Goal: Task Accomplishment & Management: Complete application form

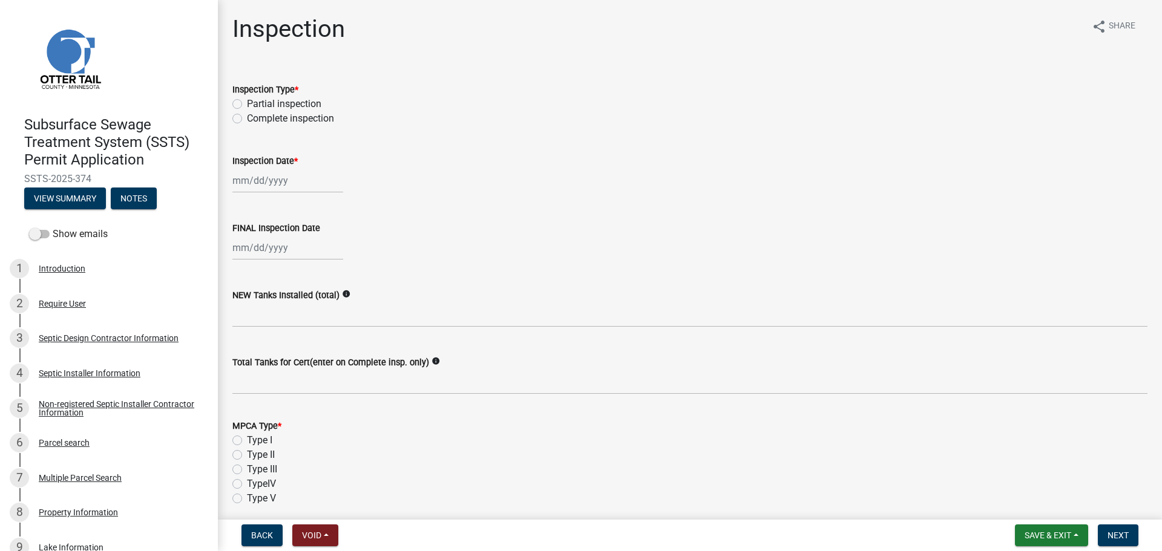
select select "710d5f49-2663-4e73-9718-d0c4e189f5ed"
click at [247, 116] on label "Complete inspection" at bounding box center [290, 118] width 87 height 15
click at [247, 116] on input "Complete inspection" at bounding box center [251, 115] width 8 height 8
radio input "true"
click at [239, 180] on div at bounding box center [287, 180] width 111 height 25
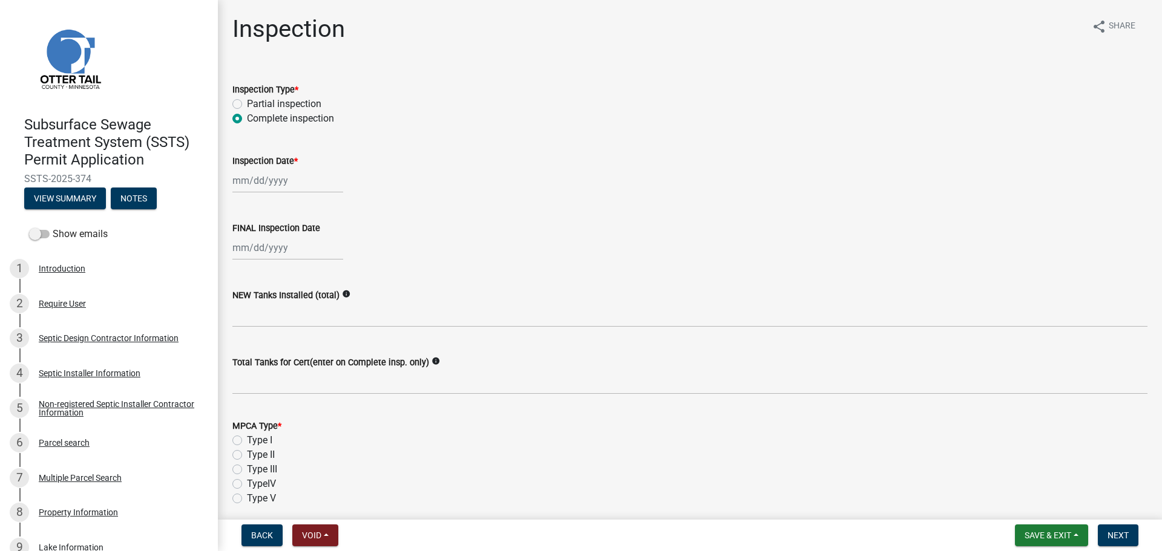
select select "10"
select select "2025"
click at [325, 264] on div "10" at bounding box center [321, 264] width 19 height 19
type input "10/10/2025"
click at [262, 250] on div at bounding box center [287, 247] width 111 height 25
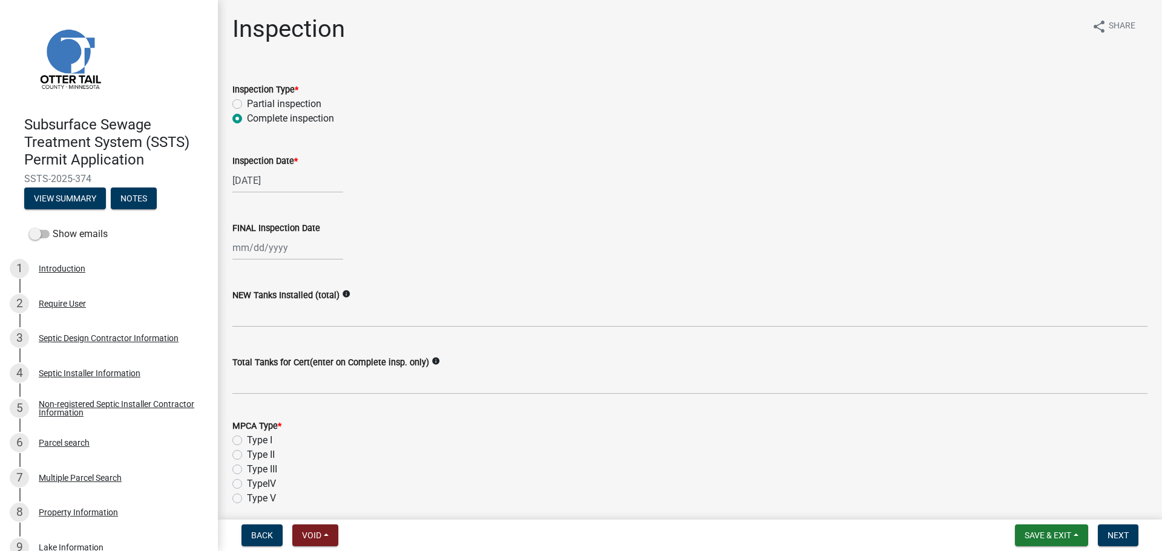
select select "10"
select select "2025"
click at [321, 327] on div "10" at bounding box center [321, 331] width 19 height 19
type input "10/10/2025"
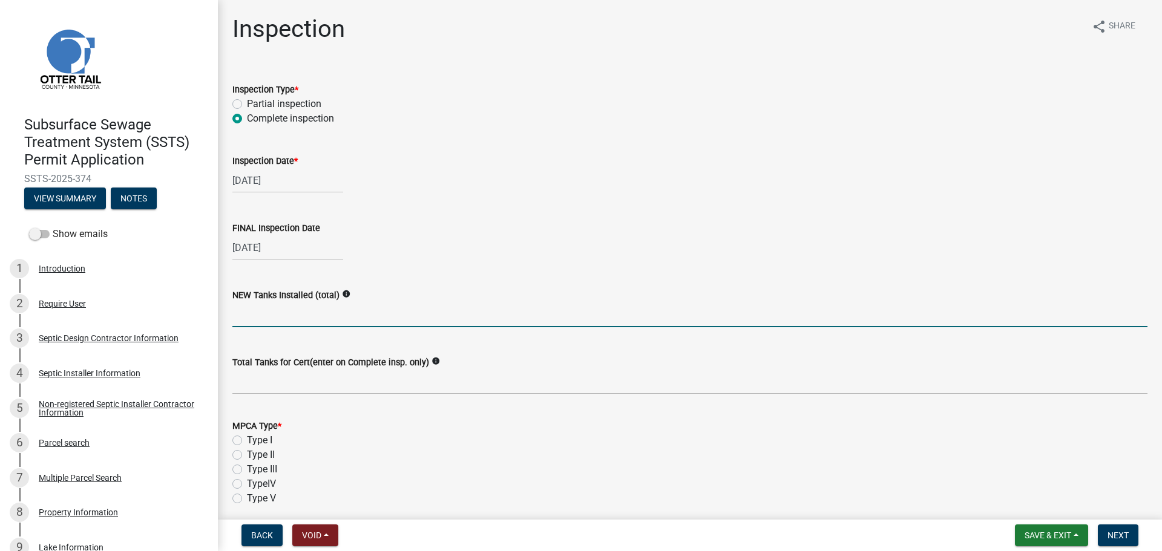
click at [272, 315] on input "text" at bounding box center [689, 315] width 915 height 25
type input "2"
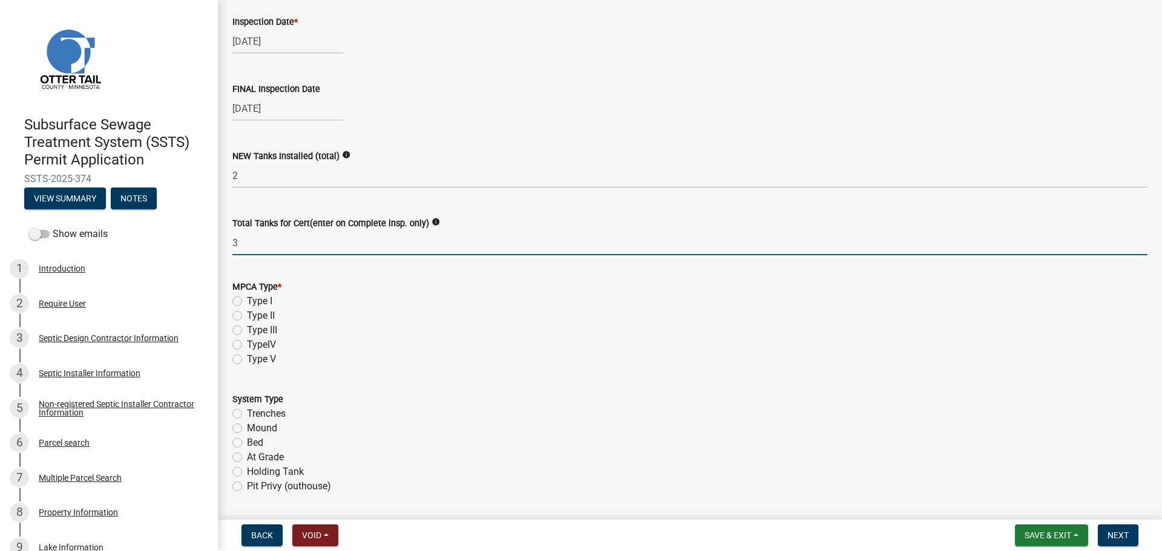
scroll to position [151, 0]
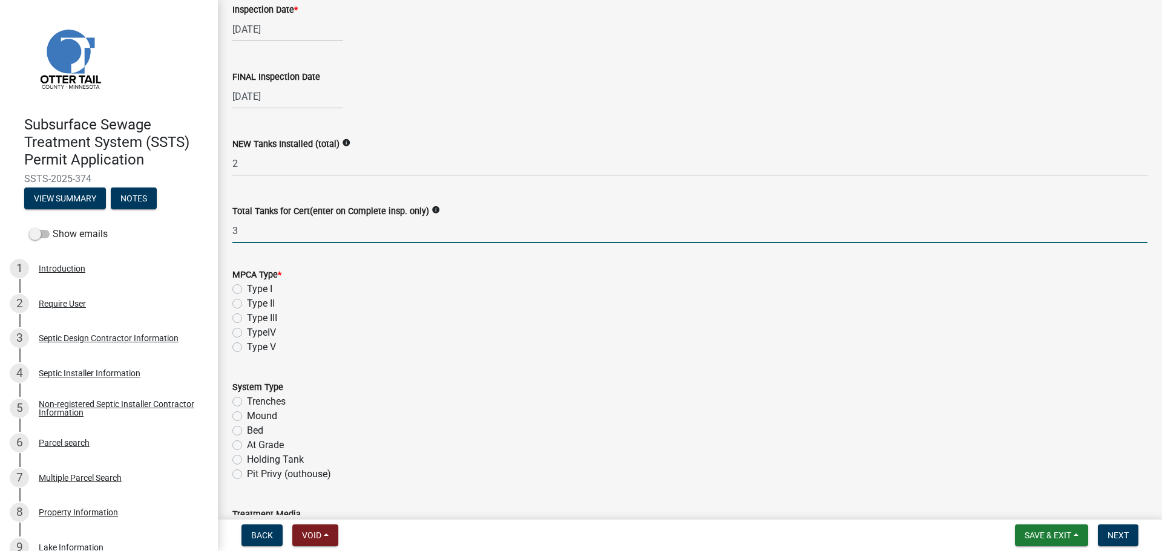
type input "3"
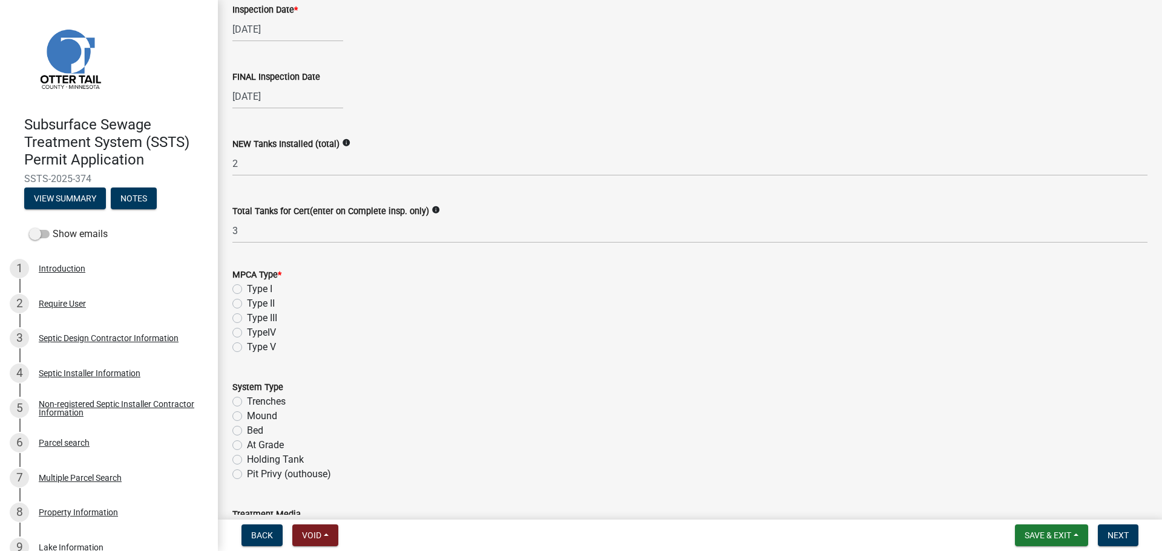
click at [247, 287] on label "Type I" at bounding box center [259, 289] width 25 height 15
click at [247, 287] on input "Type I" at bounding box center [251, 286] width 8 height 8
radio input "true"
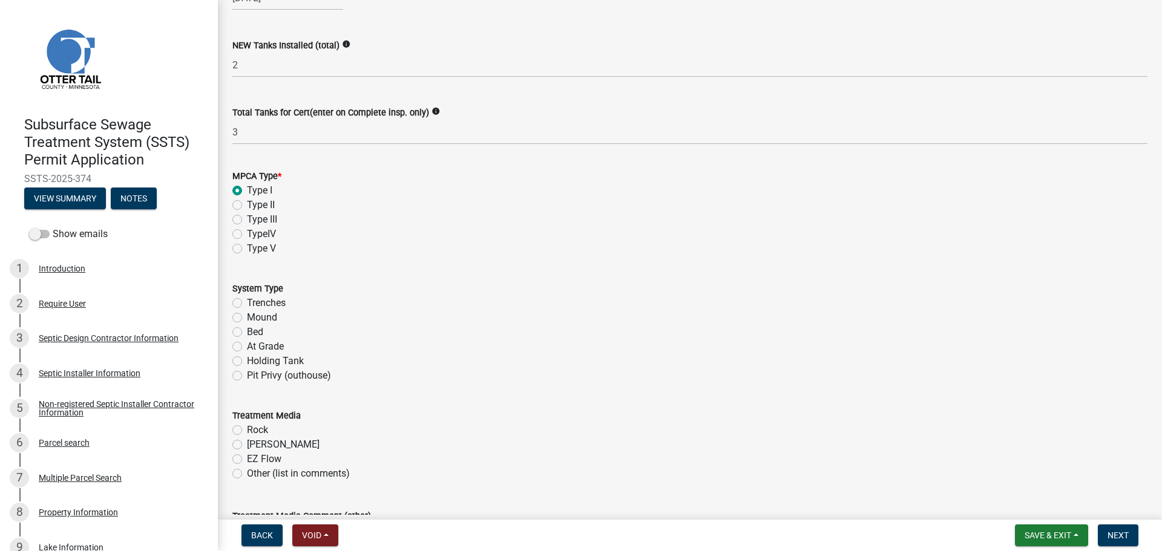
scroll to position [257, 0]
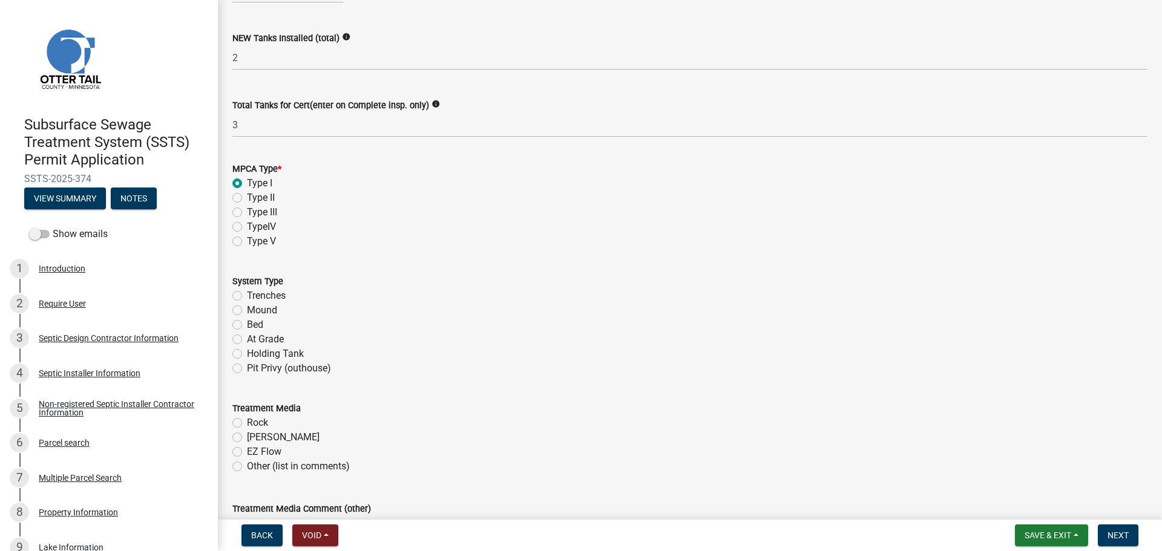
click at [247, 323] on label "Bed" at bounding box center [255, 325] width 16 height 15
click at [247, 323] on input "Bed" at bounding box center [251, 322] width 8 height 8
radio input "true"
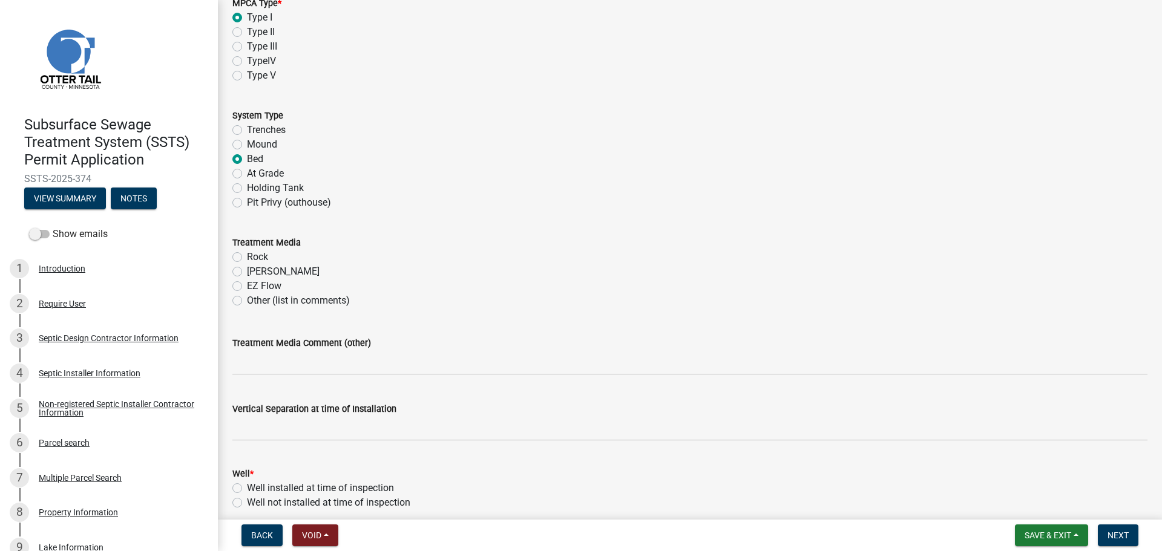
scroll to position [424, 0]
click at [247, 259] on label "Rock" at bounding box center [257, 256] width 21 height 15
click at [247, 257] on input "Rock" at bounding box center [251, 253] width 8 height 8
radio input "true"
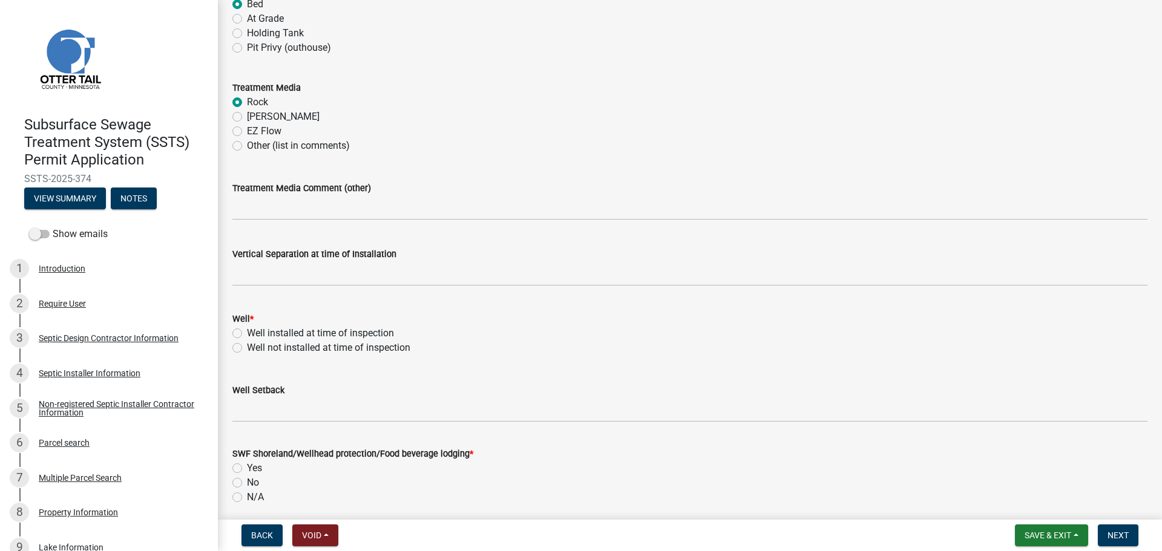
scroll to position [590, 0]
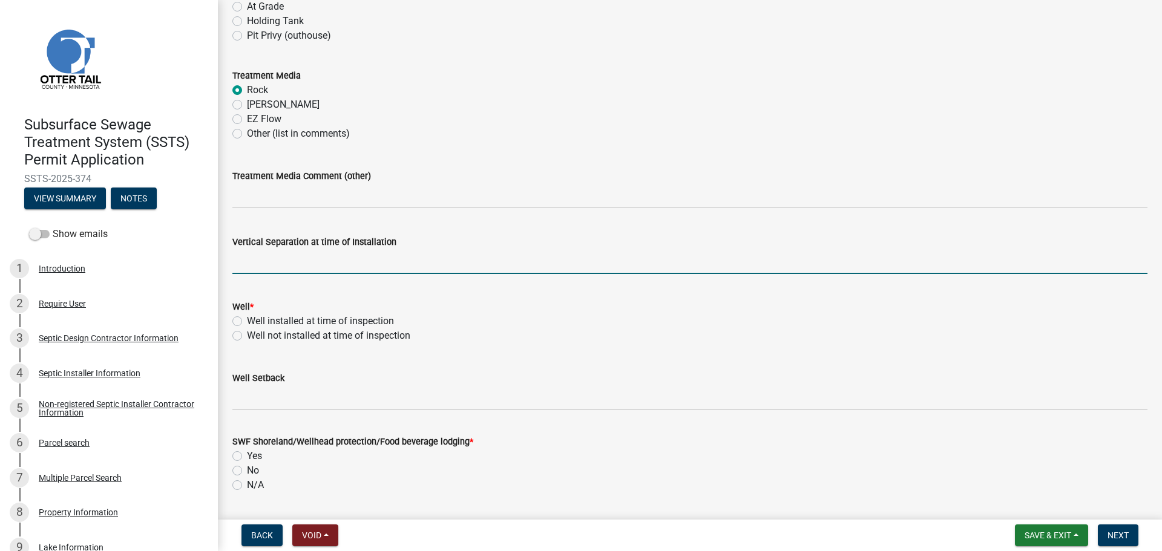
click at [260, 255] on input "text" at bounding box center [689, 261] width 915 height 25
type input "53"
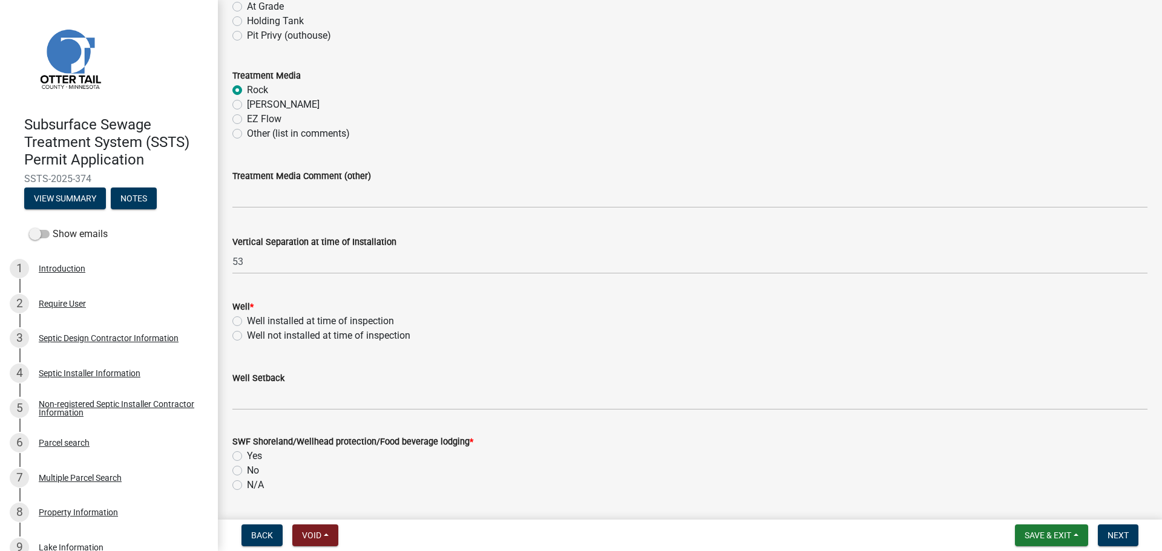
click at [247, 324] on label "Well installed at time of inspection" at bounding box center [320, 321] width 147 height 15
click at [247, 322] on input "Well installed at time of inspection" at bounding box center [251, 318] width 8 height 8
radio input "true"
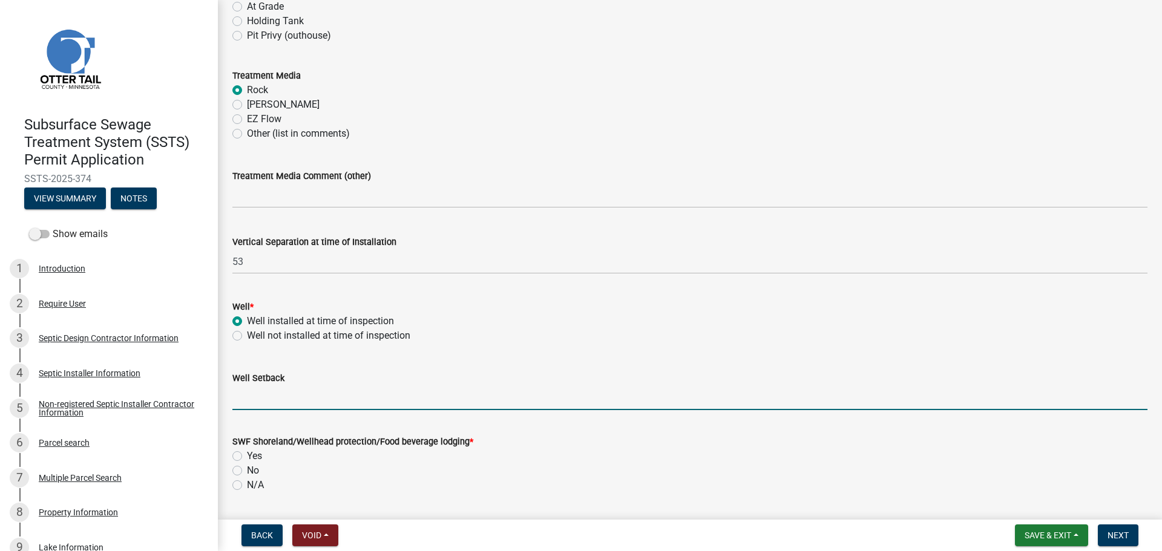
click at [256, 394] on input "Well Setback" at bounding box center [689, 397] width 915 height 25
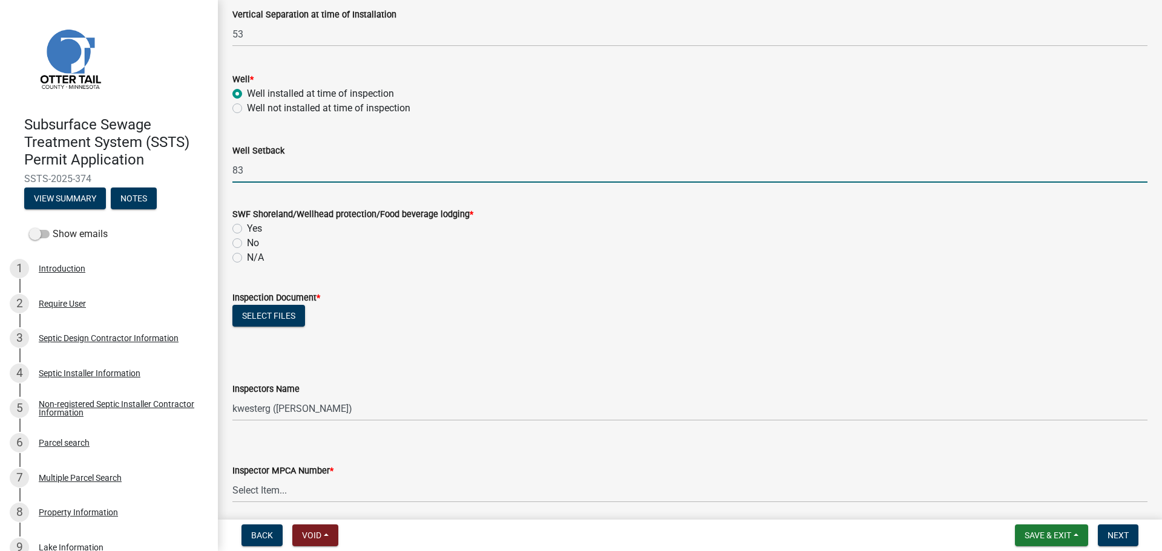
scroll to position [847, 0]
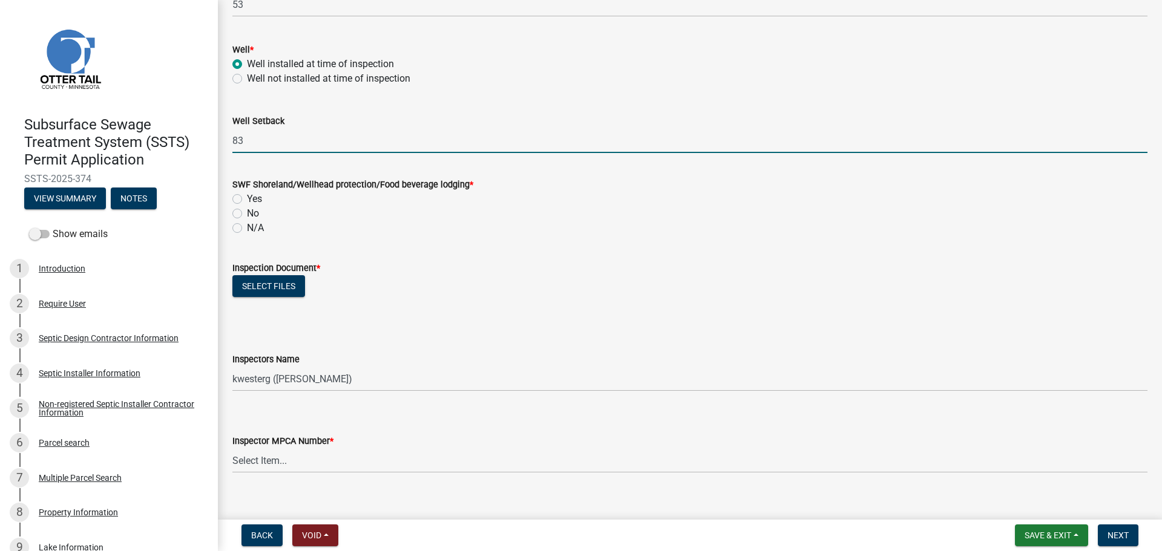
type input "83"
click at [247, 197] on label "Yes" at bounding box center [254, 199] width 15 height 15
click at [247, 197] on input "Yes" at bounding box center [251, 196] width 8 height 8
radio input "true"
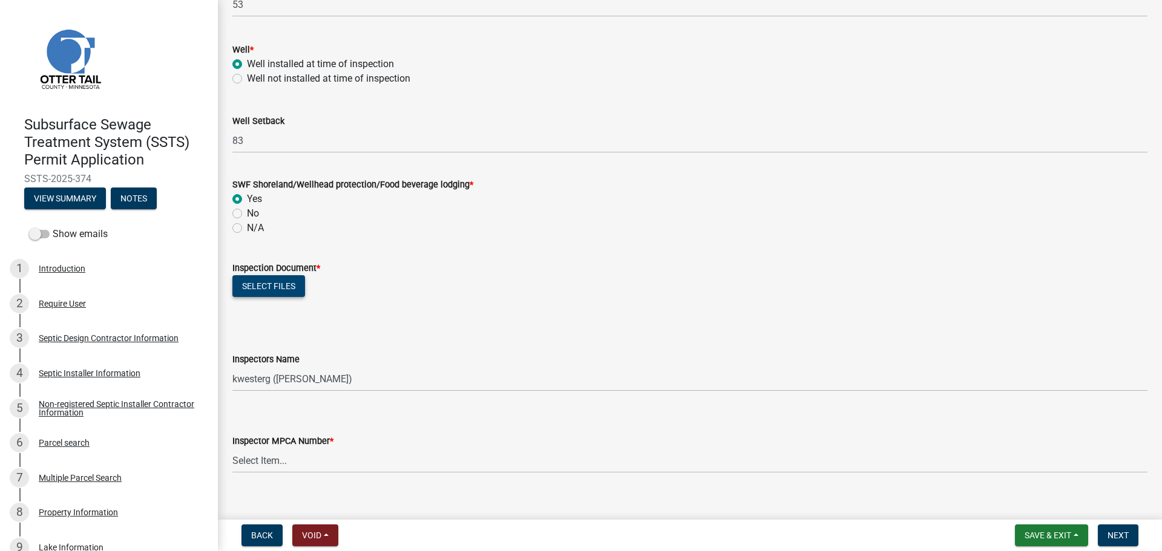
click at [258, 280] on button "Select files" at bounding box center [268, 286] width 73 height 22
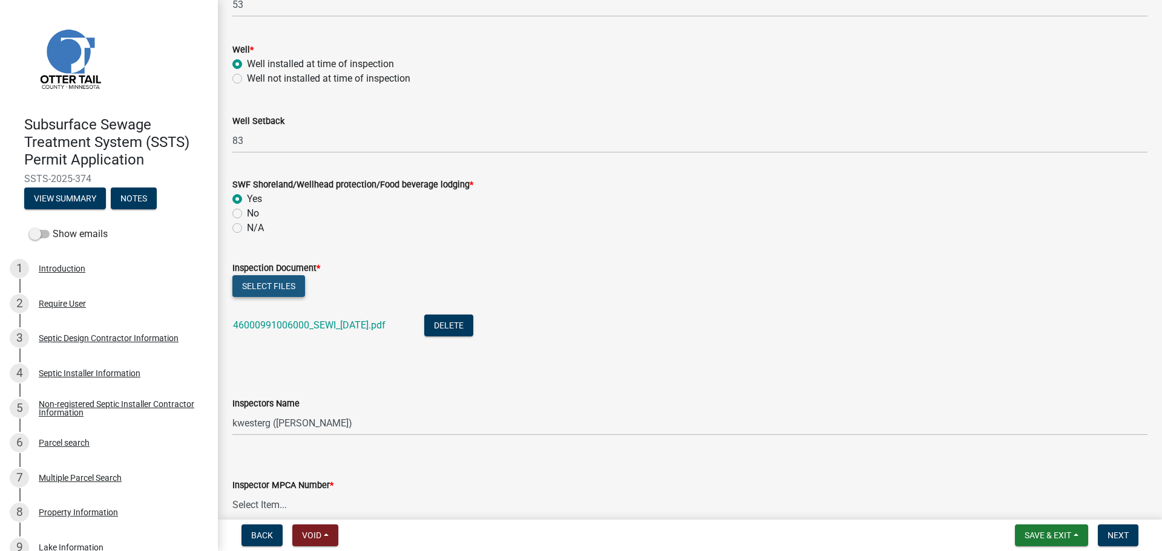
click at [275, 289] on button "Select files" at bounding box center [268, 286] width 73 height 22
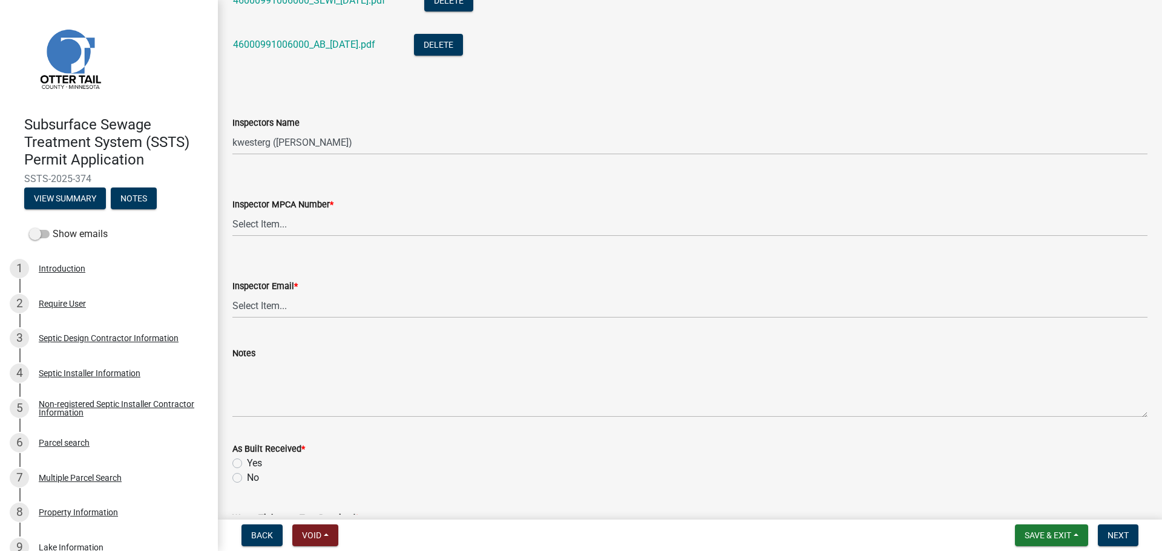
scroll to position [1195, 0]
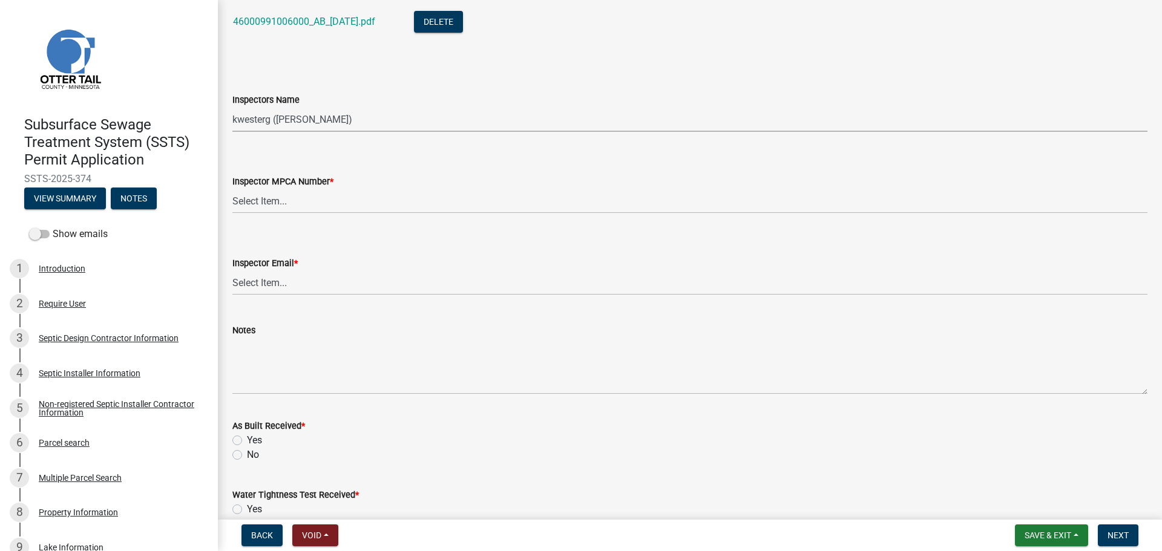
click at [265, 109] on select "Select Item... btollefson (Brittany Tollefson) alexisnewark (Alexis Newark) epl…" at bounding box center [689, 119] width 915 height 25
select select "ab4afe9b-f255-4bf6-b29f-35714790ba70"
click at [232, 107] on select "Select Item... btollefson (Brittany Tollefson) alexisnewark (Alexis Newark) epl…" at bounding box center [689, 119] width 915 height 25
click at [253, 203] on select "Select Item... Alexis Newark (10415) Andrea Perales (924) Brittany Tollefson (1…" at bounding box center [689, 201] width 915 height 25
click at [232, 189] on select "Select Item... Alexis Newark (10415) Andrea Perales (924) Brittany Tollefson (1…" at bounding box center [689, 201] width 915 height 25
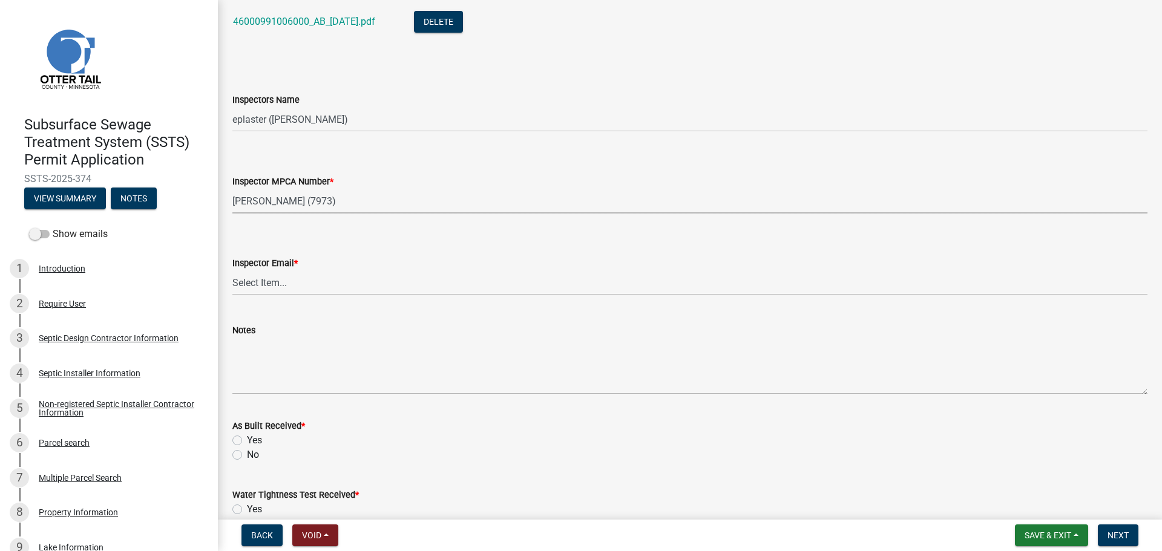
select select "4857f273-0e9a-4084-85c8-075cbcf0902e"
click at [257, 290] on select "Select Item... Alexis Newark (anewark@ottertailcounty.gov) Amy Busko (abusko@ot…" at bounding box center [689, 282] width 915 height 25
click at [232, 270] on select "Select Item... Alexis Newark (anewark@ottertailcounty.gov) Amy Busko (abusko@ot…" at bounding box center [689, 282] width 915 height 25
select select "318b8207-6619-4c37-8bd8-783b28c7307f"
click at [247, 438] on label "Yes" at bounding box center [254, 440] width 15 height 15
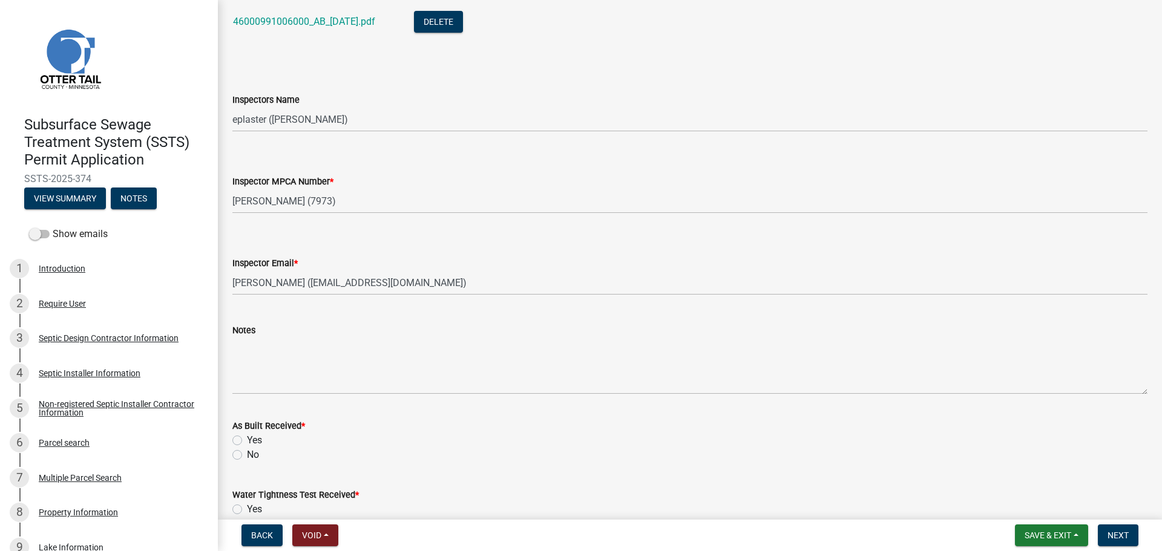
click at [247, 438] on input "Yes" at bounding box center [251, 437] width 8 height 8
radio input "true"
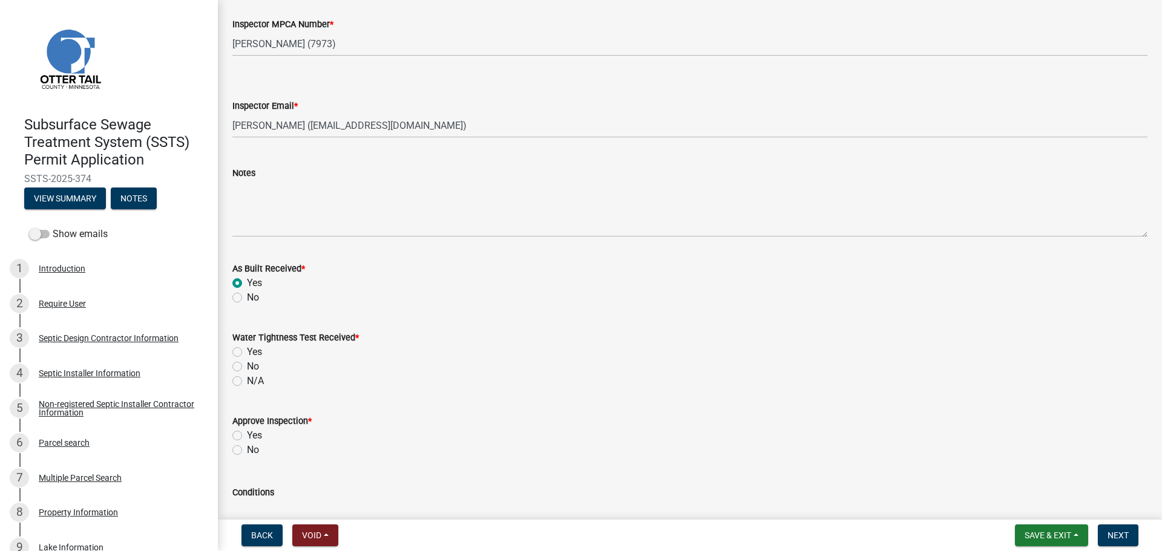
scroll to position [1361, 0]
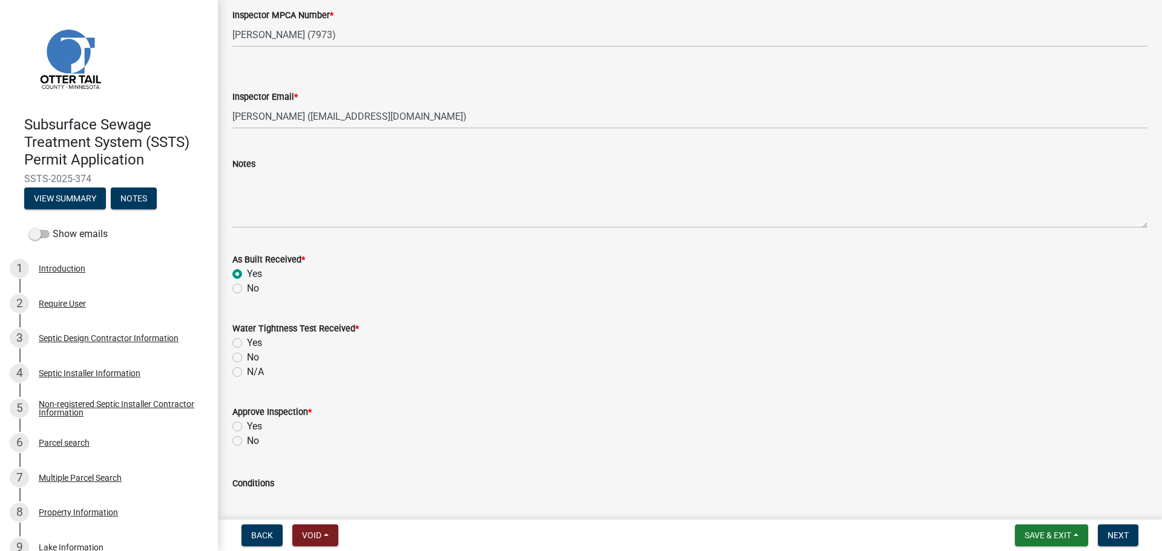
click at [247, 375] on label "N/A" at bounding box center [255, 372] width 17 height 15
click at [247, 373] on input "N/A" at bounding box center [251, 369] width 8 height 8
radio input "true"
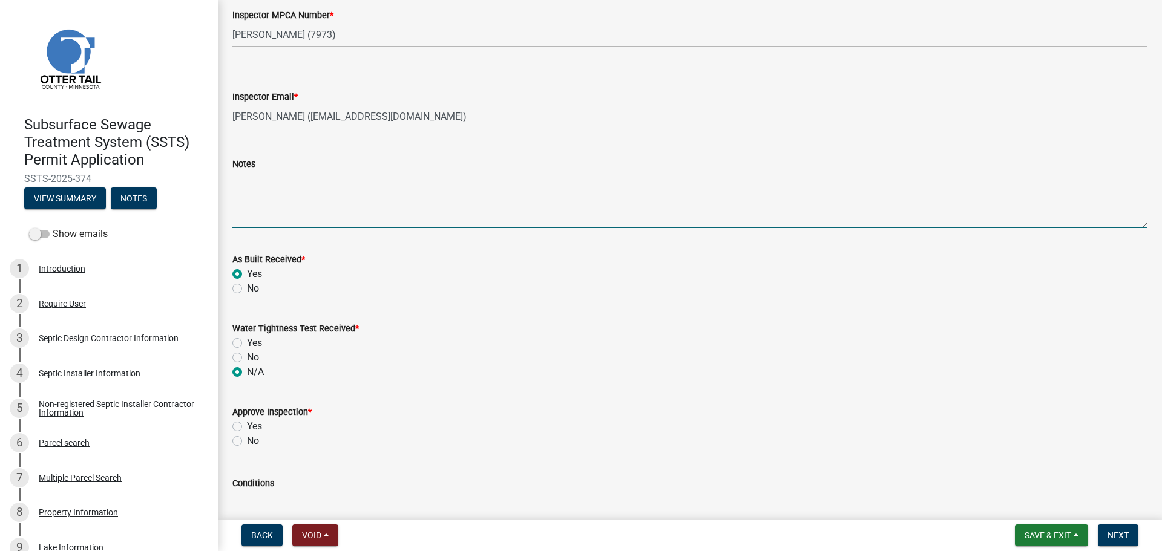
click at [314, 206] on textarea "Notes" at bounding box center [689, 199] width 915 height 57
click at [247, 440] on label "No" at bounding box center [253, 441] width 12 height 15
click at [247, 440] on input "No" at bounding box center [251, 438] width 8 height 8
radio input "true"
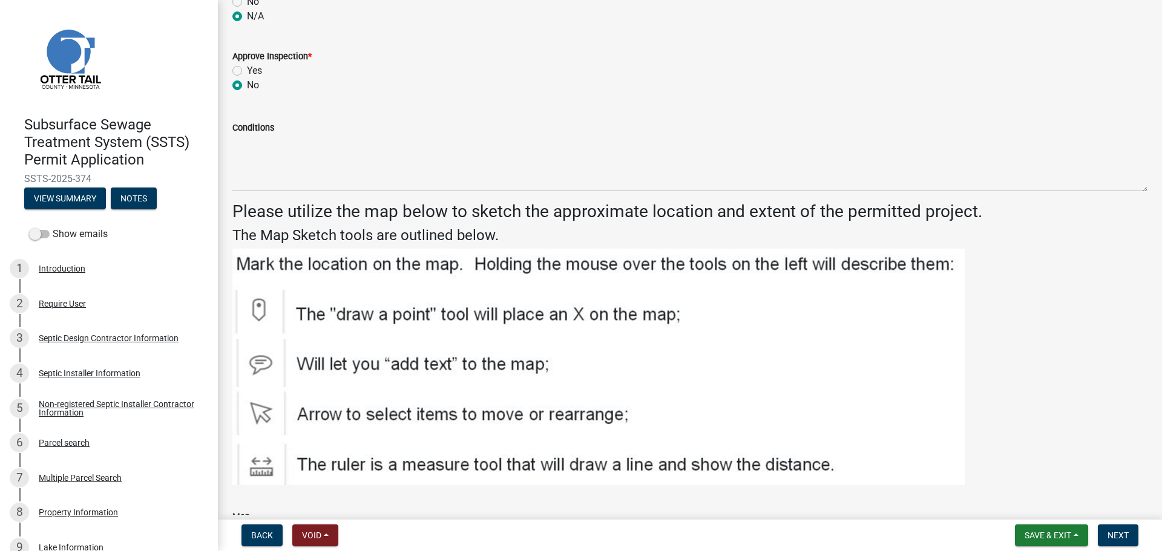
scroll to position [1755, 0]
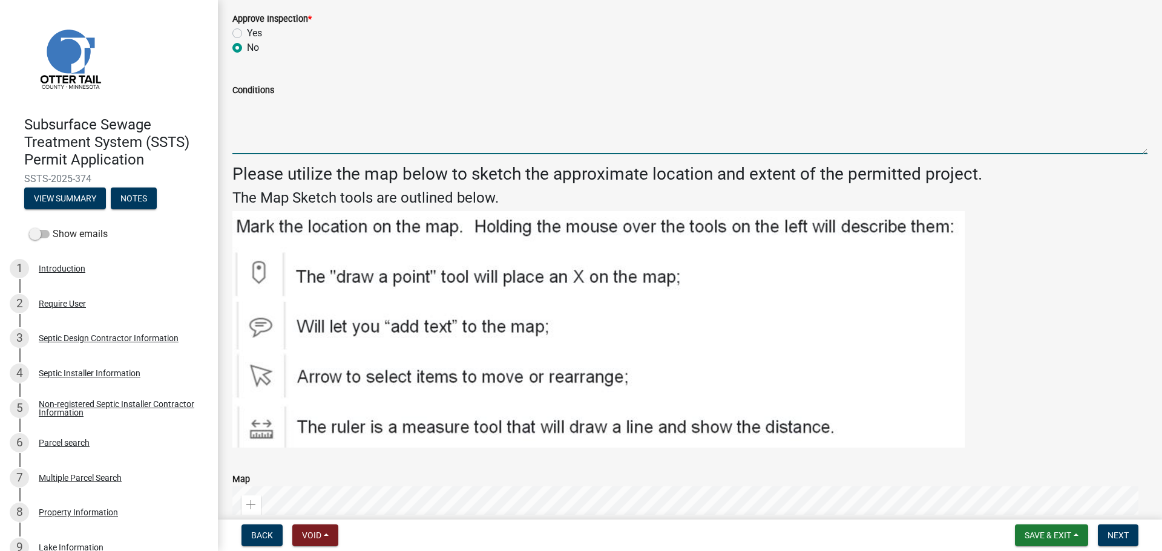
click at [290, 124] on textarea "Conditions" at bounding box center [689, 125] width 915 height 57
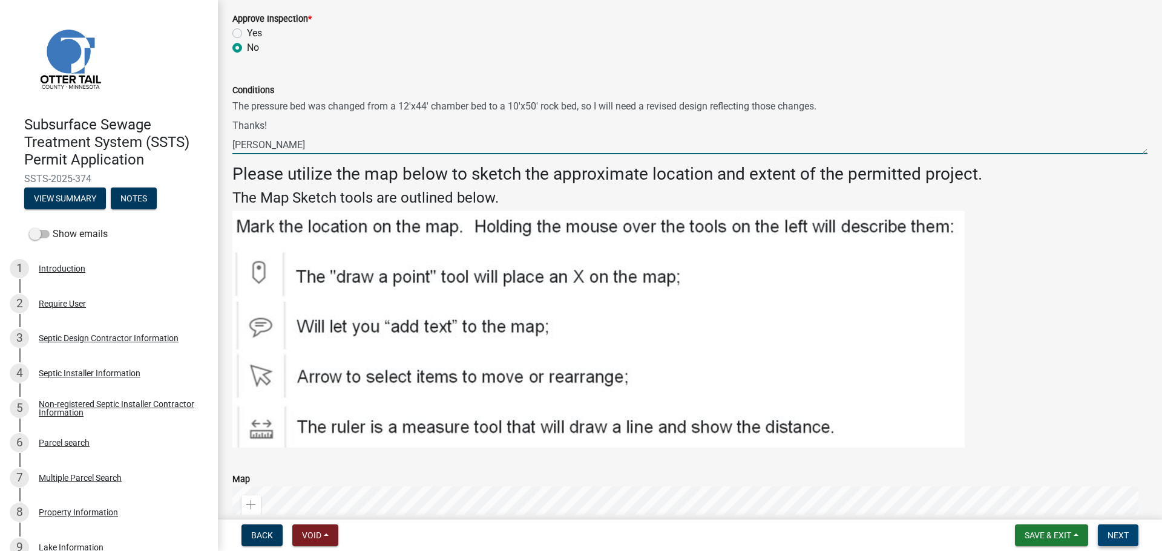
type textarea "The pressure bed was changed from a 12'x44' chamber bed to a 10'x50' rock bed, …"
click at [1116, 537] on span "Next" at bounding box center [1117, 536] width 21 height 10
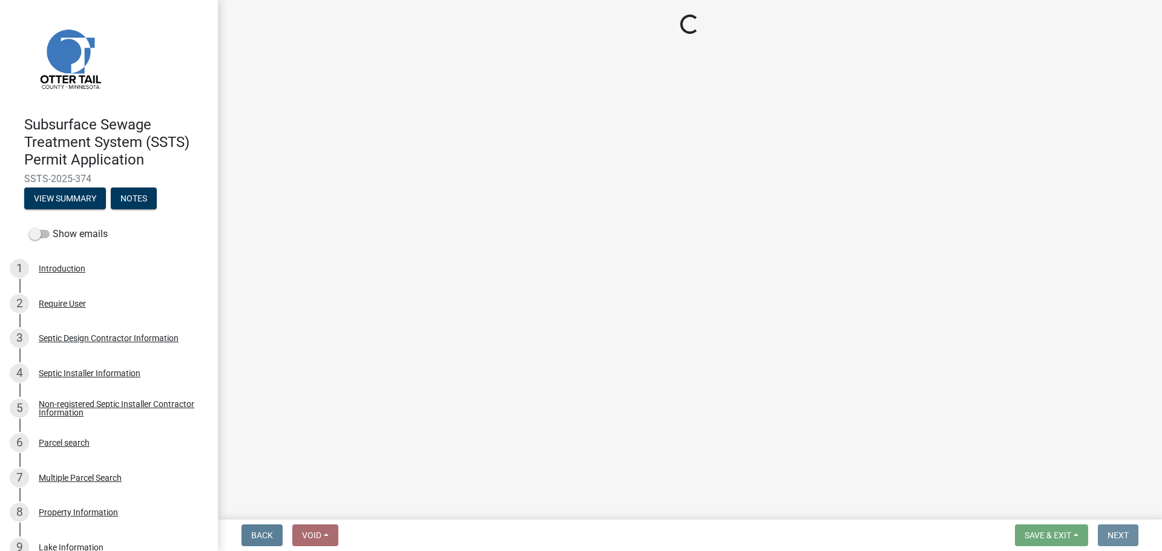
scroll to position [0, 0]
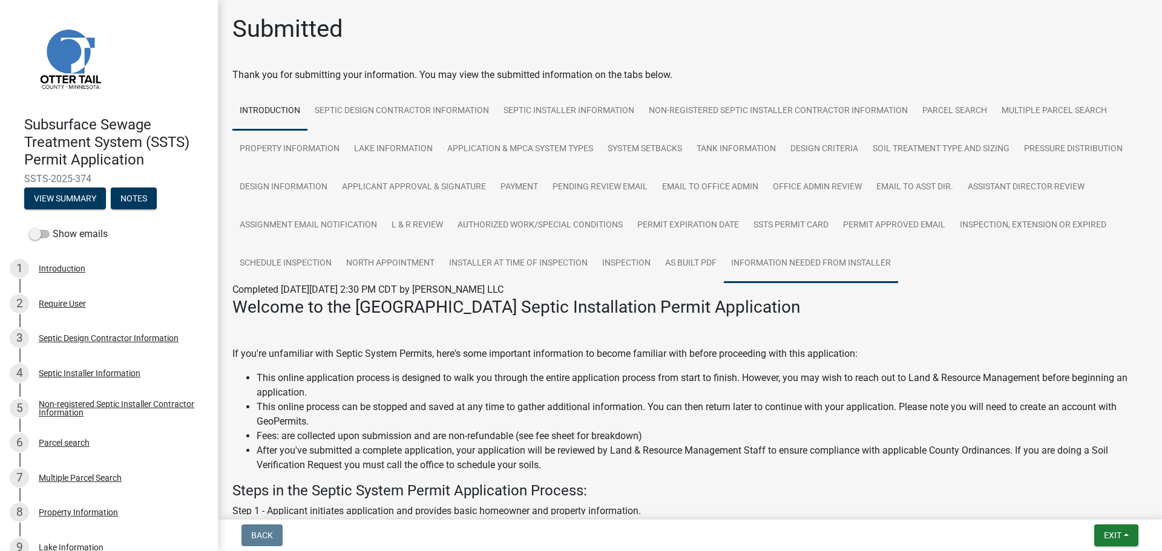
click at [767, 250] on link "Information Needed from Installer" at bounding box center [811, 263] width 174 height 39
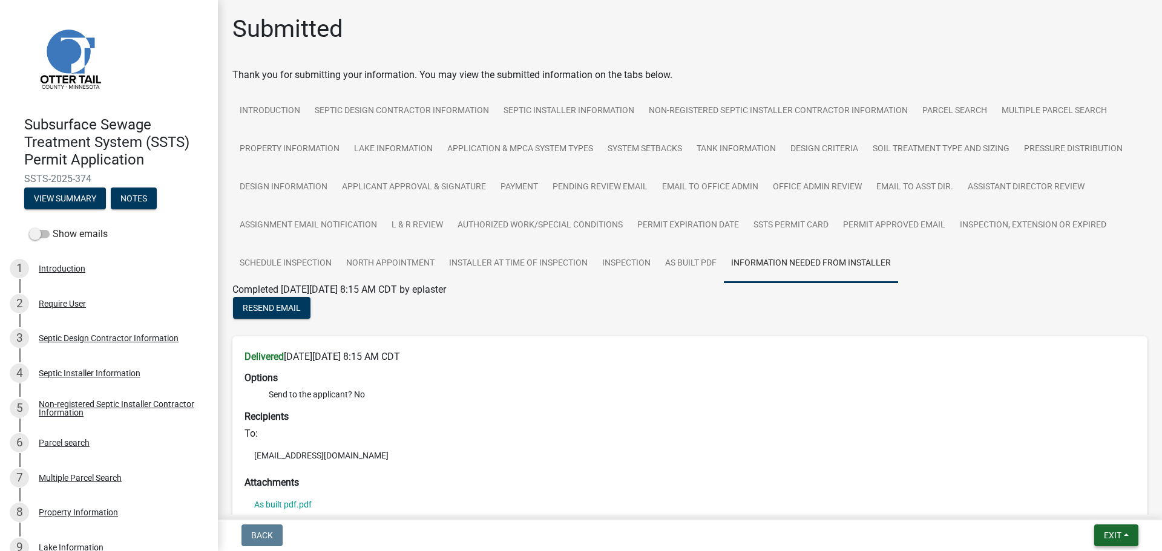
click at [1116, 529] on button "Exit" at bounding box center [1116, 536] width 44 height 22
click at [1090, 496] on button "Save & Exit" at bounding box center [1089, 503] width 97 height 29
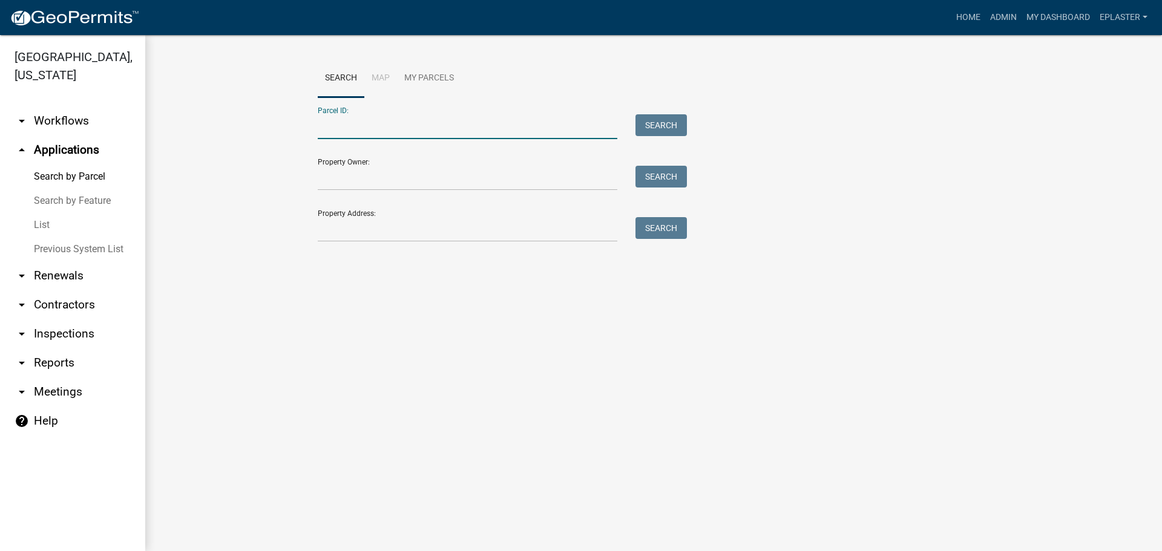
click at [458, 117] on input "Parcel ID:" at bounding box center [467, 126] width 299 height 25
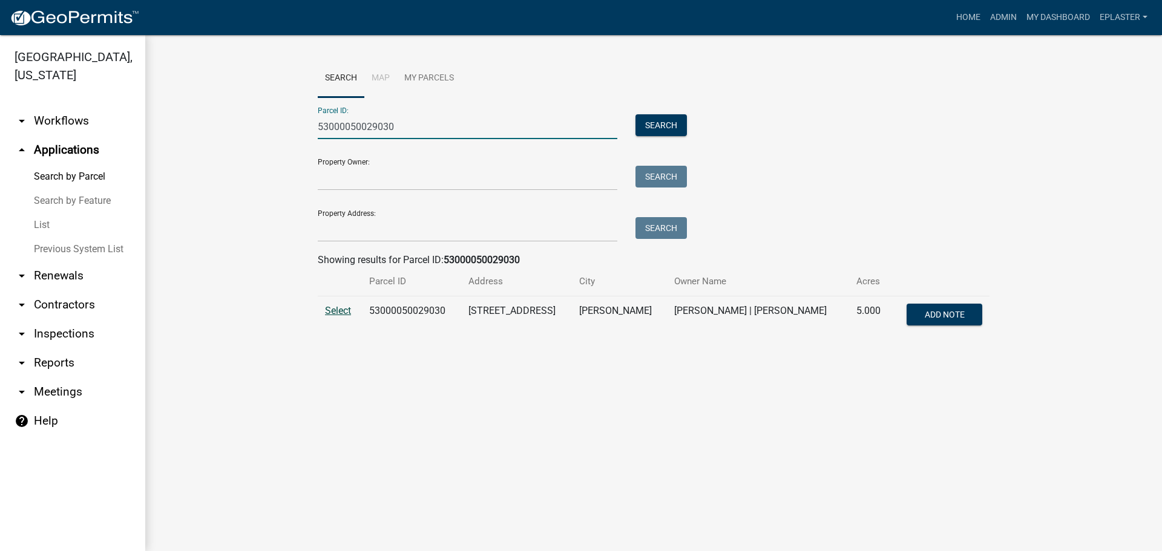
type input "53000050029030"
click at [339, 310] on span "Select" at bounding box center [338, 310] width 26 height 11
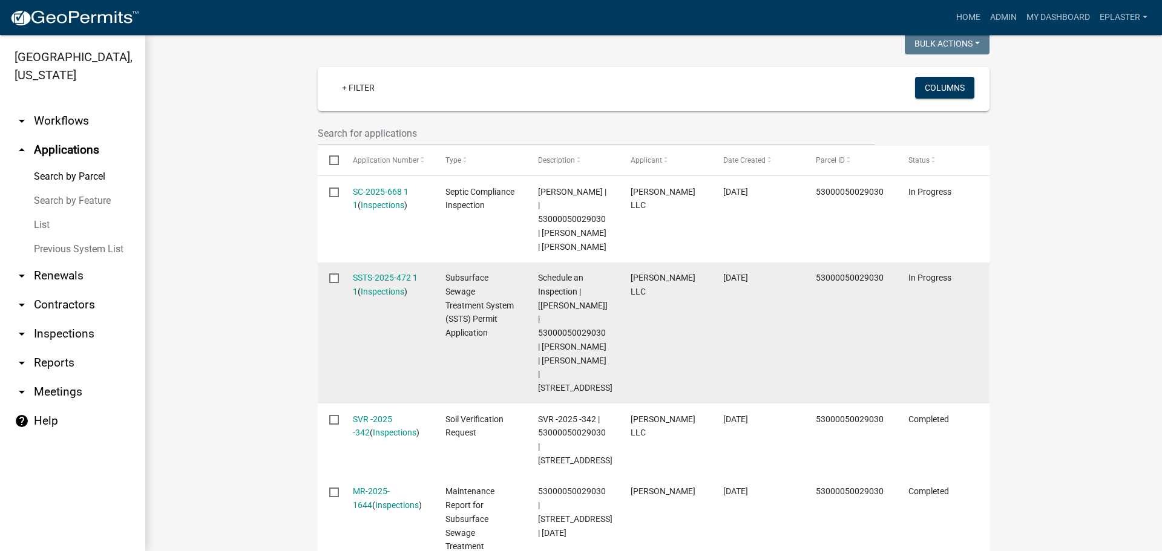
scroll to position [378, 0]
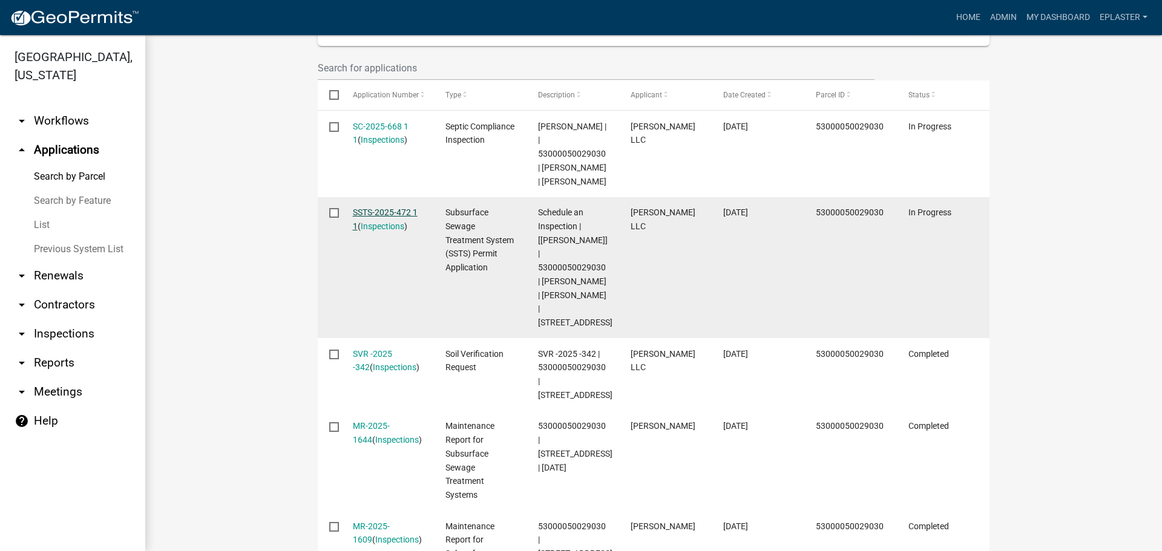
click at [410, 225] on link "SSTS-2025-472 1 1" at bounding box center [385, 220] width 65 height 24
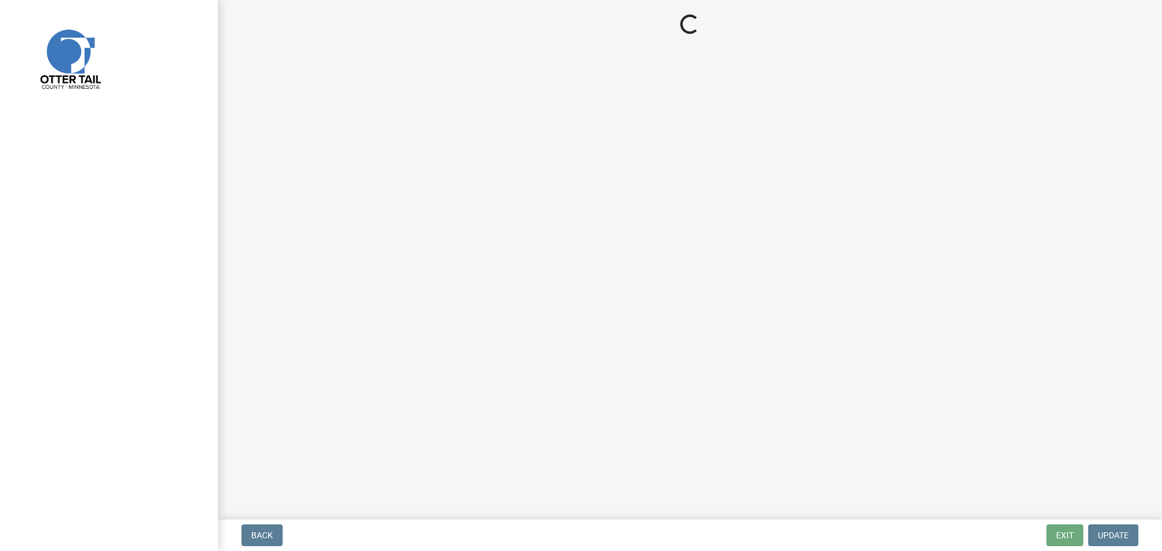
select select "710d5f49-2663-4e73-9718-d0c4e189f5ed"
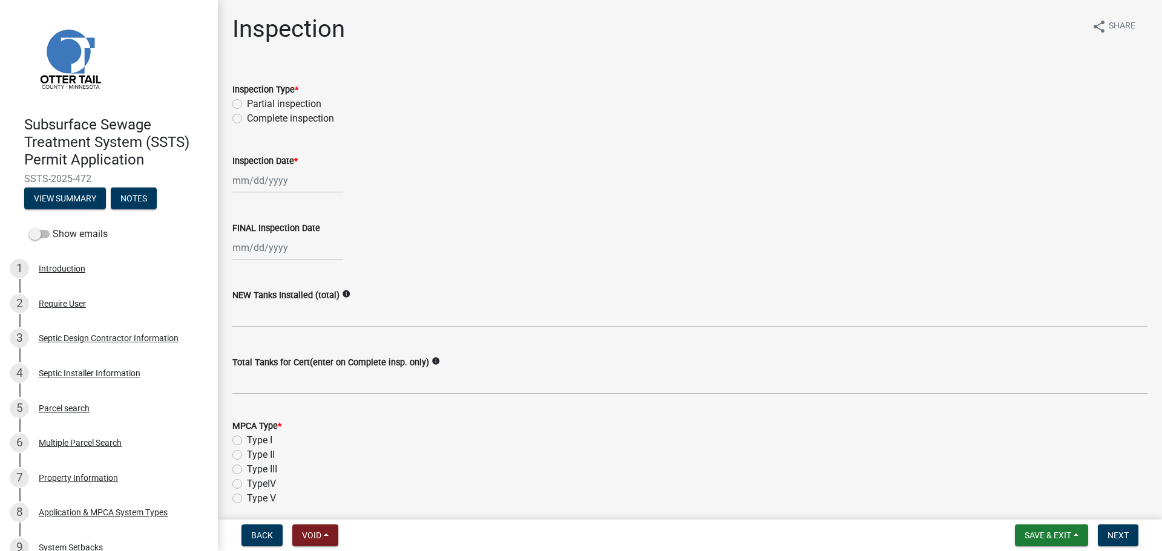
click at [247, 116] on label "Complete inspection" at bounding box center [290, 118] width 87 height 15
click at [247, 116] on input "Complete inspection" at bounding box center [251, 115] width 8 height 8
radio input "true"
click at [246, 181] on div at bounding box center [287, 180] width 111 height 25
select select "10"
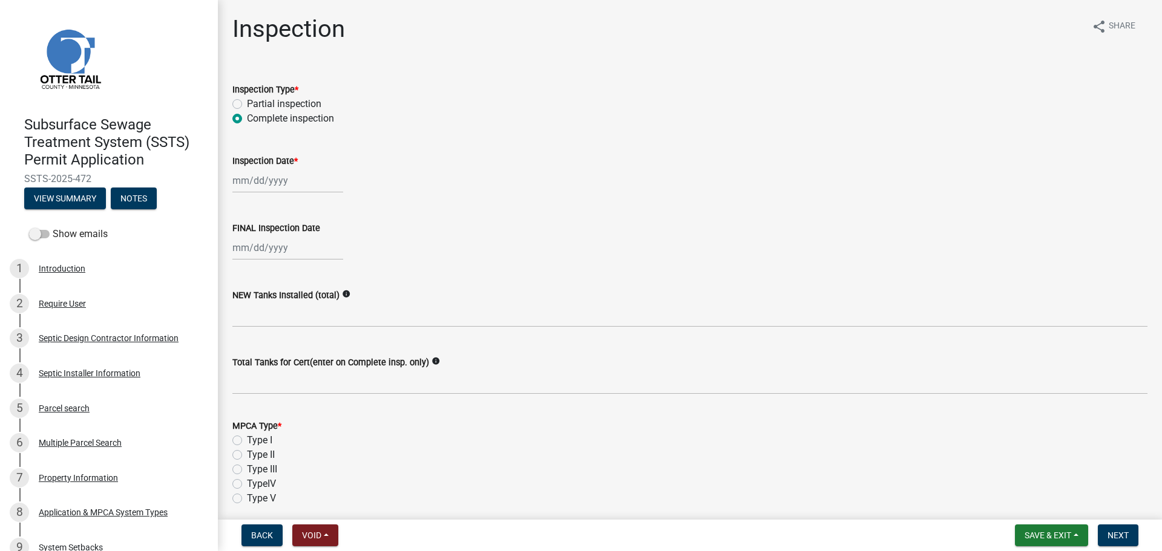
select select "2025"
click at [269, 281] on div "14" at bounding box center [263, 283] width 19 height 19
type input "10/14/2025"
click at [247, 254] on div at bounding box center [287, 247] width 111 height 25
select select "10"
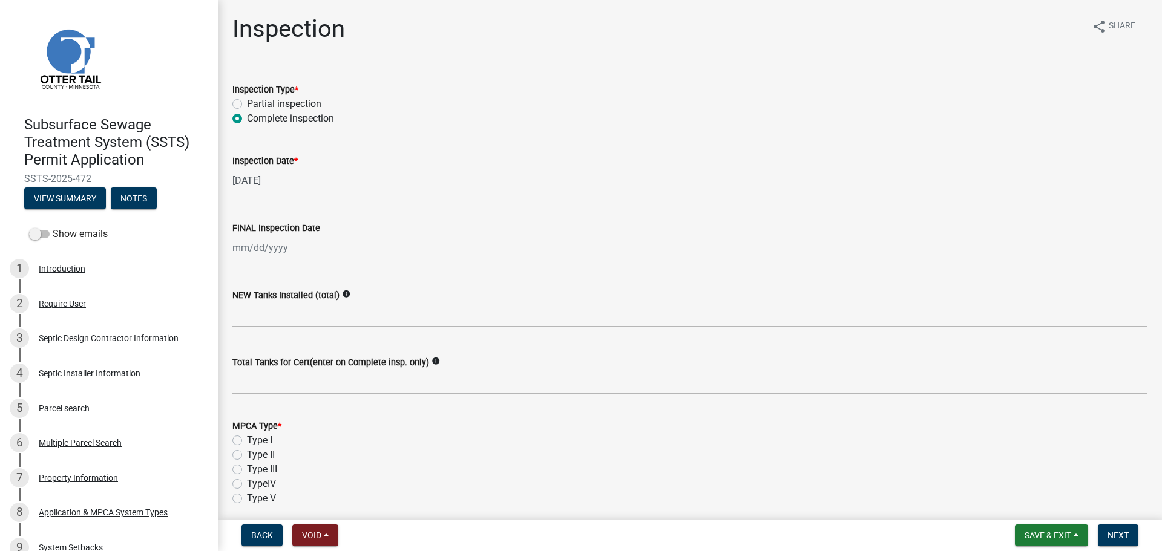
select select "2025"
click at [263, 346] on div "14" at bounding box center [263, 350] width 19 height 19
type input "10/14/2025"
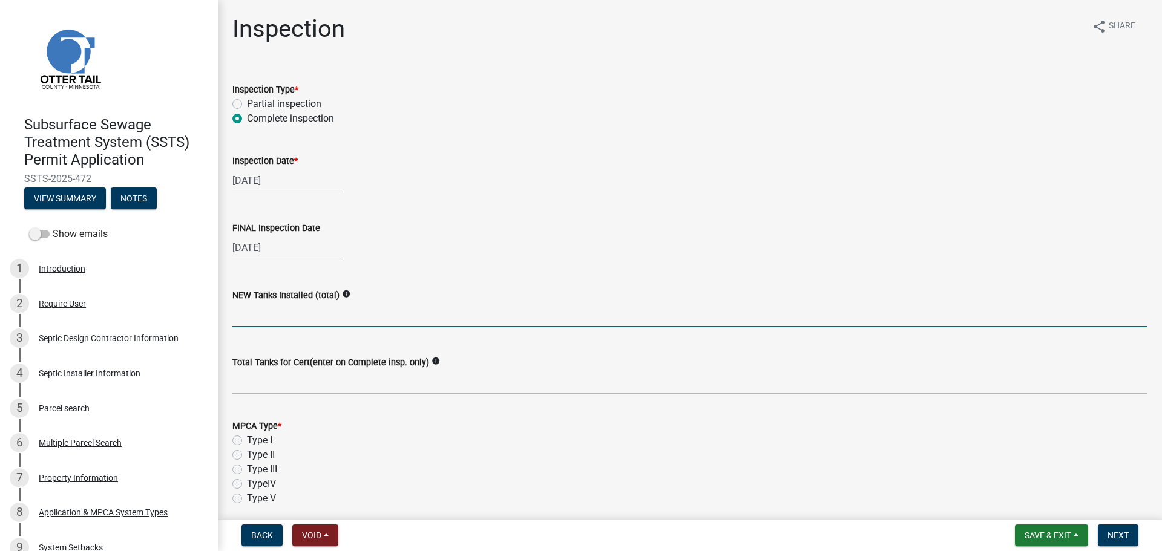
click at [255, 319] on input "text" at bounding box center [689, 315] width 915 height 25
type input "1"
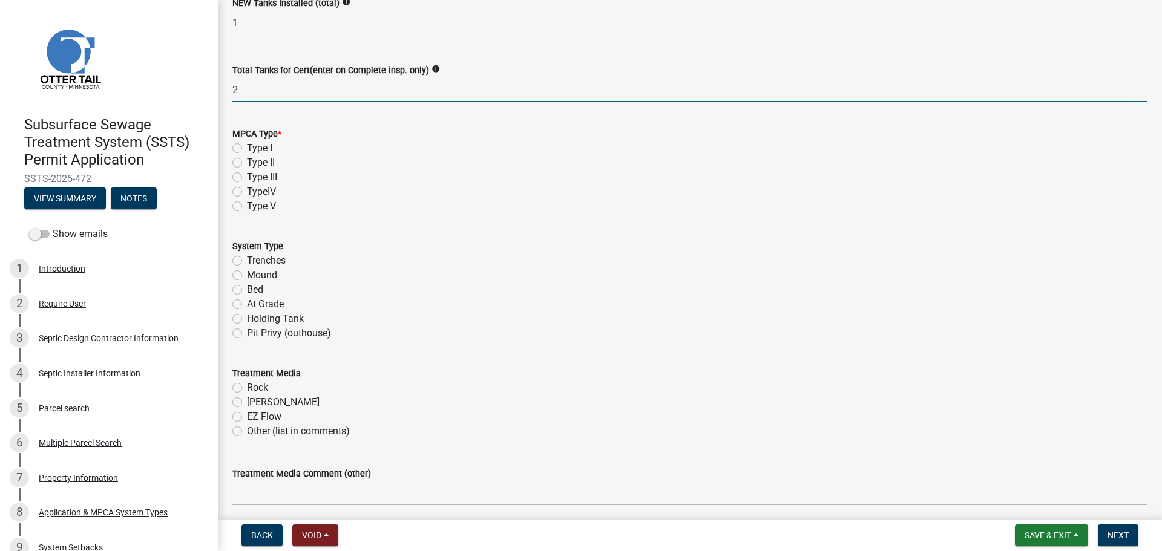
scroll to position [303, 0]
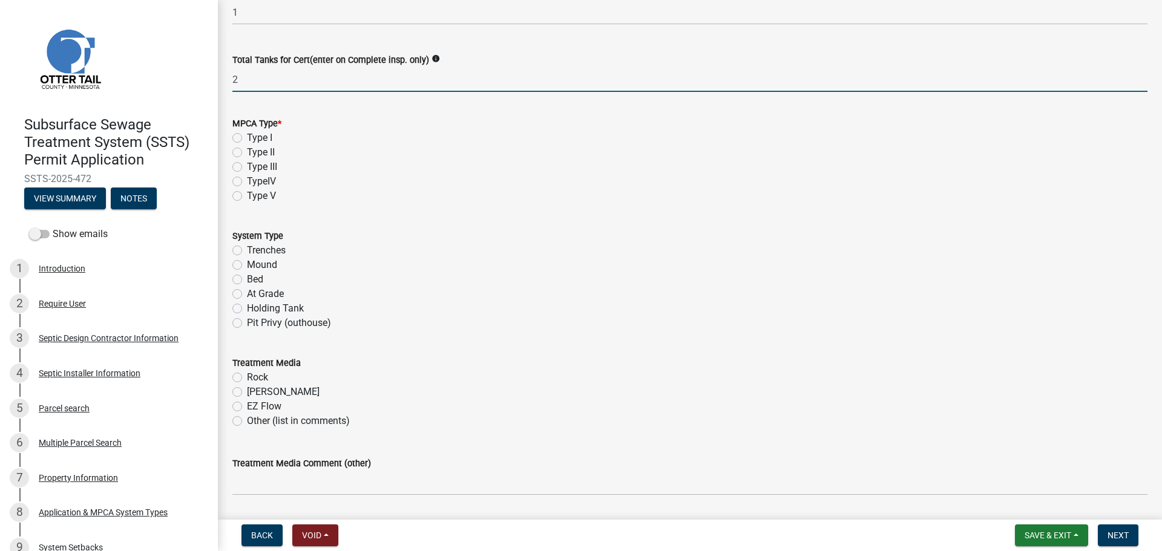
type input "2"
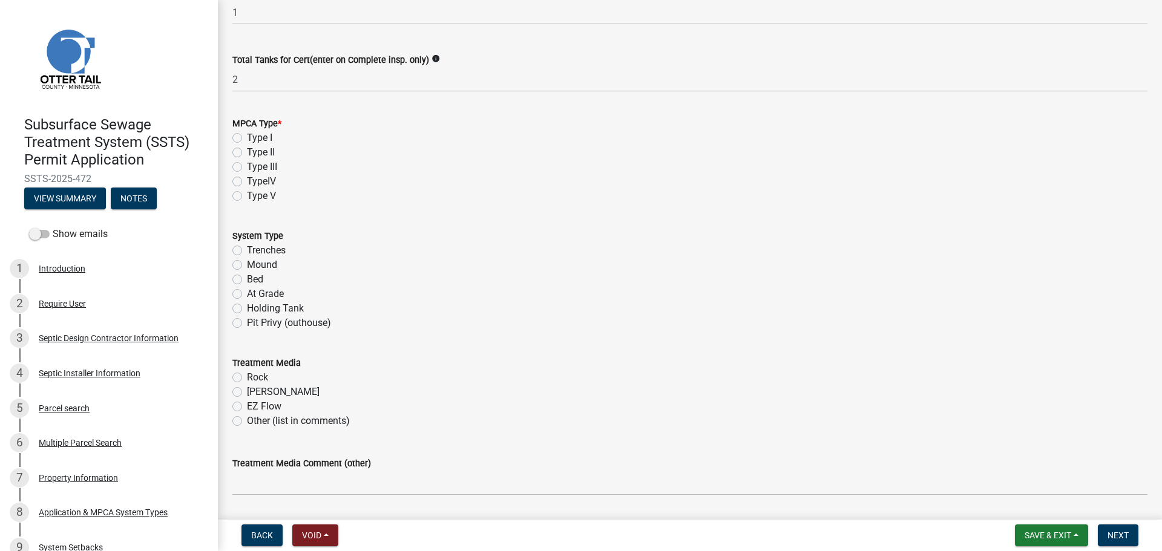
click at [247, 140] on label "Type I" at bounding box center [259, 138] width 25 height 15
click at [247, 139] on input "Type I" at bounding box center [251, 135] width 8 height 8
radio input "true"
click at [247, 247] on label "Trenches" at bounding box center [266, 250] width 39 height 15
click at [247, 247] on input "Trenches" at bounding box center [251, 247] width 8 height 8
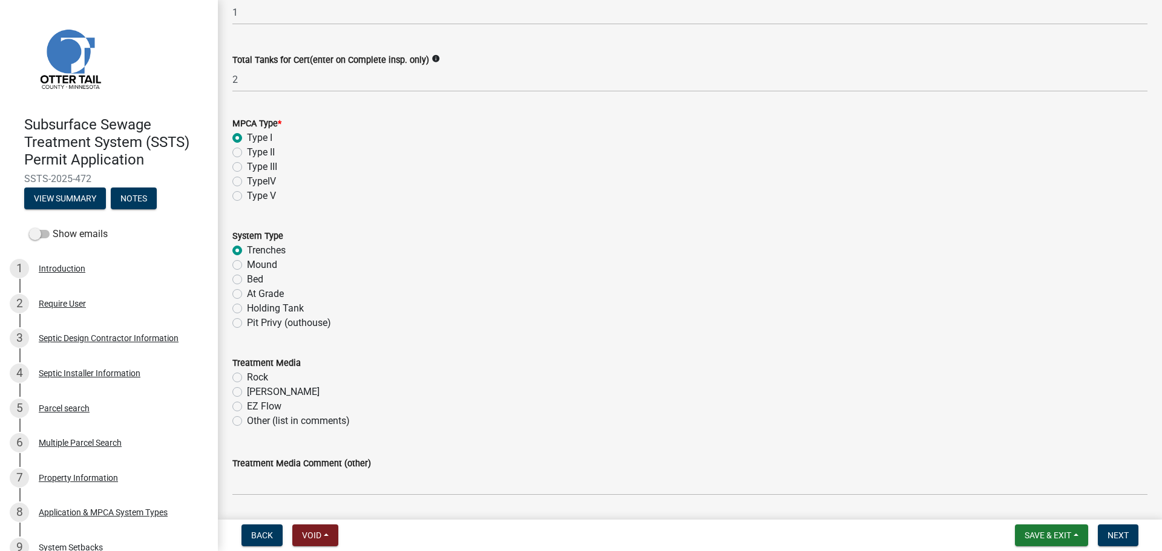
radio input "true"
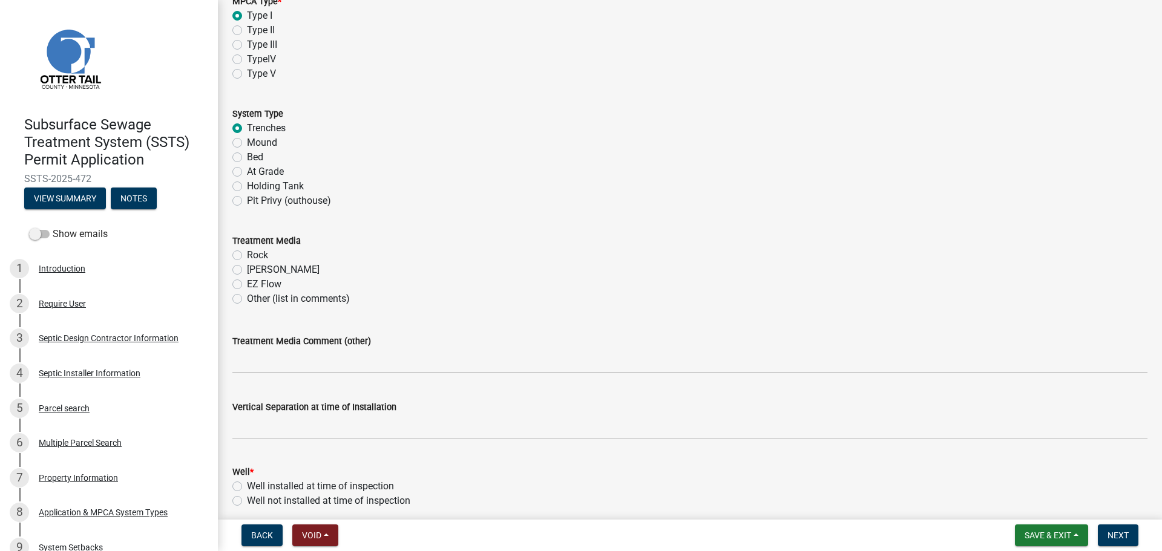
scroll to position [454, 0]
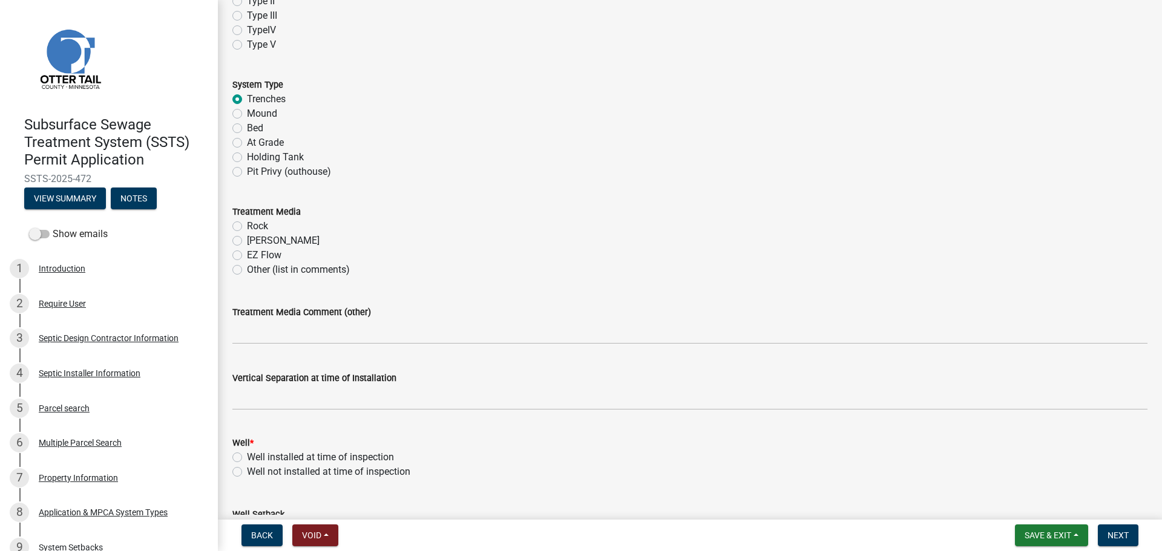
click at [247, 240] on label "Chambers" at bounding box center [283, 241] width 73 height 15
click at [247, 240] on input "Chambers" at bounding box center [251, 238] width 8 height 8
radio input "true"
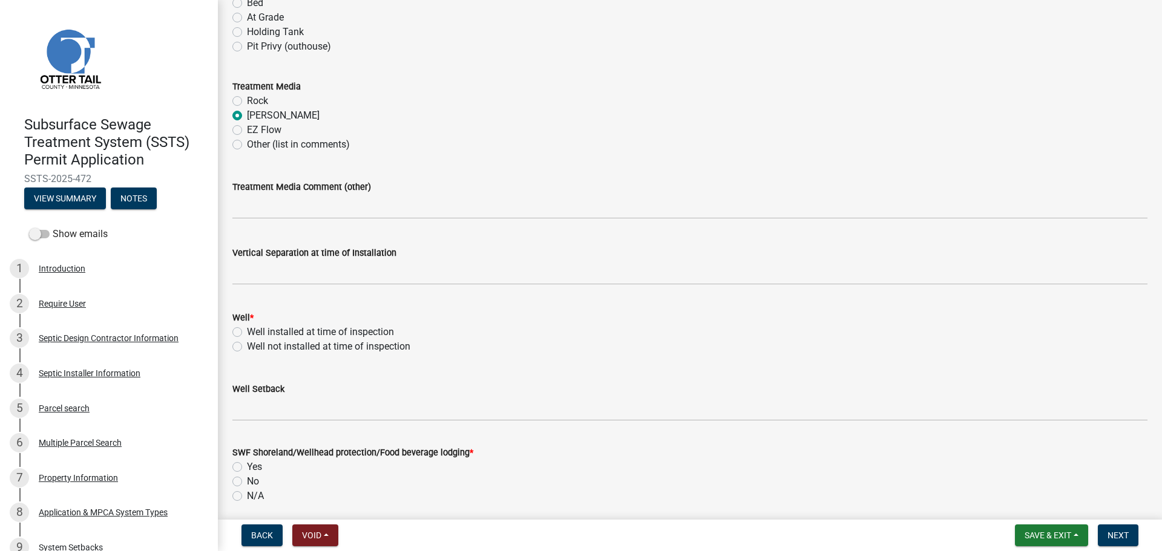
scroll to position [635, 0]
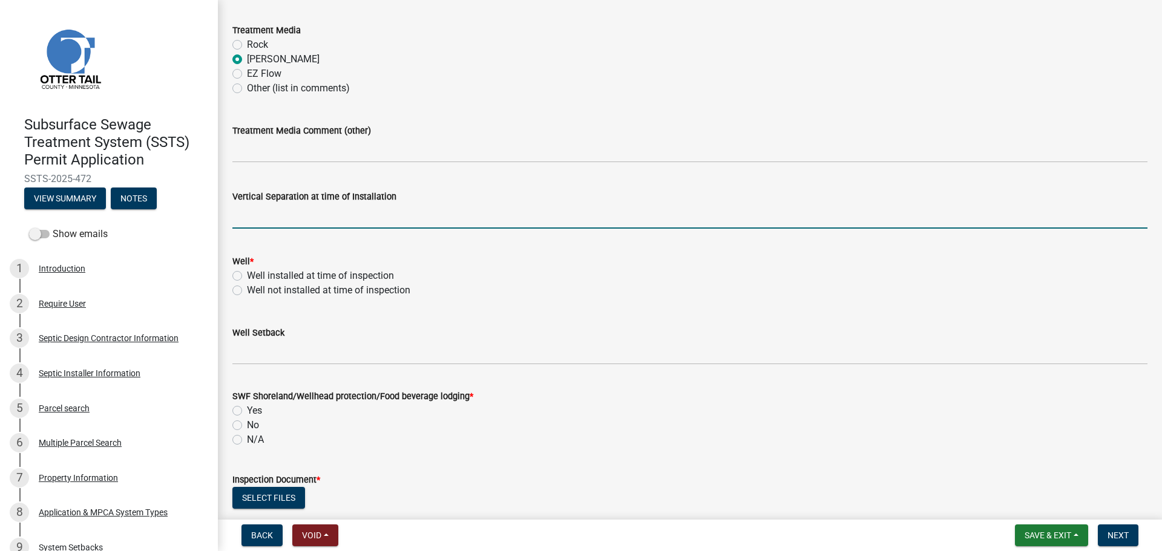
click at [252, 219] on input "text" at bounding box center [689, 216] width 915 height 25
type input "38"
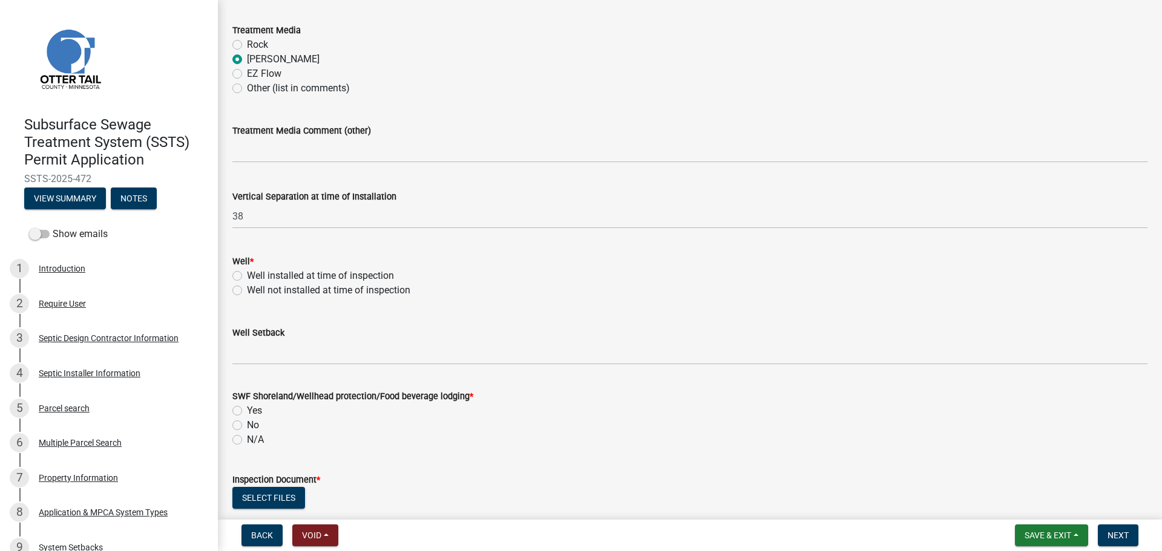
click at [247, 273] on label "Well installed at time of inspection" at bounding box center [320, 276] width 147 height 15
click at [247, 273] on input "Well installed at time of inspection" at bounding box center [251, 273] width 8 height 8
radio input "true"
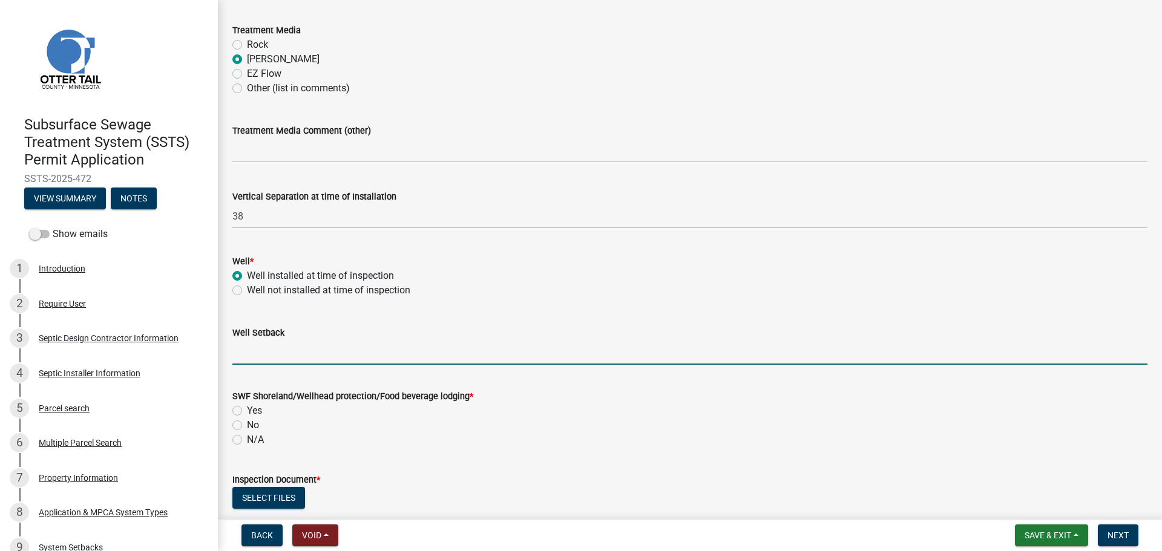
click at [260, 350] on input "Well Setback" at bounding box center [689, 352] width 915 height 25
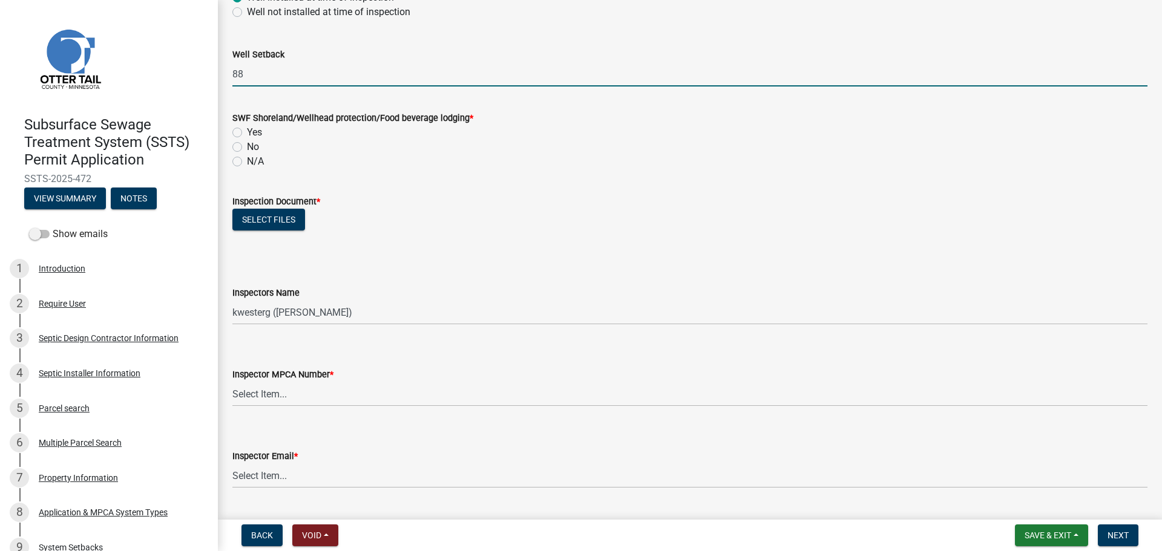
scroll to position [998, 0]
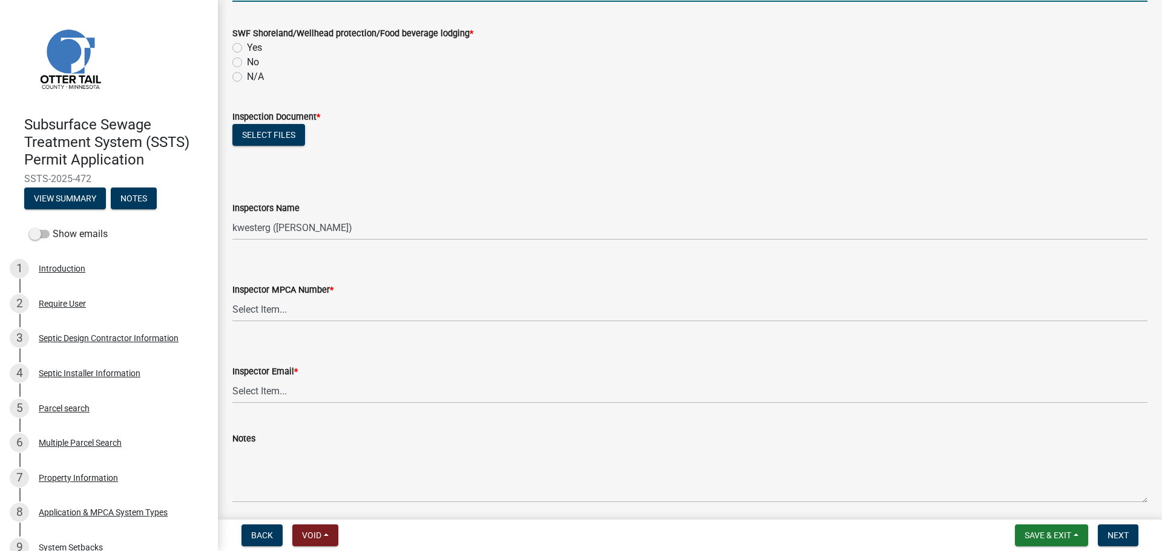
type input "88"
click at [247, 73] on label "N/A" at bounding box center [255, 77] width 17 height 15
click at [247, 73] on input "N/A" at bounding box center [251, 74] width 8 height 8
radio input "true"
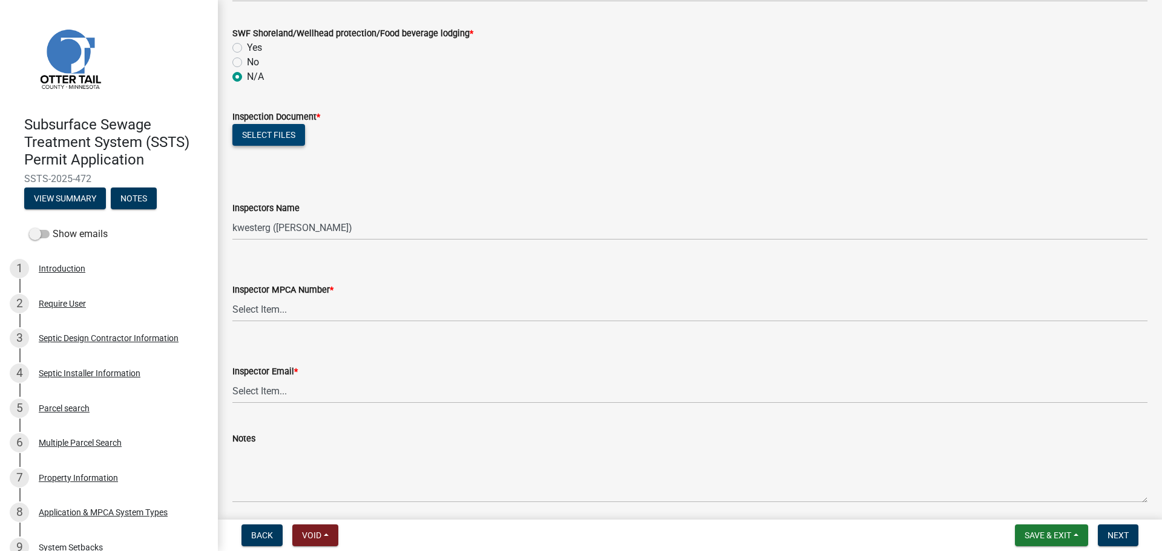
click at [261, 124] on button "Select files" at bounding box center [268, 135] width 73 height 22
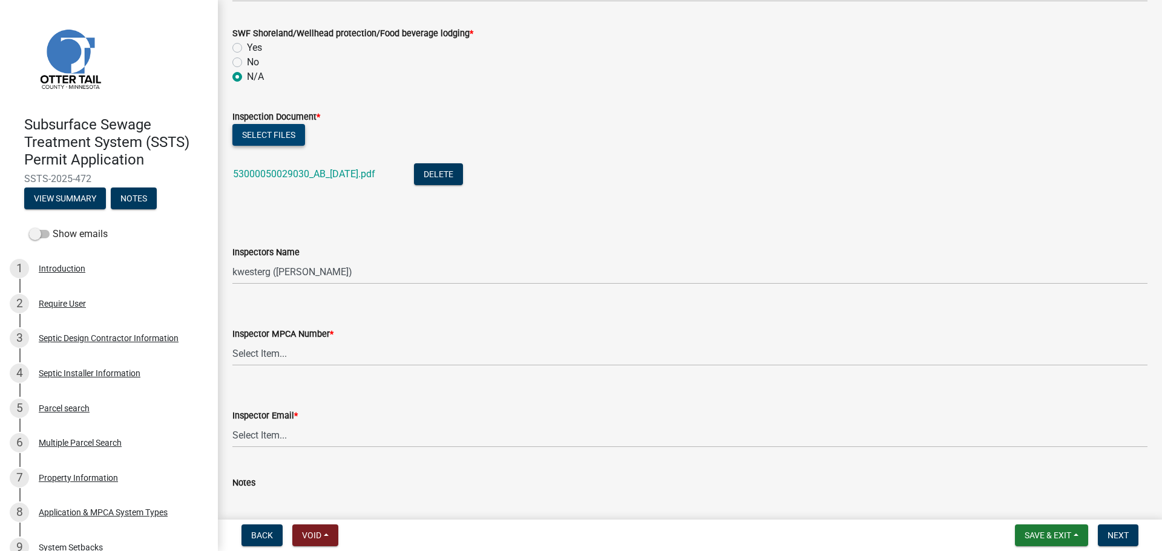
click at [275, 137] on button "Select files" at bounding box center [268, 135] width 73 height 22
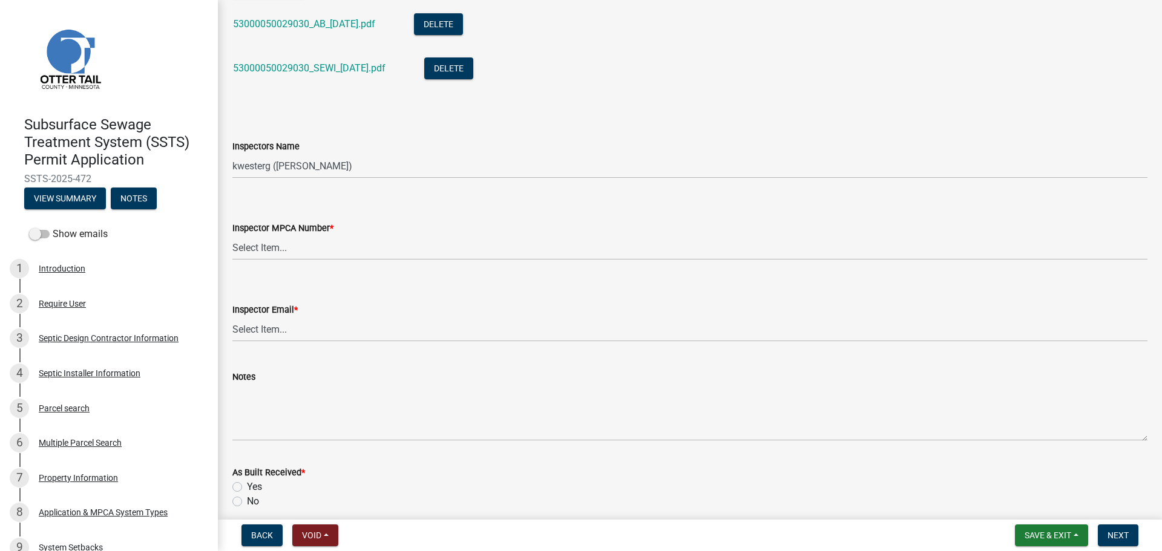
scroll to position [1150, 0]
click at [257, 172] on select "Select Item... btollefson (Brittany Tollefson) alexisnewark (Alexis Newark) epl…" at bounding box center [689, 164] width 915 height 25
select select "ab4afe9b-f255-4bf6-b29f-35714790ba70"
click at [232, 152] on select "Select Item... btollefson (Brittany Tollefson) alexisnewark (Alexis Newark) epl…" at bounding box center [689, 164] width 915 height 25
click at [254, 252] on select "Select Item... Alexis Newark (10415) Andrea Perales (924) Brittany Tollefson (1…" at bounding box center [689, 246] width 915 height 25
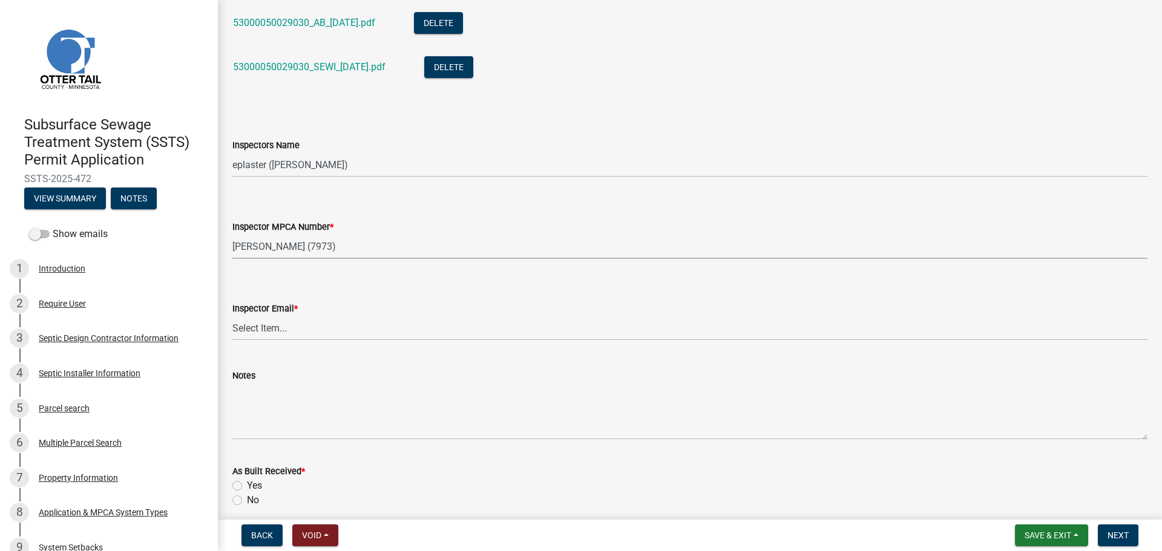
click at [232, 234] on select "Select Item... Alexis Newark (10415) Andrea Perales (924) Brittany Tollefson (1…" at bounding box center [689, 246] width 915 height 25
select select "4857f273-0e9a-4084-85c8-075cbcf0902e"
click at [244, 341] on wm-data-entity-input "Inspector Email * Select Item... Alexis Newark (anewark@ottertailcounty.gov) Am…" at bounding box center [689, 311] width 915 height 82
click at [248, 332] on select "Select Item... Alexis Newark (anewark@ottertailcounty.gov) Amy Busko (abusko@ot…" at bounding box center [689, 328] width 915 height 25
click at [232, 316] on select "Select Item... Alexis Newark (anewark@ottertailcounty.gov) Amy Busko (abusko@ot…" at bounding box center [689, 328] width 915 height 25
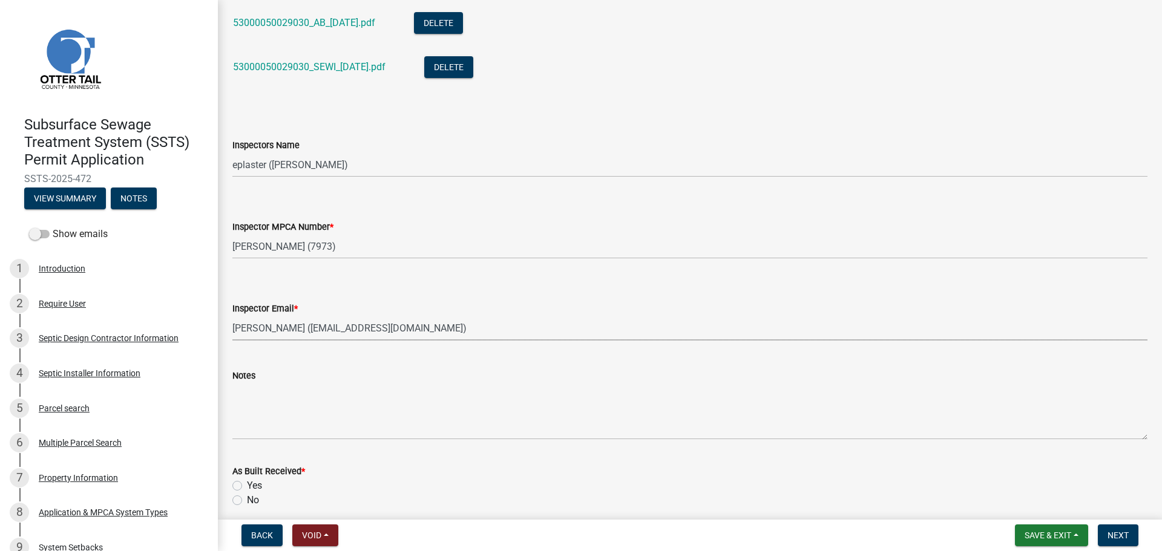
select select "318b8207-6619-4c37-8bd8-783b28c7307f"
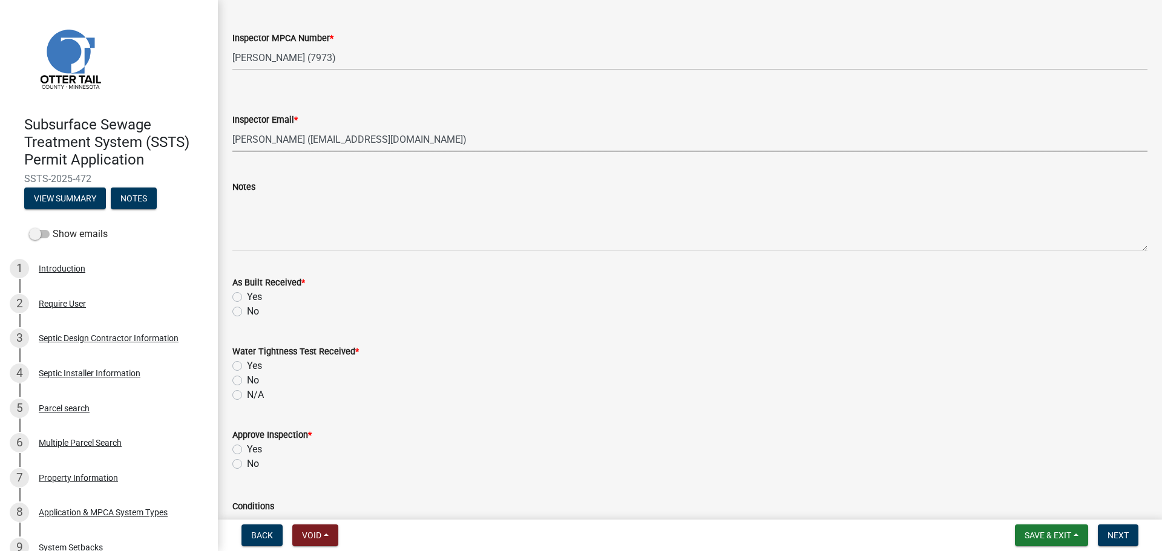
scroll to position [1422, 0]
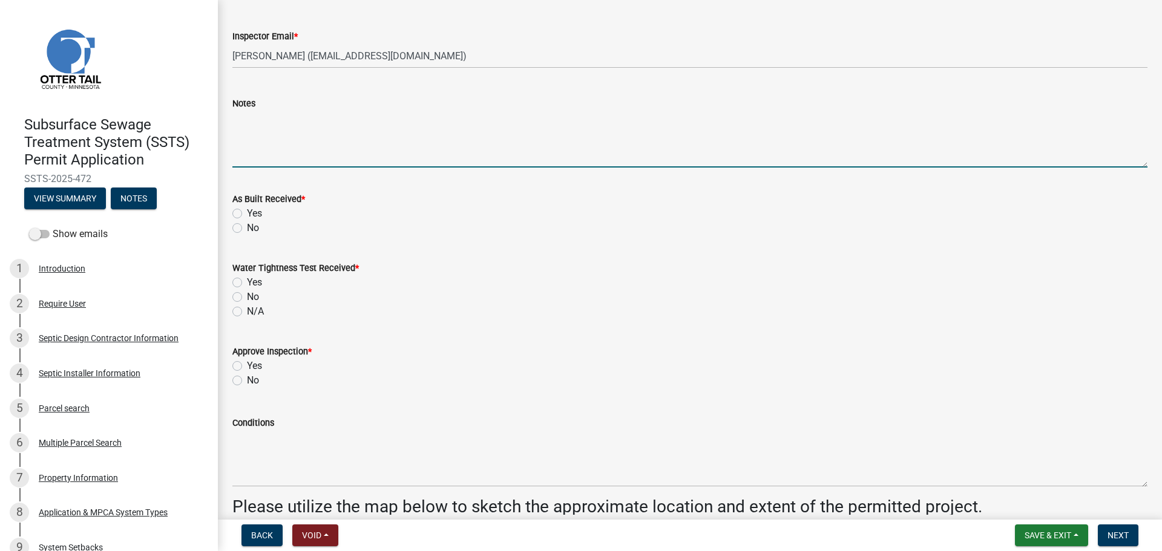
click at [268, 150] on textarea "Notes" at bounding box center [689, 139] width 915 height 57
type textarea "6 rows of 5 1 row of 4 34 HC Chambers"
click at [247, 217] on label "Yes" at bounding box center [254, 213] width 15 height 15
click at [247, 214] on input "Yes" at bounding box center [251, 210] width 8 height 8
radio input "true"
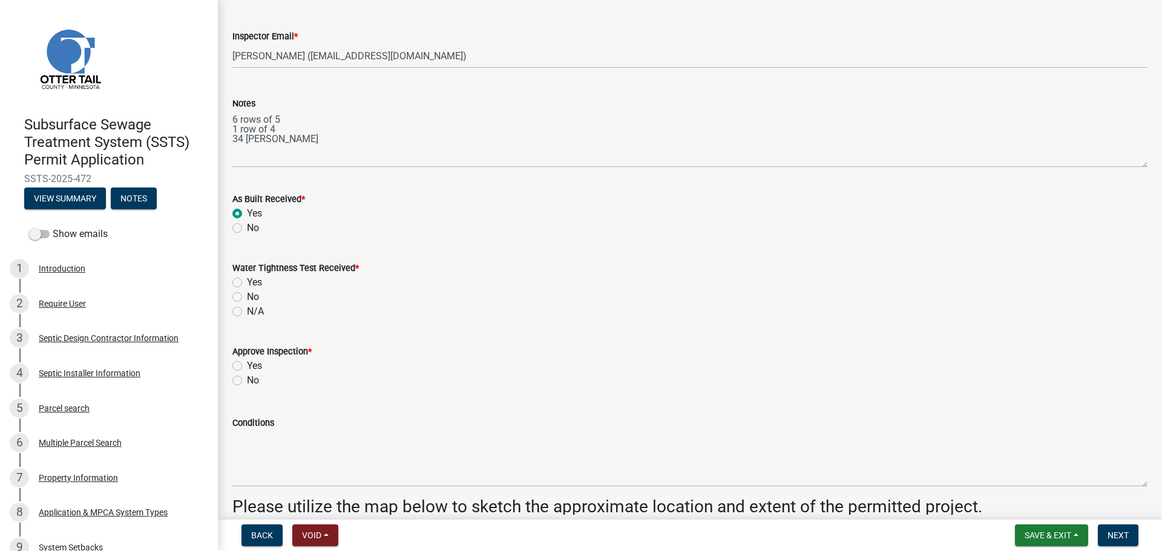
click at [247, 311] on label "N/A" at bounding box center [255, 311] width 17 height 15
click at [247, 311] on input "N/A" at bounding box center [251, 308] width 8 height 8
radio input "true"
click at [247, 367] on label "Yes" at bounding box center [254, 366] width 15 height 15
click at [247, 367] on input "Yes" at bounding box center [251, 363] width 8 height 8
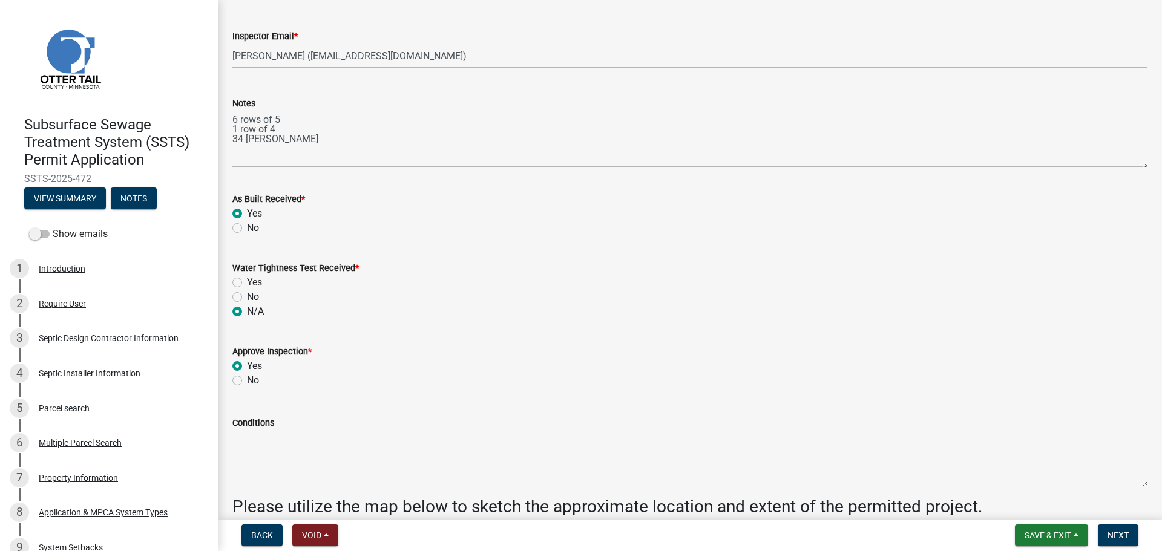
radio input "true"
click at [1122, 534] on span "Next" at bounding box center [1117, 536] width 21 height 10
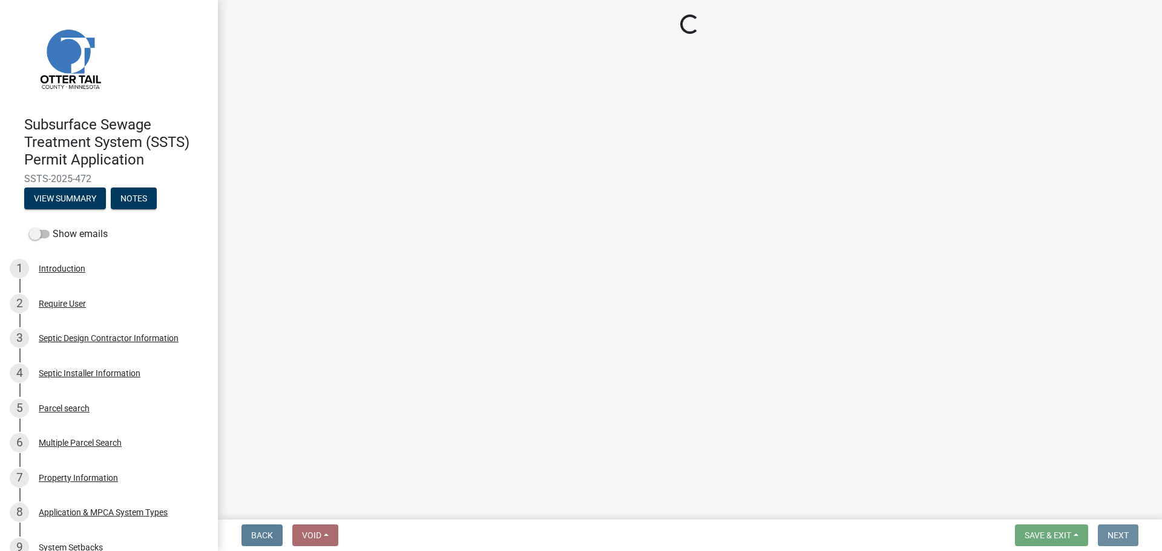
scroll to position [0, 0]
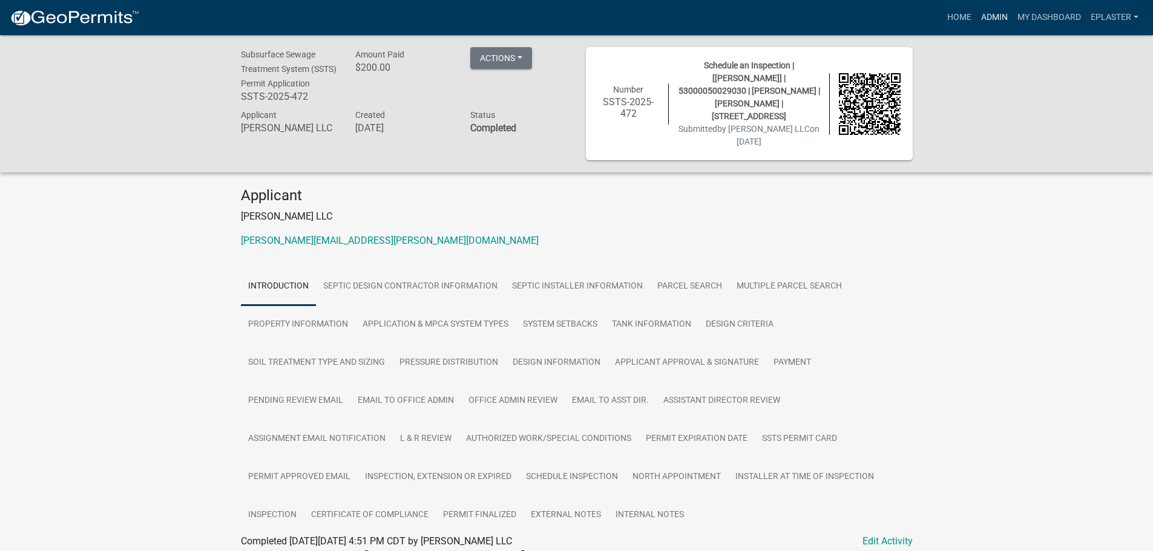
click at [996, 15] on link "Admin" at bounding box center [994, 17] width 36 height 23
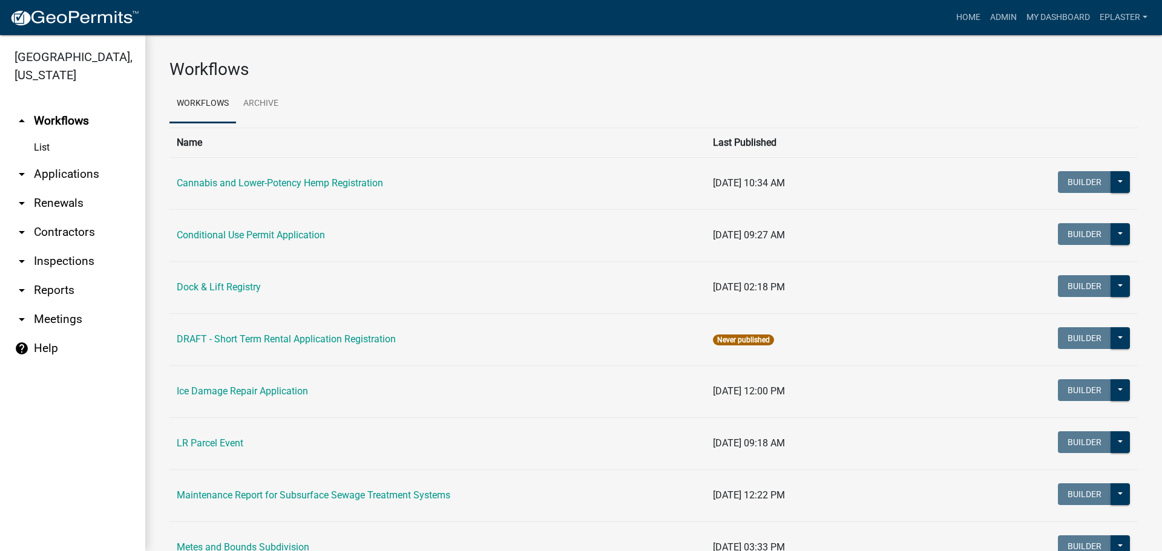
click at [59, 169] on link "arrow_drop_down Applications" at bounding box center [72, 174] width 145 height 29
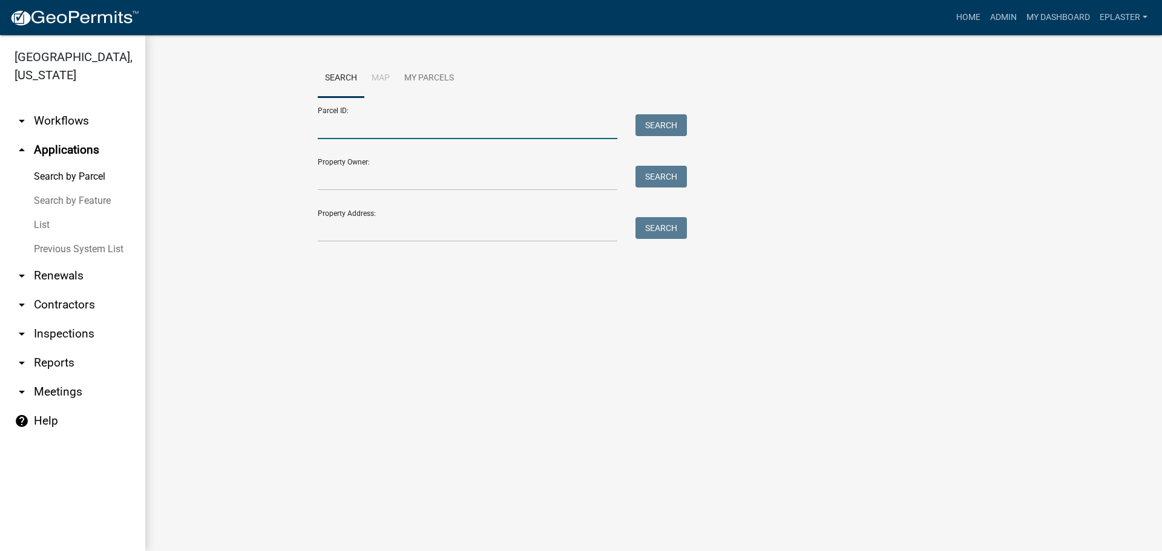
click at [342, 125] on input "Parcel ID:" at bounding box center [467, 126] width 299 height 25
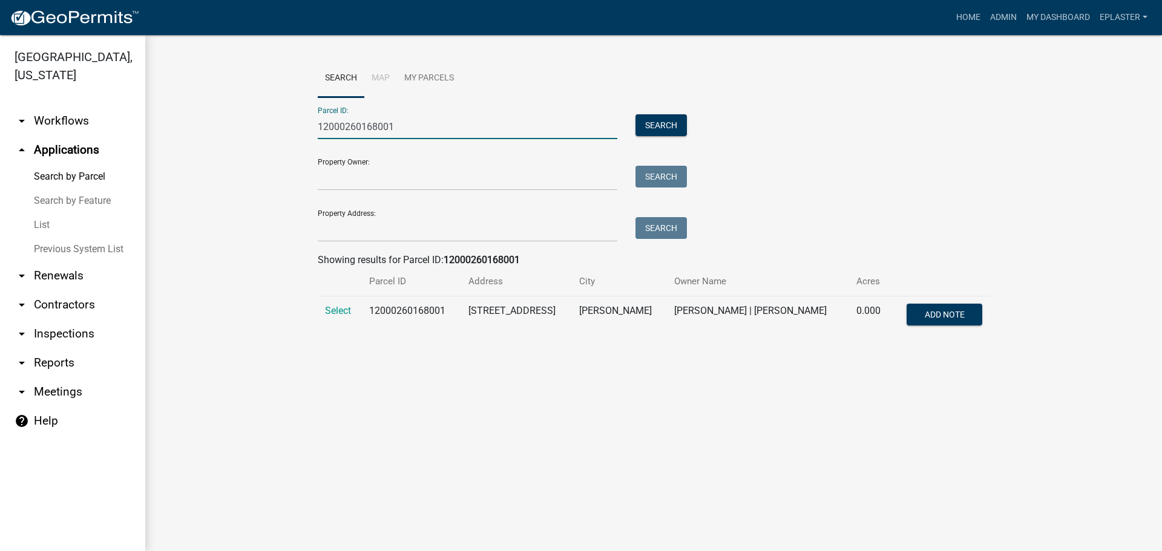
type input "12000260168001"
click at [335, 317] on td "Select" at bounding box center [340, 316] width 44 height 40
click at [343, 307] on span "Select" at bounding box center [338, 310] width 26 height 11
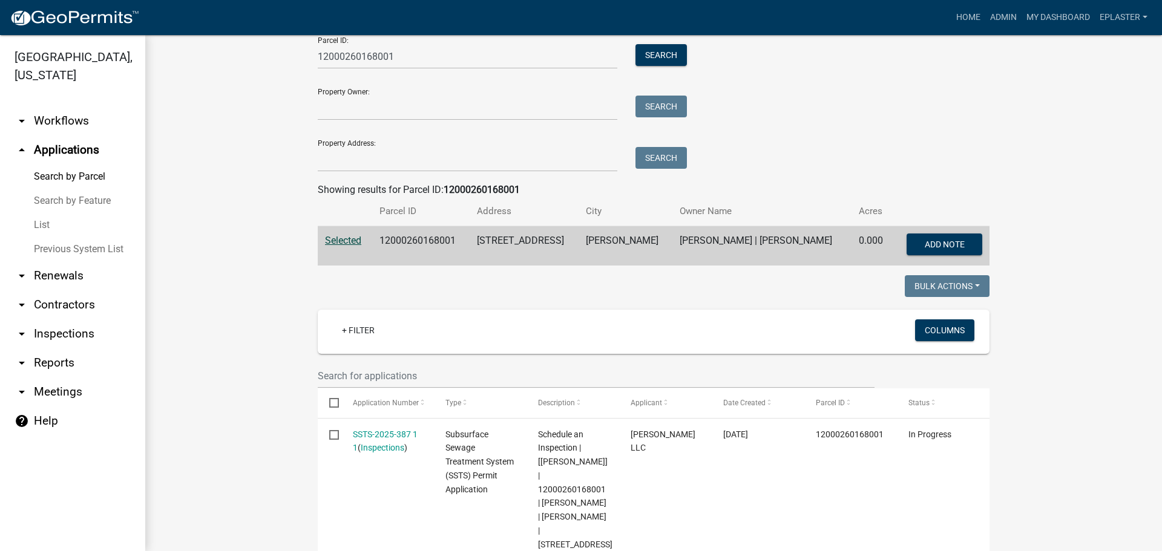
scroll to position [242, 0]
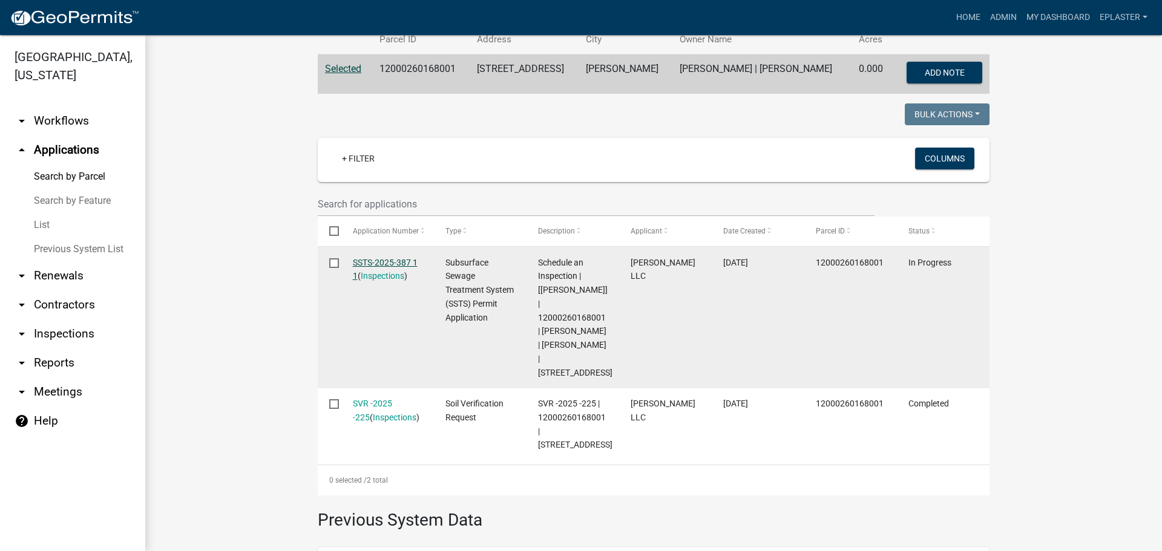
click at [385, 263] on link "SSTS-2025-387 1 1" at bounding box center [385, 270] width 65 height 24
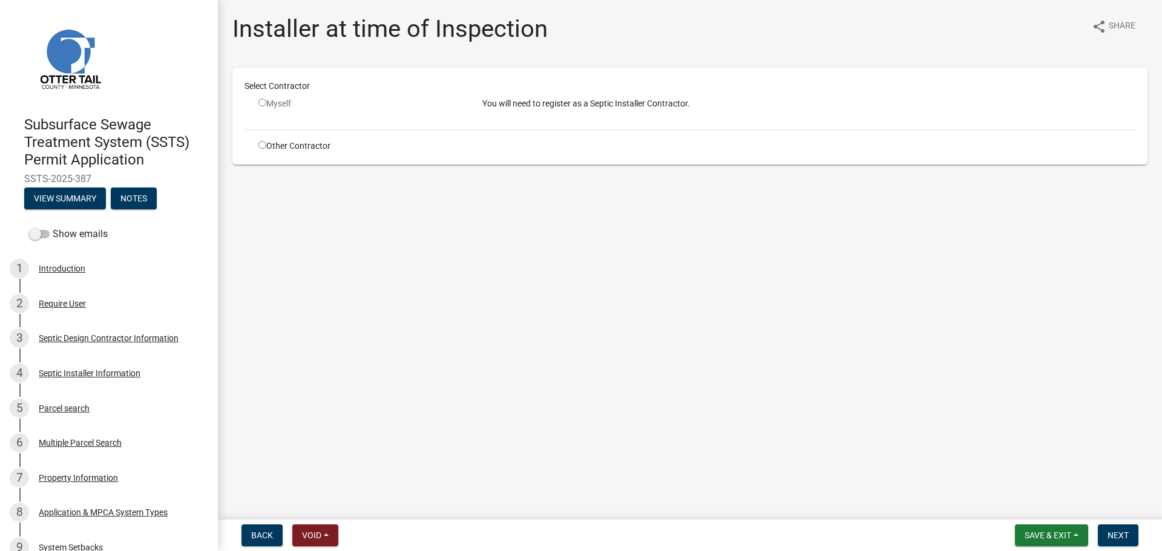
click at [262, 147] on input "radio" at bounding box center [262, 145] width 8 height 8
radio input "true"
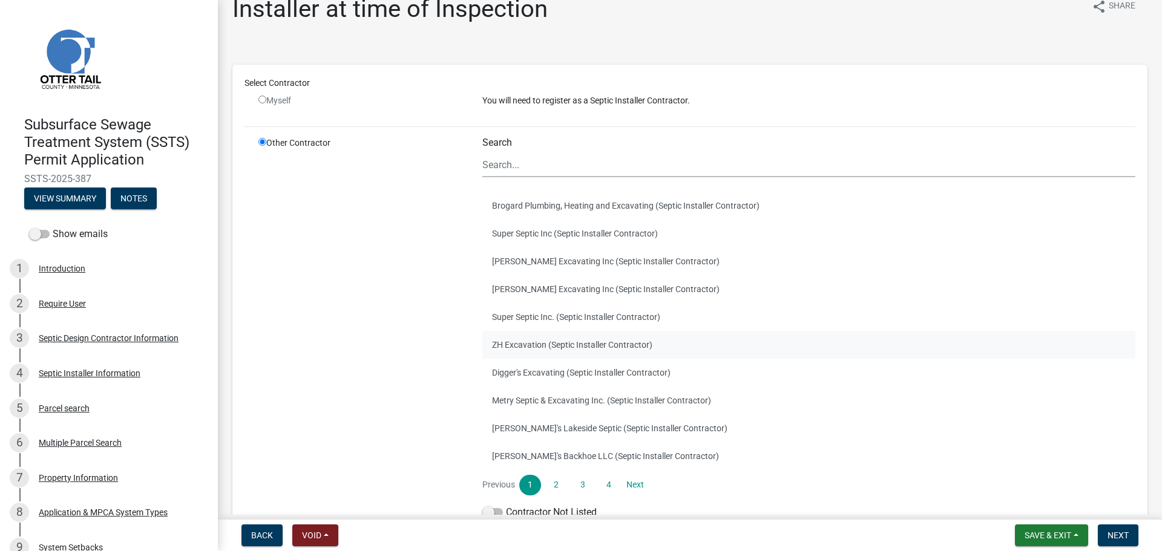
scroll to position [30, 0]
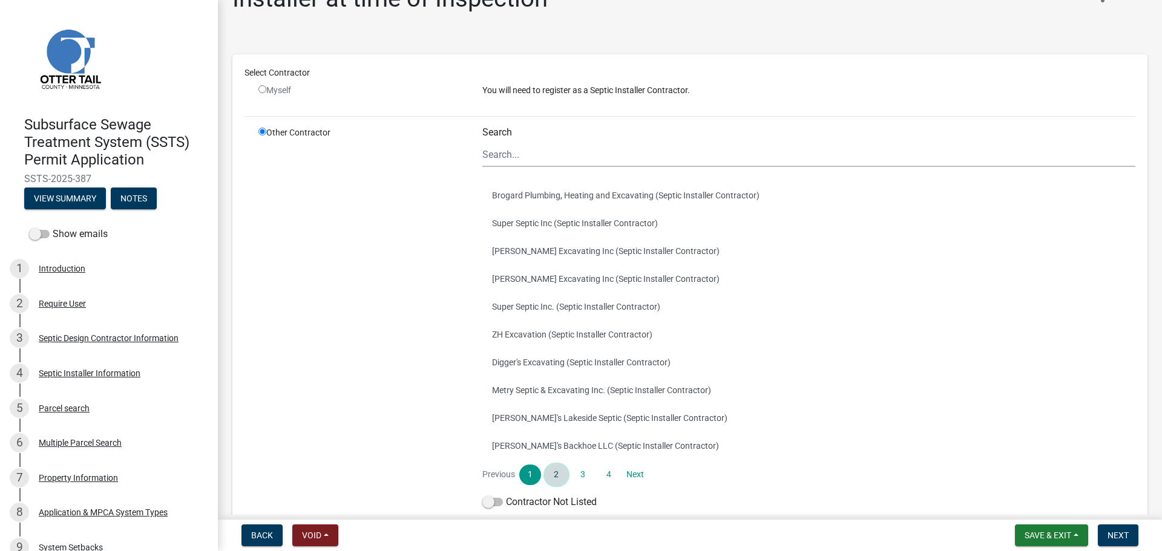
click at [548, 472] on link "2" at bounding box center [556, 475] width 22 height 21
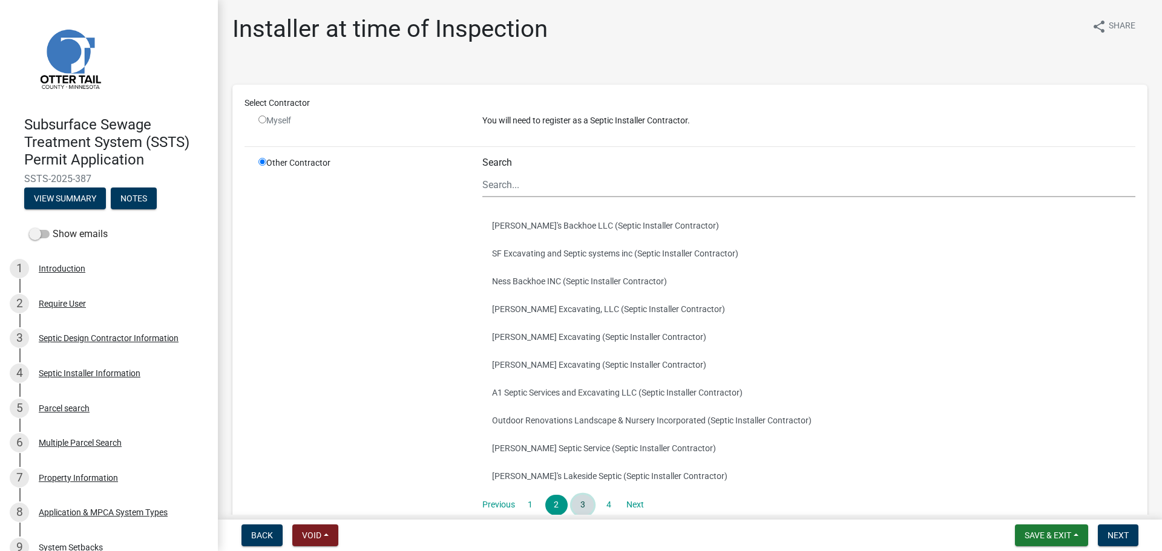
click at [577, 508] on link "3" at bounding box center [583, 505] width 22 height 21
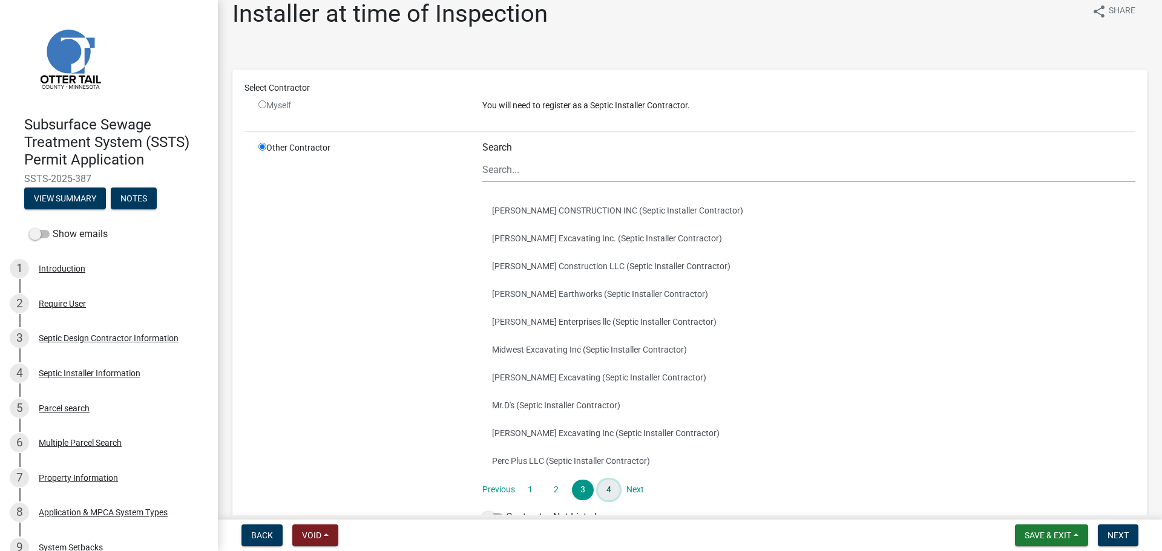
click at [606, 480] on link "4" at bounding box center [609, 490] width 22 height 21
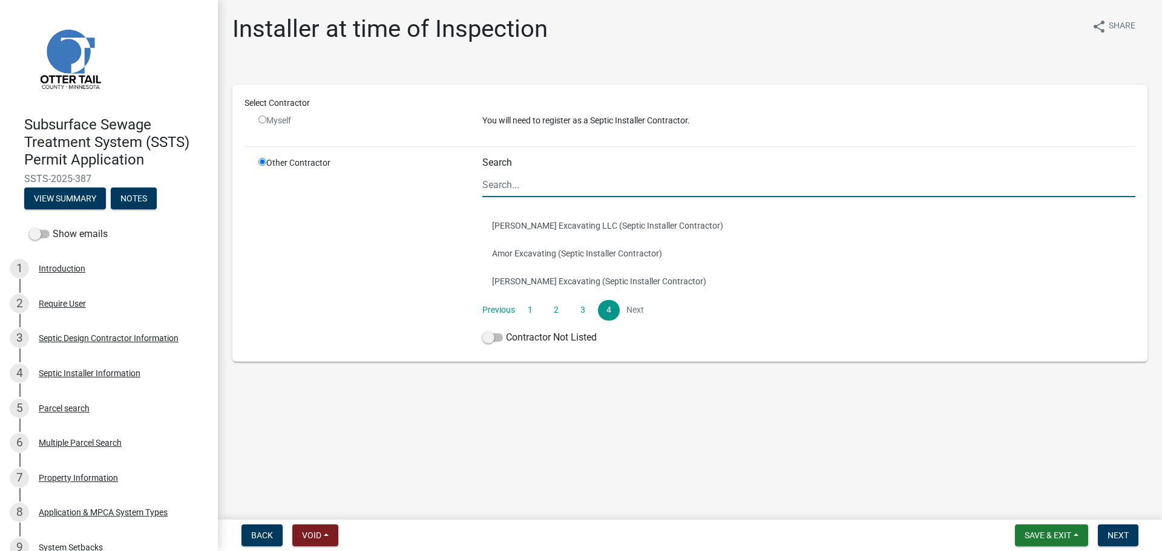
click at [494, 186] on input "Search" at bounding box center [808, 184] width 653 height 25
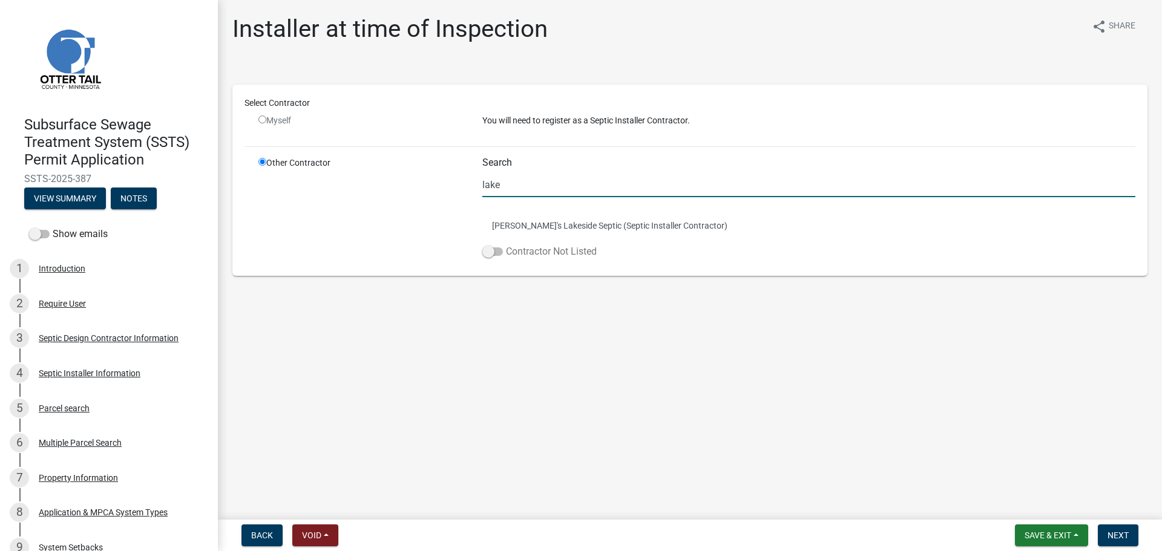
type input "lake"
click at [486, 256] on span at bounding box center [492, 251] width 21 height 8
click at [506, 244] on input "Contractor Not Listed" at bounding box center [506, 244] width 0 height 0
click at [1117, 532] on span "Next" at bounding box center [1117, 536] width 21 height 10
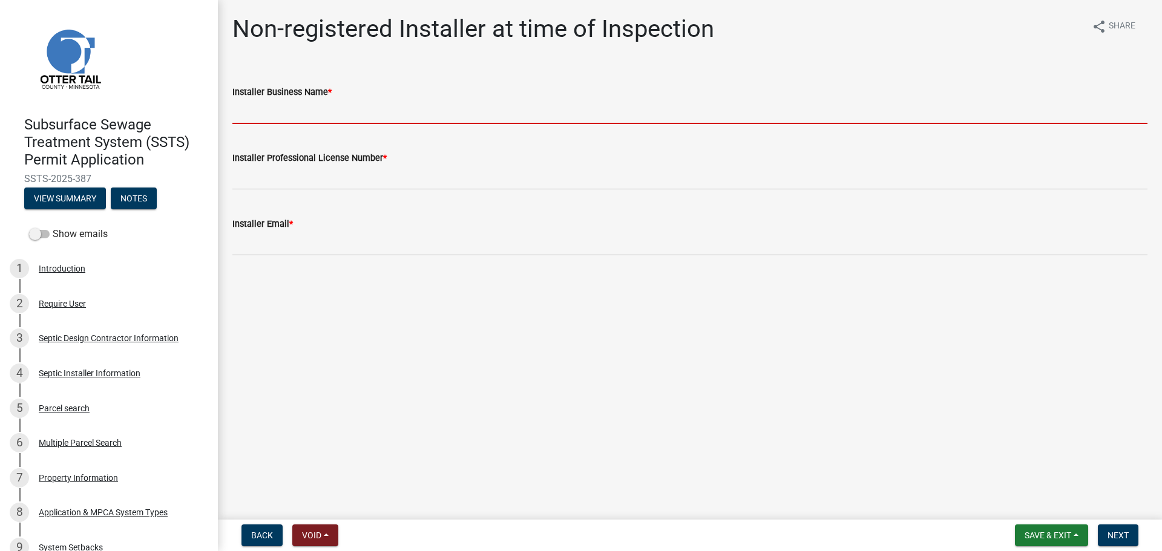
click at [307, 119] on input "Installer Business Name *" at bounding box center [689, 111] width 915 height 25
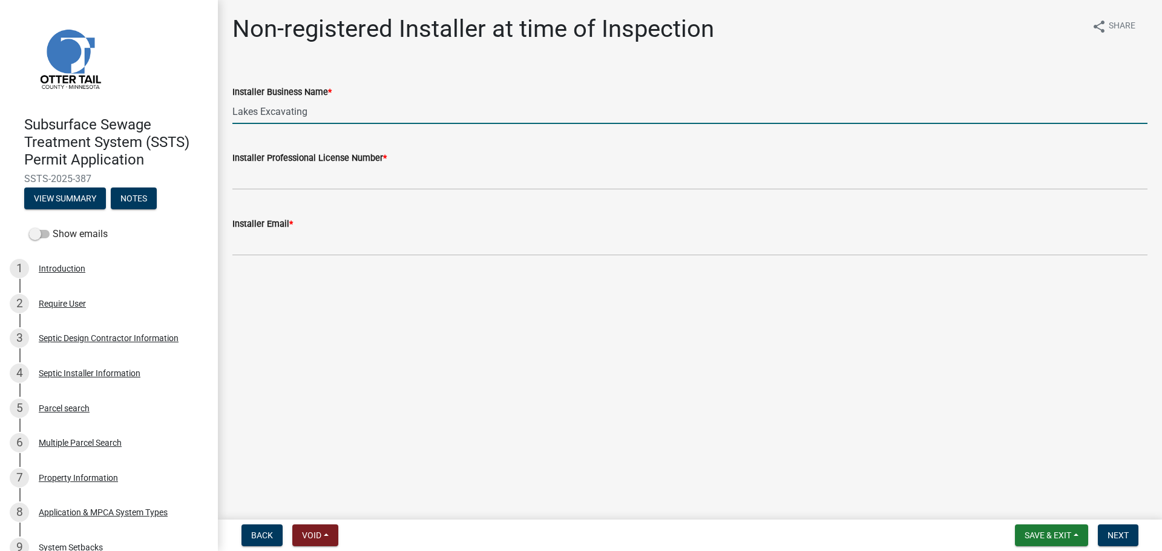
type input "Lakes Excavating"
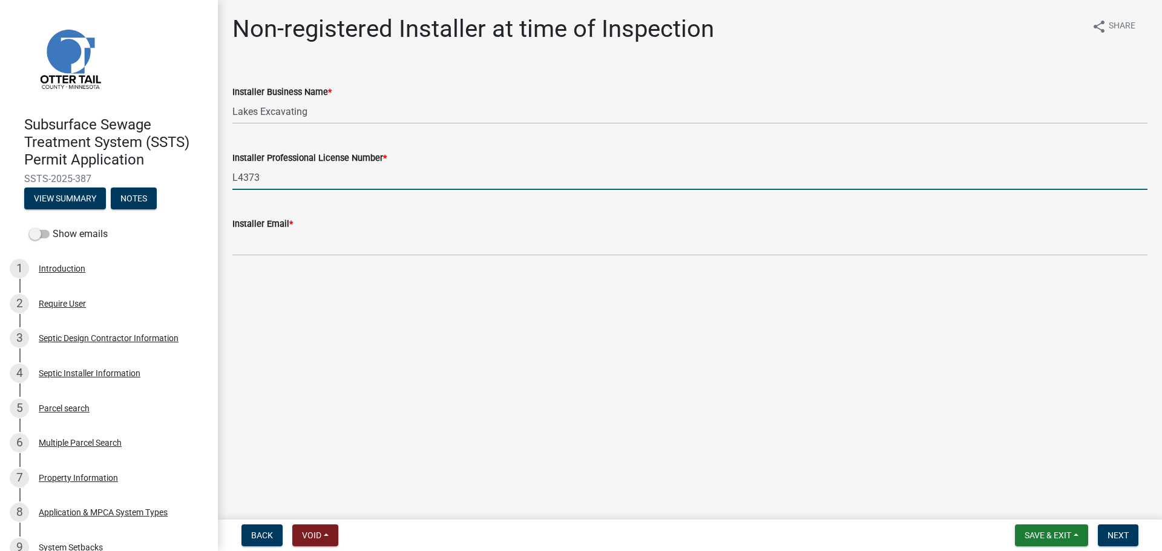
type input "L4373"
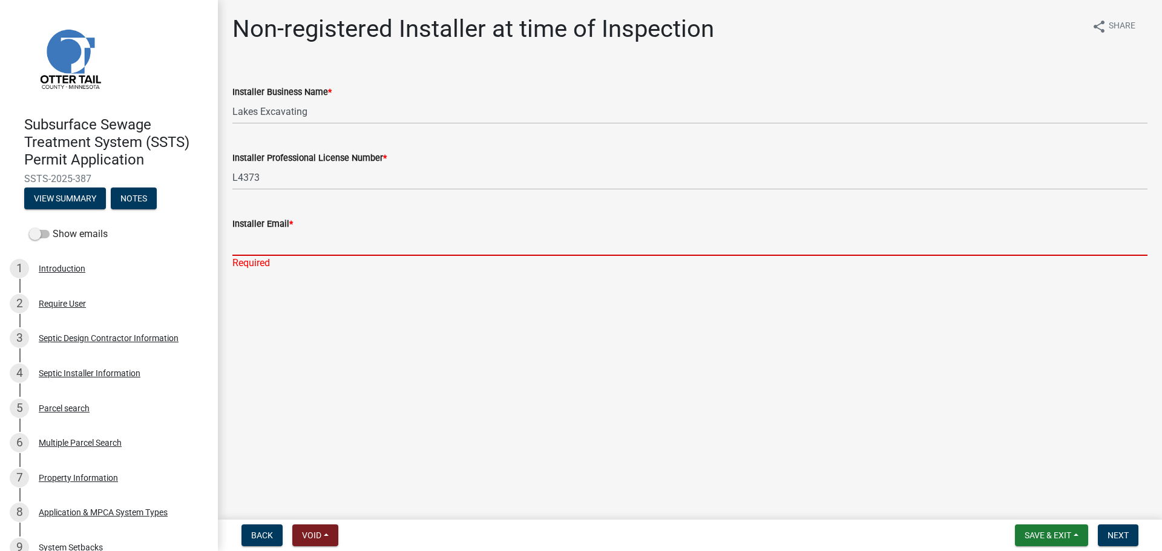
click at [346, 243] on input "Installer Email *" at bounding box center [689, 243] width 915 height 25
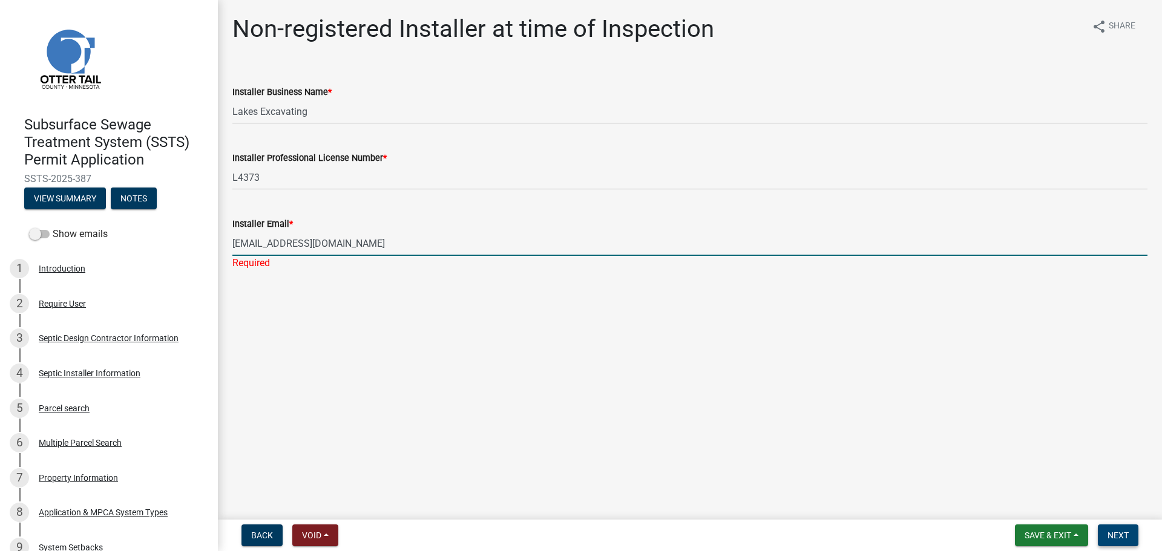
type input "lakesexcavatingandseptic@gmail.com"
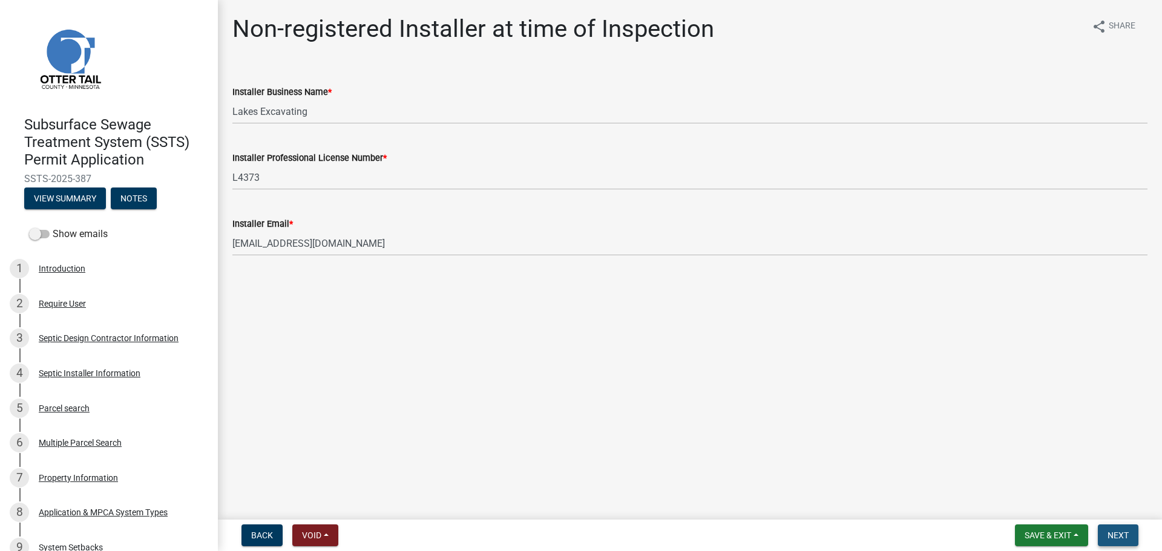
click at [1124, 531] on span "Next" at bounding box center [1117, 536] width 21 height 10
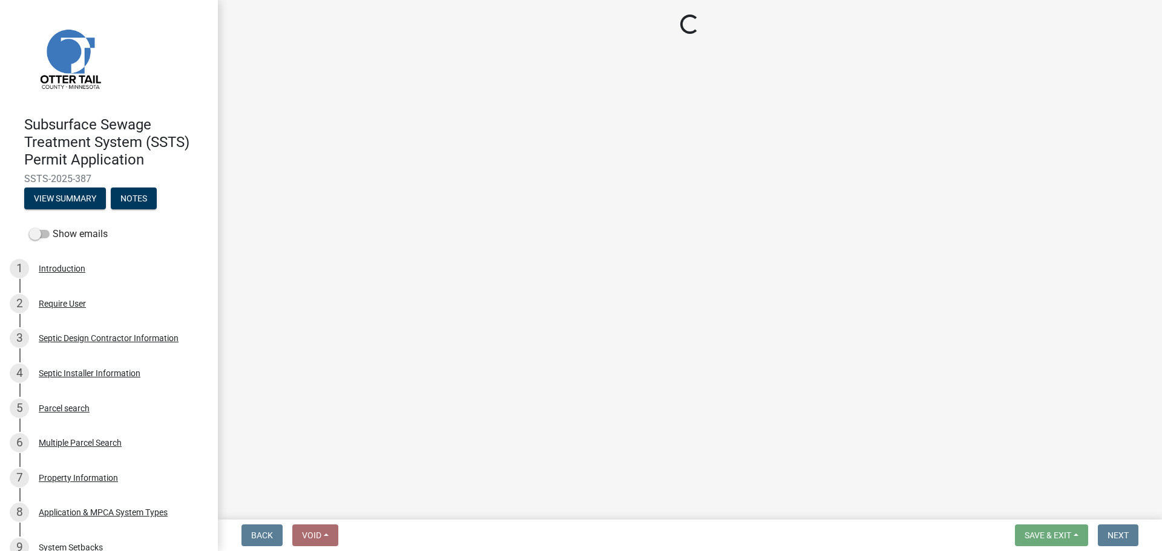
select select "710d5f49-2663-4e73-9718-d0c4e189f5ed"
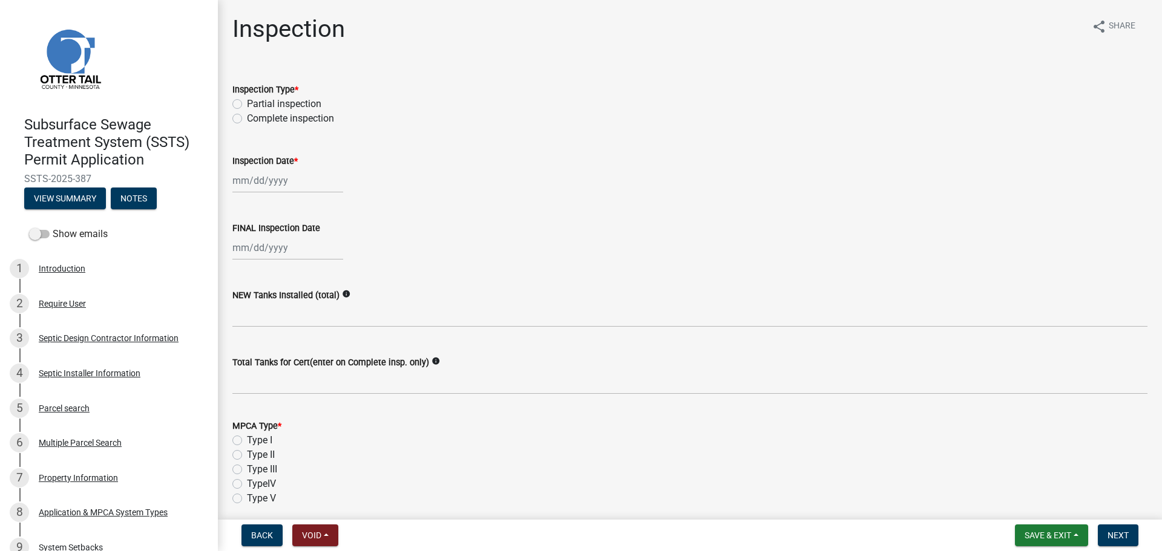
click at [247, 117] on label "Complete inspection" at bounding box center [290, 118] width 87 height 15
click at [247, 117] on input "Complete inspection" at bounding box center [251, 115] width 8 height 8
radio input "true"
click at [250, 185] on div at bounding box center [287, 180] width 111 height 25
select select "10"
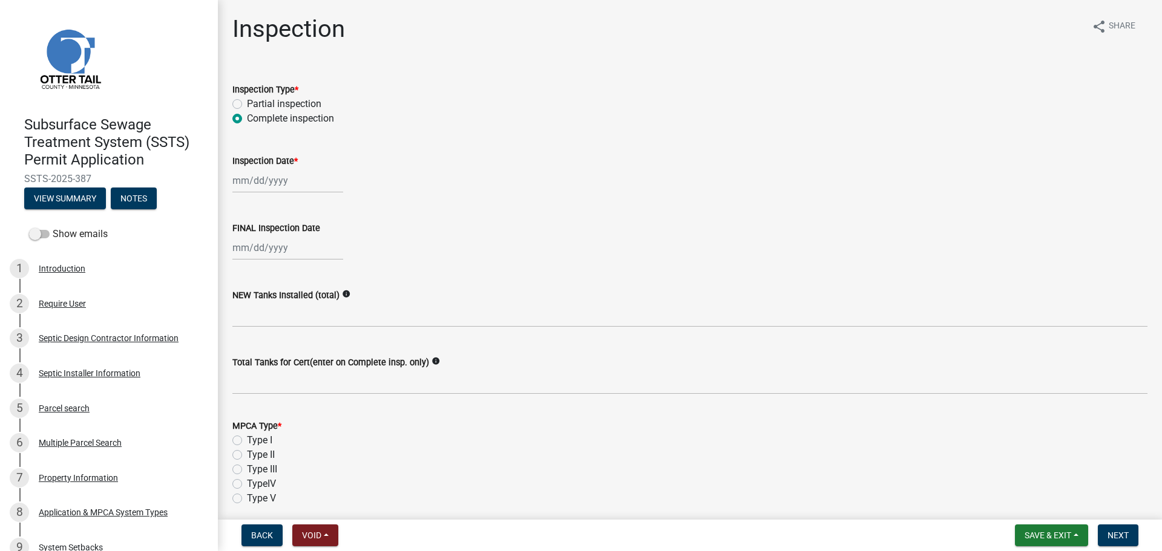
select select "2025"
click at [260, 278] on div "14" at bounding box center [263, 283] width 19 height 19
type input "10/14/2025"
click at [249, 252] on div at bounding box center [287, 247] width 111 height 25
select select "10"
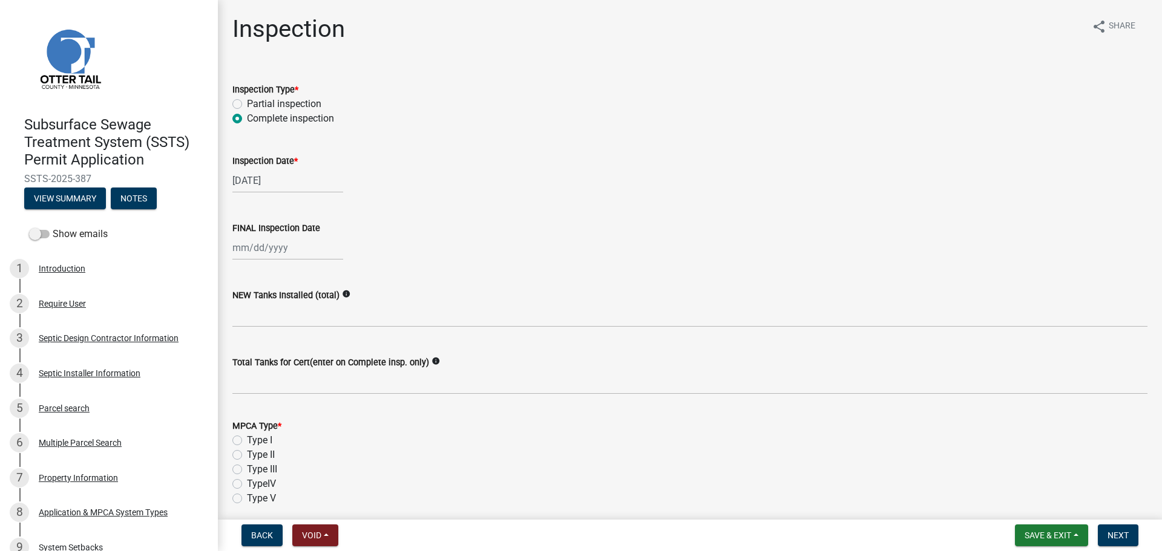
select select "2025"
click at [261, 345] on div "14" at bounding box center [263, 350] width 19 height 19
type input "10/14/2025"
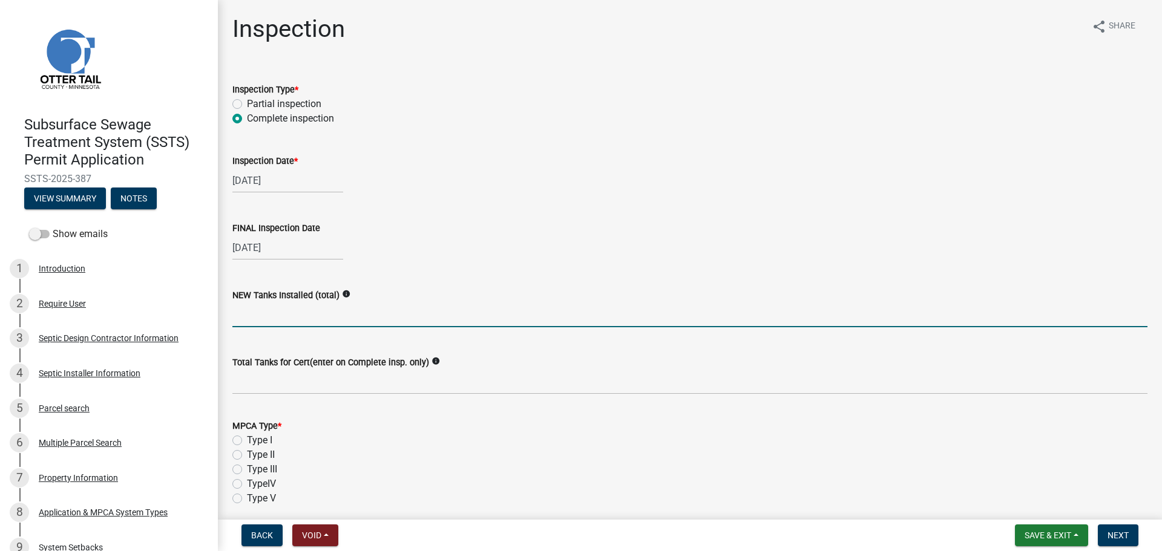
click at [254, 312] on input "text" at bounding box center [689, 315] width 915 height 25
type input "1"
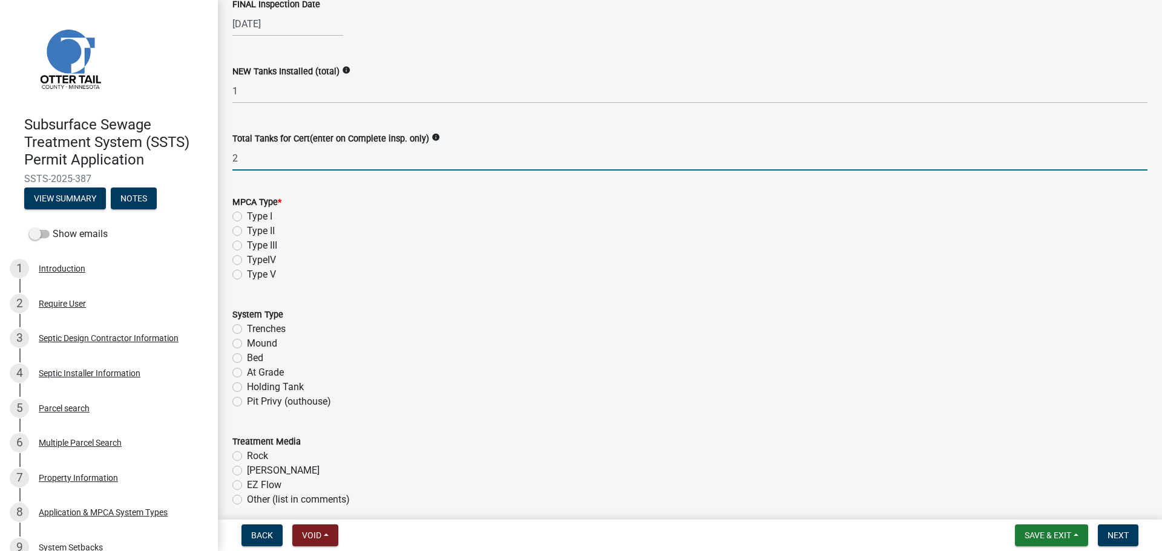
scroll to position [318, 0]
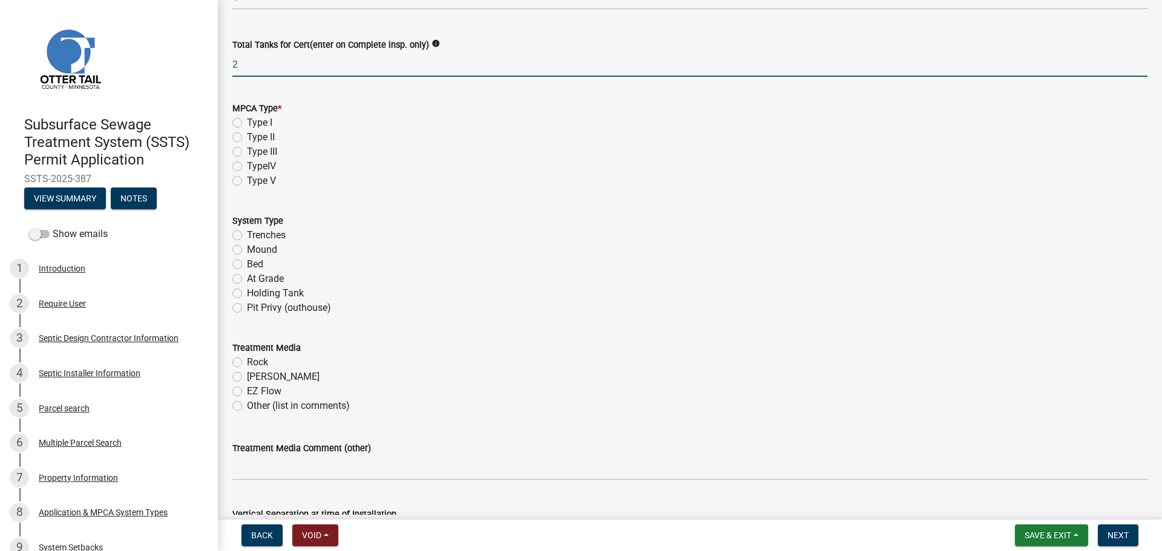
type input "2"
click at [247, 126] on label "Type I" at bounding box center [259, 123] width 25 height 15
click at [247, 123] on input "Type I" at bounding box center [251, 120] width 8 height 8
radio input "true"
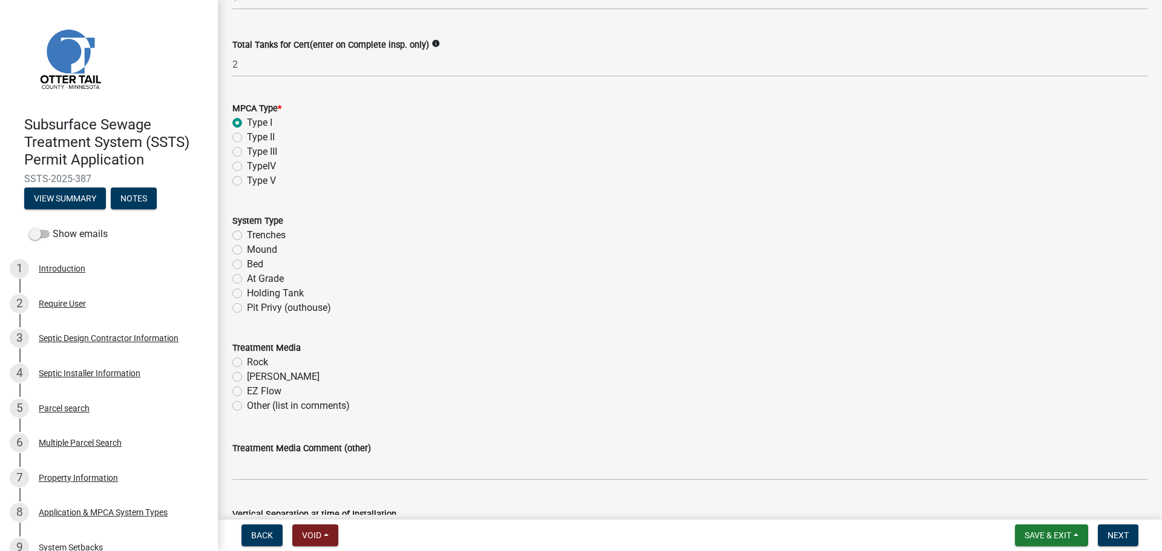
click at [247, 250] on label "Mound" at bounding box center [262, 250] width 30 height 15
click at [247, 250] on input "Mound" at bounding box center [251, 247] width 8 height 8
radio input "true"
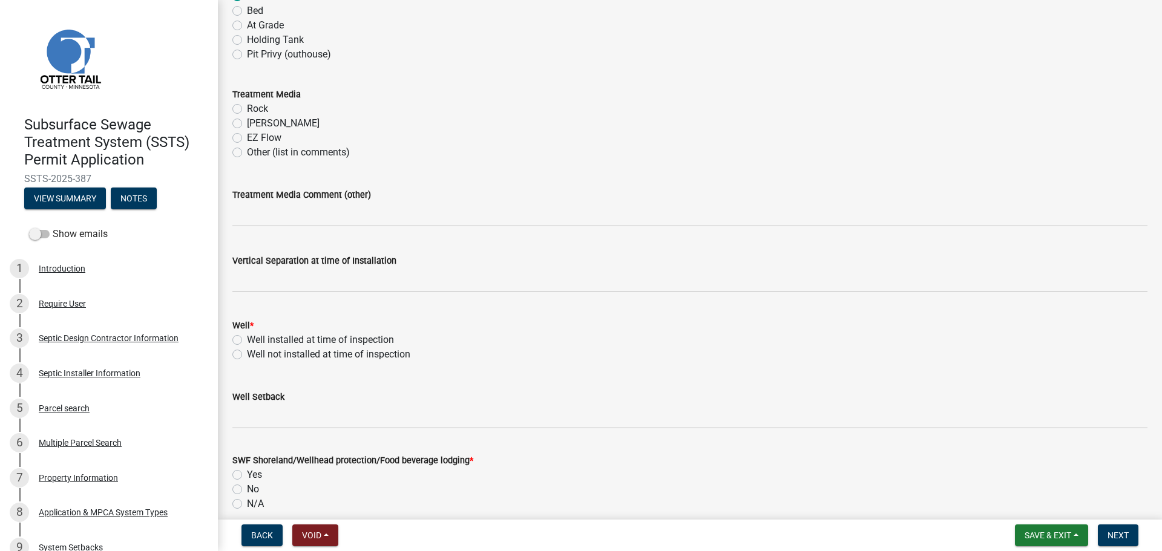
scroll to position [575, 0]
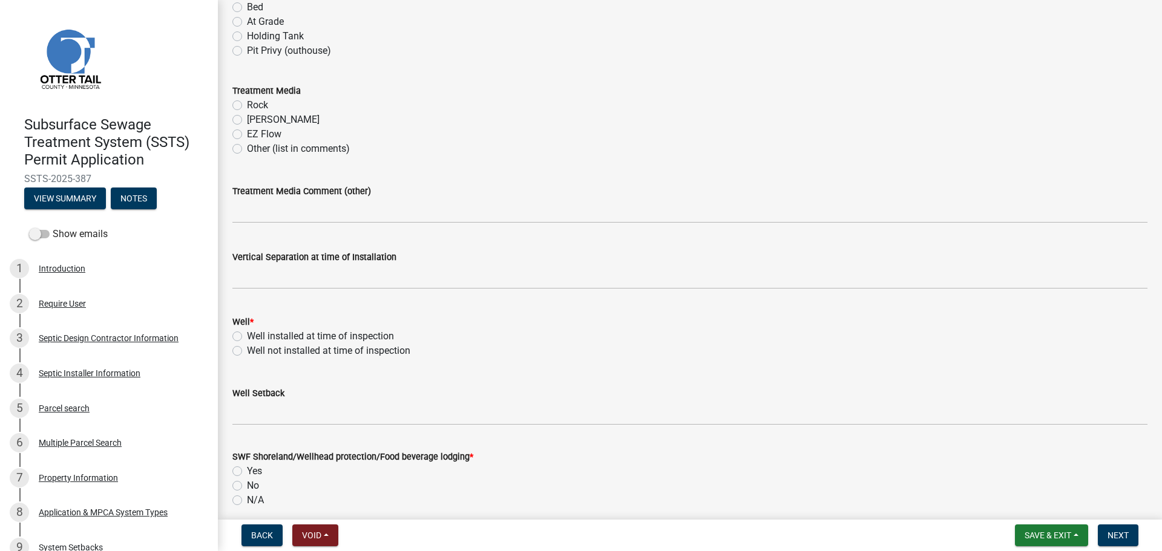
click at [247, 117] on label "Chambers" at bounding box center [283, 120] width 73 height 15
click at [247, 117] on input "Chambers" at bounding box center [251, 117] width 8 height 8
radio input "true"
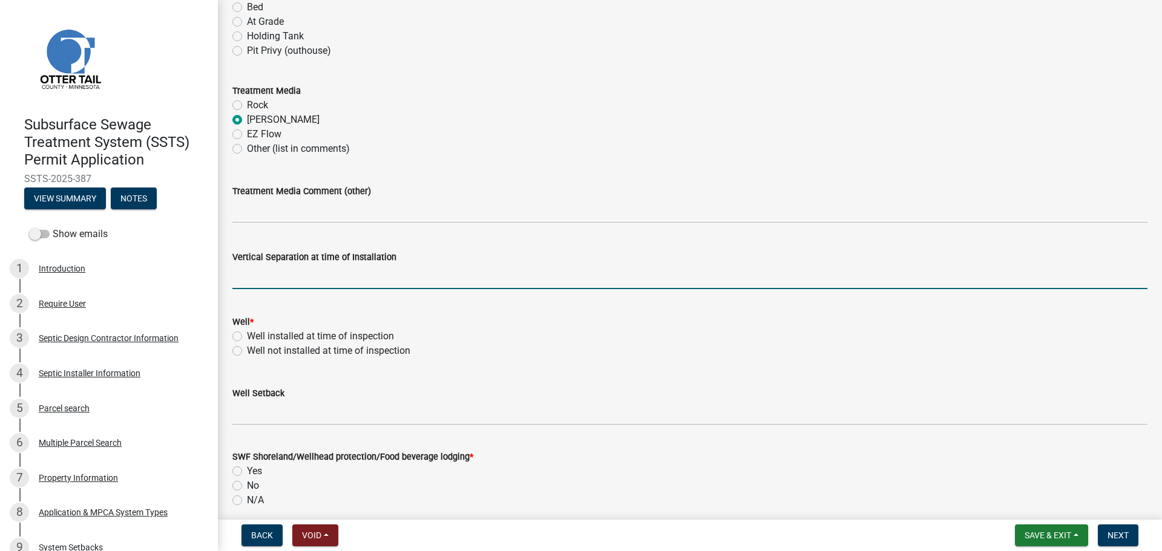
click at [250, 284] on input "text" at bounding box center [689, 276] width 915 height 25
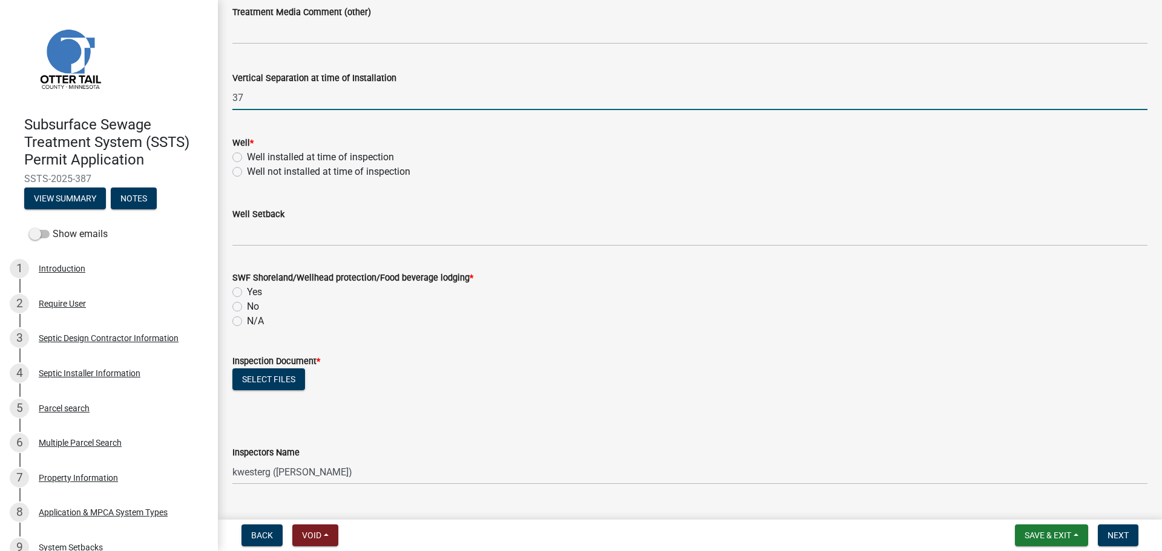
scroll to position [787, 0]
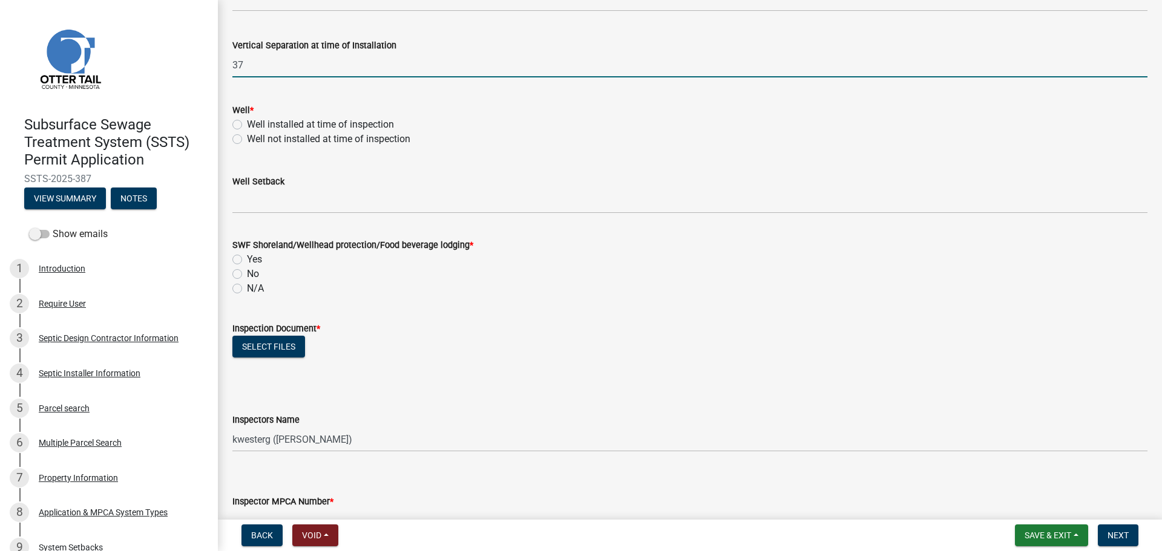
type input "37"
click at [247, 125] on label "Well installed at time of inspection" at bounding box center [320, 124] width 147 height 15
click at [247, 125] on input "Well installed at time of inspection" at bounding box center [251, 121] width 8 height 8
radio input "true"
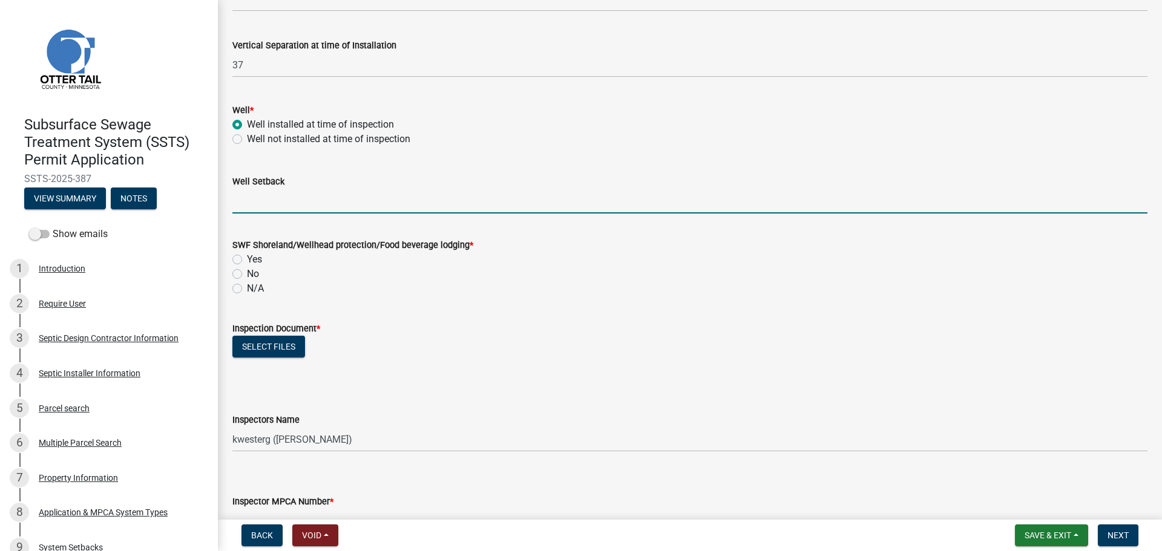
click at [248, 200] on input "Well Setback" at bounding box center [689, 201] width 915 height 25
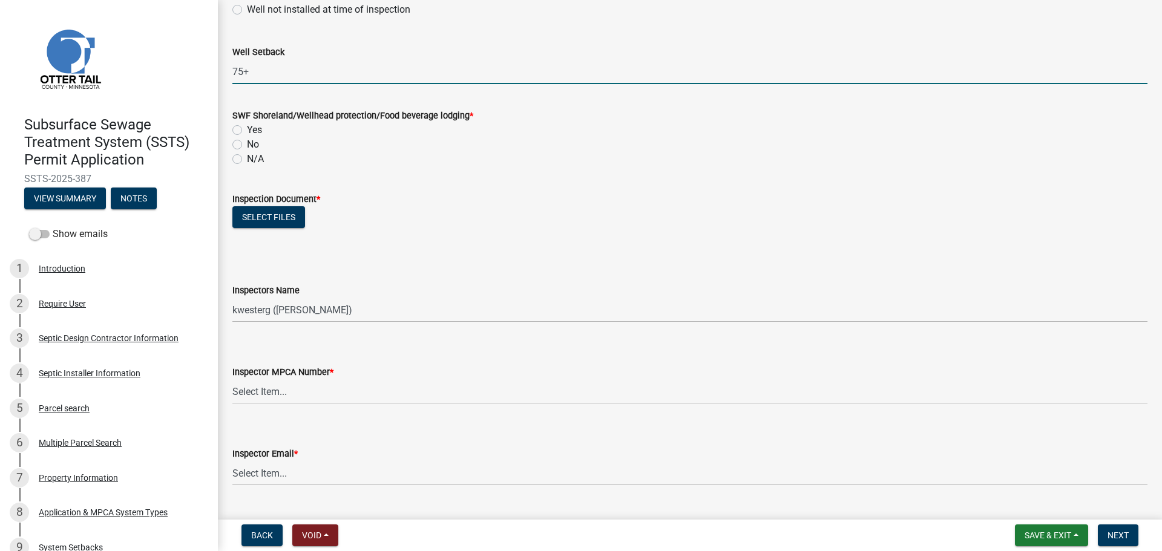
scroll to position [923, 0]
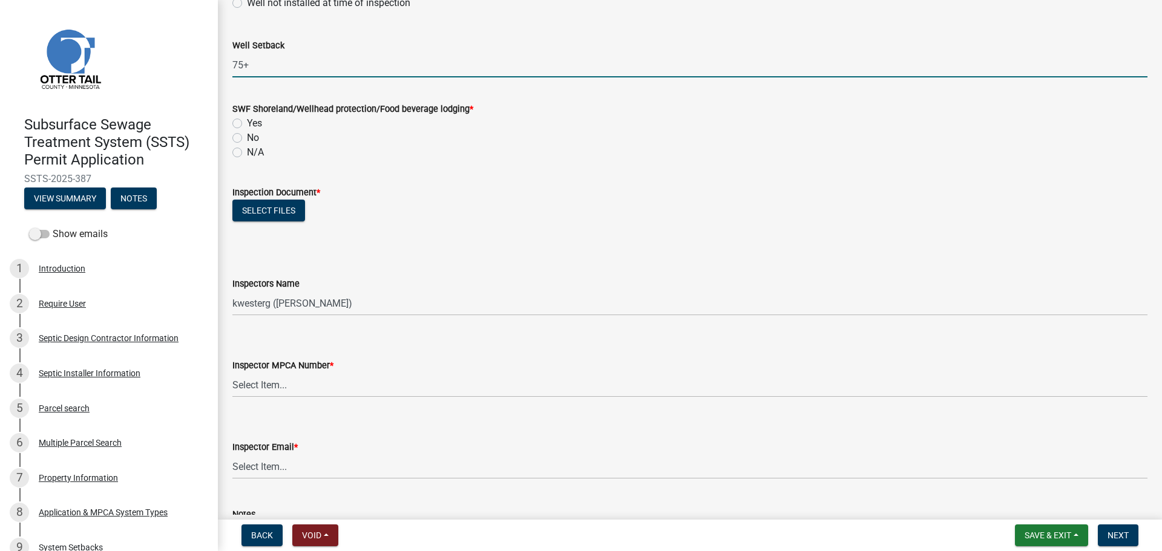
type input "75+"
click at [247, 152] on label "N/A" at bounding box center [255, 152] width 17 height 15
click at [247, 152] on input "N/A" at bounding box center [251, 149] width 8 height 8
radio input "true"
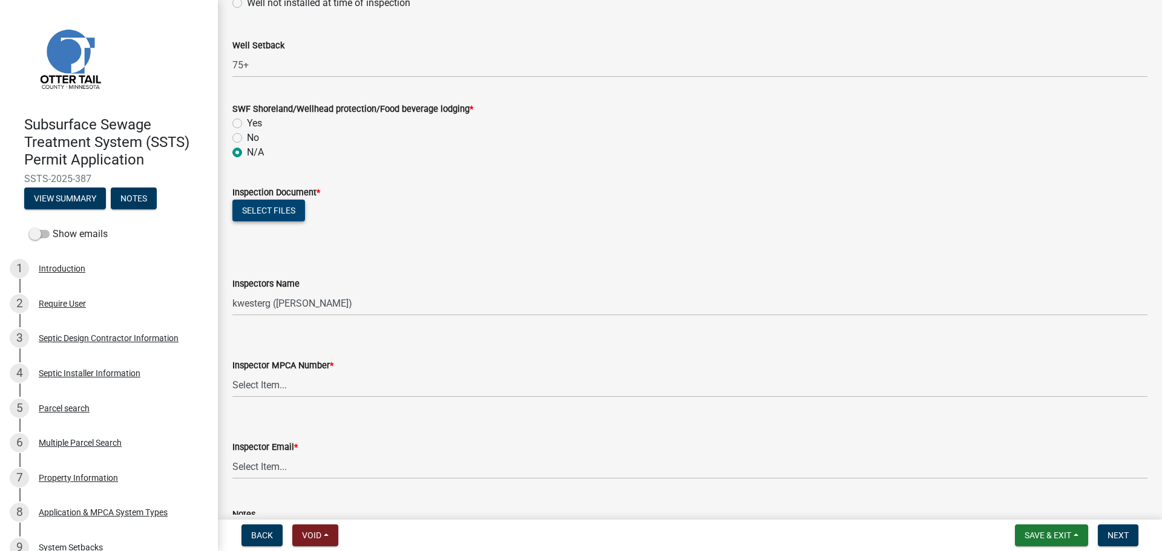
click at [260, 216] on button "Select files" at bounding box center [268, 211] width 73 height 22
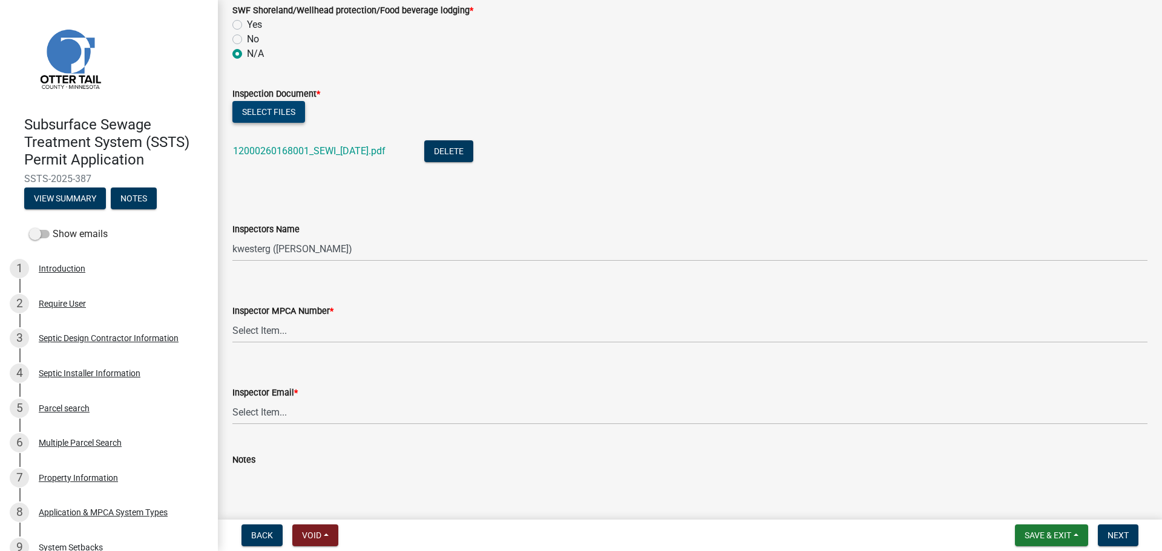
scroll to position [1089, 0]
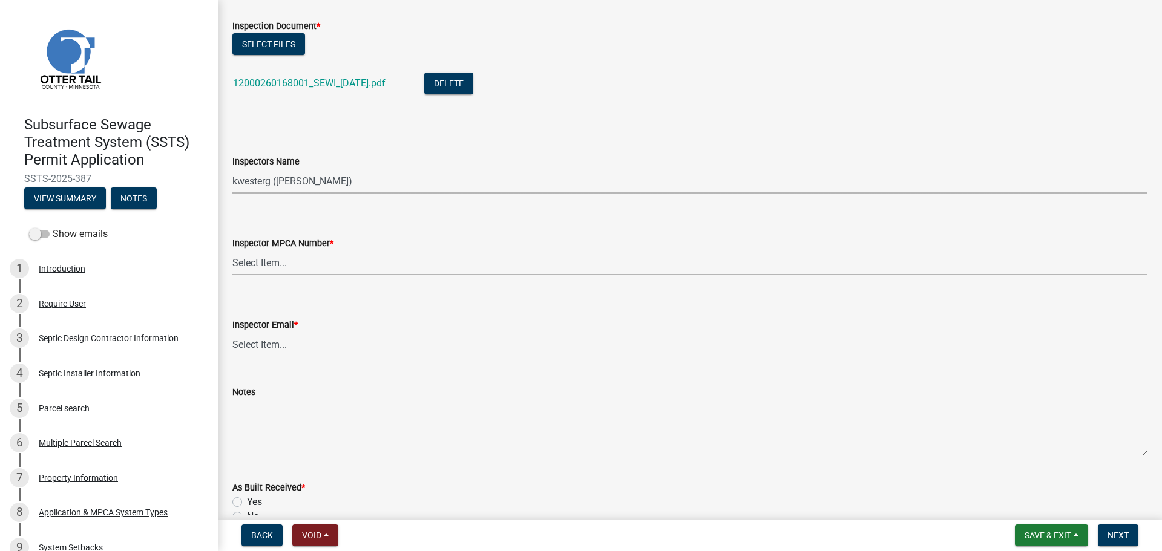
drag, startPoint x: 305, startPoint y: 174, endPoint x: 307, endPoint y: 182, distance: 8.2
click at [305, 174] on select "Select Item... btollefson (Brittany Tollefson) alexisnewark (Alexis Newark) epl…" at bounding box center [689, 181] width 915 height 25
select select "ab4afe9b-f255-4bf6-b29f-35714790ba70"
click at [232, 169] on select "Select Item... btollefson (Brittany Tollefson) alexisnewark (Alexis Newark) epl…" at bounding box center [689, 181] width 915 height 25
click at [280, 264] on select "Select Item... Alexis Newark (10415) Andrea Perales (924) Brittany Tollefson (1…" at bounding box center [689, 262] width 915 height 25
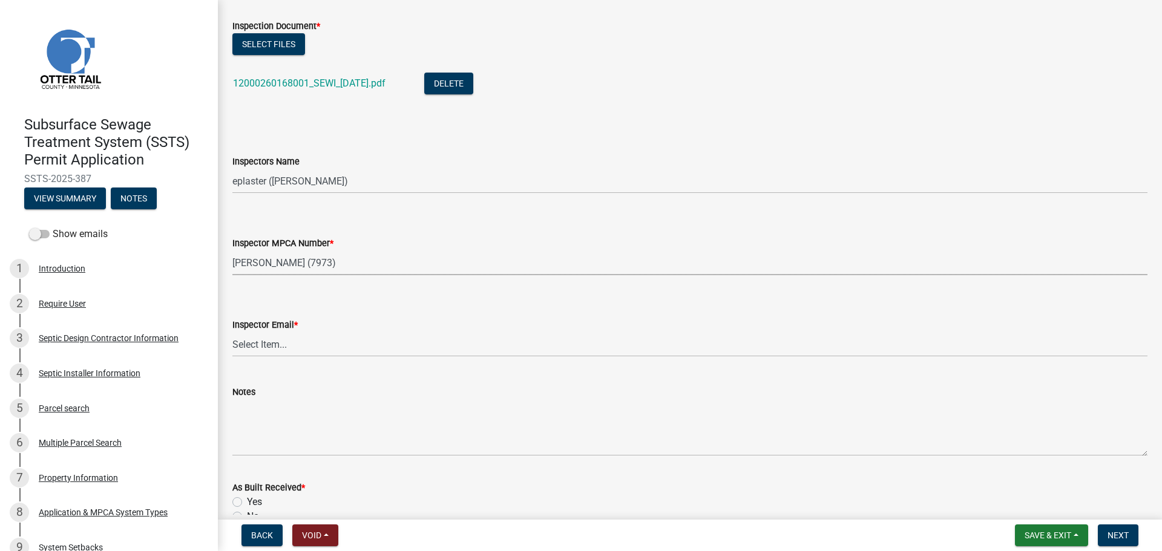
click at [232, 250] on select "Select Item... Alexis Newark (10415) Andrea Perales (924) Brittany Tollefson (1…" at bounding box center [689, 262] width 915 height 25
select select "4857f273-0e9a-4084-85c8-075cbcf0902e"
click at [271, 343] on select "Select Item... Alexis Newark (anewark@ottertailcounty.gov) Amy Busko (abusko@ot…" at bounding box center [689, 344] width 915 height 25
click at [232, 332] on select "Select Item... Alexis Newark (anewark@ottertailcounty.gov) Amy Busko (abusko@ot…" at bounding box center [689, 344] width 915 height 25
select select "318b8207-6619-4c37-8bd8-783b28c7307f"
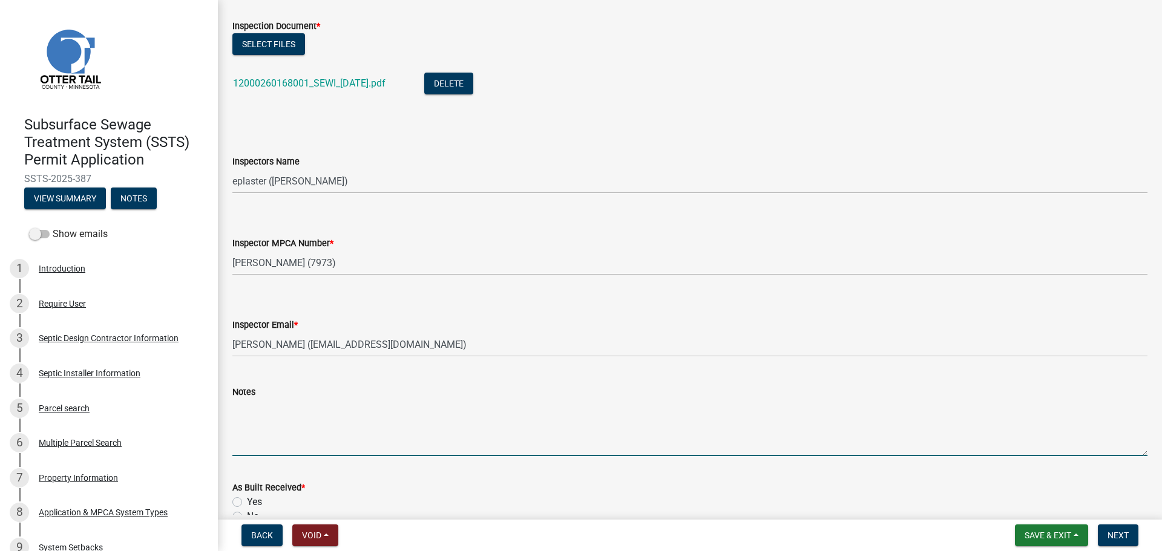
click at [269, 433] on textarea "Notes" at bounding box center [689, 427] width 915 height 57
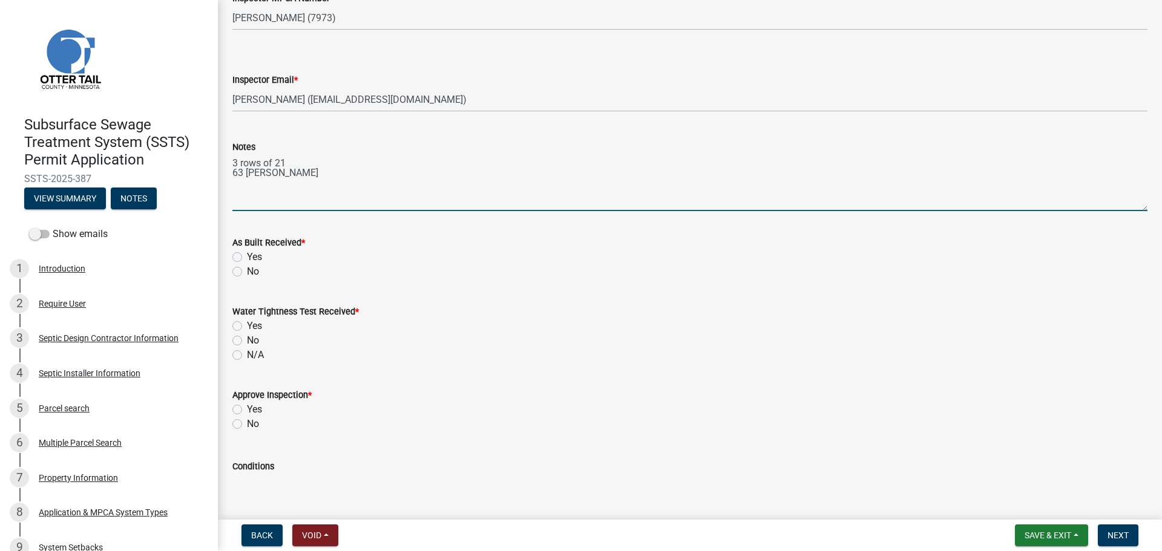
scroll to position [1437, 0]
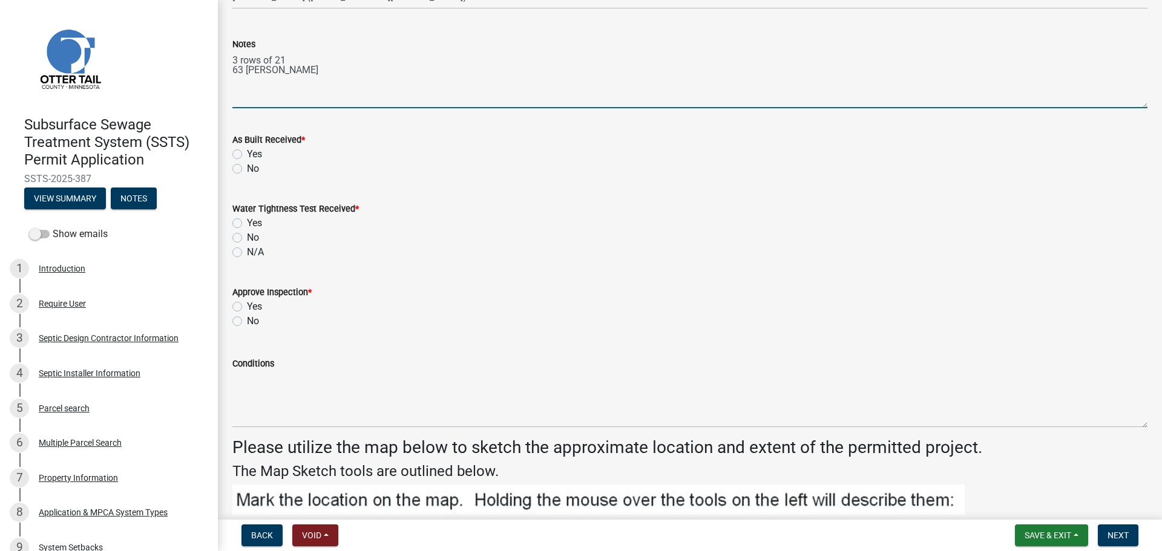
type textarea "3 rows of 21 63 LP Chambers"
click at [247, 166] on label "No" at bounding box center [253, 169] width 12 height 15
click at [247, 166] on input "No" at bounding box center [251, 166] width 8 height 8
radio input "true"
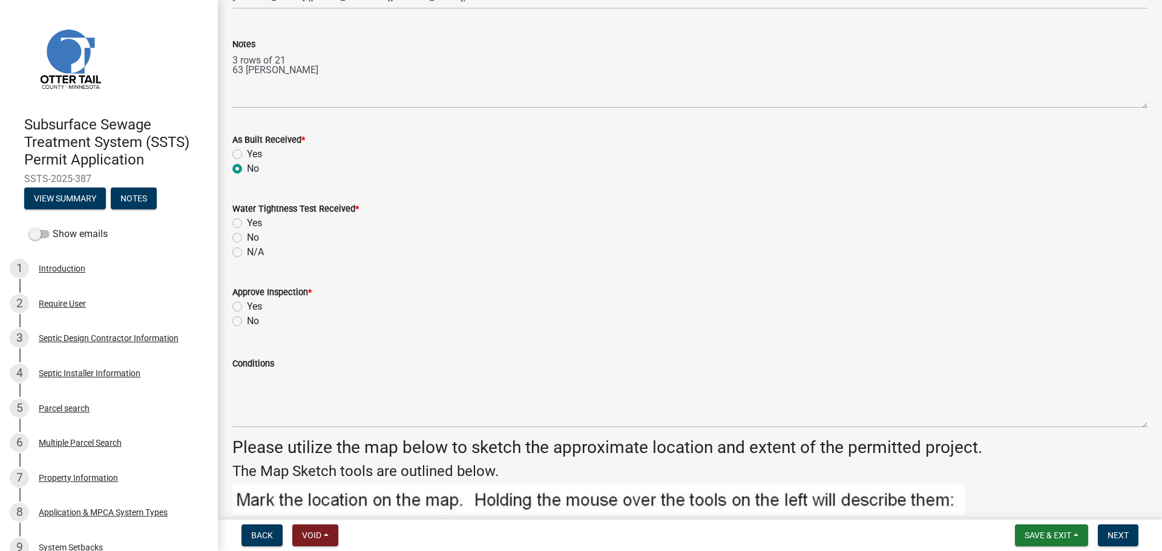
click at [231, 246] on div "Water Tightness Test Received * Yes No N/A" at bounding box center [689, 223] width 933 height 73
click at [247, 249] on label "N/A" at bounding box center [255, 252] width 17 height 15
click at [247, 249] on input "N/A" at bounding box center [251, 249] width 8 height 8
radio input "true"
click at [247, 307] on label "Yes" at bounding box center [254, 306] width 15 height 15
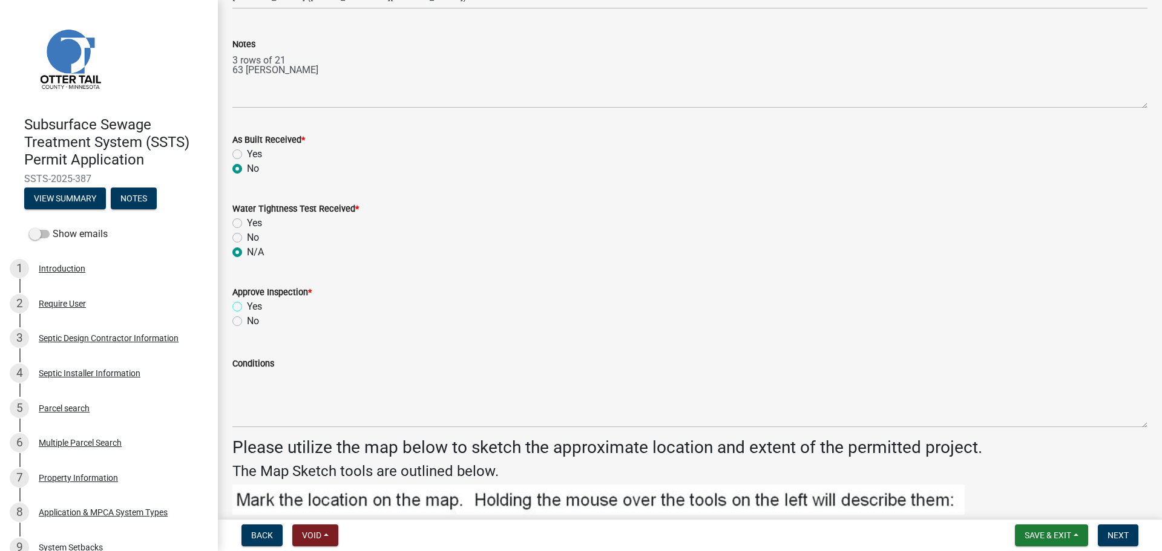
click at [247, 307] on input "Yes" at bounding box center [251, 303] width 8 height 8
radio input "true"
click at [1125, 537] on span "Next" at bounding box center [1117, 536] width 21 height 10
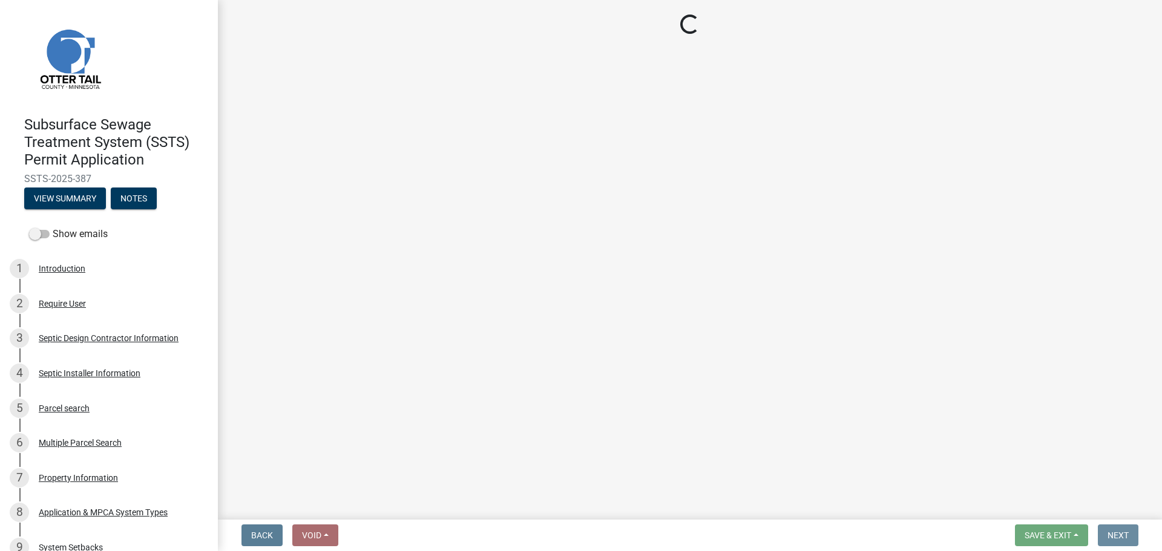
scroll to position [0, 0]
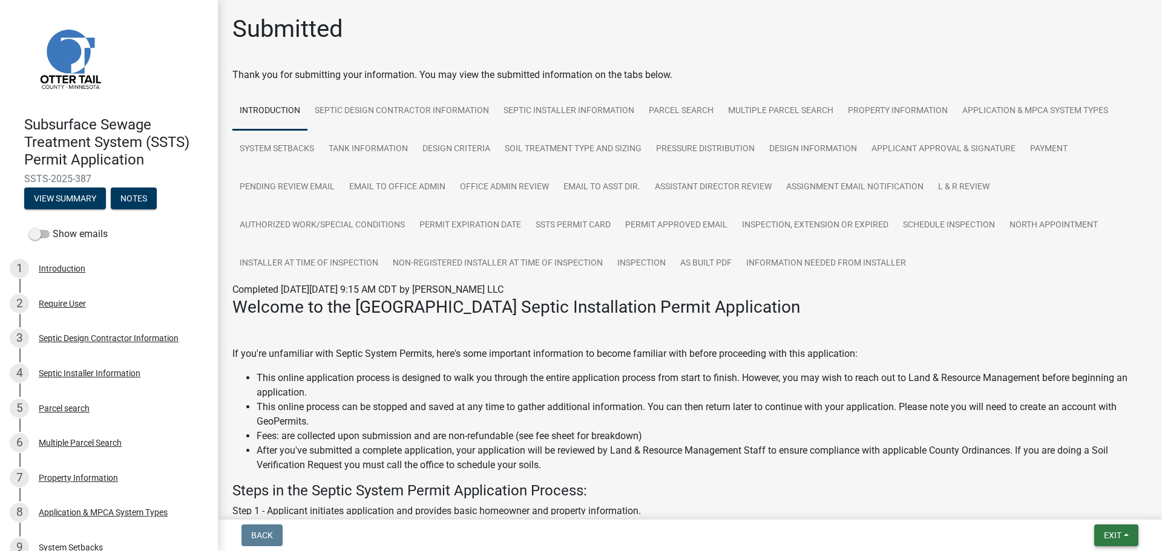
click at [1106, 538] on span "Exit" at bounding box center [1113, 536] width 18 height 10
click at [1044, 498] on button "Save & Exit" at bounding box center [1089, 503] width 97 height 29
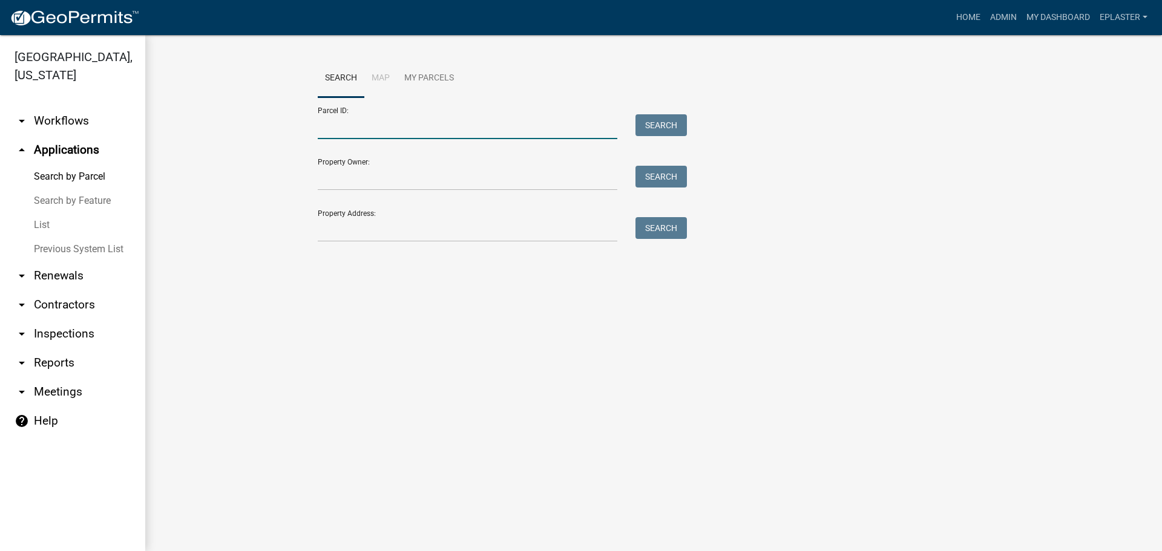
click at [422, 123] on input "Parcel ID:" at bounding box center [467, 126] width 299 height 25
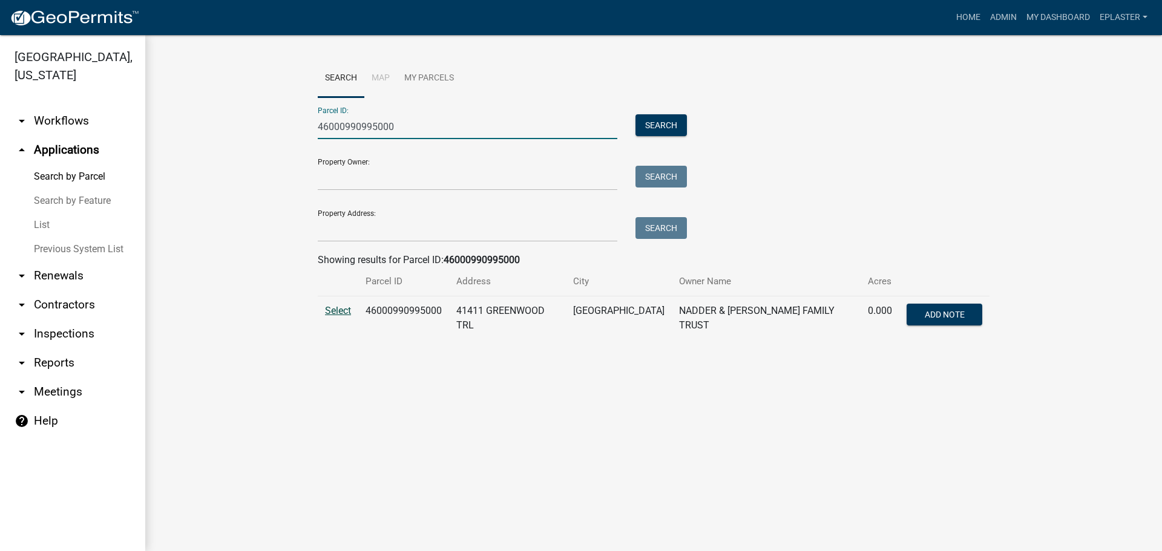
type input "46000990995000"
click at [336, 306] on span "Select" at bounding box center [338, 310] width 26 height 11
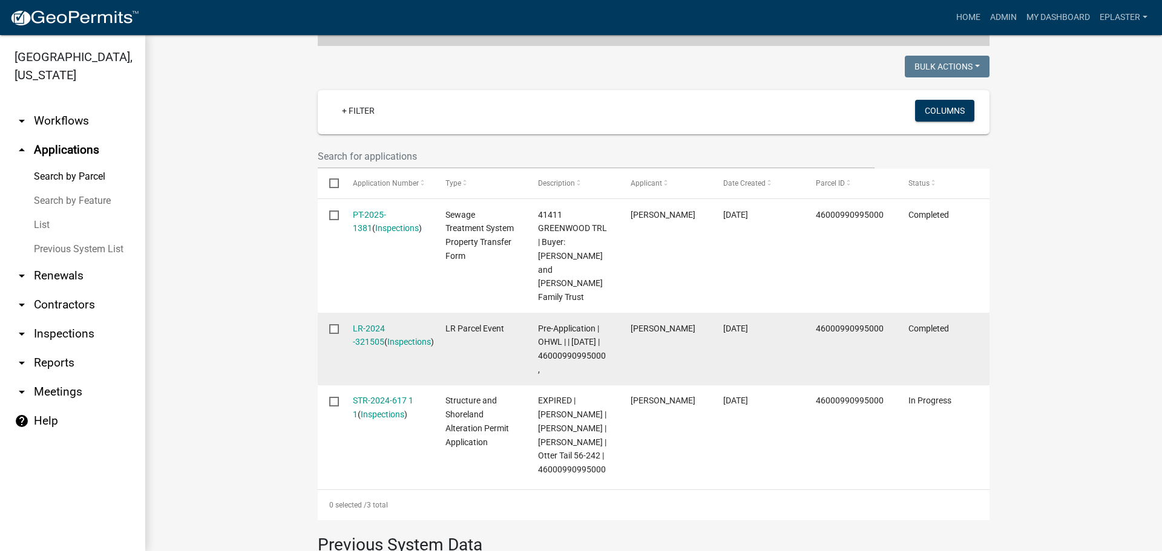
scroll to position [303, 0]
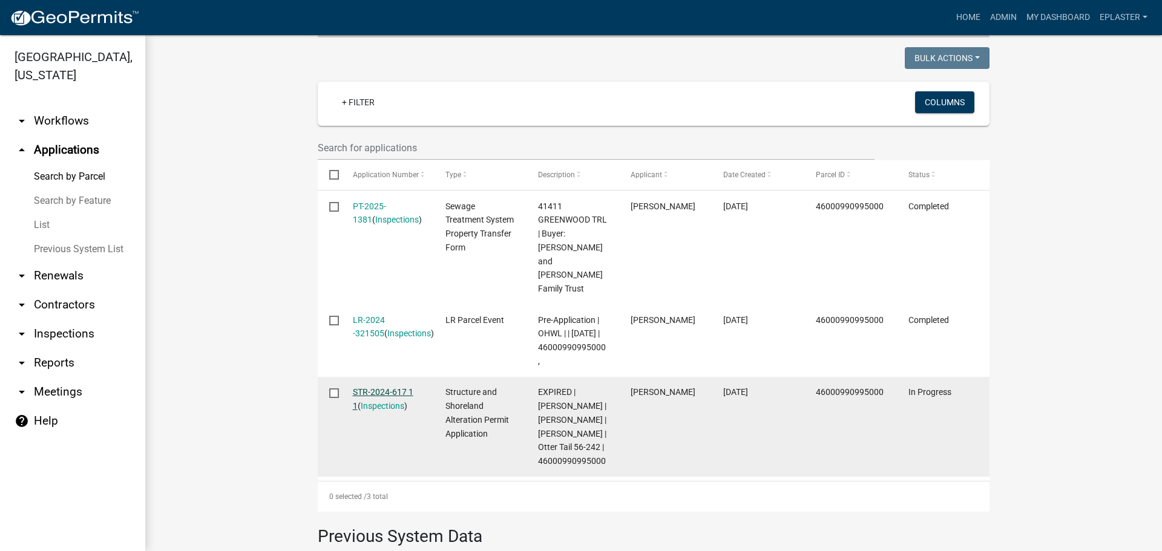
click at [408, 387] on link "STR-2024-617 1 1" at bounding box center [383, 399] width 61 height 24
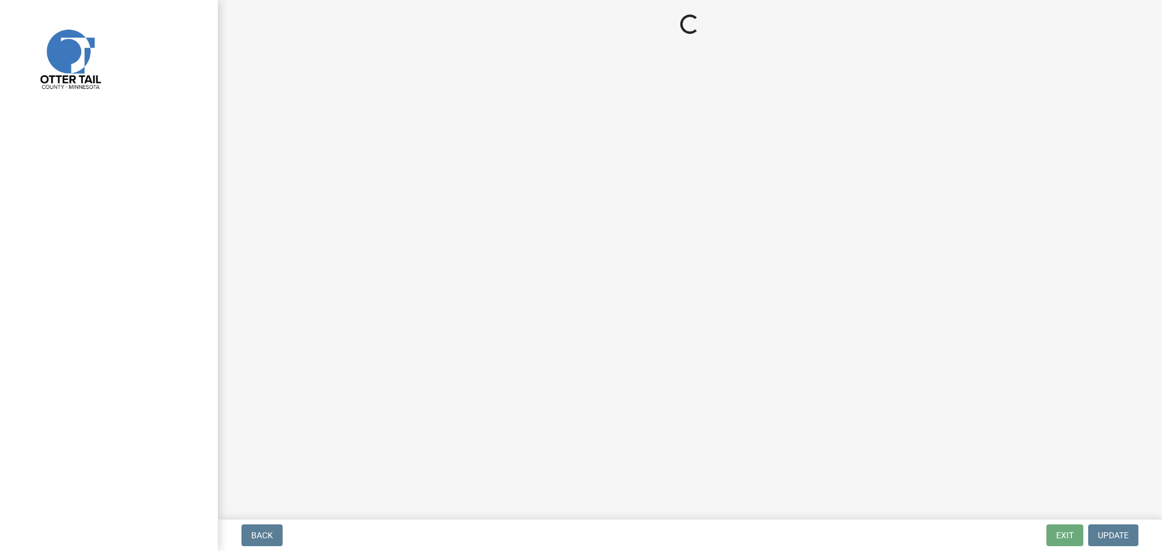
select select "710d5f49-2663-4e73-9718-d0c4e189f5ed"
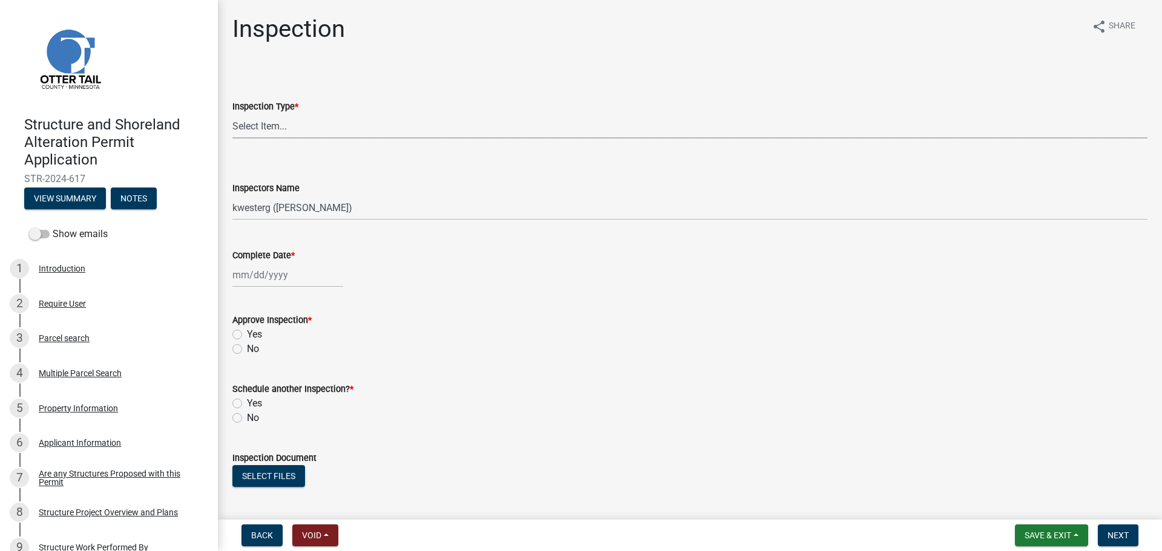
click at [257, 121] on select "Select Item... Footing / Structure Inspection Shoreland Alteration Not Built" at bounding box center [689, 126] width 915 height 25
click at [232, 114] on select "Select Item... Footing / Structure Inspection Shoreland Alteration Not Built" at bounding box center [689, 126] width 915 height 25
click at [265, 117] on select "Select Item... Footing / Structure Inspection Shoreland Alteration Not Built" at bounding box center [689, 126] width 915 height 25
click at [232, 114] on select "Select Item... Footing / Structure Inspection Shoreland Alteration Not Built" at bounding box center [689, 126] width 915 height 25
select select "47ea1fb7-c502-4f3a-a094-06b583cbebcf"
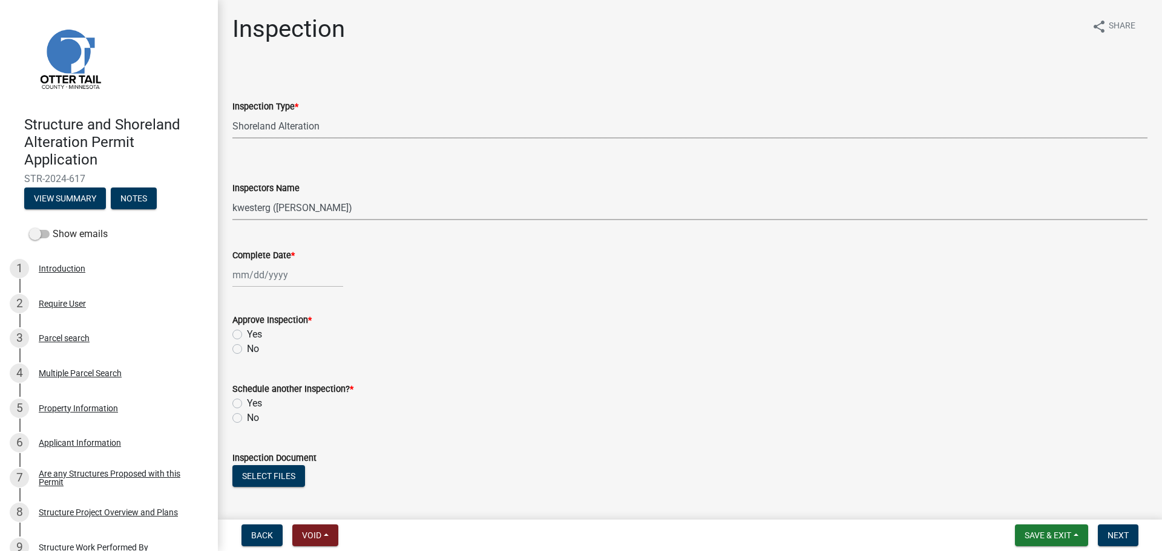
drag, startPoint x: 255, startPoint y: 209, endPoint x: 255, endPoint y: 215, distance: 6.7
click at [255, 209] on select "Select Item... btollefson (Brittany Tollefson) alexisnewark (Alexis Newark) epl…" at bounding box center [689, 207] width 915 height 25
select select "ab4afe9b-f255-4bf6-b29f-35714790ba70"
click at [232, 195] on select "Select Item... btollefson (Brittany Tollefson) alexisnewark (Alexis Newark) epl…" at bounding box center [689, 207] width 915 height 25
click at [249, 281] on div at bounding box center [287, 275] width 111 height 25
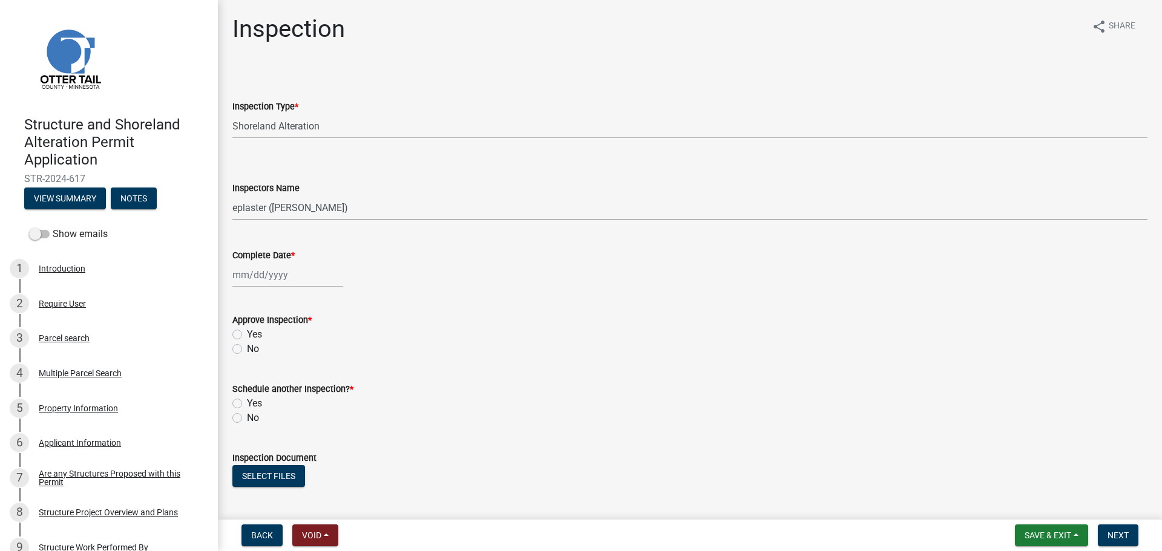
select select "10"
select select "2025"
click at [318, 355] on div "10" at bounding box center [321, 358] width 19 height 19
type input "10/10/2025"
drag, startPoint x: 235, startPoint y: 333, endPoint x: 227, endPoint y: 355, distance: 22.8
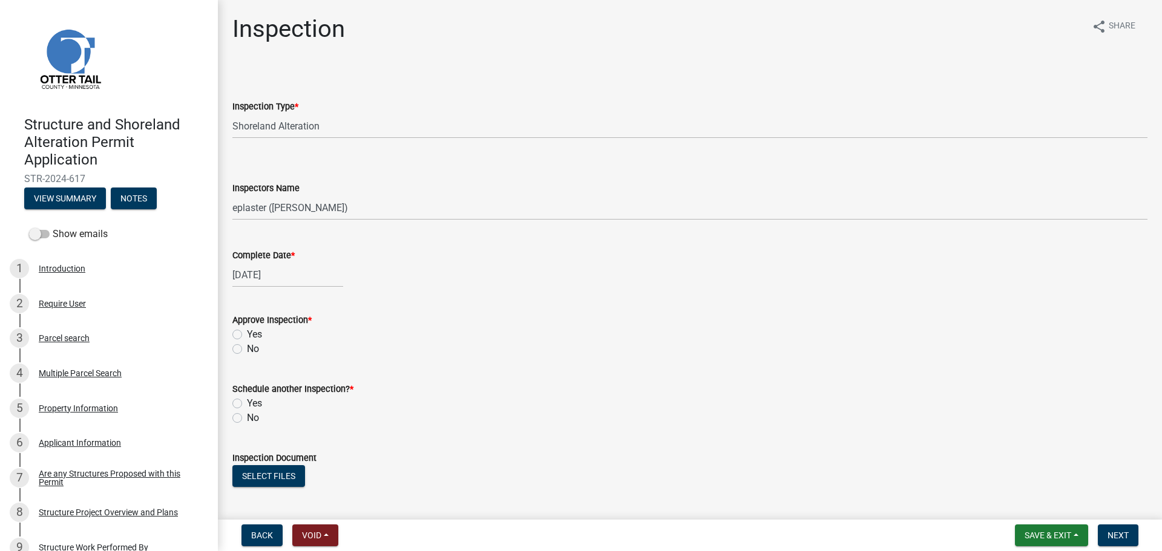
click at [247, 333] on label "Yes" at bounding box center [254, 334] width 15 height 15
click at [247, 333] on input "Yes" at bounding box center [251, 331] width 8 height 8
radio input "true"
click at [247, 420] on label "No" at bounding box center [253, 418] width 12 height 15
click at [247, 419] on input "No" at bounding box center [251, 415] width 8 height 8
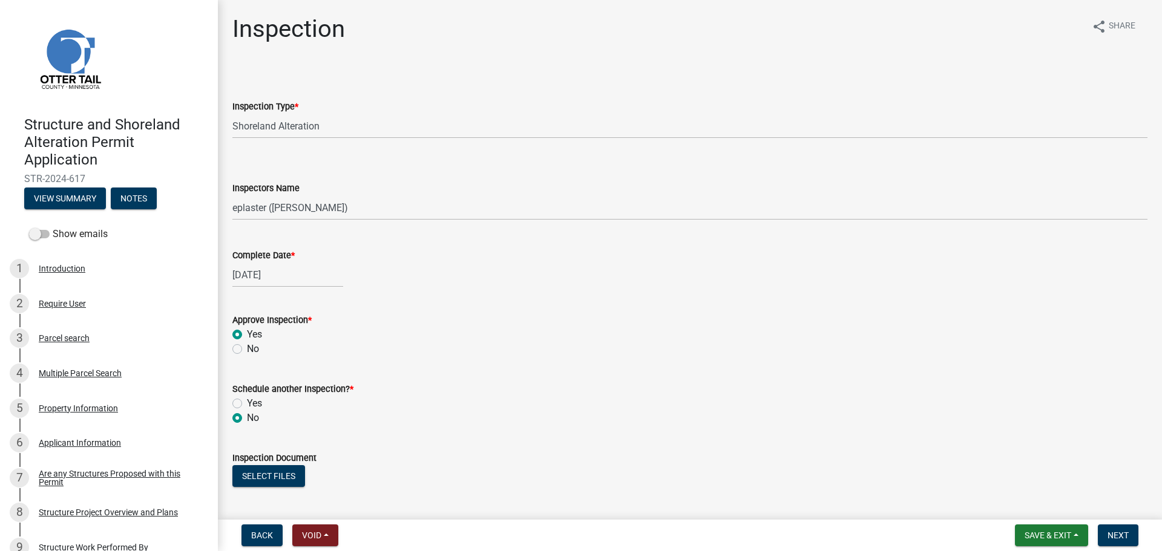
radio input "true"
click at [250, 473] on button "Select files" at bounding box center [268, 476] width 73 height 22
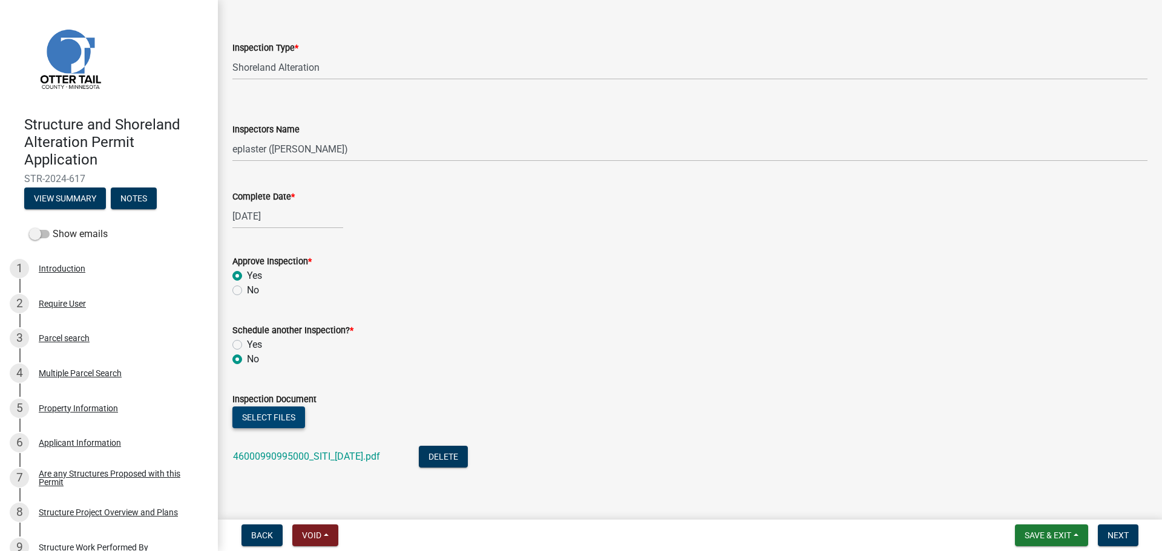
scroll to position [185, 0]
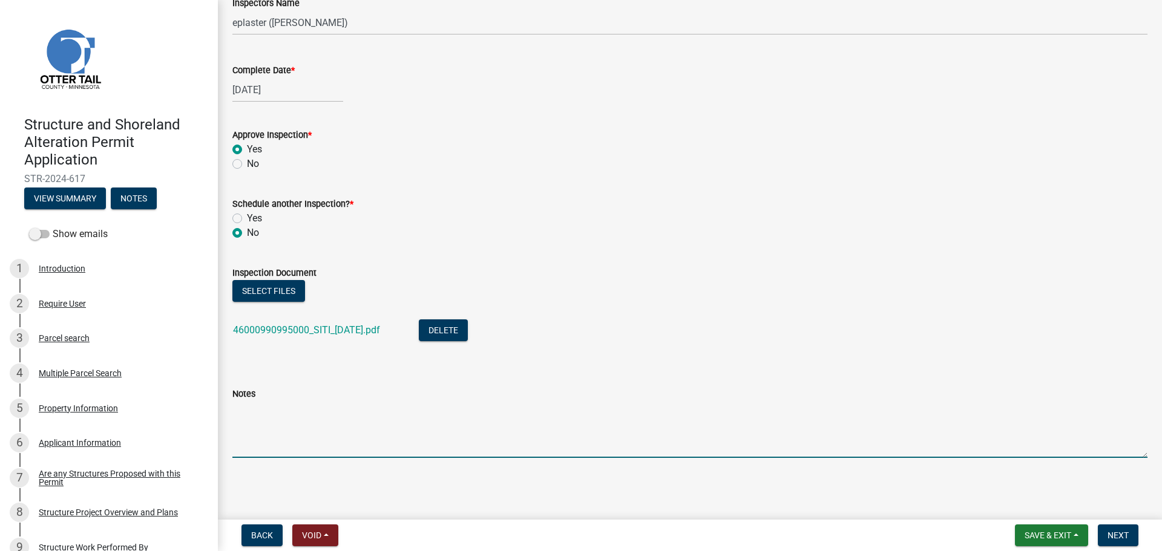
click at [336, 403] on textarea "Notes" at bounding box center [689, 429] width 915 height 57
type textarea "Completed as permitted."
click at [1111, 529] on button "Next" at bounding box center [1118, 536] width 41 height 22
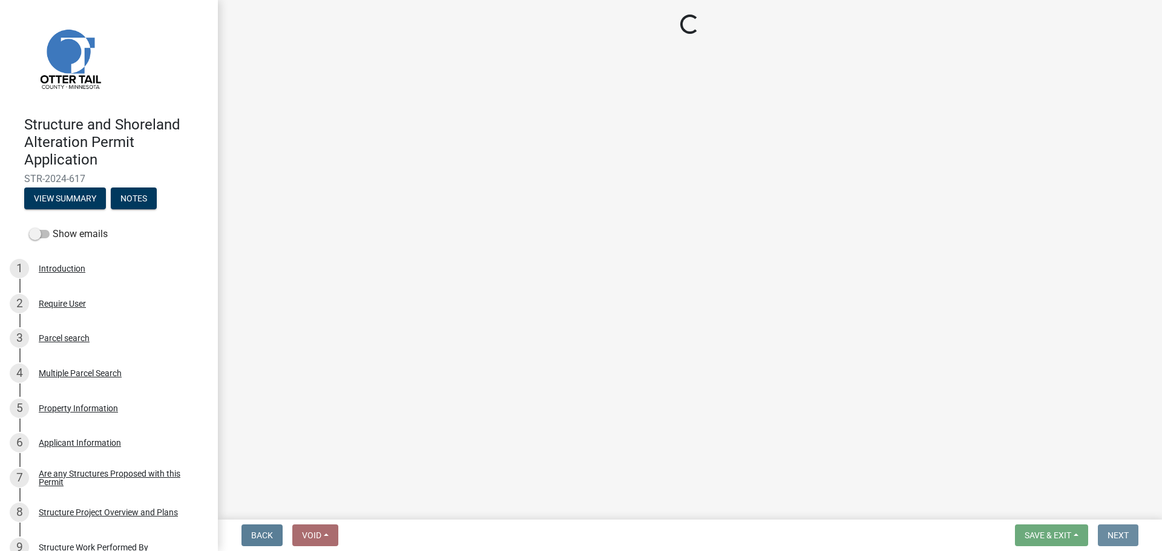
scroll to position [0, 0]
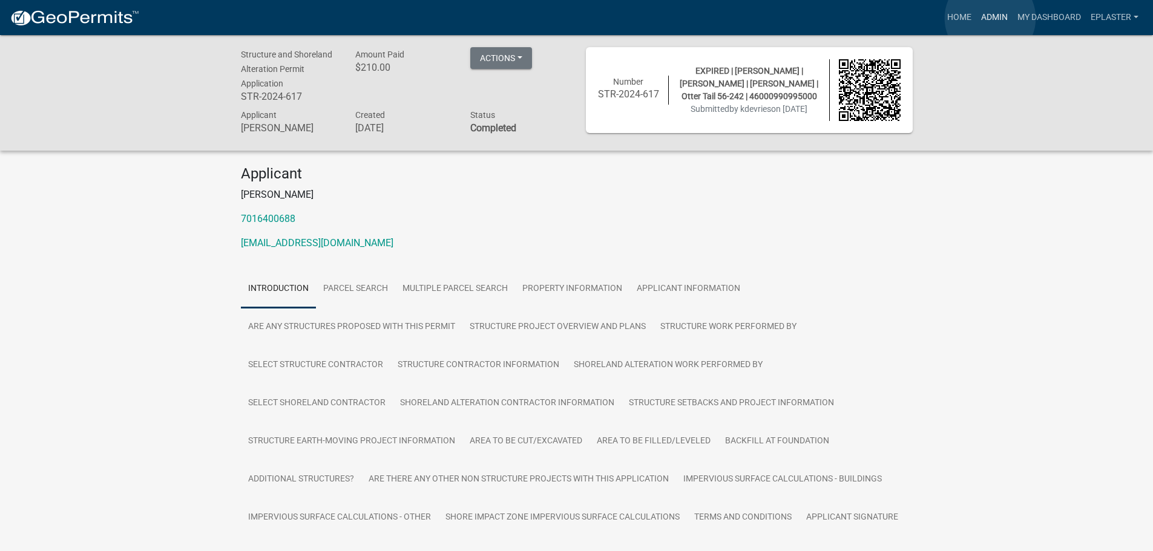
click at [990, 18] on link "Admin" at bounding box center [994, 17] width 36 height 23
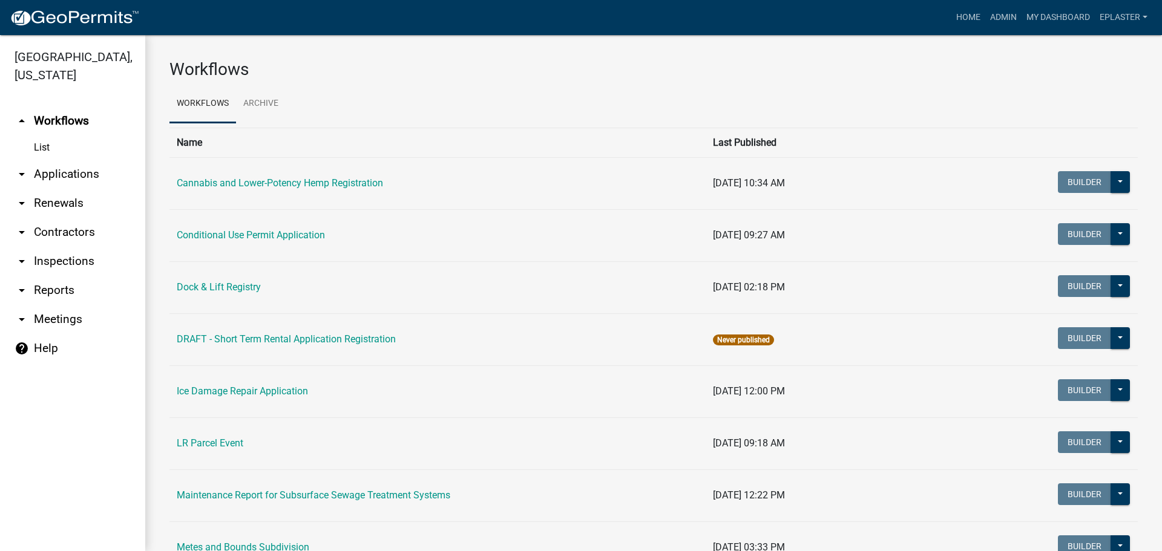
click at [77, 171] on link "arrow_drop_down Applications" at bounding box center [72, 174] width 145 height 29
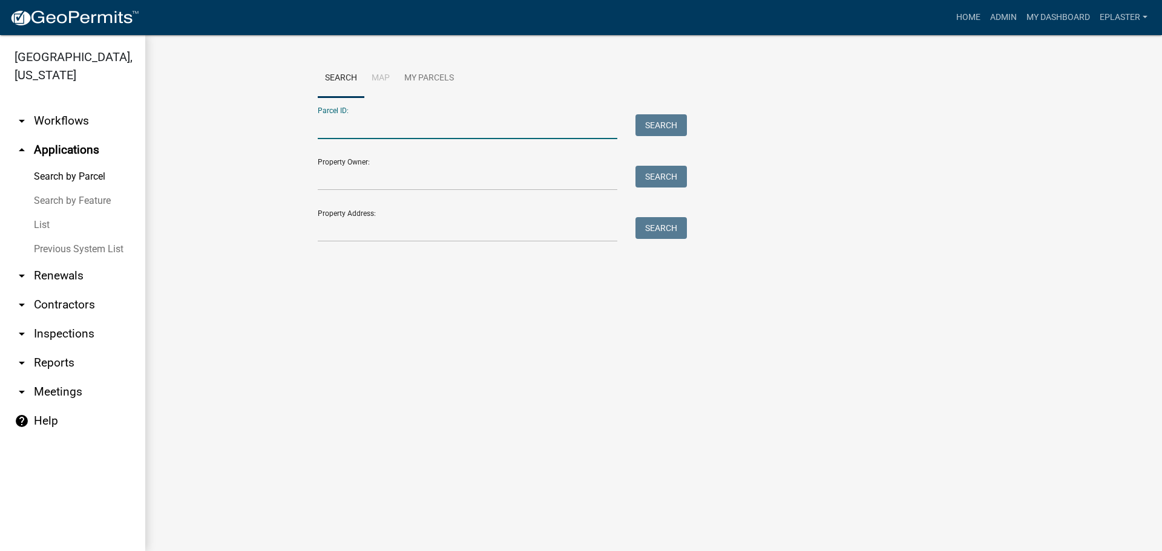
click at [349, 119] on input "Parcel ID:" at bounding box center [467, 126] width 299 height 25
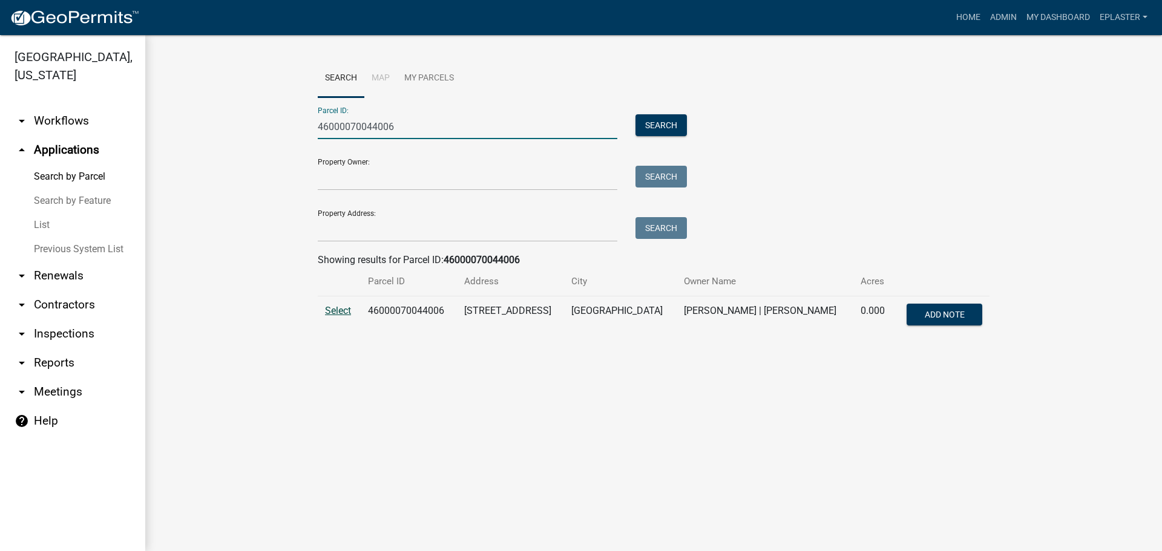
type input "46000070044006"
click at [340, 312] on span "Select" at bounding box center [338, 310] width 26 height 11
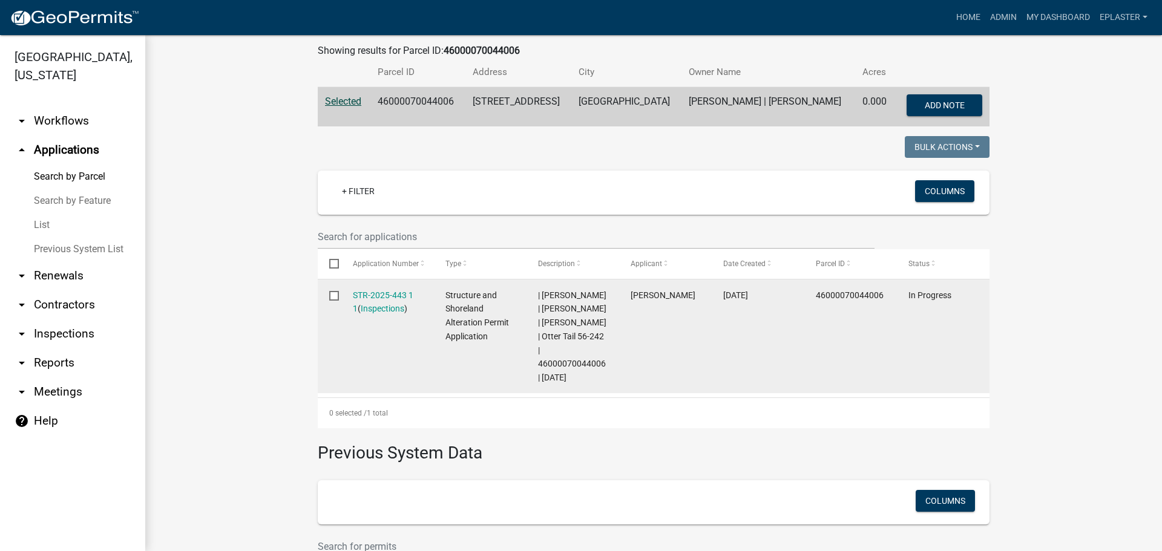
scroll to position [303, 0]
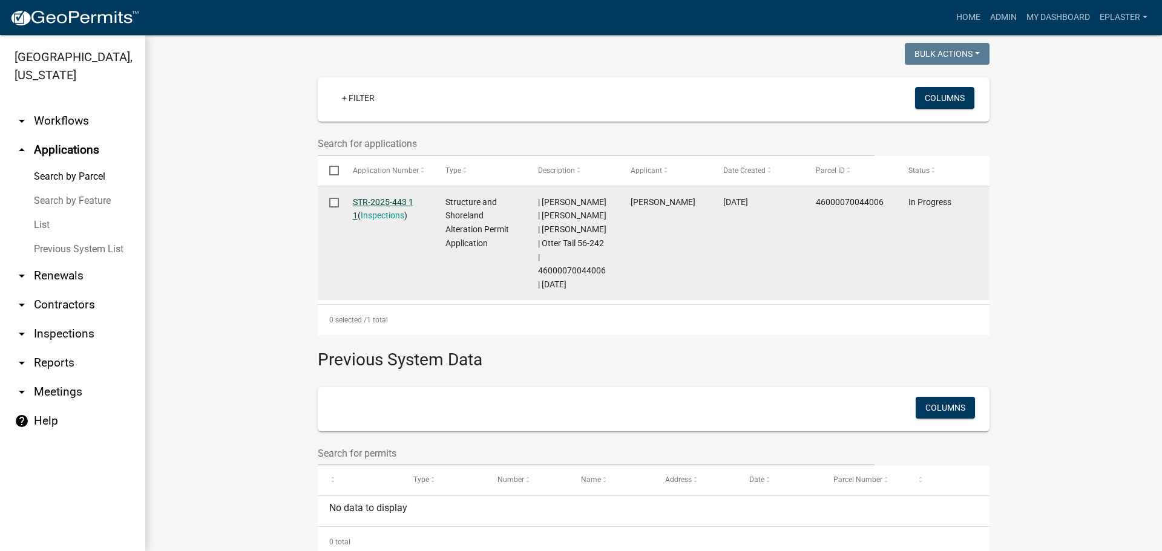
click at [394, 201] on link "STR-2025-443 1 1" at bounding box center [383, 209] width 61 height 24
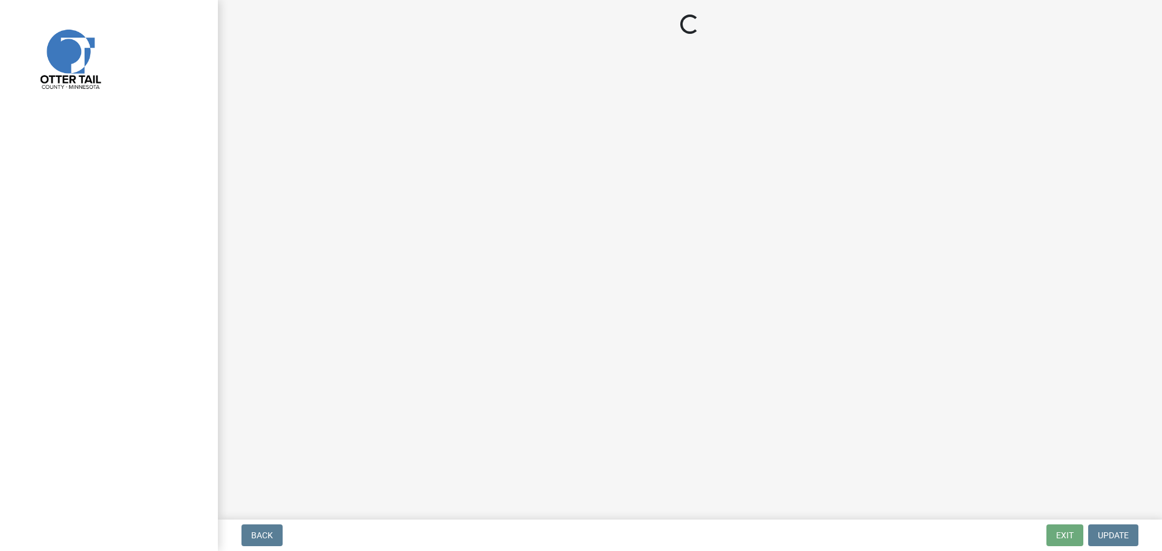
select select "710d5f49-2663-4e73-9718-d0c4e189f5ed"
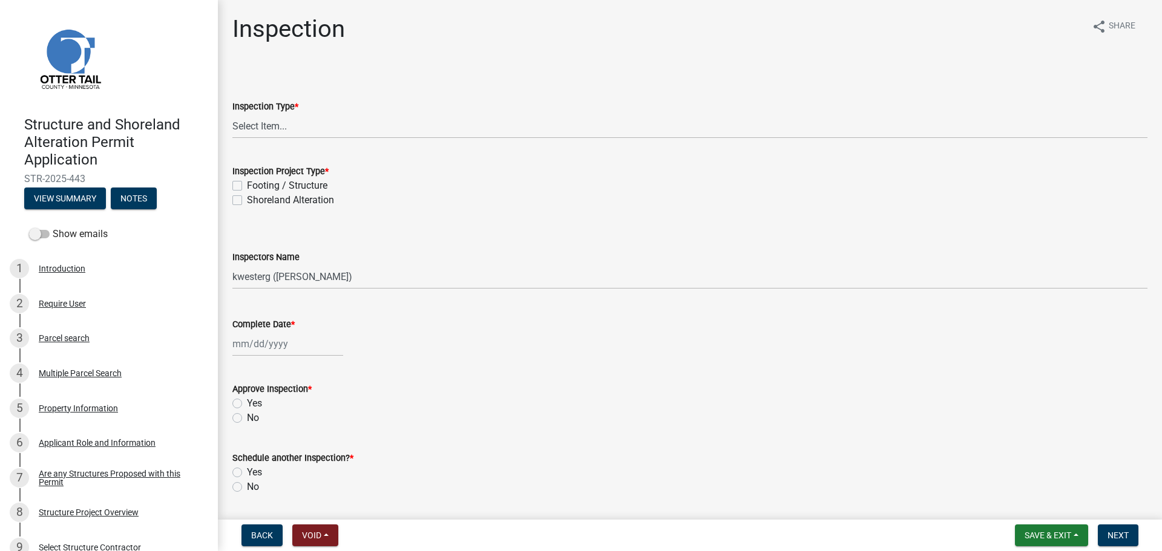
click at [298, 142] on wm-data-entity-input "Inspection Type * Select Item... Inspection Complete Partial Inspection Inspect…" at bounding box center [689, 109] width 915 height 82
click at [303, 133] on select "Select Item... Inspection Complete Partial Inspection Inspected Not Built" at bounding box center [689, 126] width 915 height 25
click at [232, 114] on select "Select Item... Inspection Complete Partial Inspection Inspected Not Built" at bounding box center [689, 126] width 915 height 25
select select "409c2f88-eb3f-474f-aeae-54c427f2203e"
click at [247, 183] on label "Footing / Structure" at bounding box center [287, 185] width 80 height 15
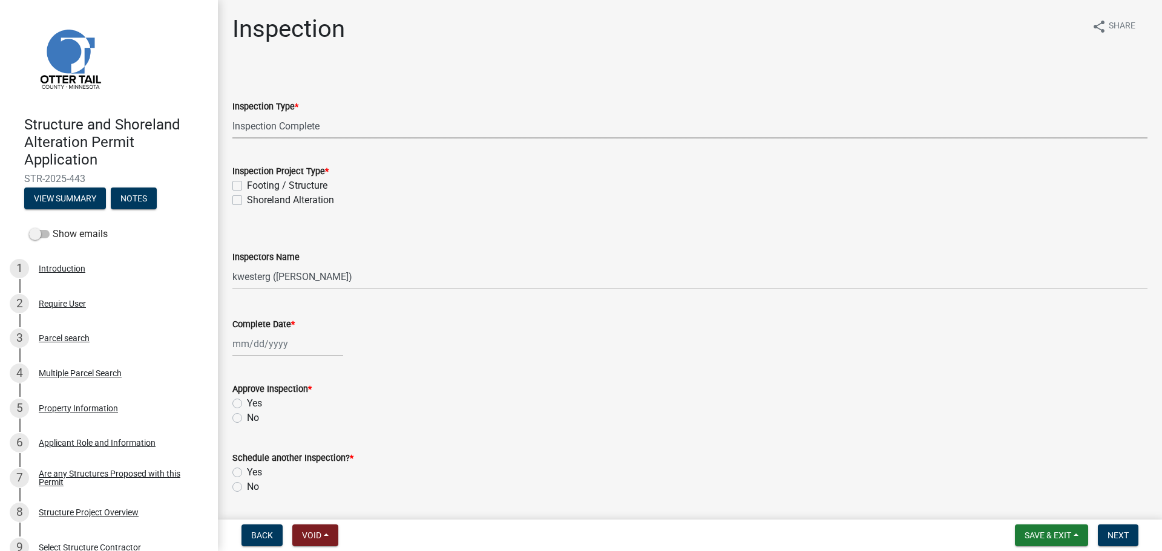
click at [247, 183] on input "Footing / Structure" at bounding box center [251, 182] width 8 height 8
checkbox input "true"
click at [247, 201] on label "Shoreland Alteration" at bounding box center [290, 200] width 87 height 15
click at [247, 201] on input "Shoreland Alteration" at bounding box center [251, 197] width 8 height 8
checkbox input "true"
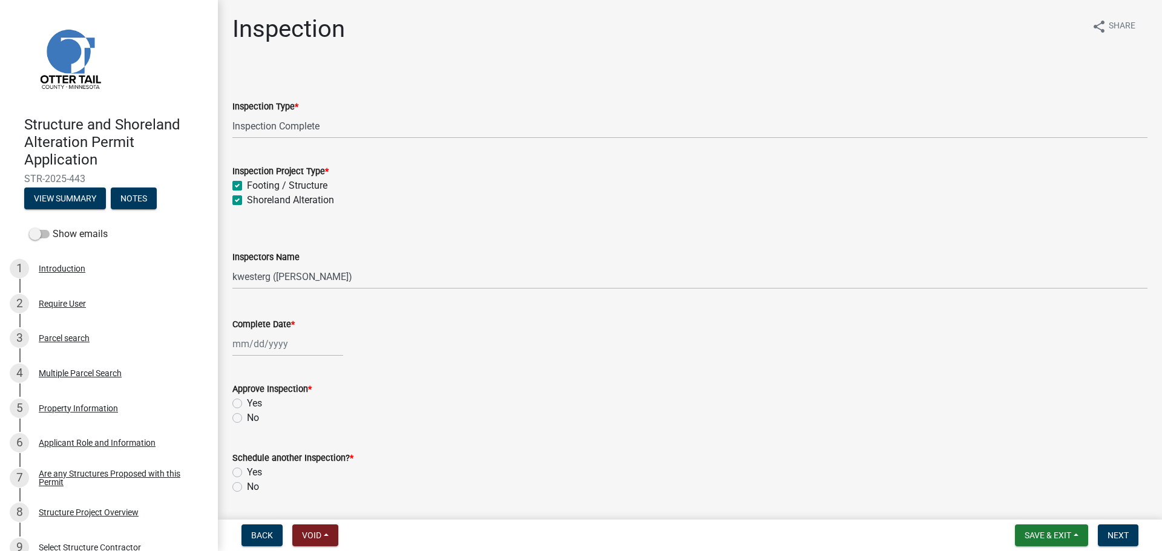
checkbox input "true"
click at [248, 280] on select "Select Item... cwleclair (Chris LeClair) btollefson (Brittany Tollefson) abusko…" at bounding box center [689, 276] width 915 height 25
select select "ab4afe9b-f255-4bf6-b29f-35714790ba70"
click at [232, 264] on select "Select Item... cwleclair (Chris LeClair) btollefson (Brittany Tollefson) abusko…" at bounding box center [689, 276] width 915 height 25
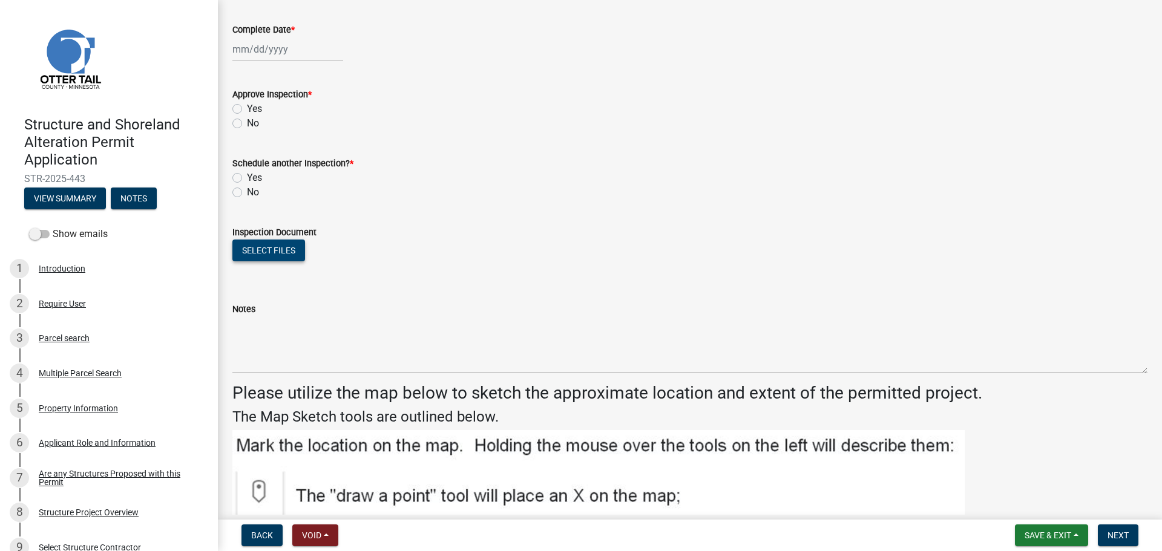
scroll to position [303, 0]
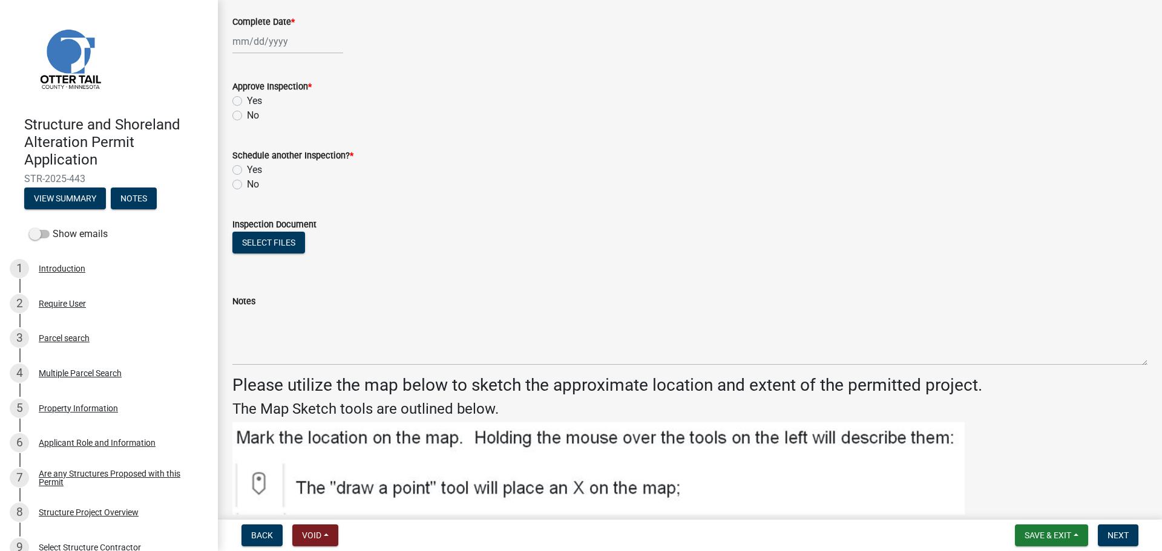
click at [246, 48] on div at bounding box center [287, 41] width 111 height 25
select select "10"
select select "2025"
click at [321, 125] on div "10" at bounding box center [321, 125] width 19 height 19
type input "10/10/2025"
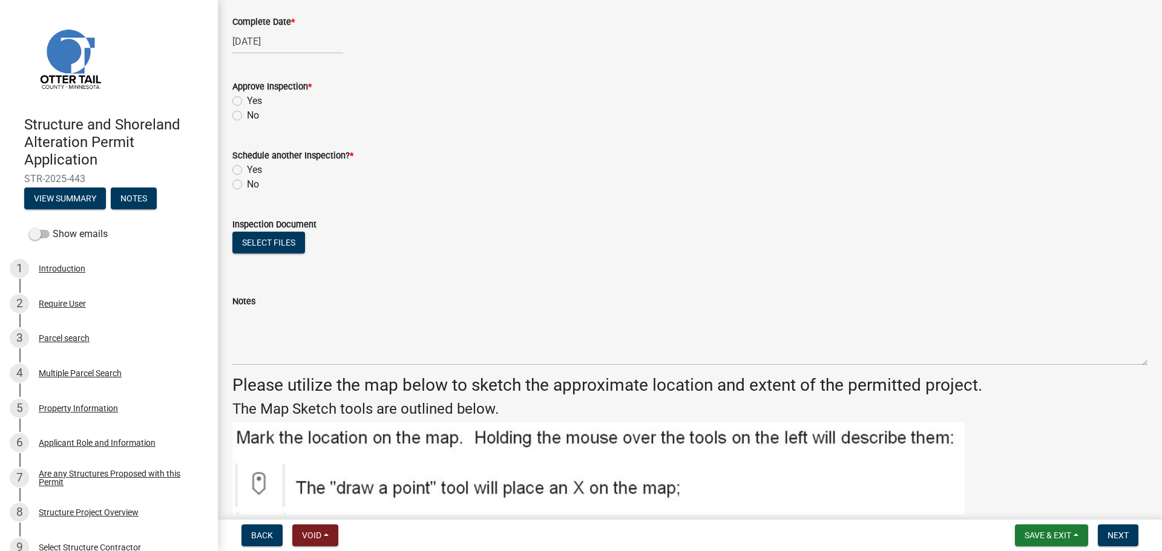
click at [247, 98] on label "Yes" at bounding box center [254, 101] width 15 height 15
click at [247, 98] on input "Yes" at bounding box center [251, 98] width 8 height 8
radio input "true"
click at [247, 182] on label "No" at bounding box center [253, 184] width 12 height 15
click at [247, 182] on input "No" at bounding box center [251, 181] width 8 height 8
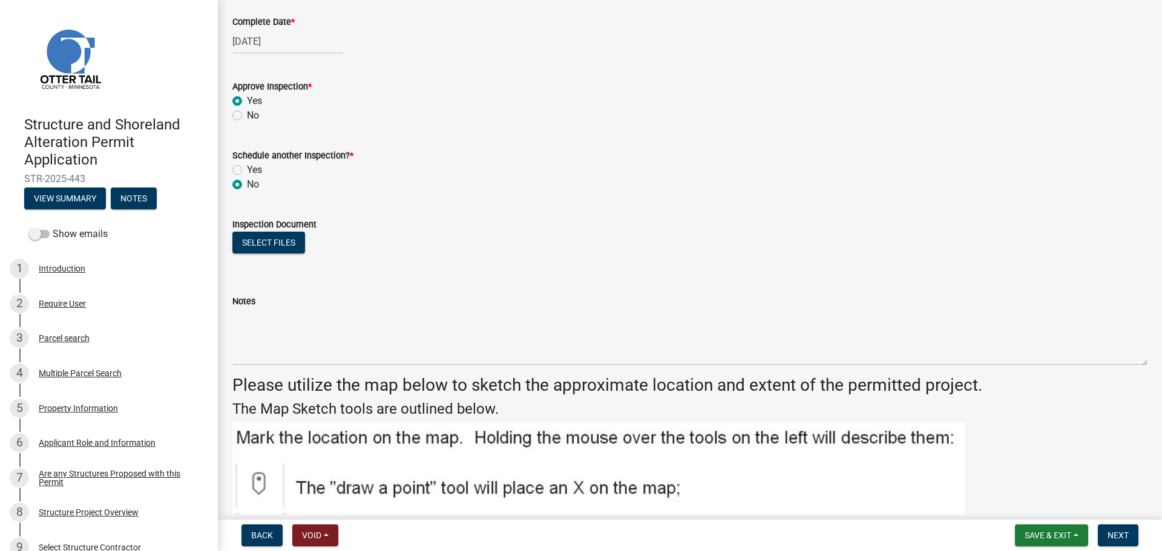
radio input "true"
click at [255, 243] on button "Select files" at bounding box center [268, 243] width 73 height 22
click at [260, 228] on label "Inspection Document" at bounding box center [274, 225] width 84 height 8
click at [255, 246] on button "Select files" at bounding box center [268, 243] width 73 height 22
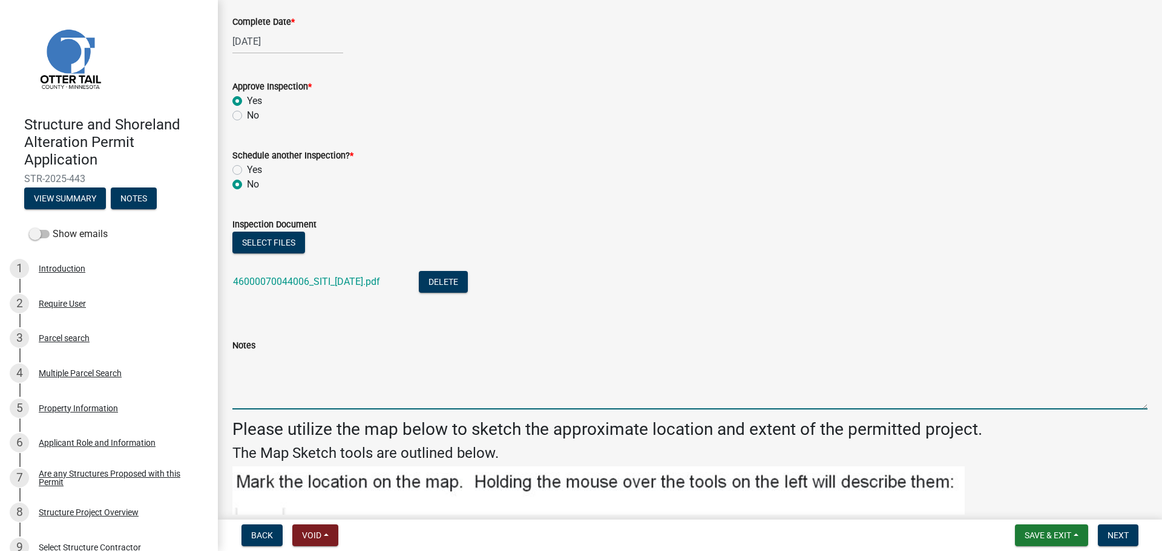
click at [467, 371] on textarea "Notes" at bounding box center [689, 381] width 915 height 57
type textarea "Building line allows OHWL setback. Meets all other setbacks."
click at [1130, 540] on button "Next" at bounding box center [1118, 536] width 41 height 22
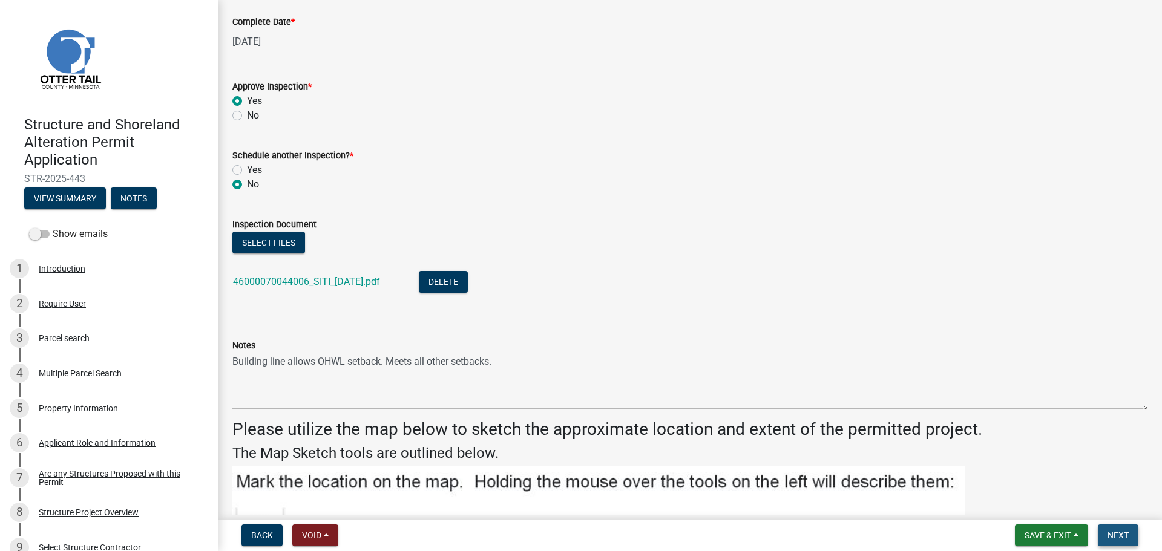
scroll to position [0, 0]
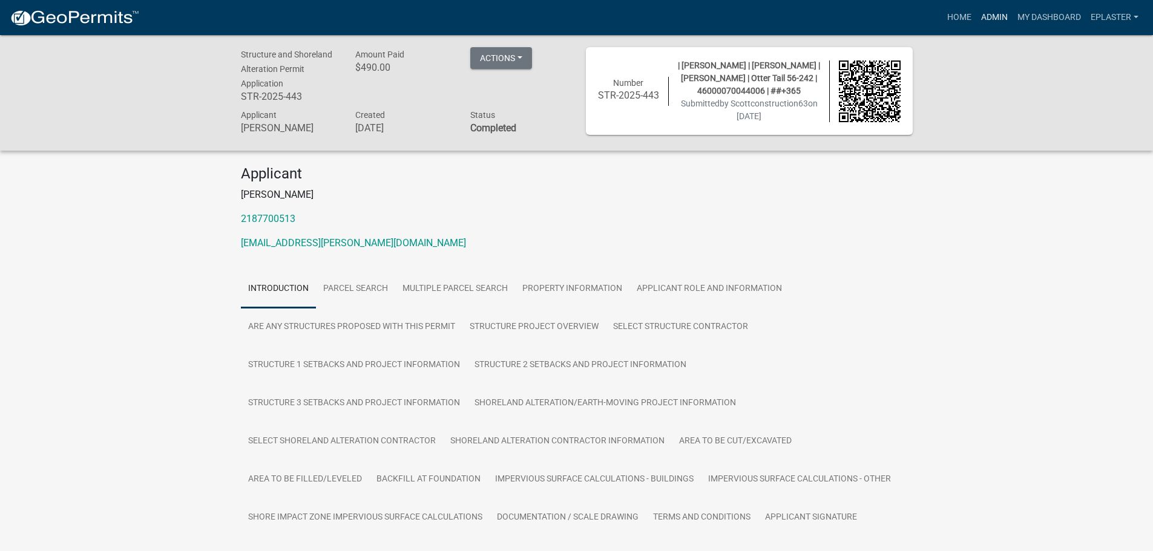
click at [997, 13] on link "Admin" at bounding box center [994, 17] width 36 height 23
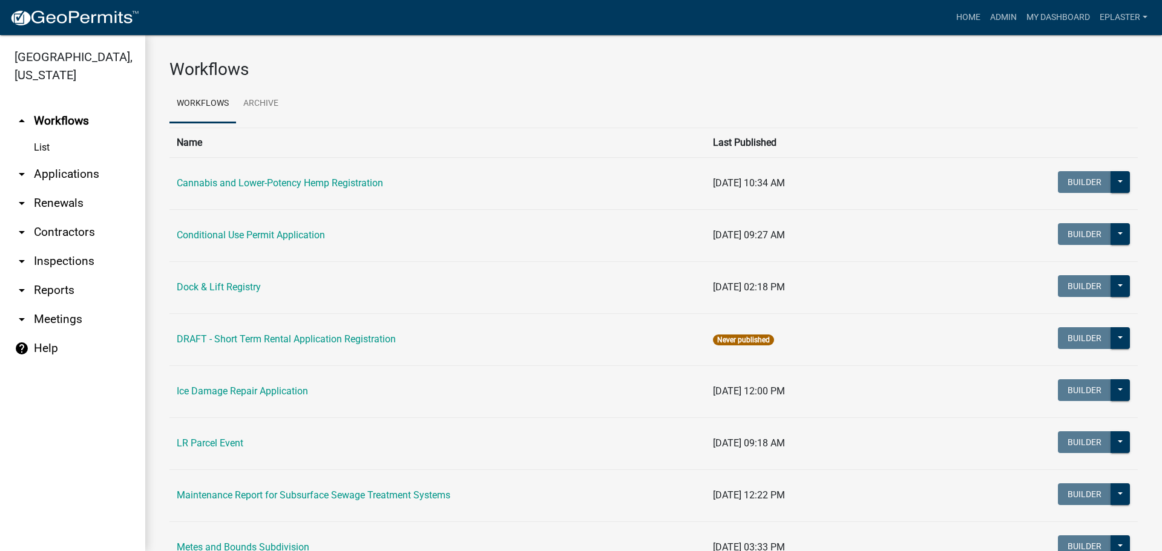
click at [59, 183] on link "arrow_drop_down Applications" at bounding box center [72, 174] width 145 height 29
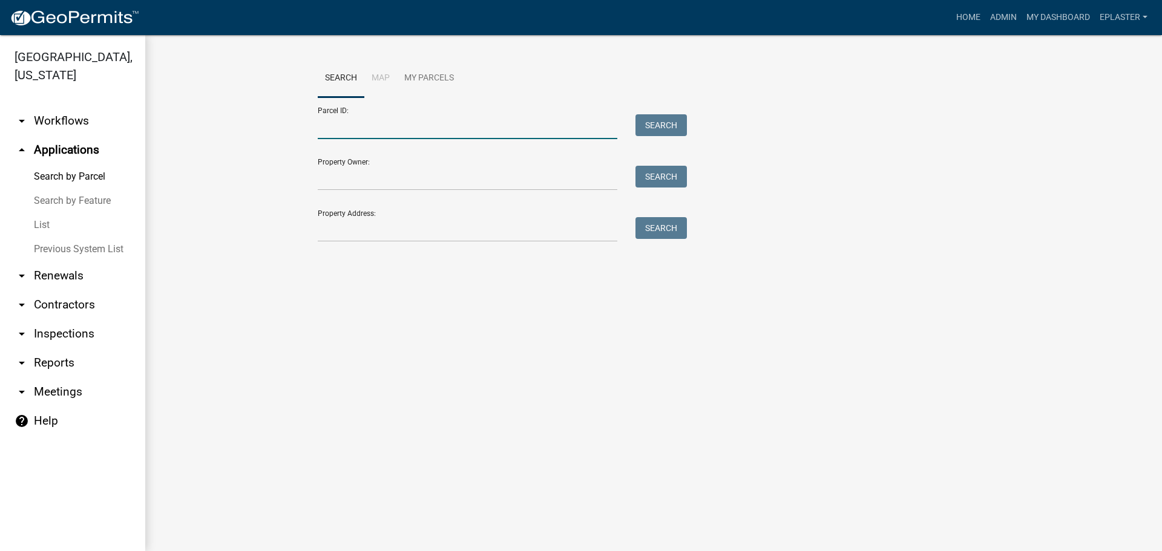
click at [364, 125] on input "Parcel ID:" at bounding box center [467, 126] width 299 height 25
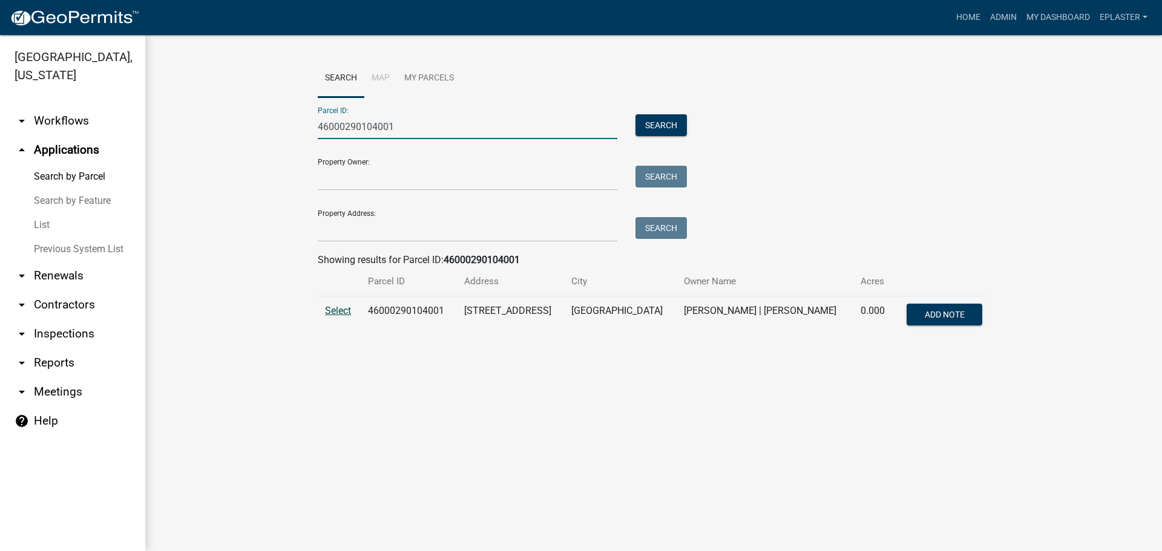
type input "46000290104001"
click at [343, 309] on span "Select" at bounding box center [338, 310] width 26 height 11
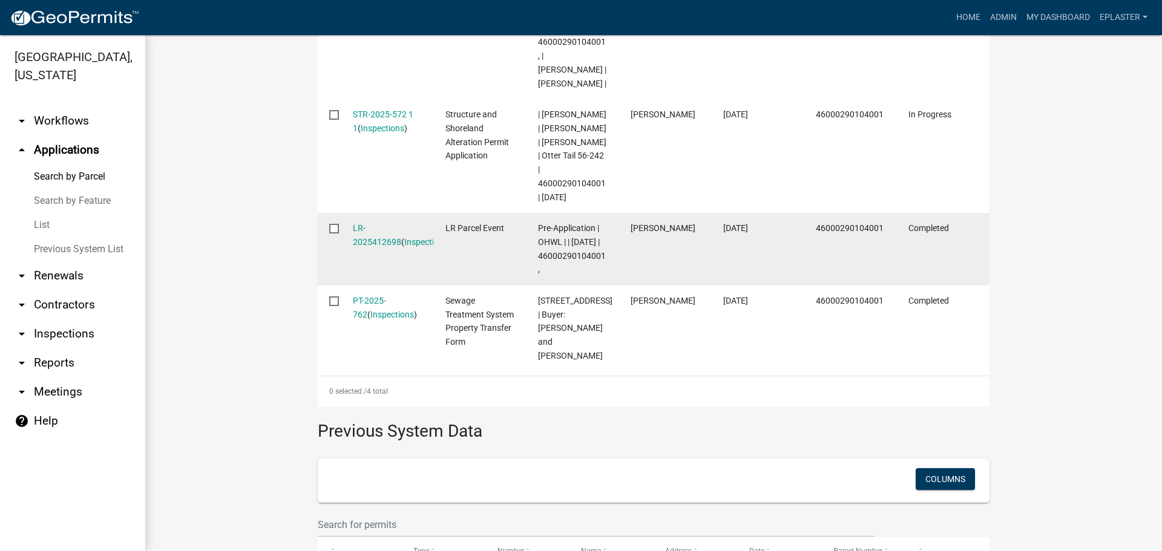
scroll to position [532, 0]
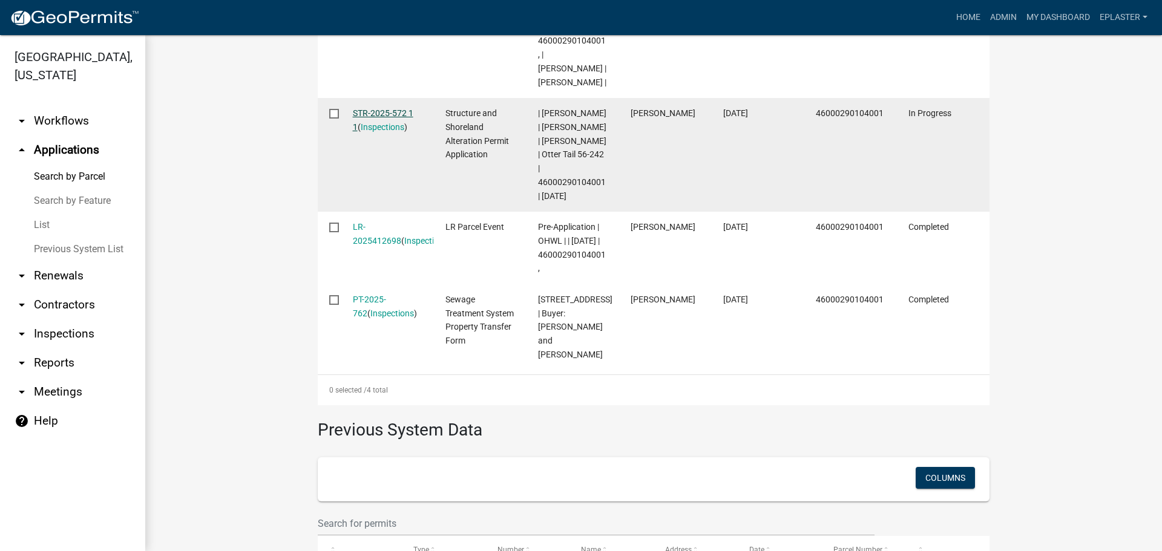
click at [387, 128] on link "STR-2025-572 1 1" at bounding box center [383, 120] width 61 height 24
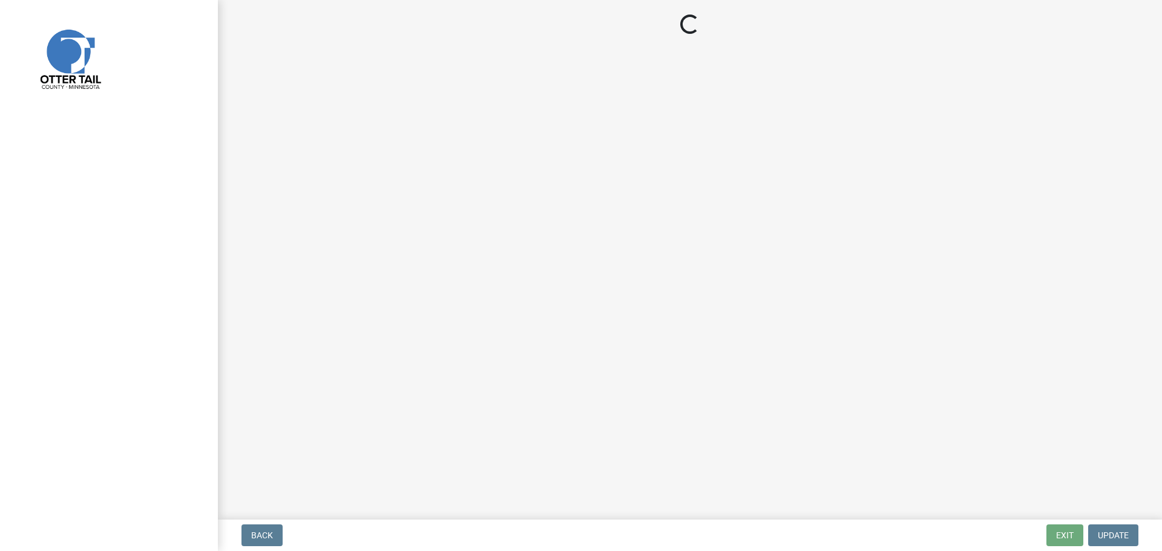
select select "710d5f49-2663-4e73-9718-d0c4e189f5ed"
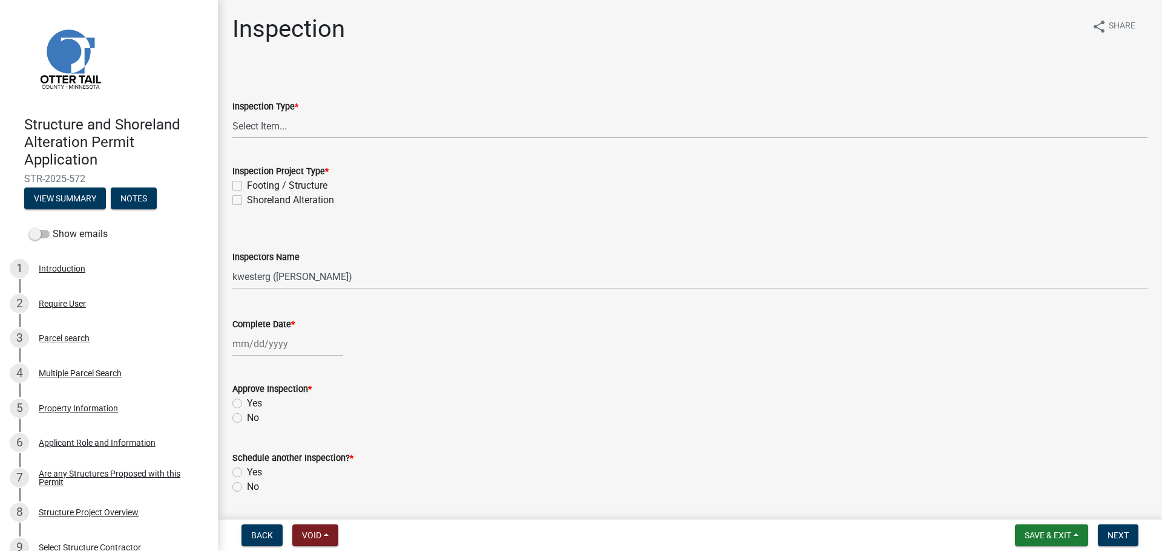
click at [247, 182] on label "Footing / Structure" at bounding box center [287, 185] width 80 height 15
click at [247, 182] on input "Footing / Structure" at bounding box center [251, 182] width 8 height 8
checkbox input "true"
click at [247, 200] on label "Shoreland Alteration" at bounding box center [290, 200] width 87 height 15
click at [247, 200] on input "Shoreland Alteration" at bounding box center [251, 197] width 8 height 8
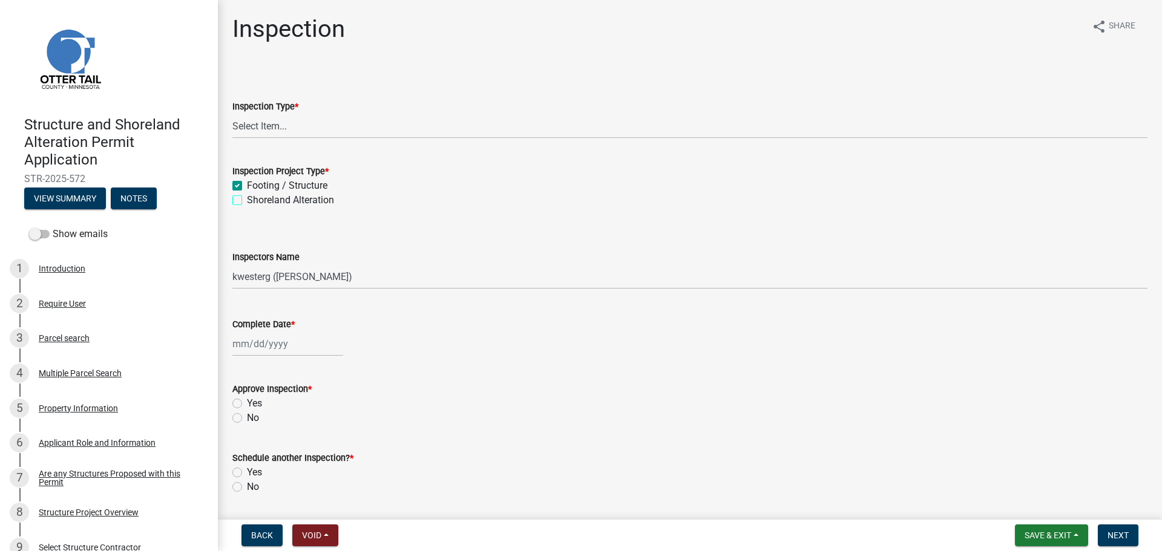
checkbox input "true"
click at [263, 123] on select "Select Item... Inspection Complete Partial Inspection Inspected Not Built" at bounding box center [689, 126] width 915 height 25
click at [232, 114] on select "Select Item... Inspection Complete Partial Inspection Inspected Not Built" at bounding box center [689, 126] width 915 height 25
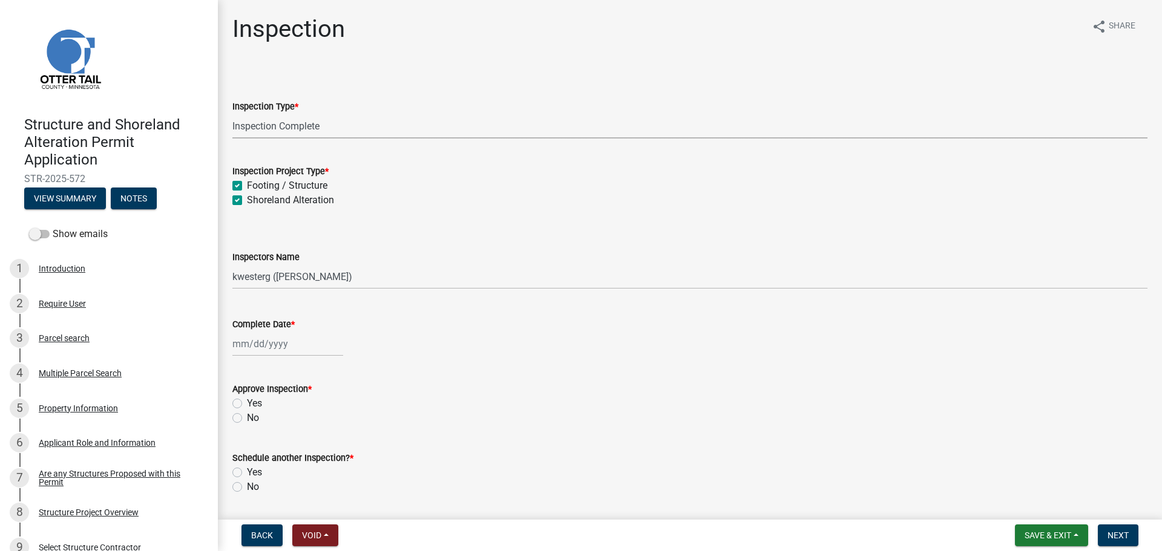
select select "409c2f88-eb3f-474f-aeae-54c427f2203e"
click at [246, 275] on select "Select Item... cwleclair (Chris LeClair) btollefson (Brittany Tollefson) abusko…" at bounding box center [689, 276] width 915 height 25
select select "ab4afe9b-f255-4bf6-b29f-35714790ba70"
click at [232, 264] on select "Select Item... cwleclair (Chris LeClair) btollefson (Brittany Tollefson) abusko…" at bounding box center [689, 276] width 915 height 25
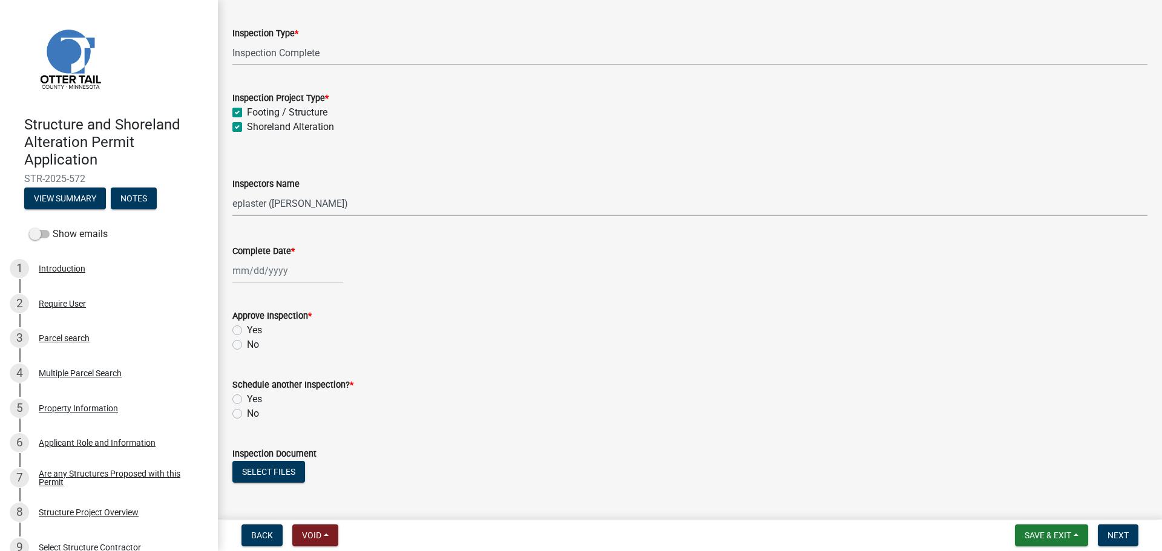
scroll to position [91, 0]
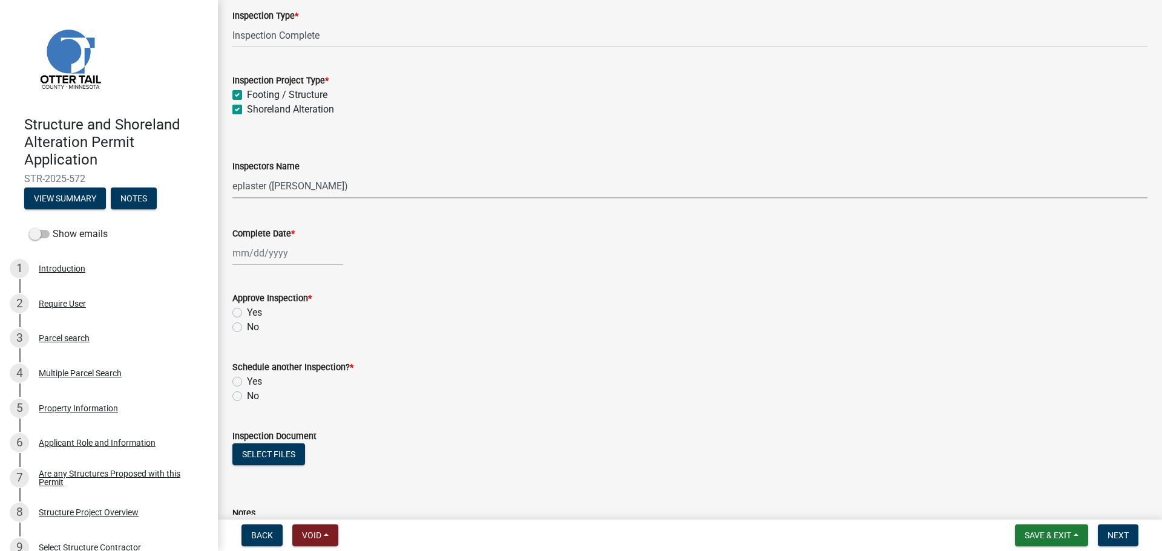
select select "10"
select select "2025"
click at [258, 249] on div "Jan Feb Mar Apr May Jun Jul Aug Sep Oct Nov Dec 1525 1526 1527 1528 1529 1530 1…" at bounding box center [287, 253] width 111 height 25
click at [327, 336] on div "10" at bounding box center [321, 336] width 19 height 19
type input "10/10/2025"
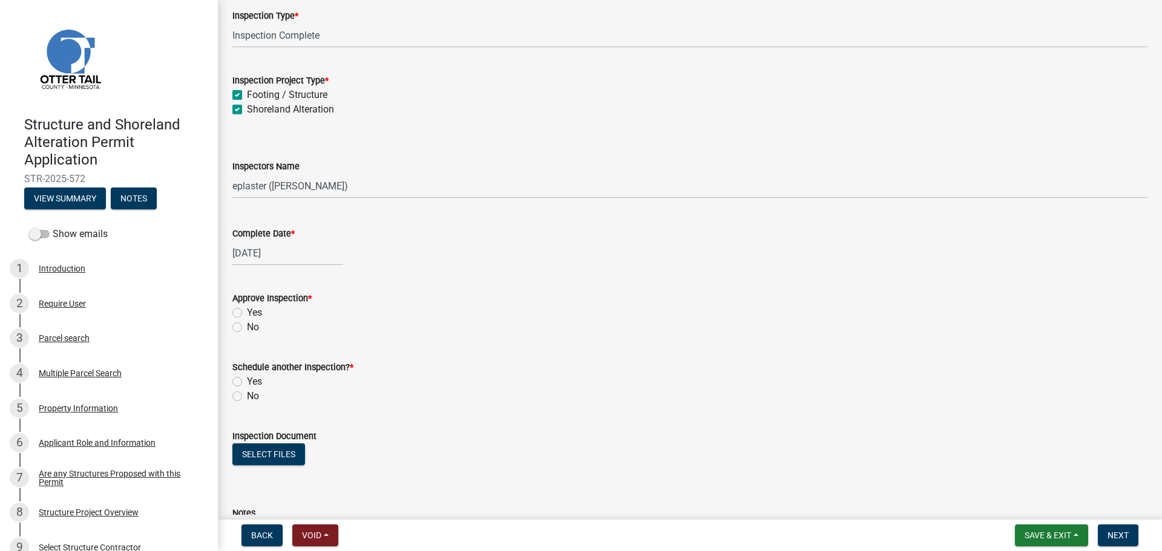
click at [247, 310] on label "Yes" at bounding box center [254, 313] width 15 height 15
click at [247, 310] on input "Yes" at bounding box center [251, 310] width 8 height 8
radio input "true"
click at [247, 396] on label "No" at bounding box center [253, 396] width 12 height 15
click at [247, 396] on input "No" at bounding box center [251, 393] width 8 height 8
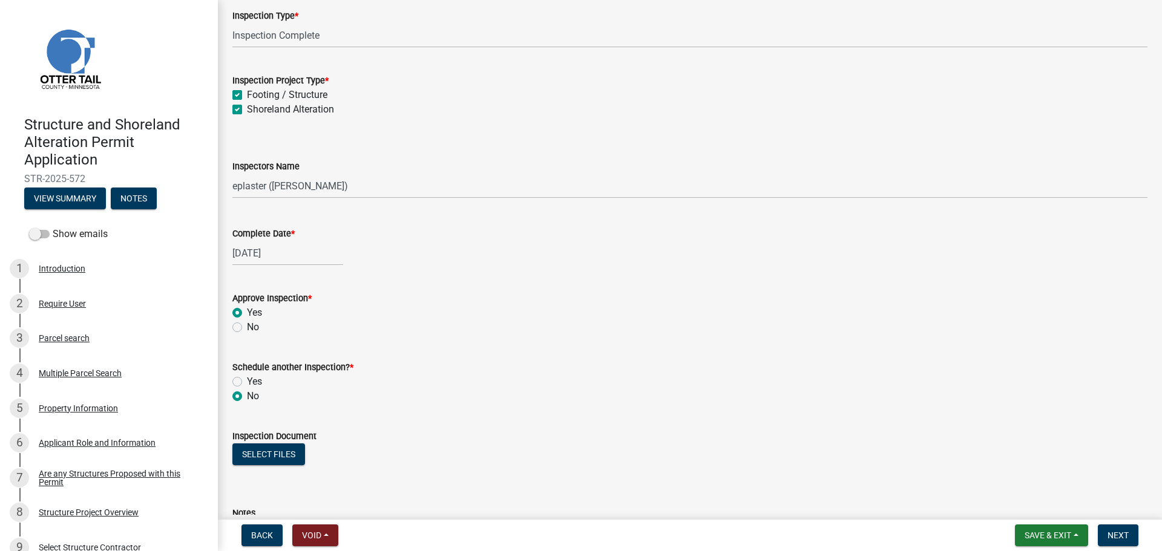
radio input "true"
click at [266, 456] on button "Select files" at bounding box center [268, 454] width 73 height 22
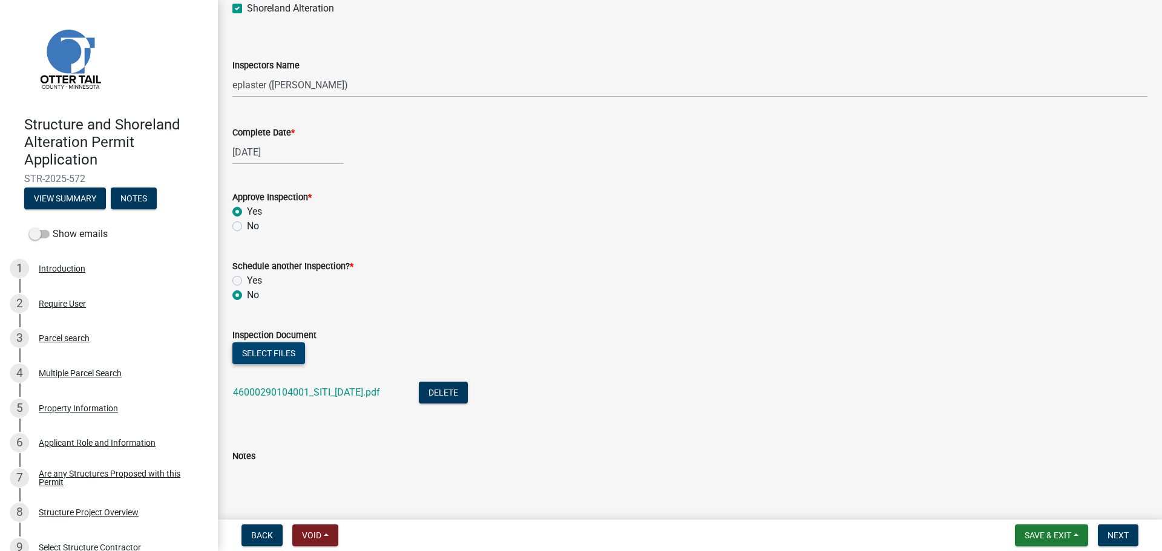
scroll to position [560, 0]
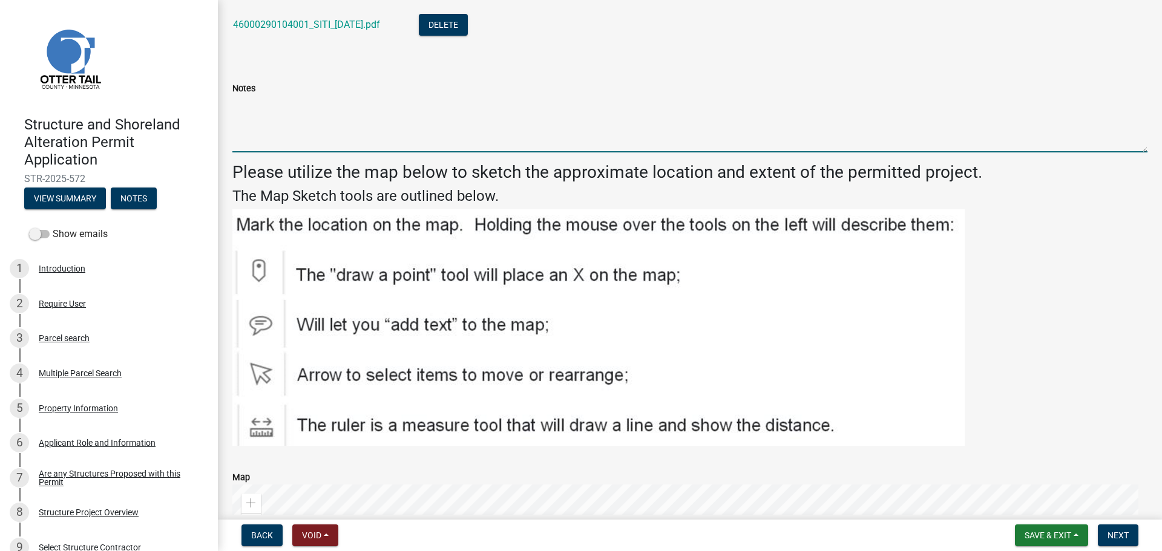
click at [273, 133] on textarea "Notes" at bounding box center [689, 124] width 915 height 57
type textarea "Meets all setbacks."
click at [1117, 535] on span "Next" at bounding box center [1117, 536] width 21 height 10
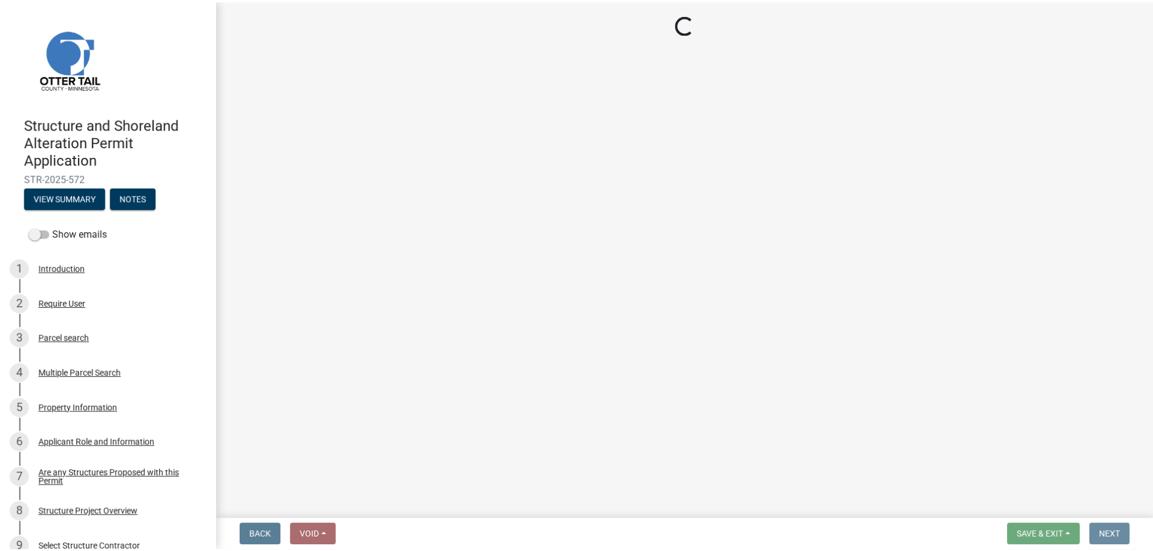
scroll to position [0, 0]
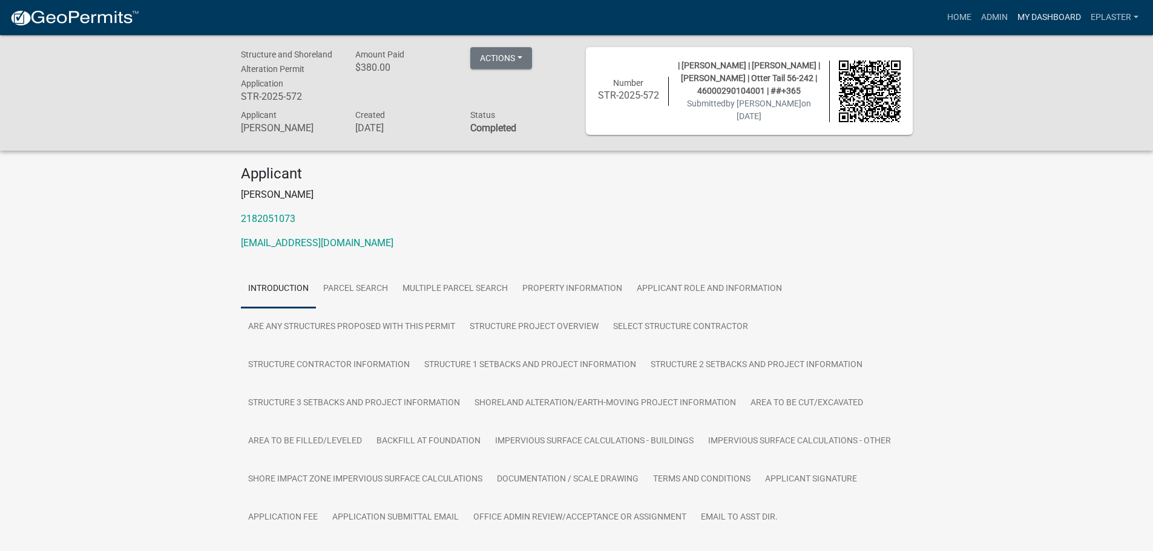
click at [1055, 17] on link "My Dashboard" at bounding box center [1048, 17] width 73 height 23
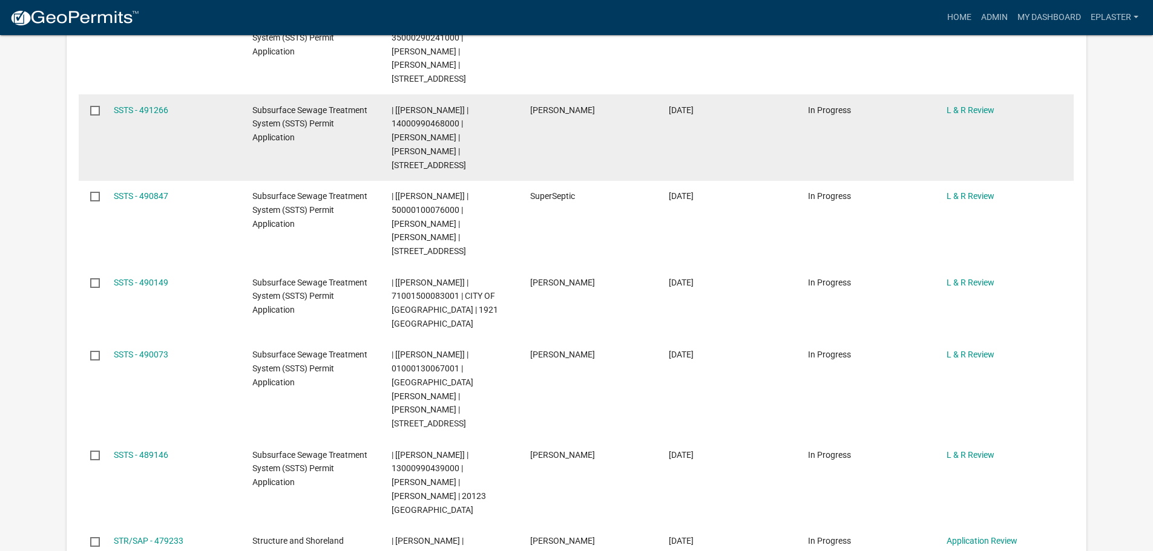
scroll to position [424, 0]
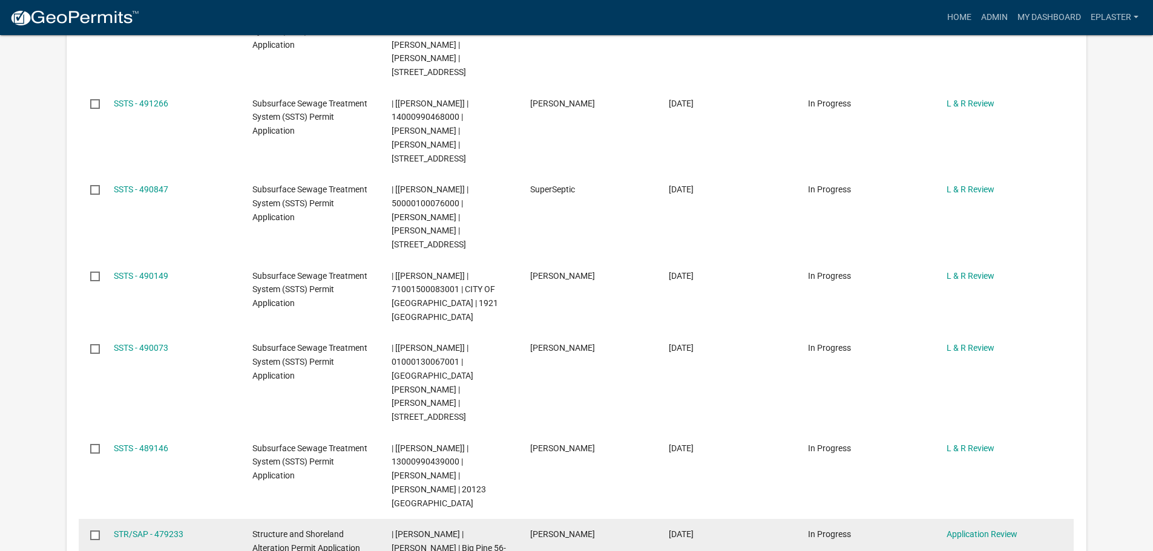
click at [413, 529] on span "| Elizabeth Plaster | DONALD R MATZ | Big Pine 56-130 | 52000090036000 |" at bounding box center [448, 548] width 114 height 38
copy span "52000090036000"
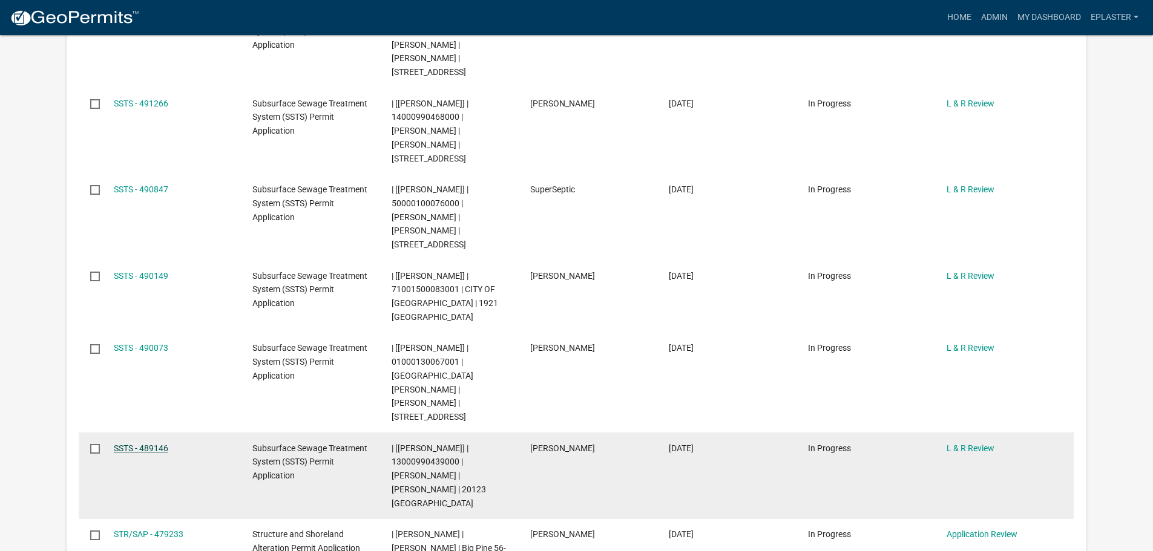
click at [153, 443] on link "SSTS - 489146" at bounding box center [141, 448] width 54 height 10
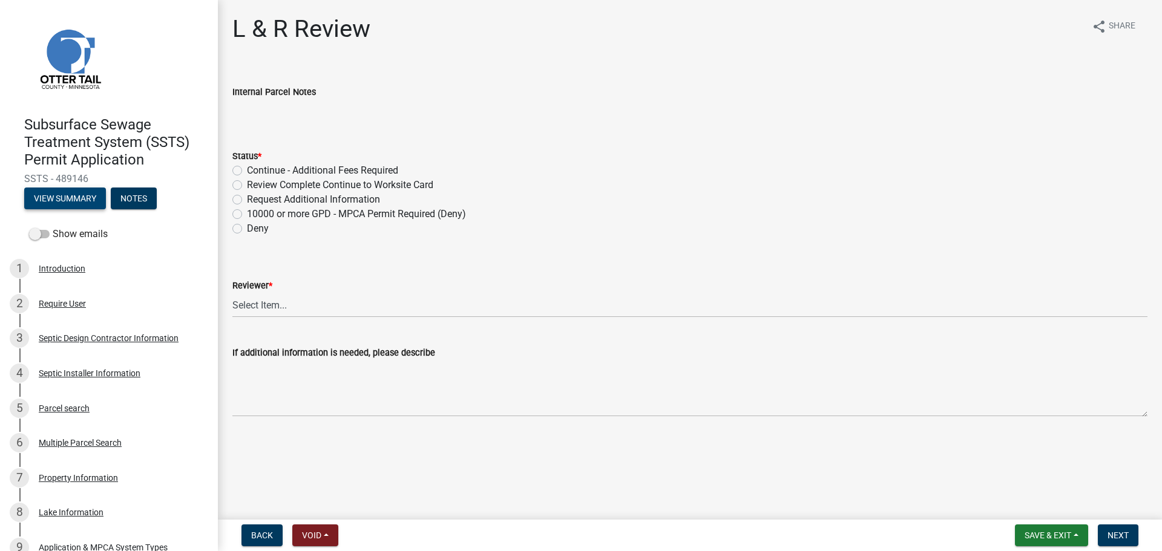
click at [75, 204] on button "View Summary" at bounding box center [65, 199] width 82 height 22
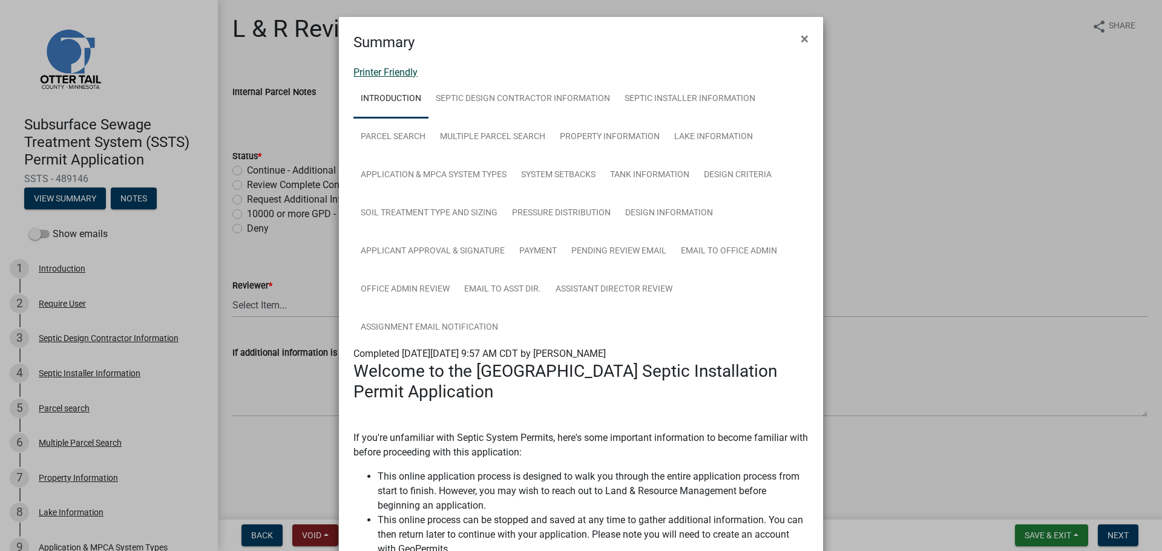
click at [379, 76] on link "Printer Friendly" at bounding box center [385, 72] width 64 height 11
click at [808, 39] on button "×" at bounding box center [804, 39] width 27 height 34
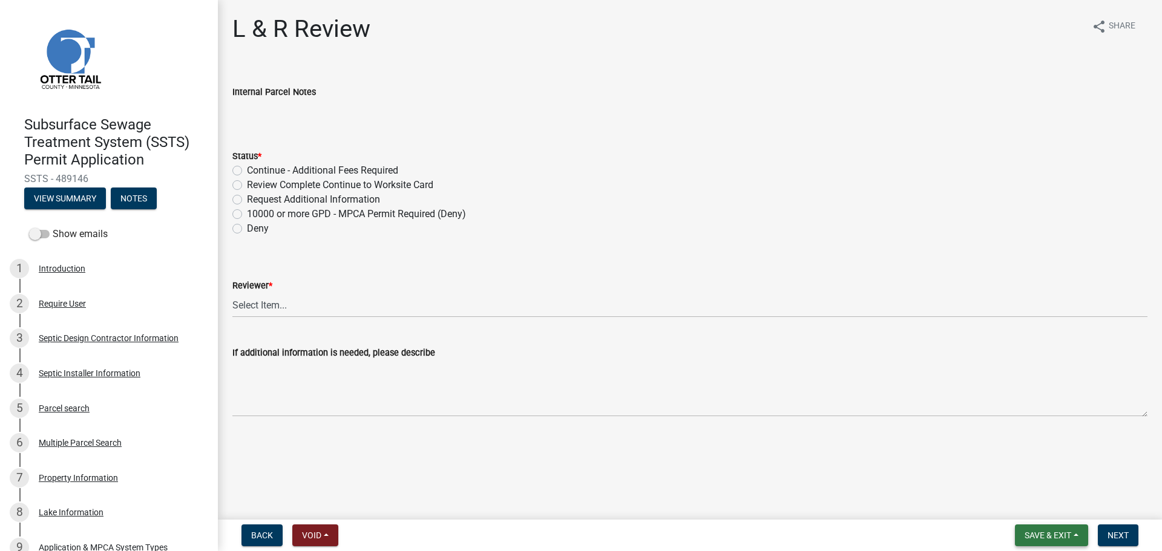
click at [1037, 538] on span "Save & Exit" at bounding box center [1047, 536] width 47 height 10
click at [1019, 508] on button "Save & Exit" at bounding box center [1039, 503] width 97 height 29
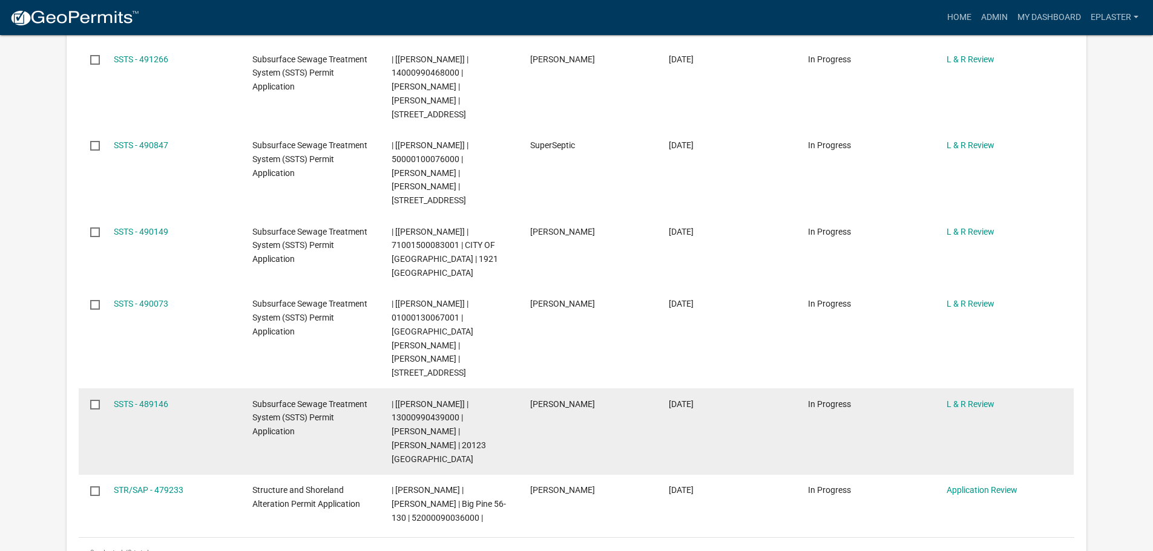
scroll to position [499, 0]
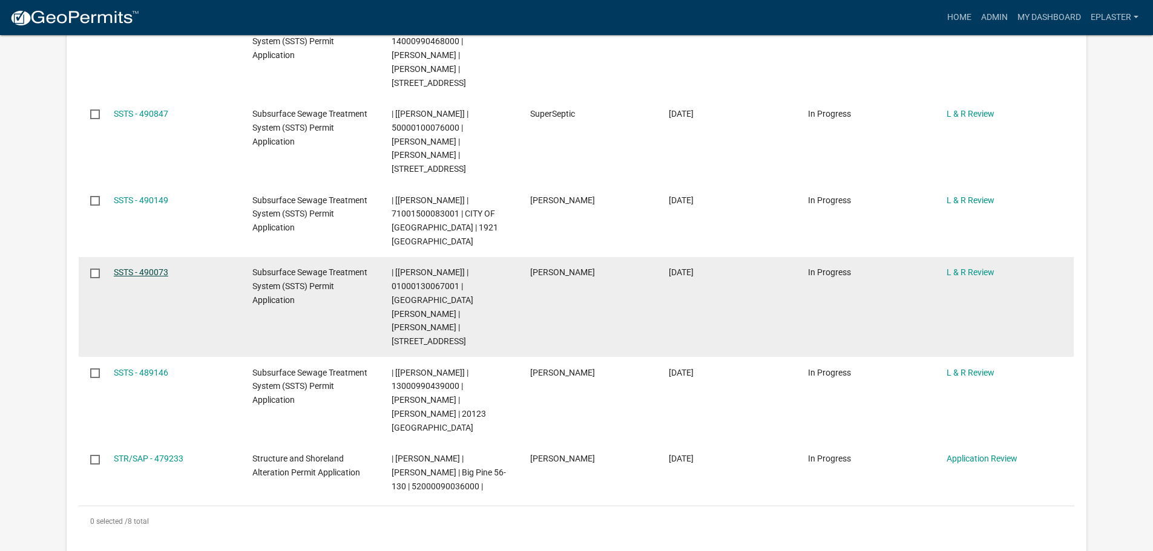
click at [134, 267] on link "SSTS - 490073" at bounding box center [141, 272] width 54 height 10
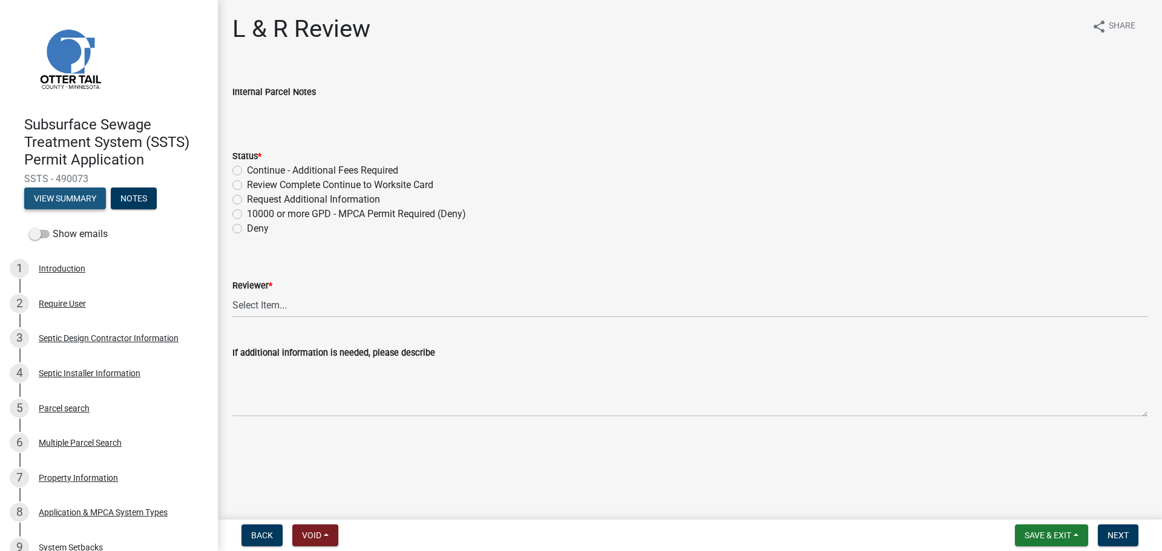
click at [48, 198] on button "View Summary" at bounding box center [65, 199] width 82 height 22
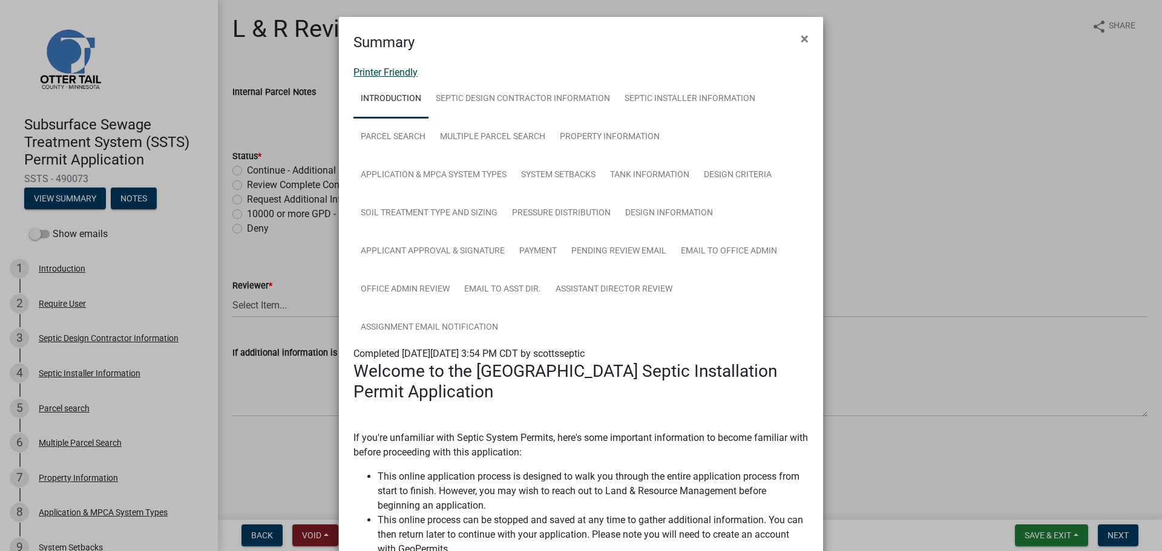
click at [404, 76] on link "Printer Friendly" at bounding box center [385, 72] width 64 height 11
drag, startPoint x: 802, startPoint y: 38, endPoint x: 788, endPoint y: 46, distance: 16.3
click at [802, 38] on span "×" at bounding box center [804, 38] width 8 height 17
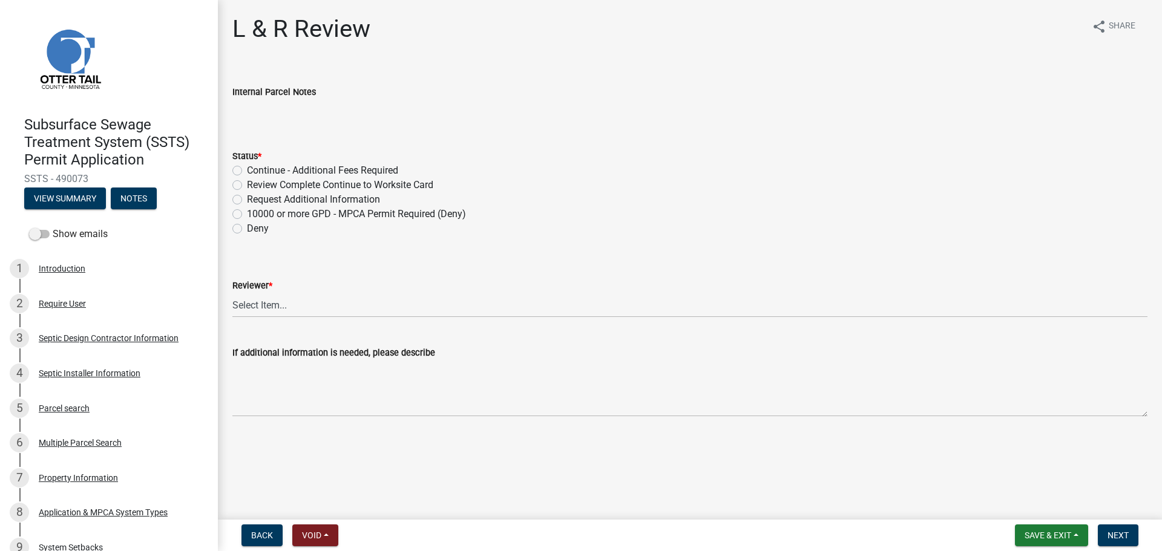
click at [247, 182] on label "Review Complete Continue to Worksite Card" at bounding box center [340, 185] width 186 height 15
click at [247, 182] on input "Review Complete Continue to Worksite Card" at bounding box center [251, 182] width 8 height 8
radio input "true"
click at [243, 292] on div "Reviewer *" at bounding box center [689, 285] width 915 height 15
click at [244, 304] on select "Select Item... Alexis Newark Andrea Perales Brittany Tollefson Elizabeth Plaste…" at bounding box center [689, 305] width 915 height 25
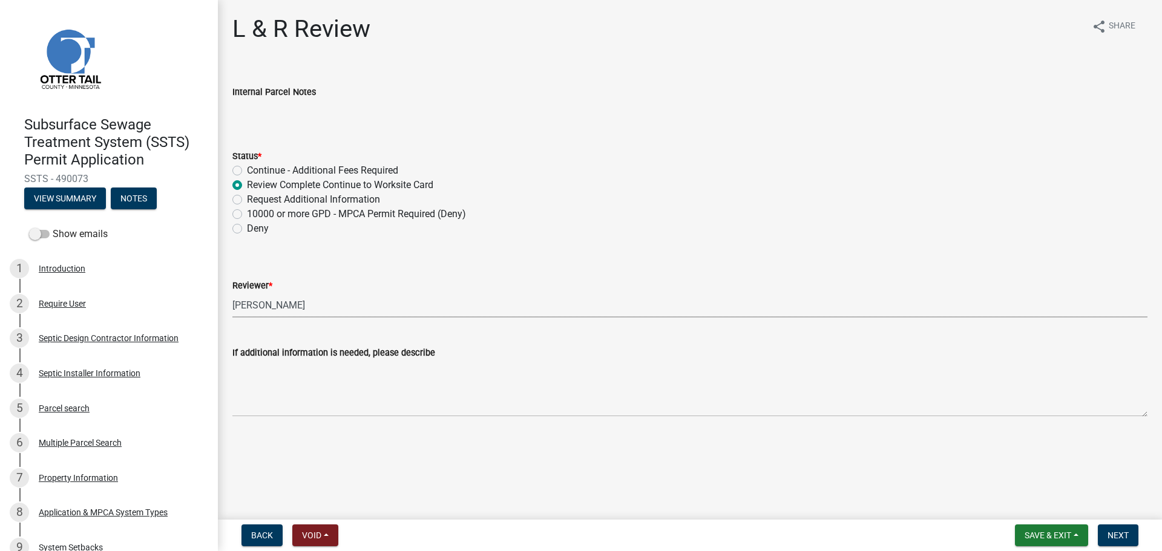
click at [232, 293] on select "Select Item... Alexis Newark Andrea Perales Brittany Tollefson Elizabeth Plaste…" at bounding box center [689, 305] width 915 height 25
select select "bef7bfac-0505-4ed4-90ff-47b6907fb5e6"
click at [1113, 532] on span "Next" at bounding box center [1117, 536] width 21 height 10
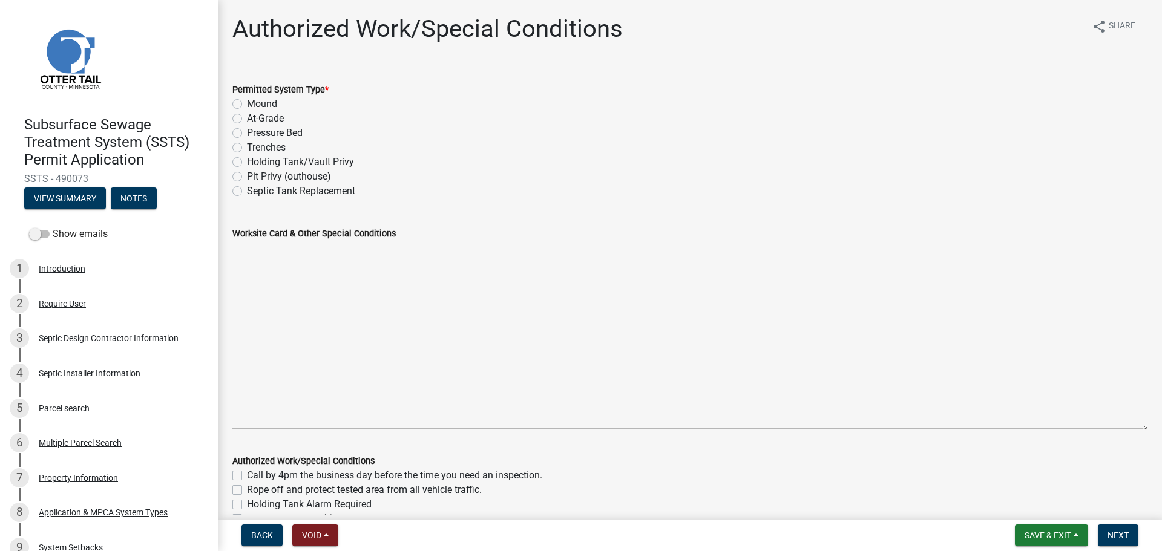
drag, startPoint x: 1136, startPoint y: 295, endPoint x: 1112, endPoint y: 427, distance: 134.1
click at [1112, 427] on textarea "Worksite Card & Other Special Conditions" at bounding box center [689, 335] width 915 height 189
click at [267, 240] on div "Worksite Card & Other Special Conditions" at bounding box center [689, 233] width 915 height 15
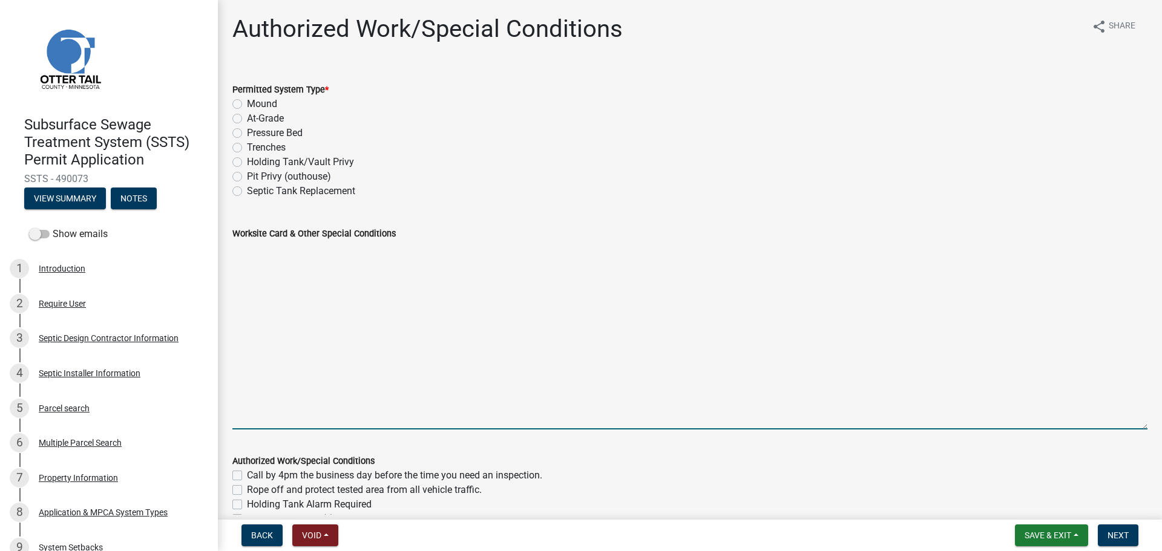
click at [258, 250] on textarea "Worksite Card & Other Special Conditions" at bounding box center [689, 335] width 915 height 189
paste textarea "# bedroom- TYPE Mound Install SIZE septic/lift tank LxW rock bed, LxW S.A.A, # …"
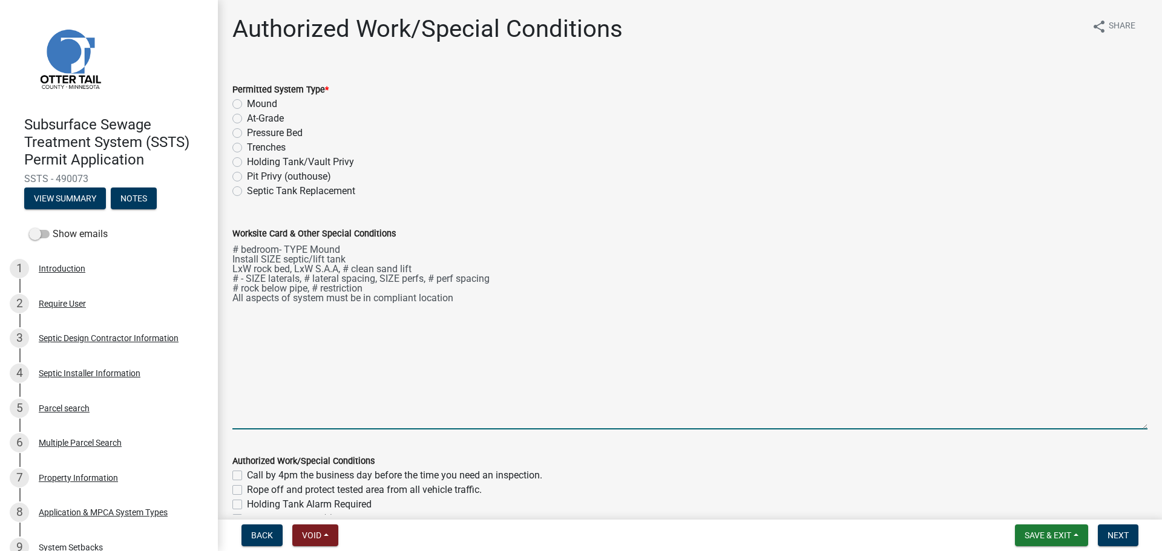
click at [235, 249] on textarea "# bedroom- TYPE Mound Install SIZE septic/lift tank LxW rock bed, LxW S.A.A, # …" at bounding box center [689, 335] width 915 height 189
click at [249, 264] on textarea "3 bedroom- Type I Mound Install 1500/2 septic and 650 gal lift tank LxW rock be…" at bounding box center [689, 335] width 915 height 189
click at [428, 280] on textarea "3 bedroom- Type I Mound Install 1500/2 septic and 650 gal lift tank 10'x40' roc…" at bounding box center [689, 335] width 915 height 189
click at [235, 283] on textarea "3 bedroom- Type I Mound Install 1500/2 septic and 650 gal lift tank 10'x40' roc…" at bounding box center [689, 335] width 915 height 189
click at [316, 286] on textarea "3 bedroom- Type I Mound Install 1500/2 septic and 650 gal lift tank 10'x40' roc…" at bounding box center [689, 335] width 915 height 189
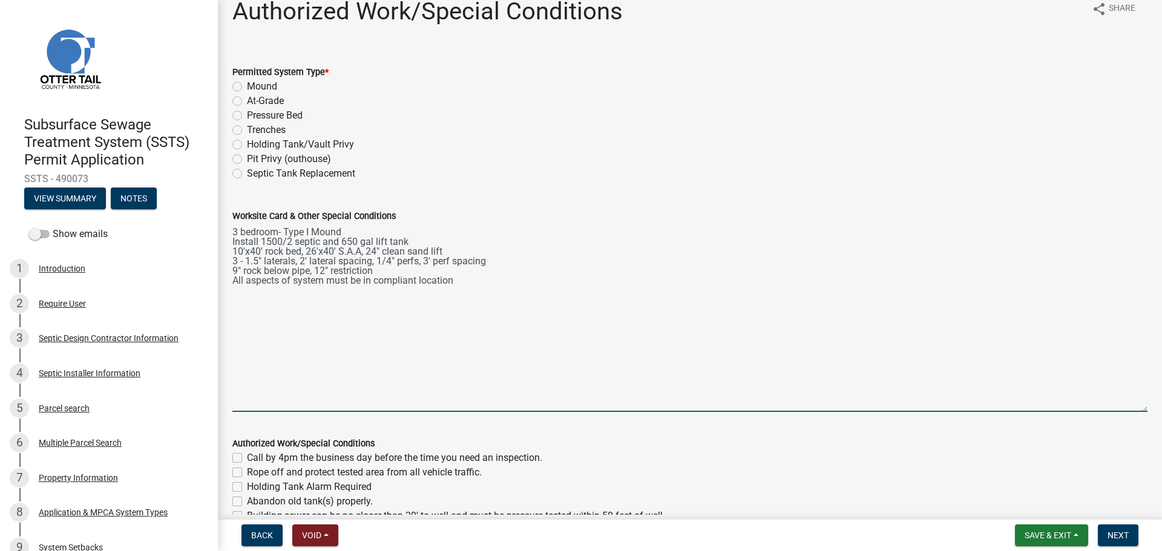
scroll to position [15, 0]
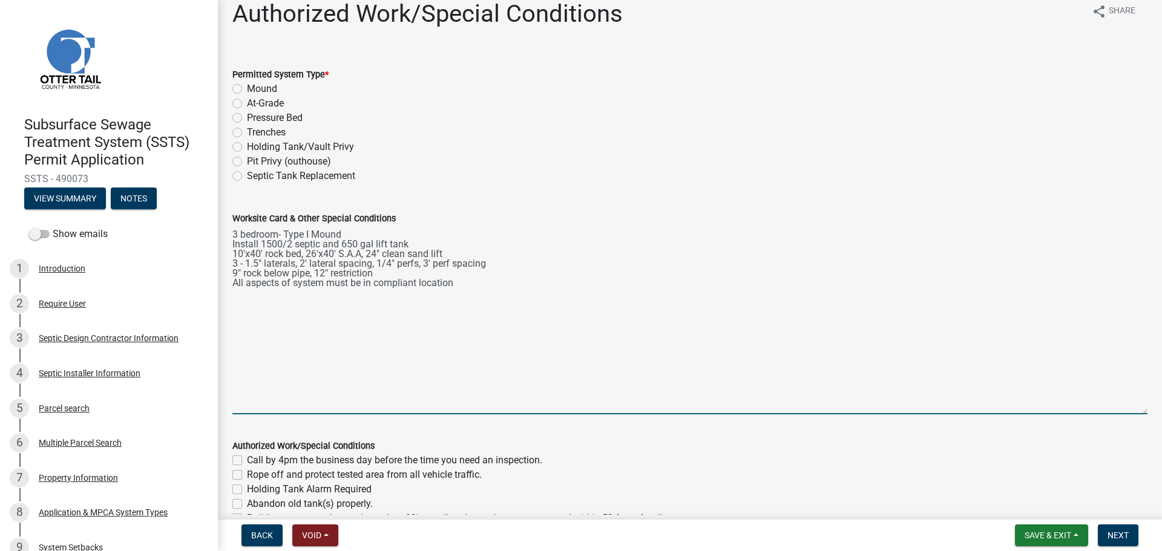
type textarea "3 bedroom- Type I Mound Install 1500/2 septic and 650 gal lift tank 10'x40' roc…"
click at [247, 86] on label "Mound" at bounding box center [262, 89] width 30 height 15
click at [247, 86] on input "Mound" at bounding box center [251, 86] width 8 height 8
radio input "true"
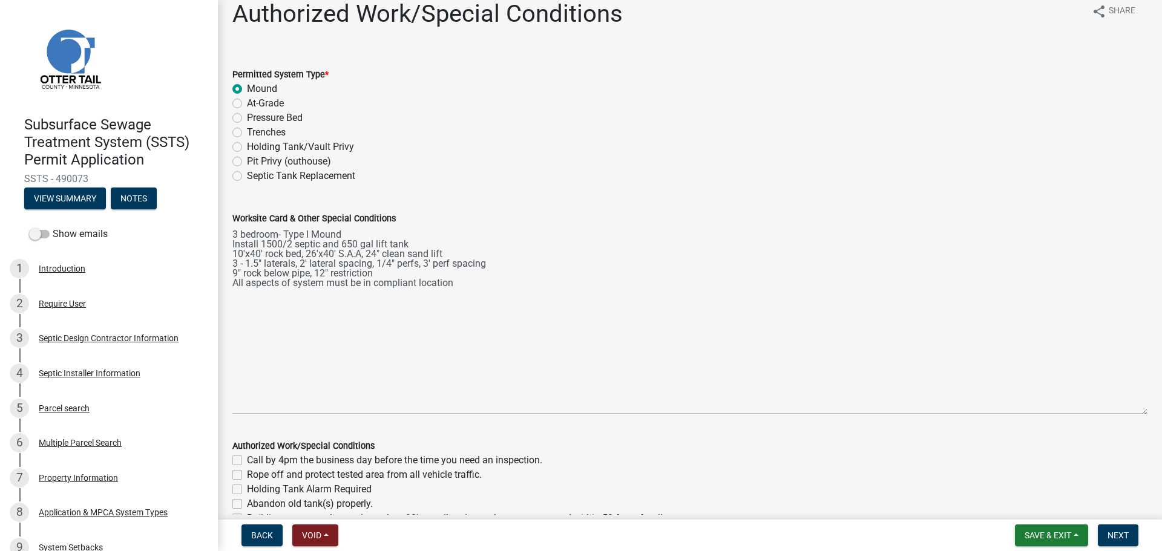
scroll to position [282, 0]
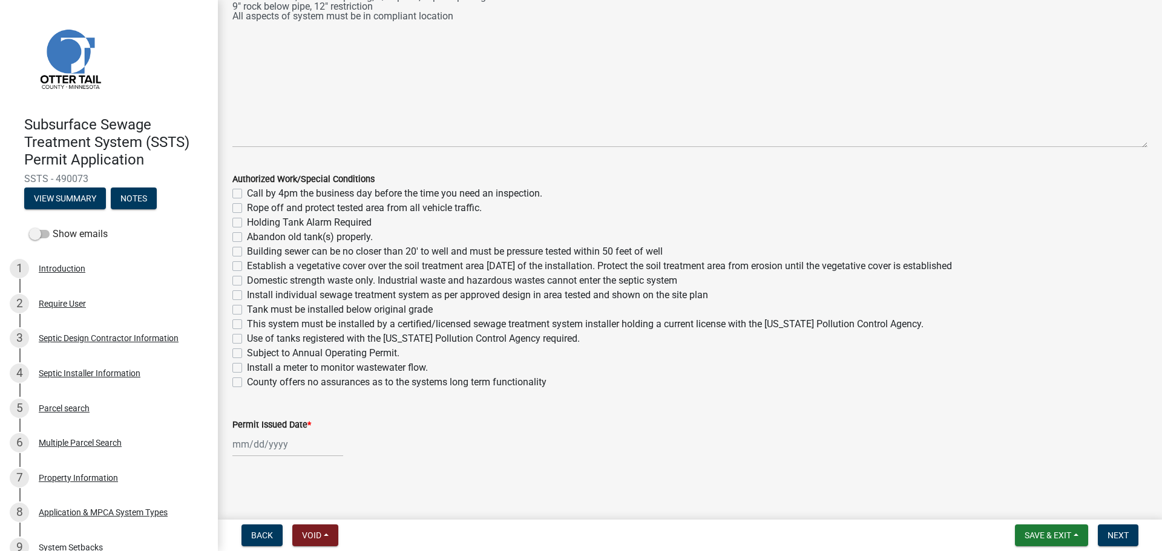
click at [247, 194] on label "Call by 4pm the business day before the time you need an inspection." at bounding box center [394, 193] width 295 height 15
click at [247, 194] on input "Call by 4pm the business day before the time you need an inspection." at bounding box center [251, 190] width 8 height 8
checkbox input "true"
checkbox input "false"
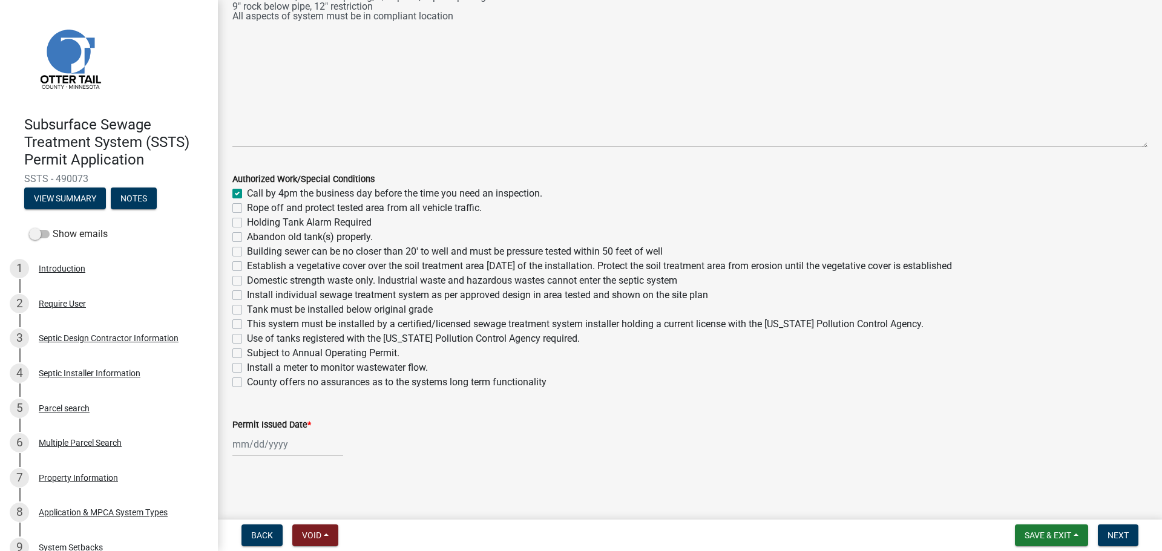
checkbox input "false"
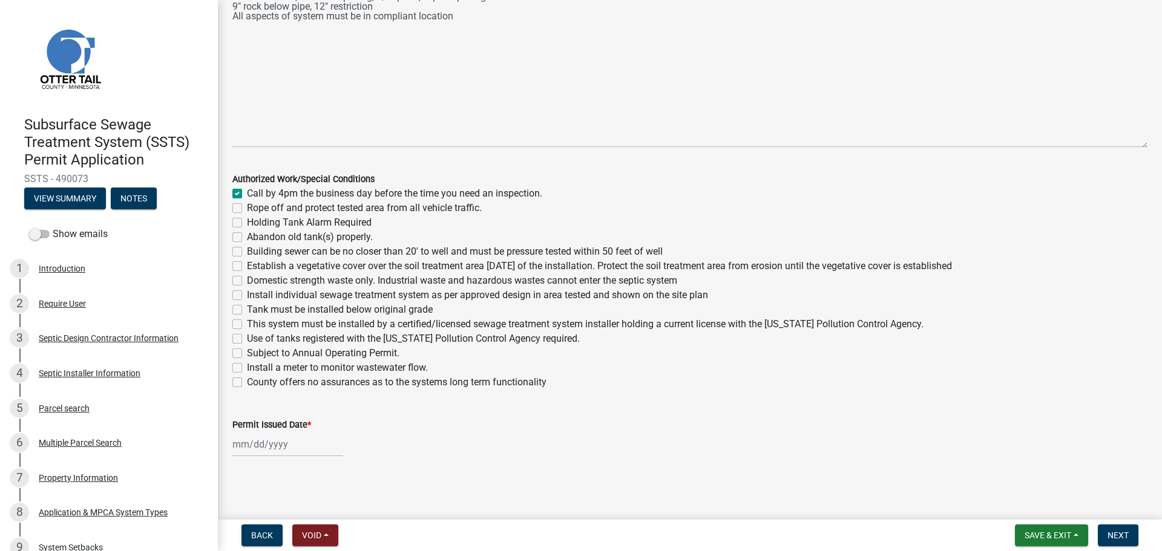
checkbox input "false"
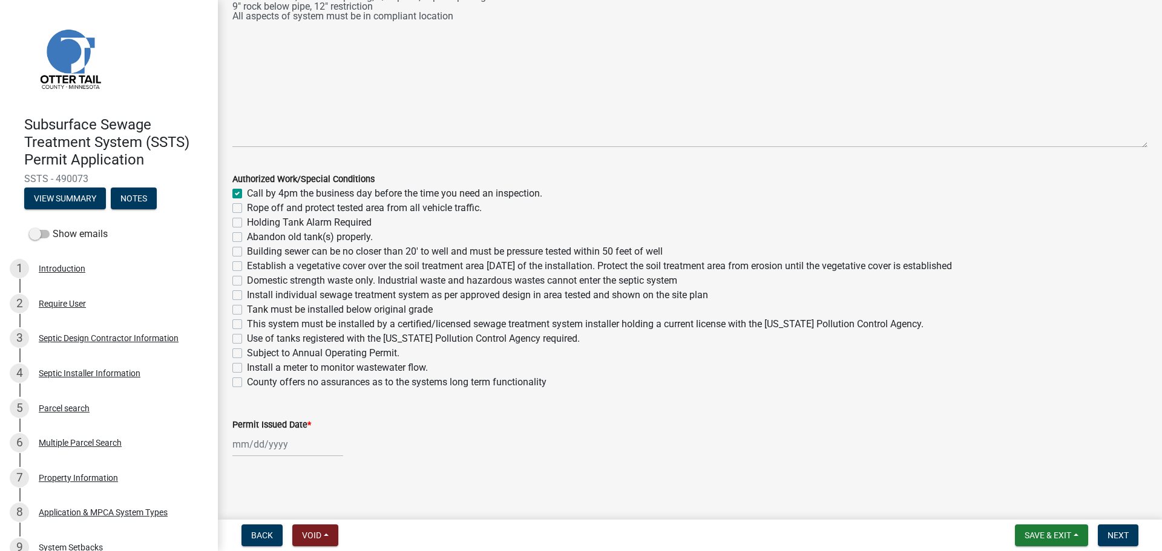
checkbox input "false"
click at [247, 206] on label "Rope off and protect tested area from all vehicle traffic." at bounding box center [364, 208] width 235 height 15
click at [247, 206] on input "Rope off and protect tested area from all vehicle traffic." at bounding box center [251, 205] width 8 height 8
checkbox input "true"
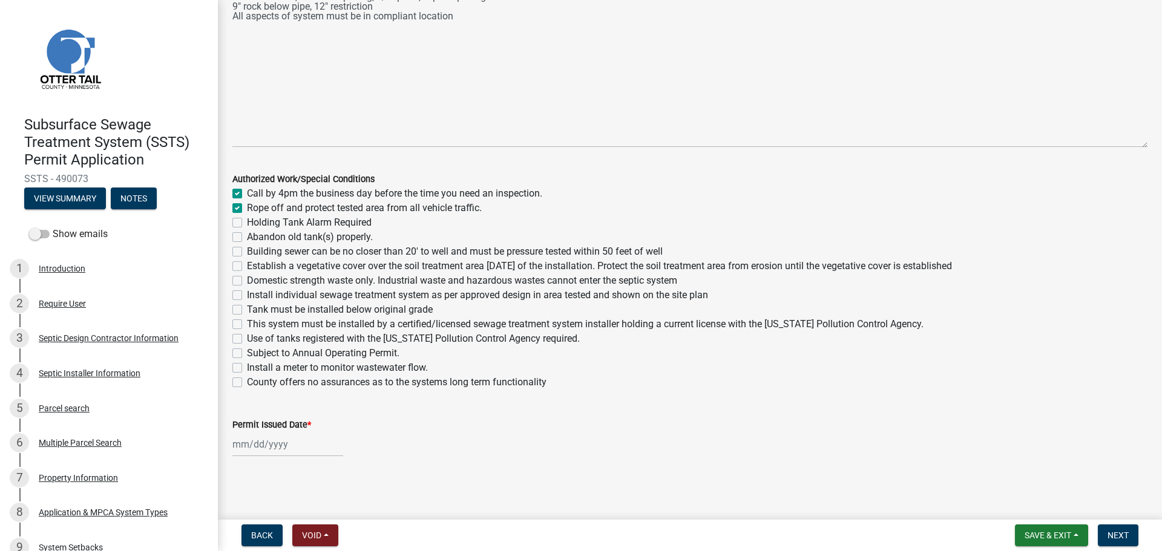
checkbox input "true"
checkbox input "false"
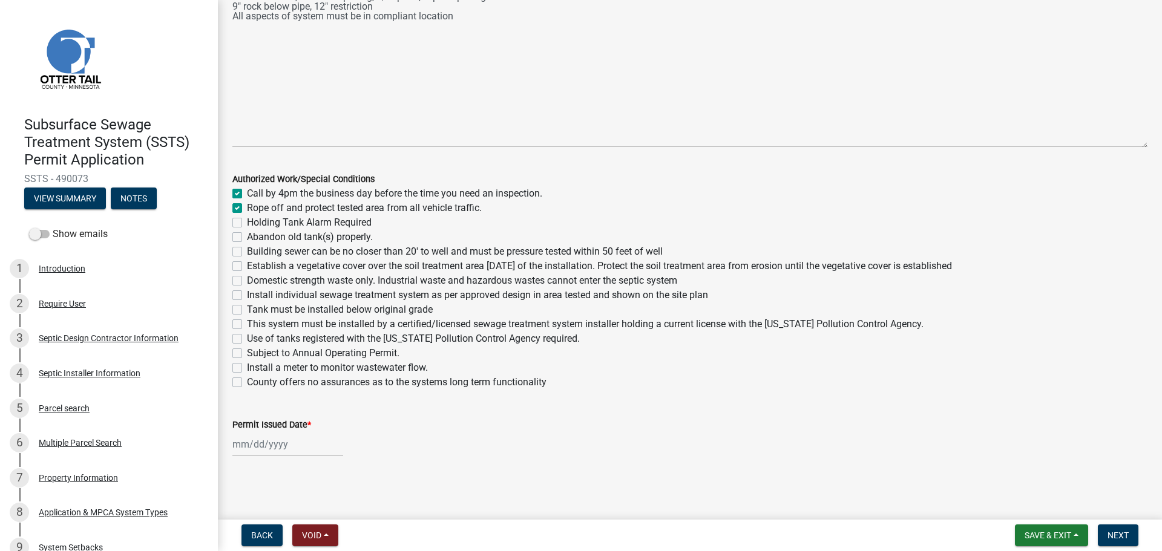
checkbox input "false"
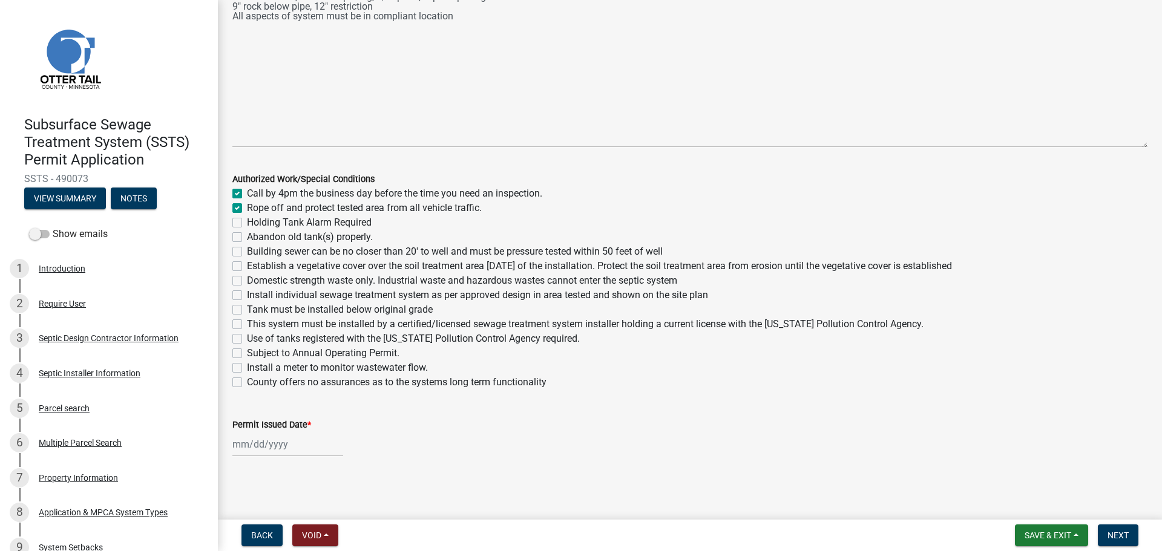
checkbox input "false"
click at [247, 253] on label "Building sewer can be no closer than 20' to well and must be pressure tested wi…" at bounding box center [455, 251] width 416 height 15
click at [247, 252] on input "Building sewer can be no closer than 20' to well and must be pressure tested wi…" at bounding box center [251, 248] width 8 height 8
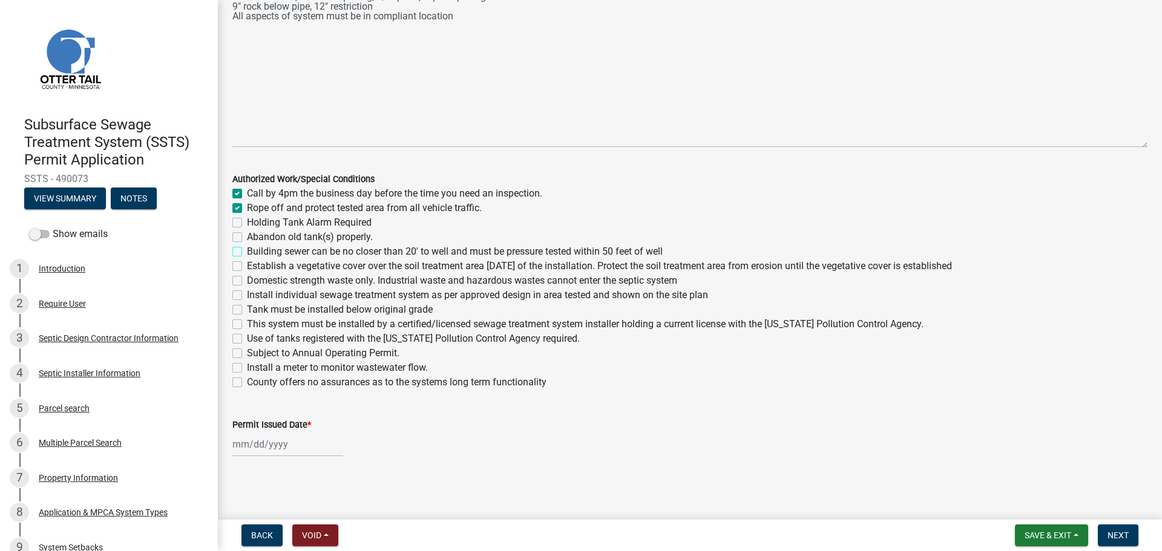
checkbox input "true"
checkbox input "false"
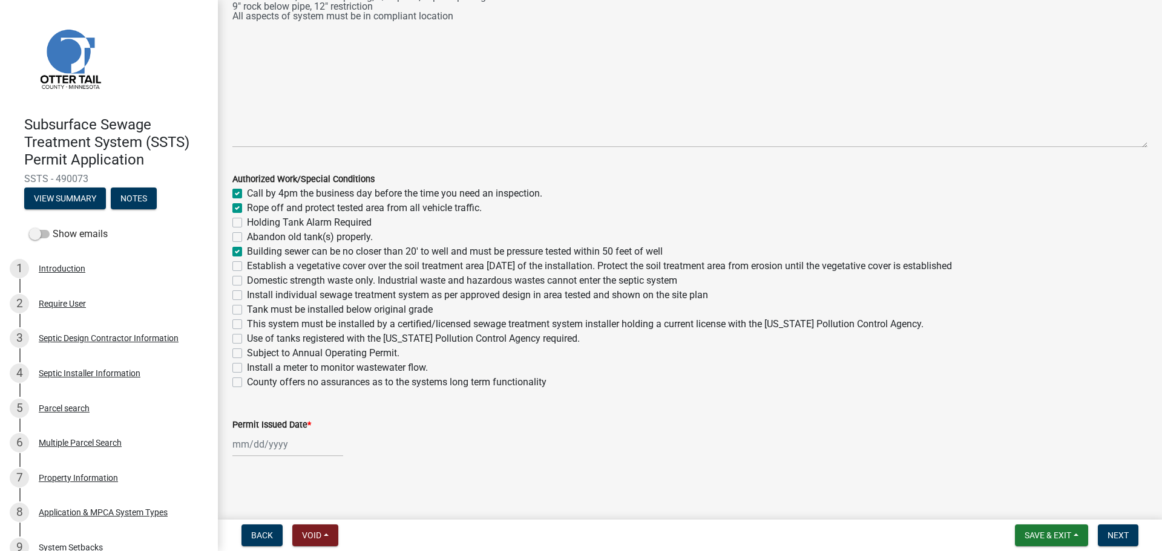
checkbox input "true"
checkbox input "false"
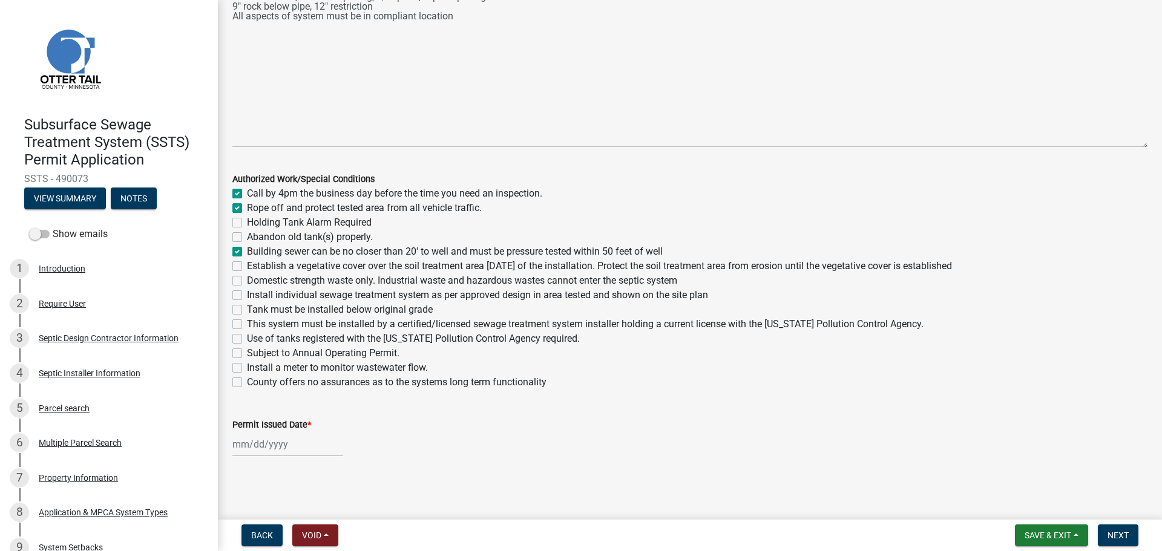
checkbox input "false"
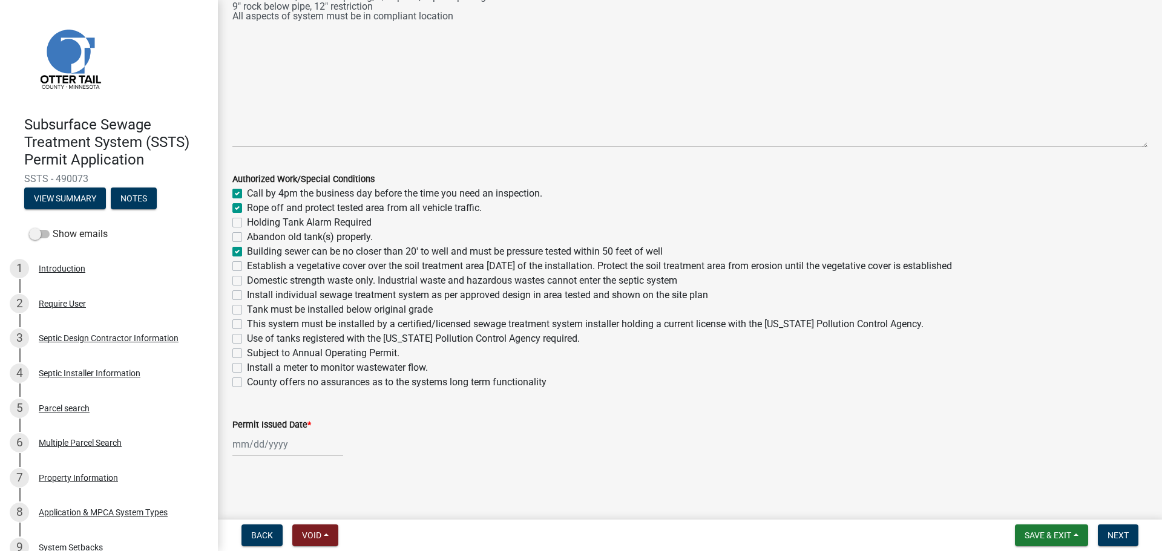
click at [247, 267] on label "Establish a vegetative cover over the soil treatment area within 30 days of the…" at bounding box center [599, 266] width 705 height 15
click at [247, 267] on input "Establish a vegetative cover over the soil treatment area within 30 days of the…" at bounding box center [251, 263] width 8 height 8
checkbox input "true"
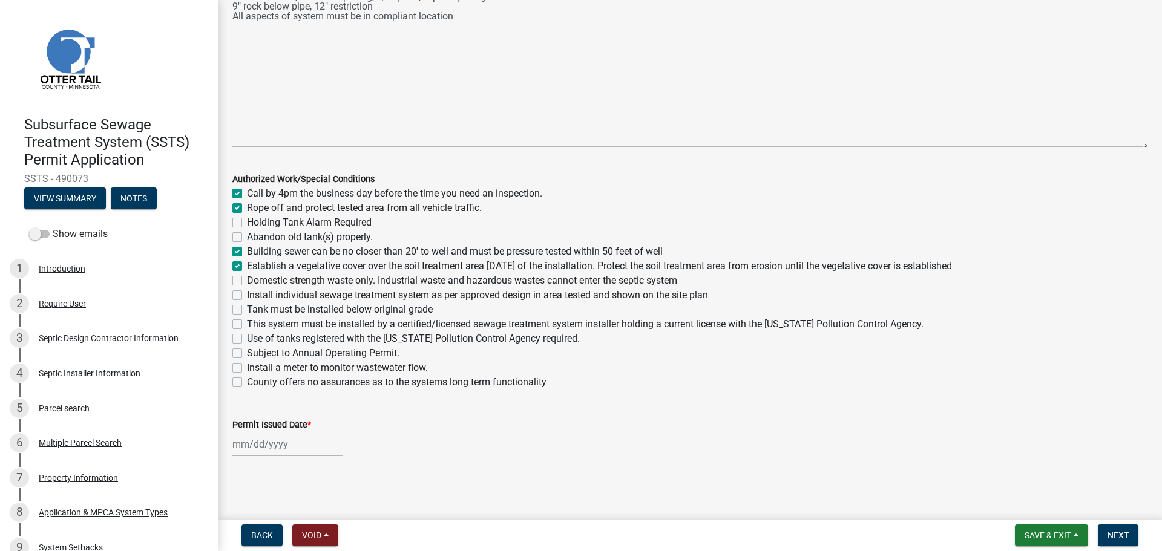
checkbox input "false"
checkbox input "true"
checkbox input "false"
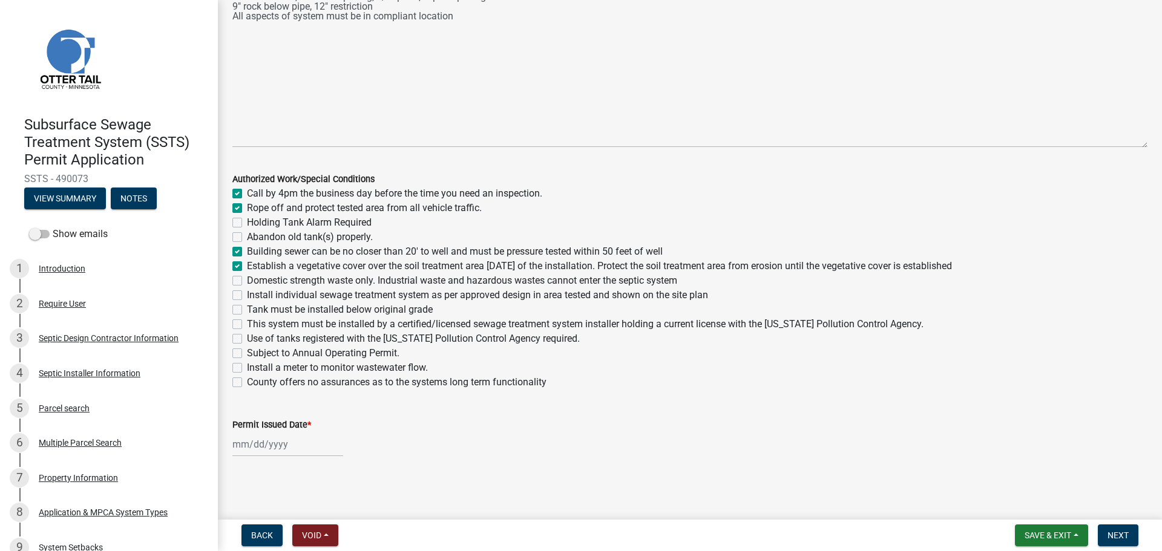
checkbox input "false"
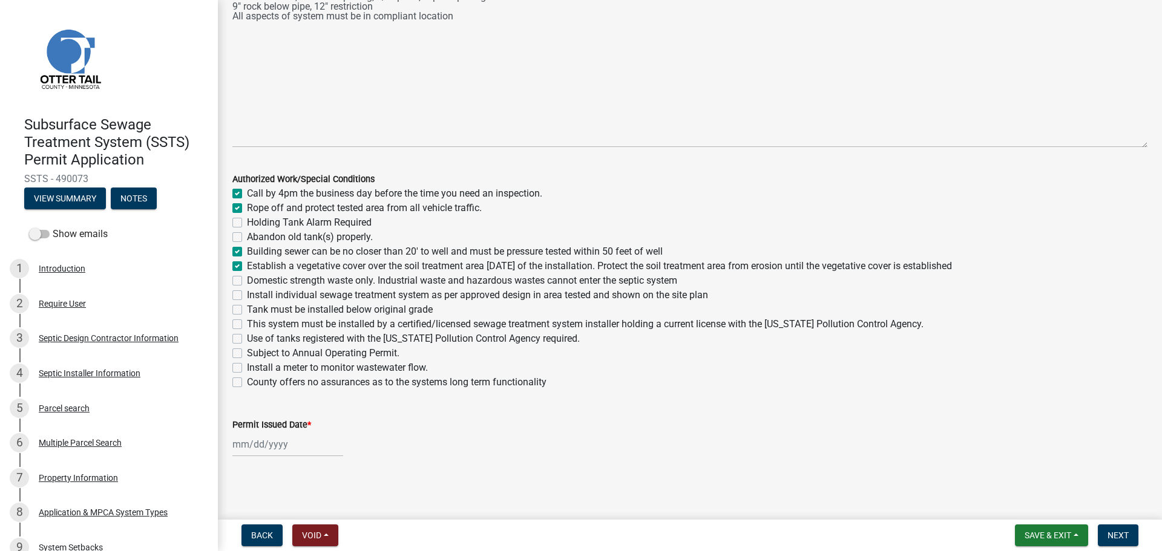
checkbox input "false"
click at [247, 280] on label "Domestic strength waste only. Industrial waste and hazardous wastes cannot ente…" at bounding box center [462, 280] width 430 height 15
click at [247, 280] on input "Domestic strength waste only. Industrial waste and hazardous wastes cannot ente…" at bounding box center [251, 277] width 8 height 8
checkbox input "true"
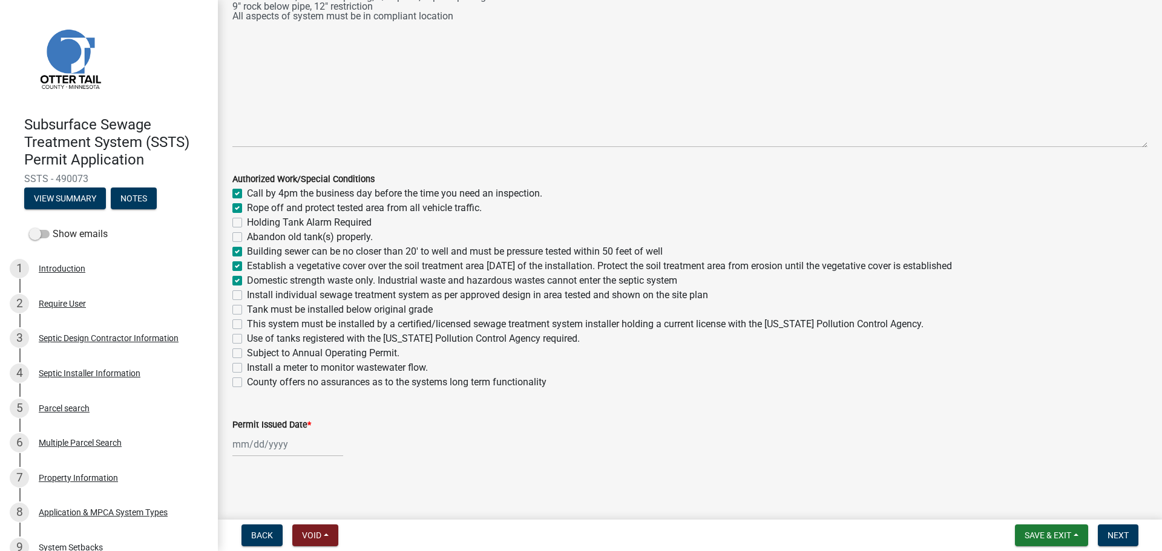
checkbox input "true"
checkbox input "false"
checkbox input "true"
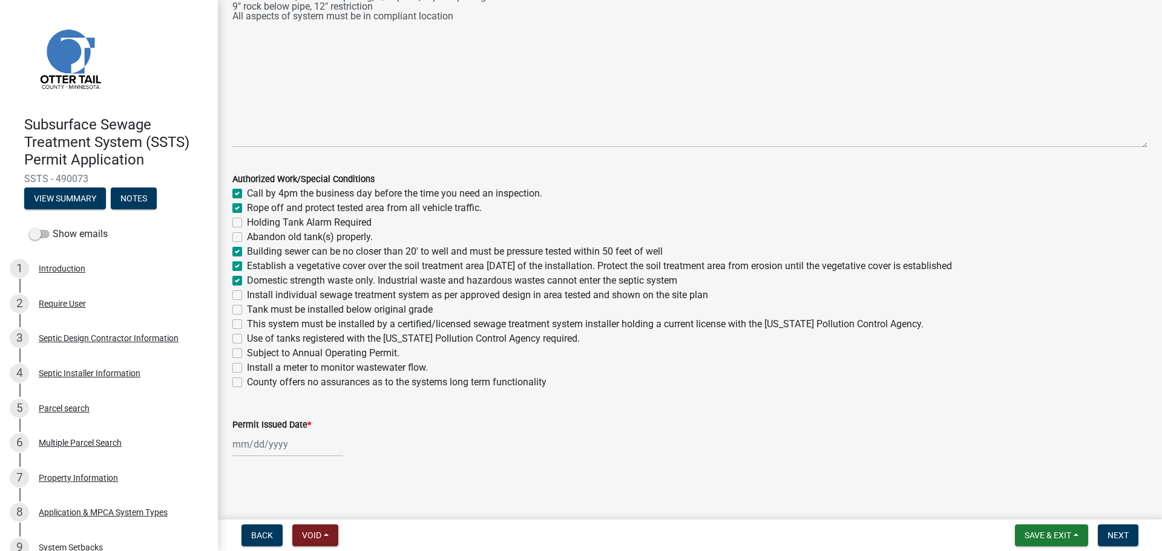
checkbox input "true"
checkbox input "false"
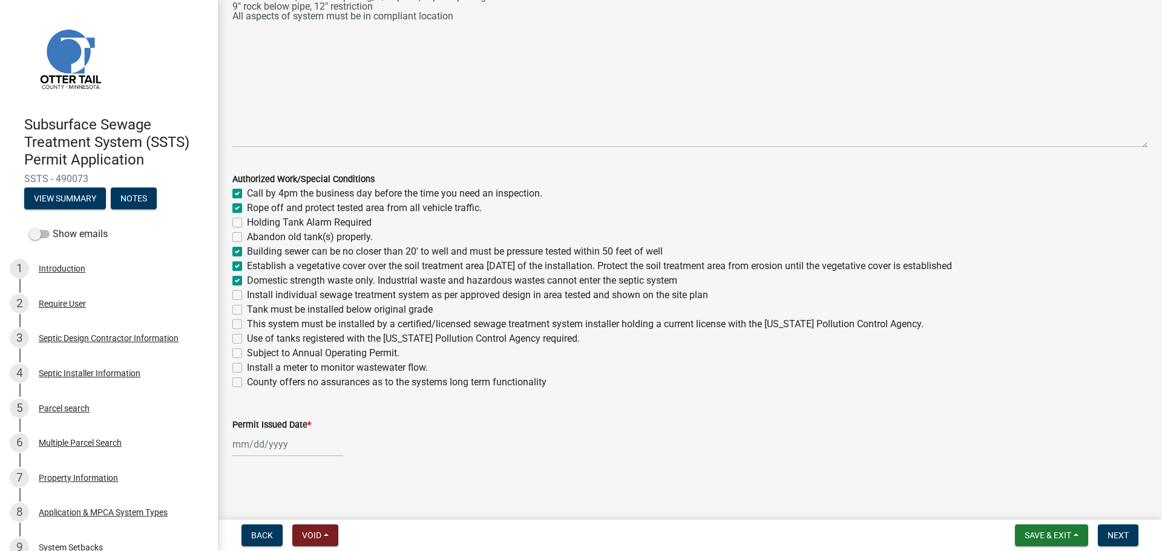
checkbox input "false"
drag, startPoint x: 239, startPoint y: 289, endPoint x: 237, endPoint y: 299, distance: 10.4
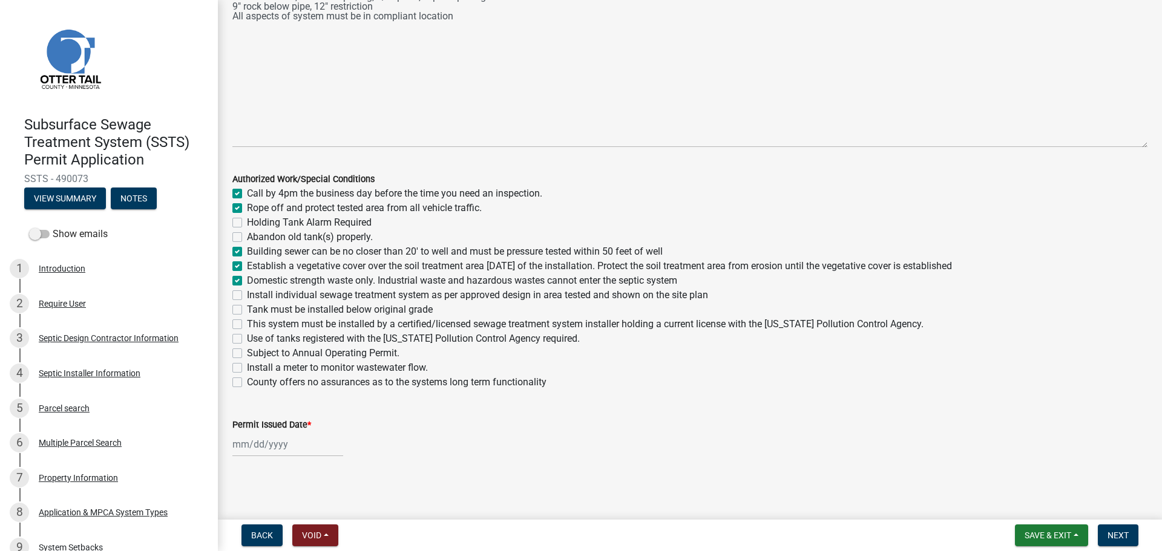
click at [239, 290] on div "Install individual sewage treatment system as per approved design in area teste…" at bounding box center [689, 295] width 915 height 15
click at [237, 304] on div "Tank must be installed below original grade" at bounding box center [689, 310] width 915 height 15
click at [247, 292] on label "Install individual sewage treatment system as per approved design in area teste…" at bounding box center [477, 295] width 461 height 15
click at [247, 292] on input "Install individual sewage treatment system as per approved design in area teste…" at bounding box center [251, 292] width 8 height 8
checkbox input "true"
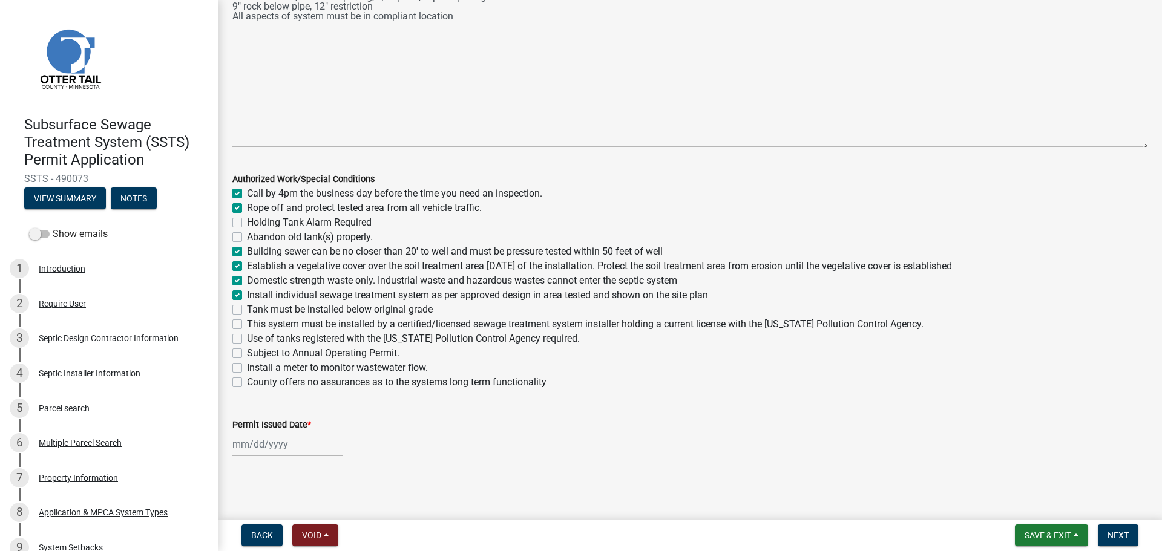
checkbox input "true"
checkbox input "false"
click at [247, 308] on label "Tank must be installed below original grade" at bounding box center [340, 310] width 186 height 15
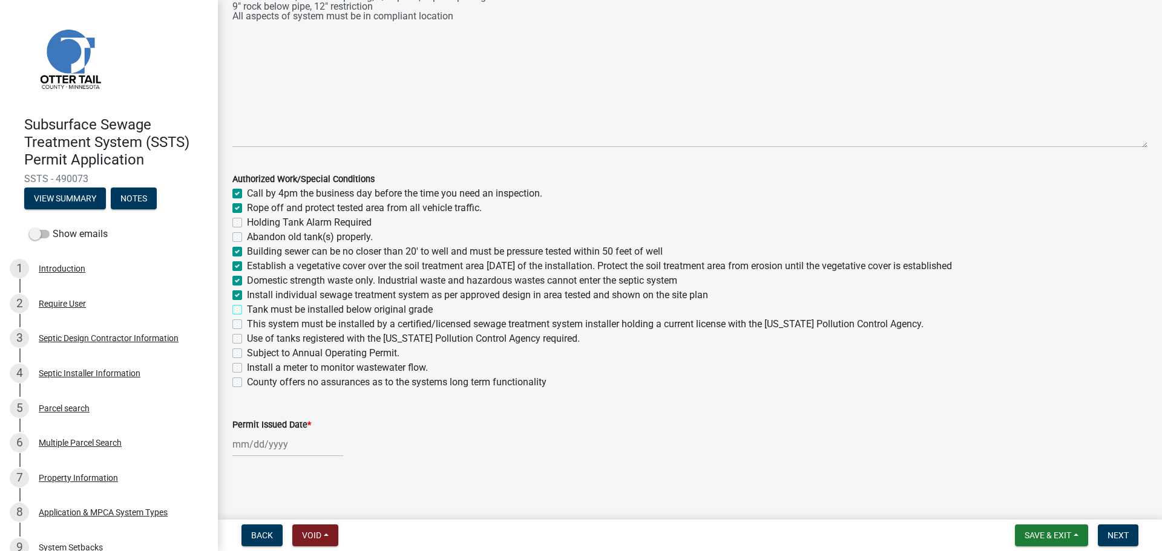
click at [247, 308] on input "Tank must be installed below original grade" at bounding box center [251, 307] width 8 height 8
click at [247, 322] on label "This system must be installed by a certified/licensed sewage treatment system i…" at bounding box center [585, 324] width 676 height 15
click at [247, 322] on input "This system must be installed by a certified/licensed sewage treatment system i…" at bounding box center [251, 321] width 8 height 8
click at [247, 340] on label "Use of tanks registered with the Minnesota Pollution Control Agency required." at bounding box center [413, 339] width 333 height 15
click at [247, 339] on input "Use of tanks registered with the Minnesota Pollution Control Agency required." at bounding box center [251, 336] width 8 height 8
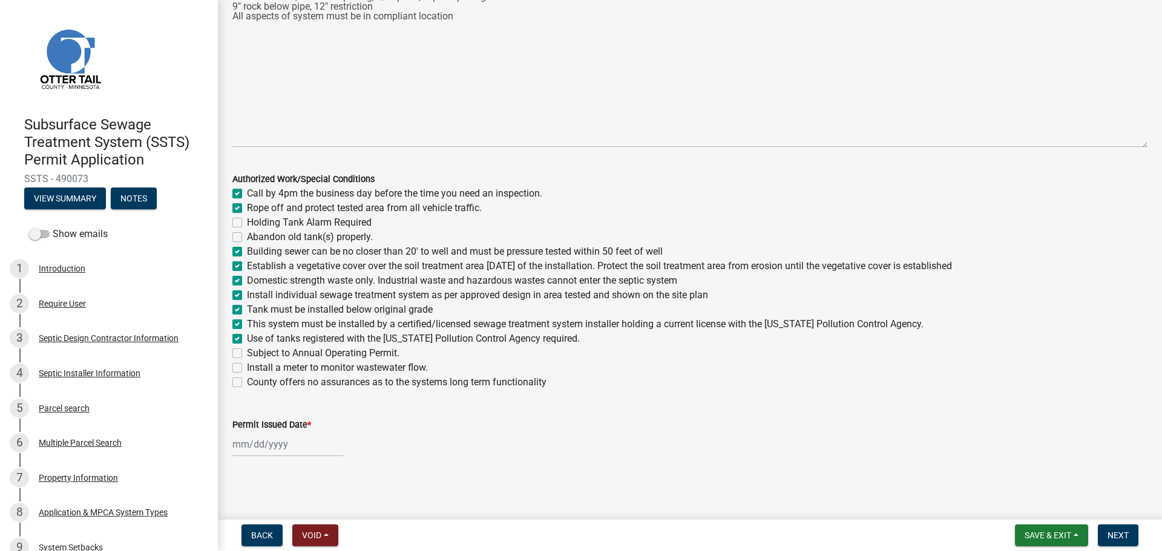
click at [247, 370] on label "Install a meter to monitor wastewater flow." at bounding box center [337, 368] width 181 height 15
click at [247, 368] on input "Install a meter to monitor wastewater flow." at bounding box center [251, 365] width 8 height 8
click at [247, 385] on label "County offers no assurances as to the systems long term functionality" at bounding box center [396, 382] width 299 height 15
click at [247, 383] on input "County offers no assurances as to the systems long term functionality" at bounding box center [251, 379] width 8 height 8
click at [248, 439] on div at bounding box center [287, 444] width 111 height 25
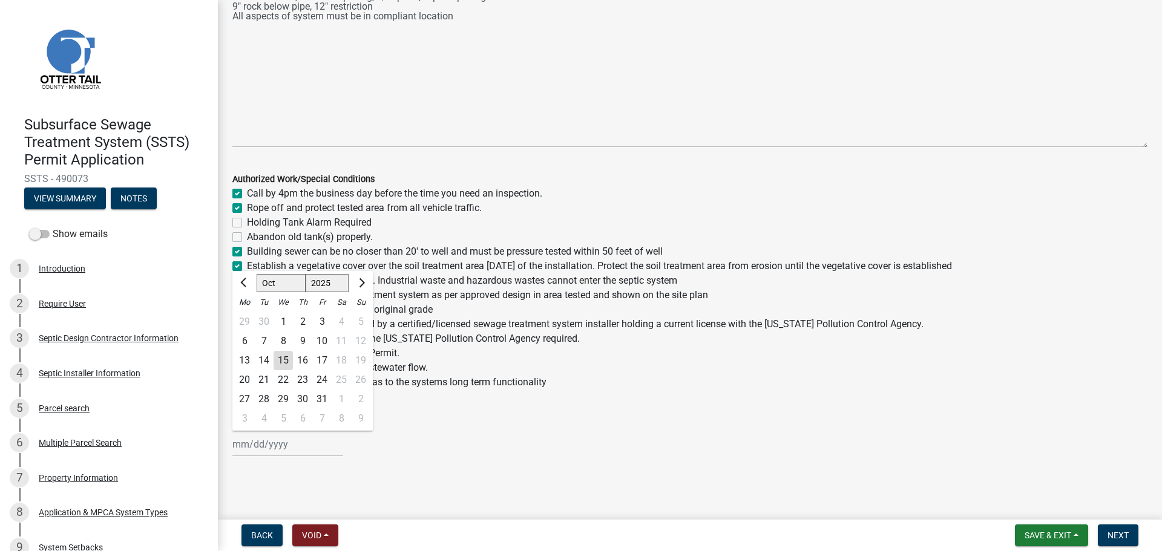
click at [284, 363] on div "15" at bounding box center [282, 360] width 19 height 19
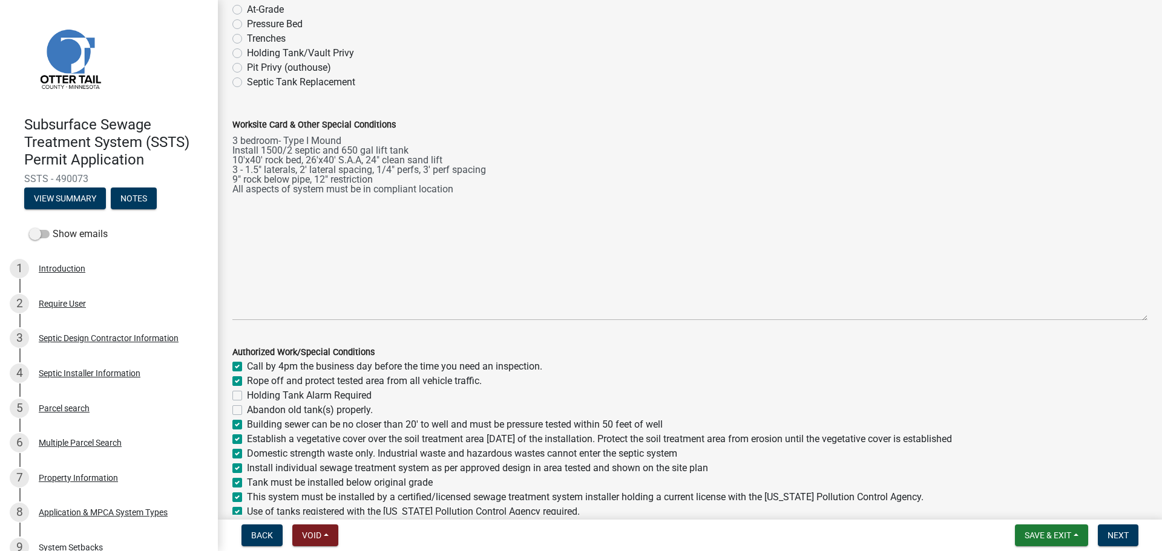
scroll to position [0, 0]
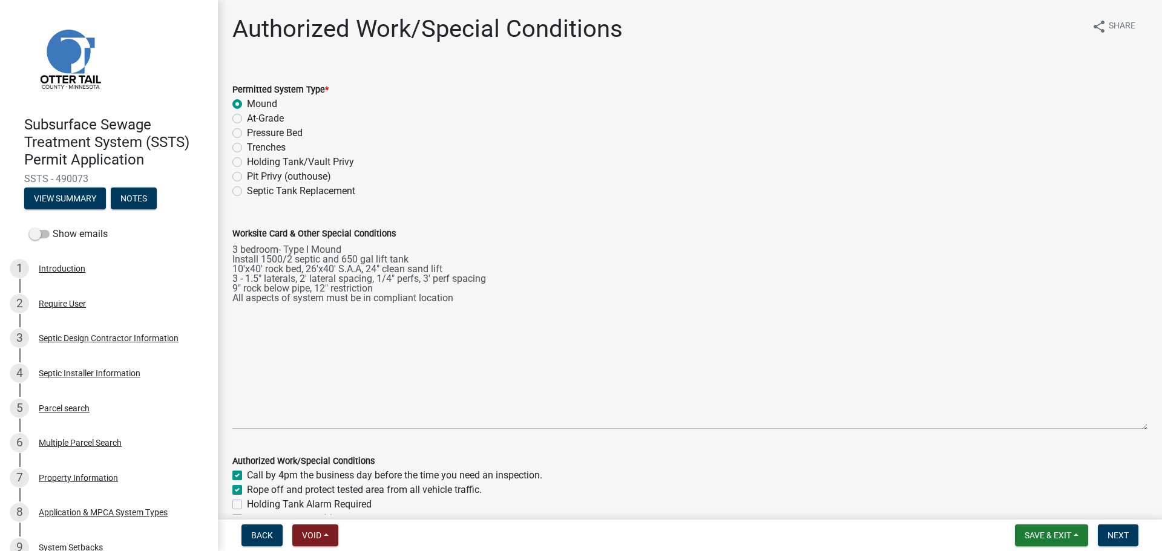
click at [232, 247] on div "Worksite Card & Other Special Conditions 3 bedroom- Type I Mound Install 1500/2…" at bounding box center [689, 319] width 933 height 220
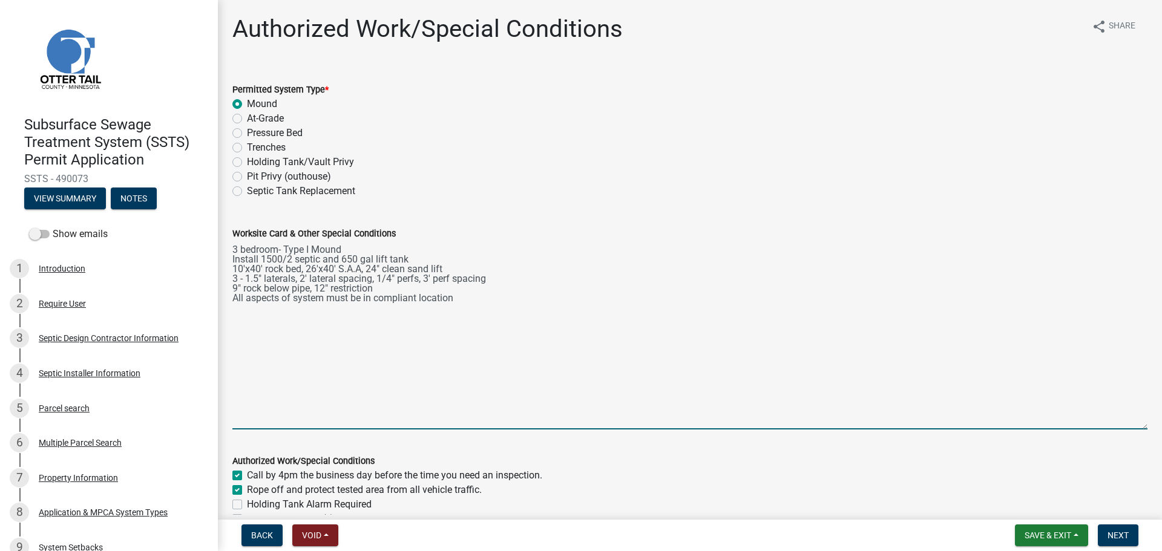
click at [234, 248] on textarea "3 bedroom- Type I Mound Install 1500/2 septic and 650 gal lift tank 10'x40' roc…" at bounding box center [689, 335] width 915 height 189
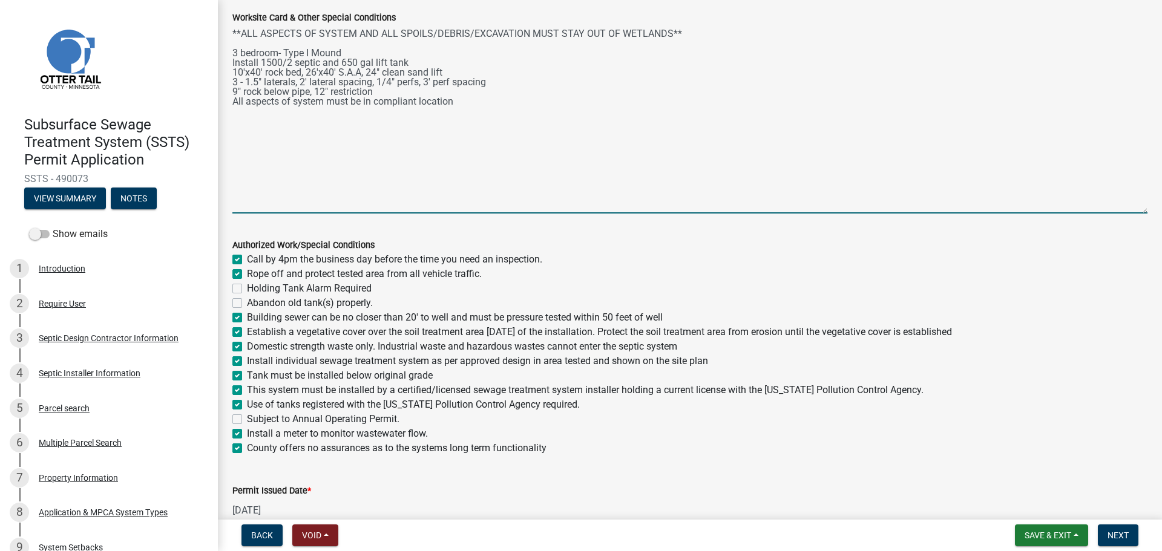
scroll to position [282, 0]
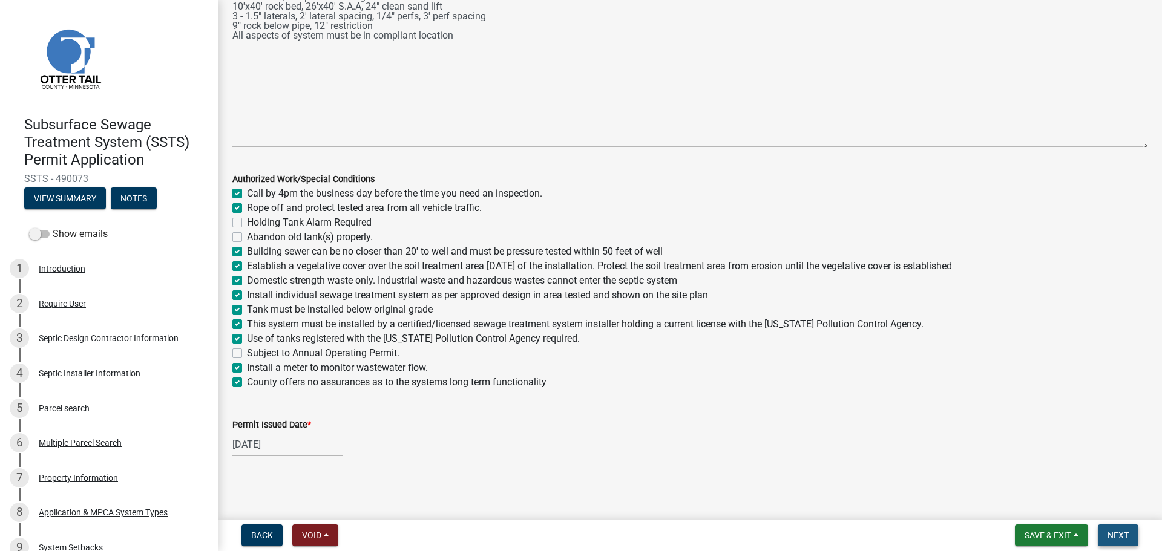
click at [1126, 536] on span "Next" at bounding box center [1117, 536] width 21 height 10
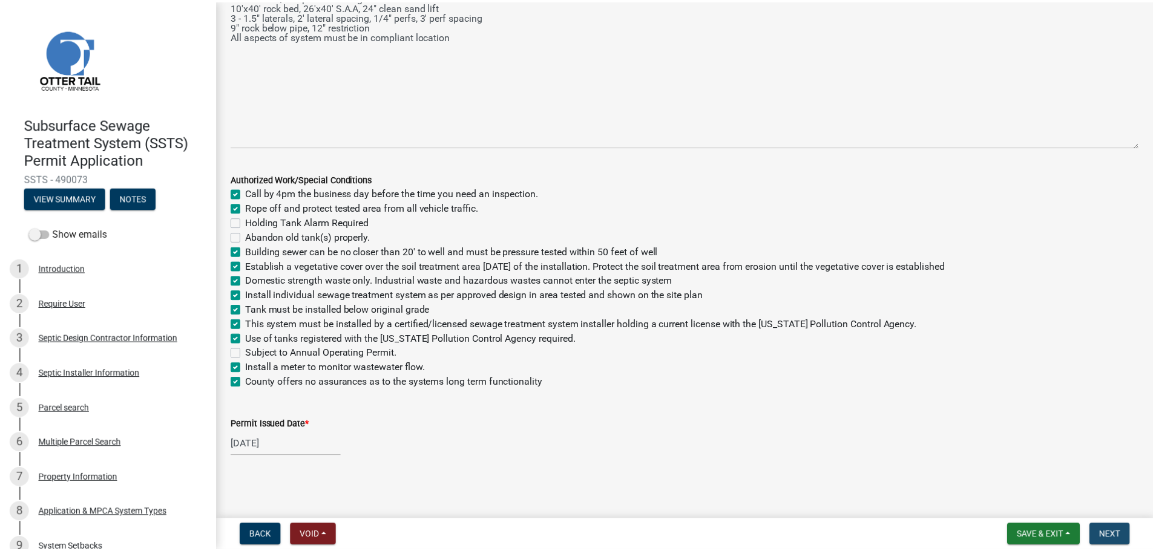
scroll to position [0, 0]
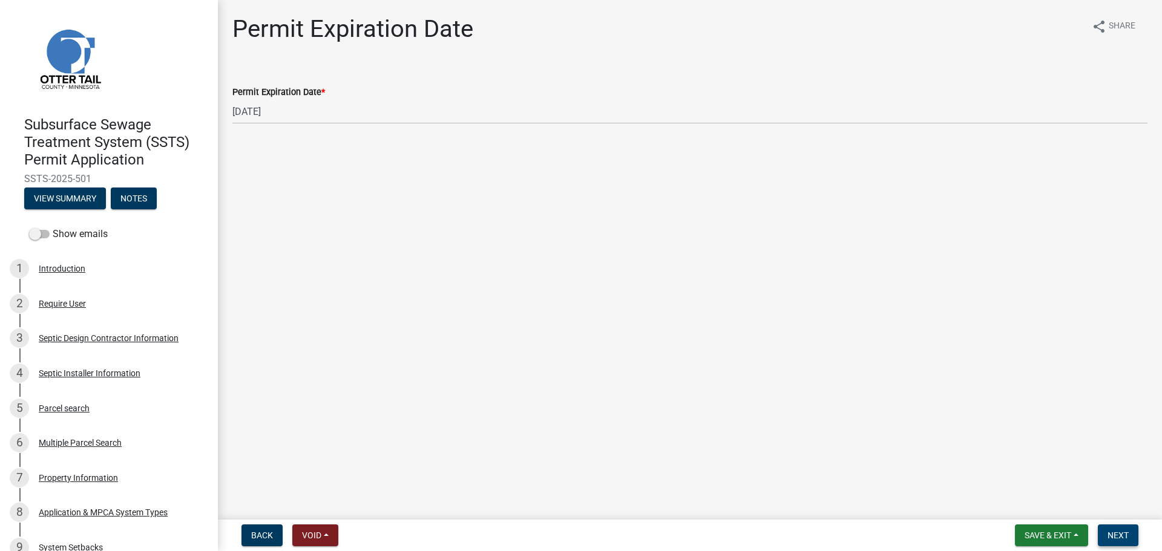
click at [1114, 534] on span "Next" at bounding box center [1117, 536] width 21 height 10
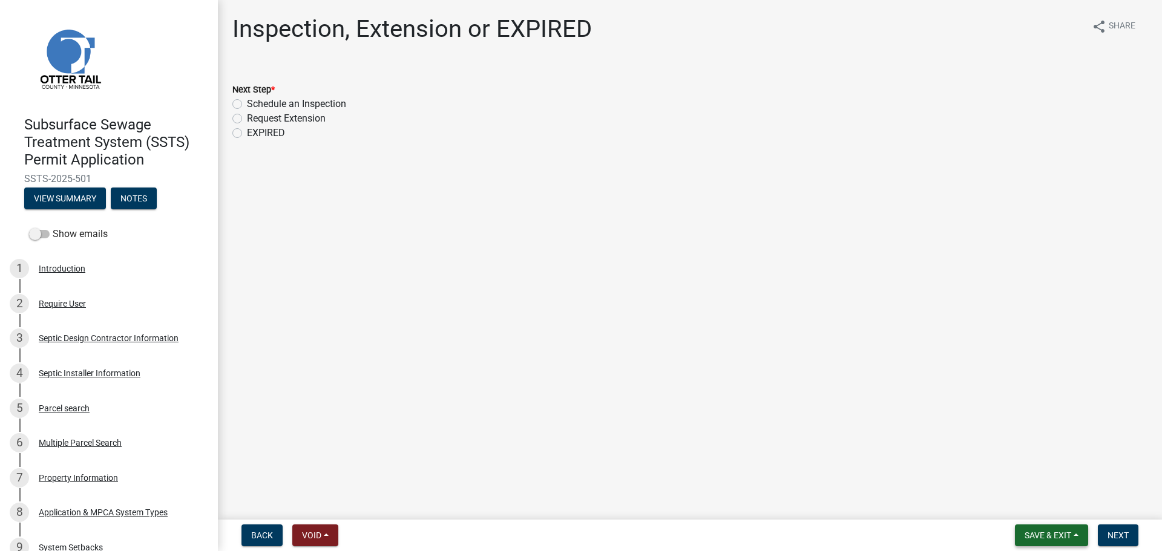
click at [1073, 537] on button "Save & Exit" at bounding box center [1051, 536] width 73 height 22
click at [1073, 503] on button "Save & Exit" at bounding box center [1039, 503] width 97 height 29
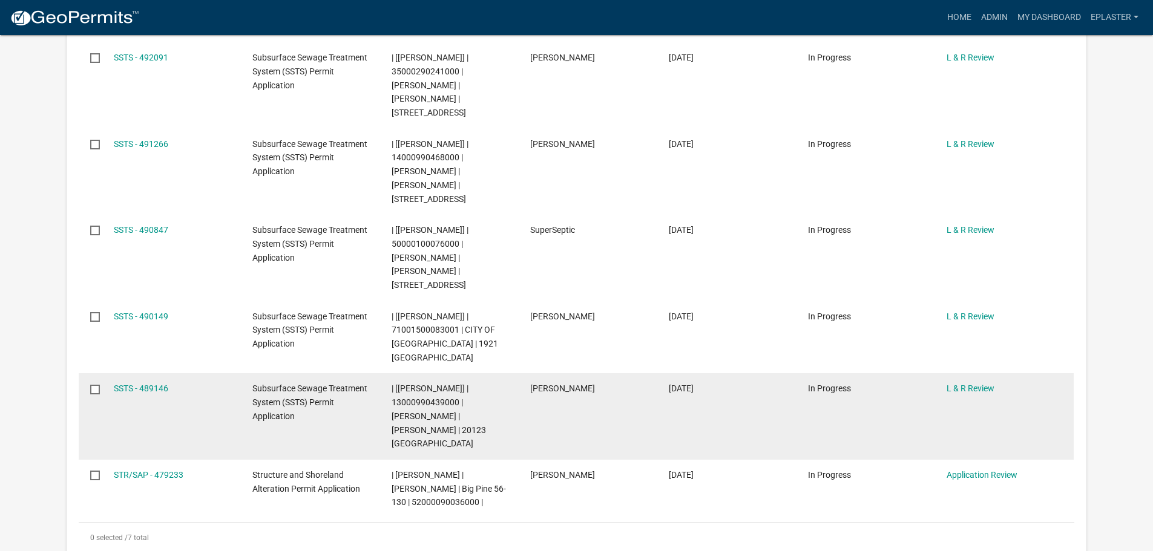
scroll to position [484, 0]
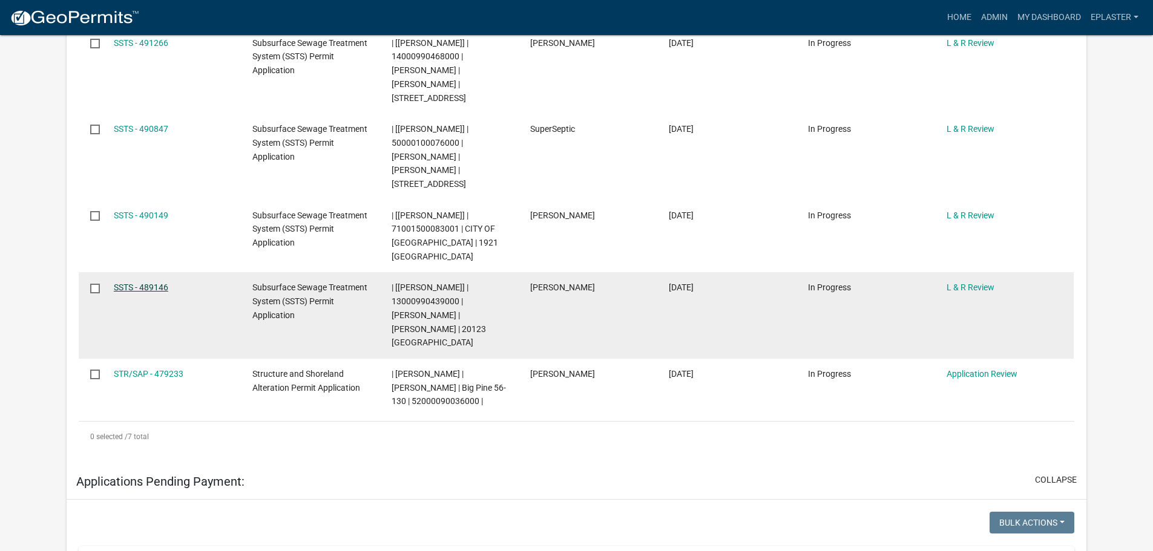
click at [140, 283] on link "SSTS - 489146" at bounding box center [141, 288] width 54 height 10
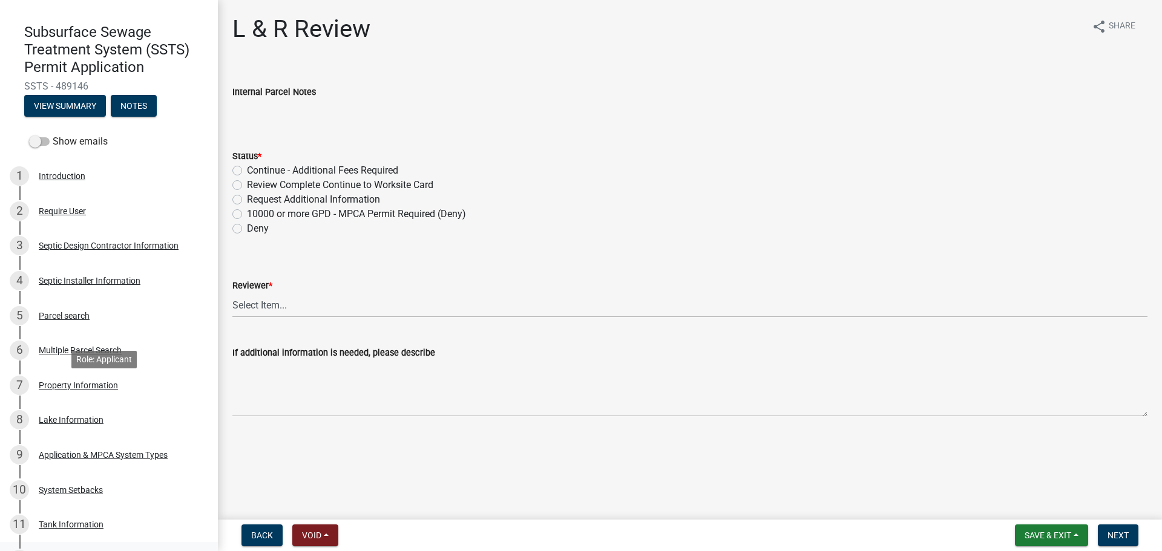
scroll to position [318, 0]
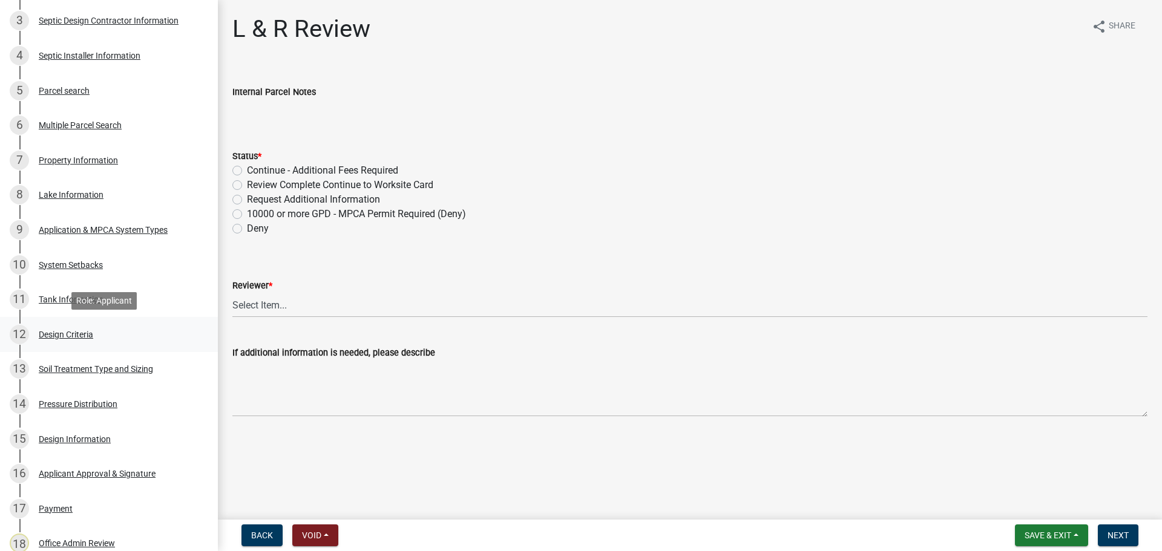
click at [85, 342] on div "12 Design Criteria" at bounding box center [104, 334] width 189 height 19
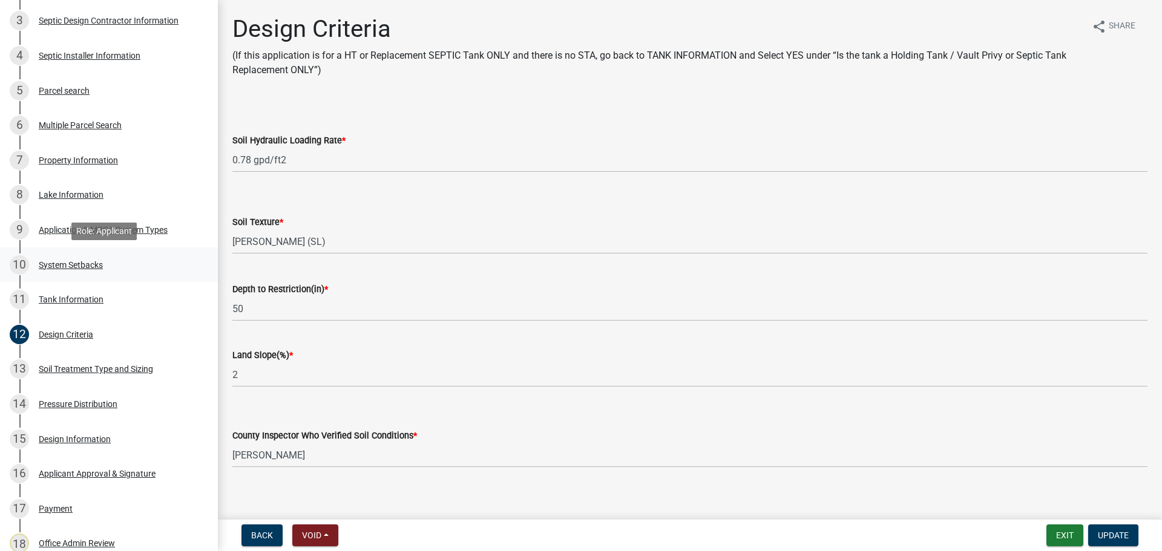
click at [96, 257] on div "10 System Setbacks" at bounding box center [104, 264] width 189 height 19
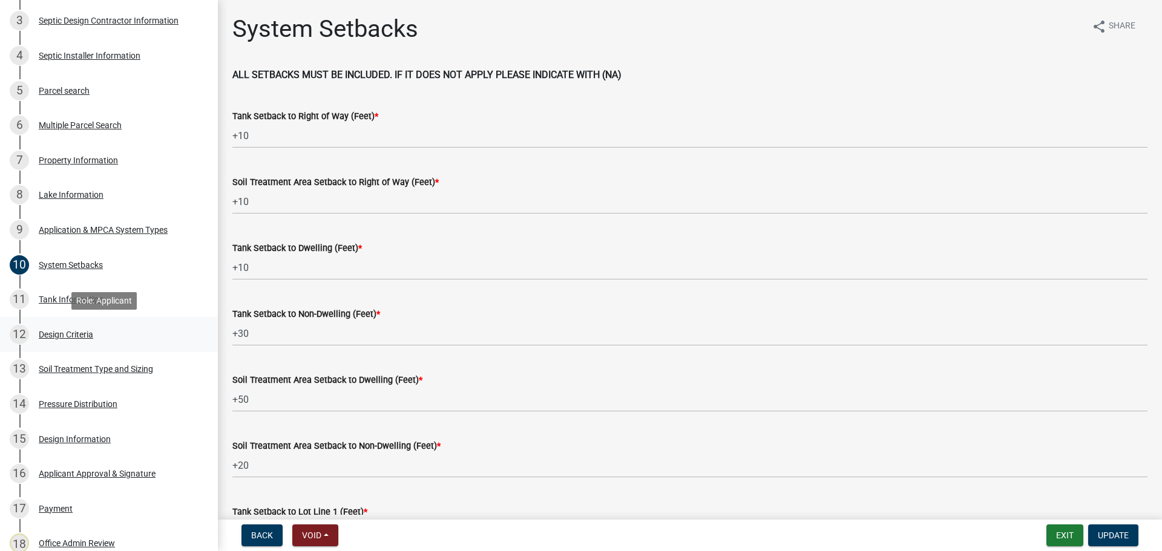
click at [84, 341] on div "12 Design Criteria" at bounding box center [104, 334] width 189 height 19
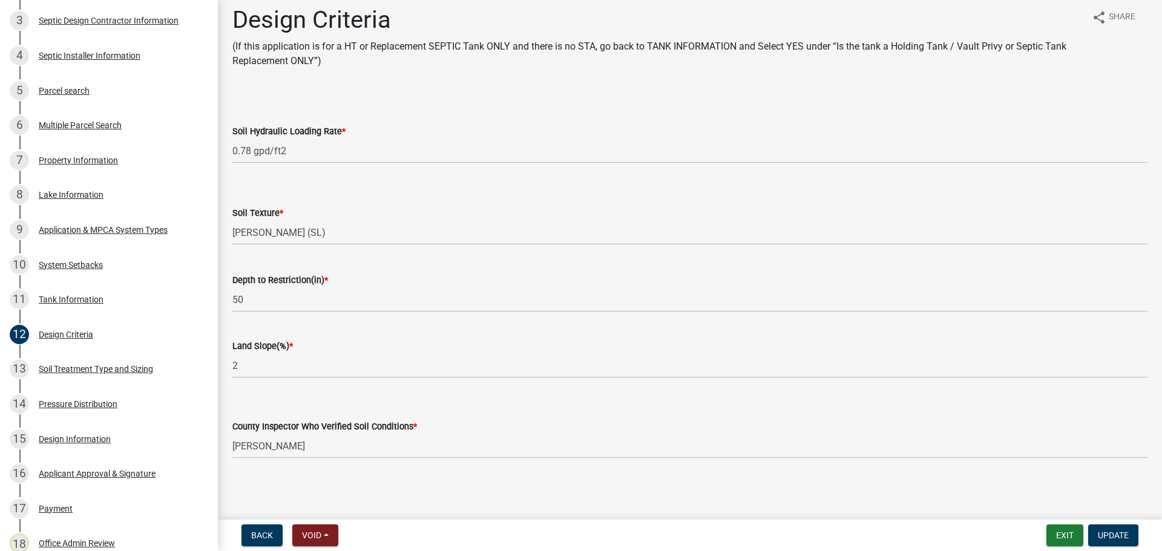
scroll to position [11, 0]
click at [62, 365] on div "Soil Treatment Type and Sizing" at bounding box center [96, 369] width 114 height 8
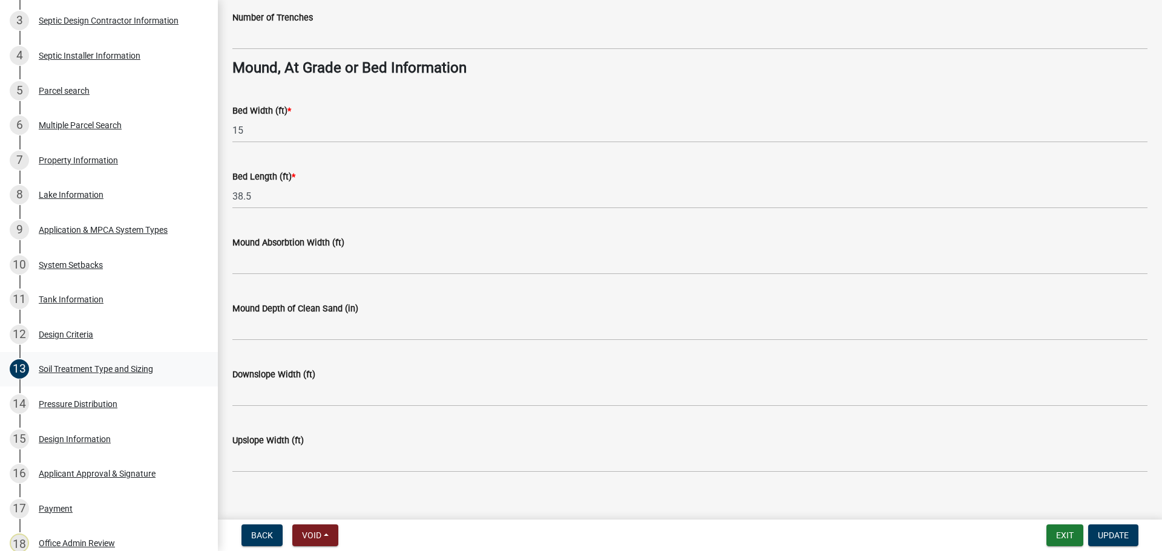
scroll to position [862, 0]
click at [132, 399] on div "14 Pressure Distribution" at bounding box center [104, 403] width 189 height 19
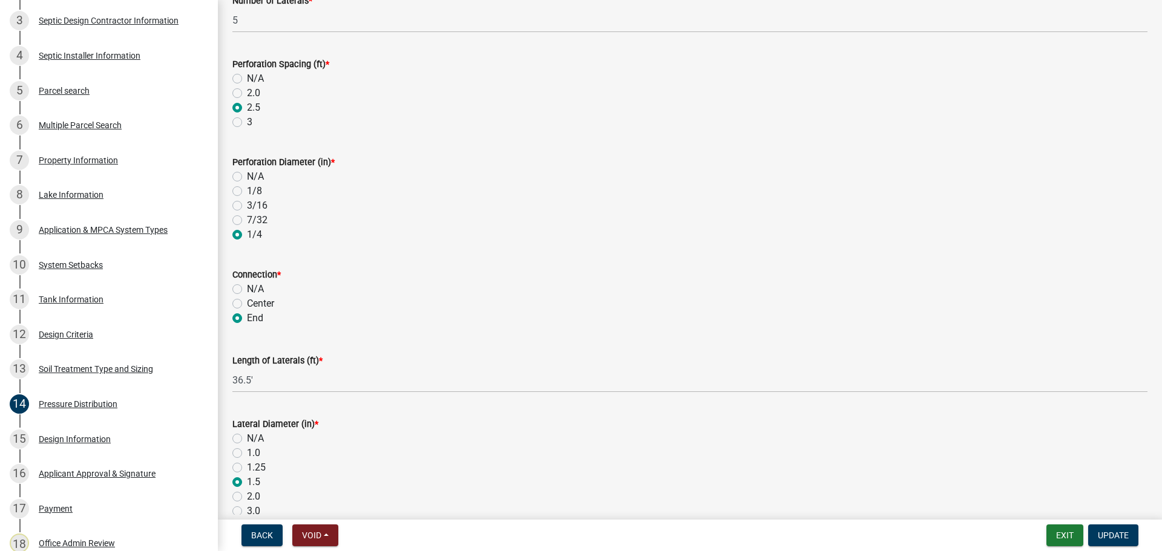
scroll to position [23, 0]
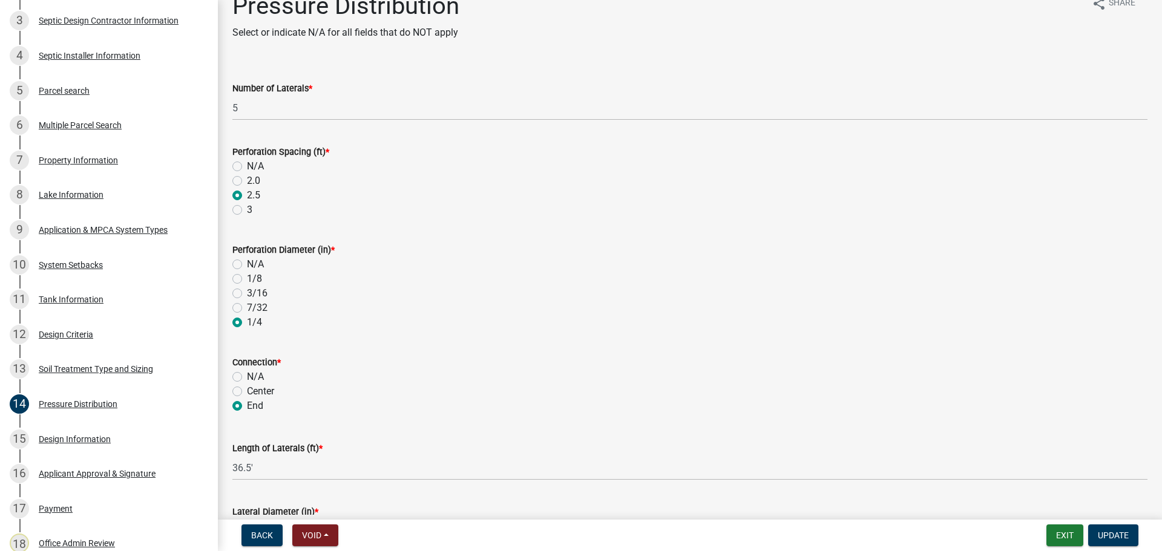
click at [247, 210] on label "3" at bounding box center [249, 210] width 5 height 15
click at [247, 210] on input "3" at bounding box center [251, 207] width 8 height 8
click at [1102, 537] on span "Update" at bounding box center [1113, 536] width 31 height 10
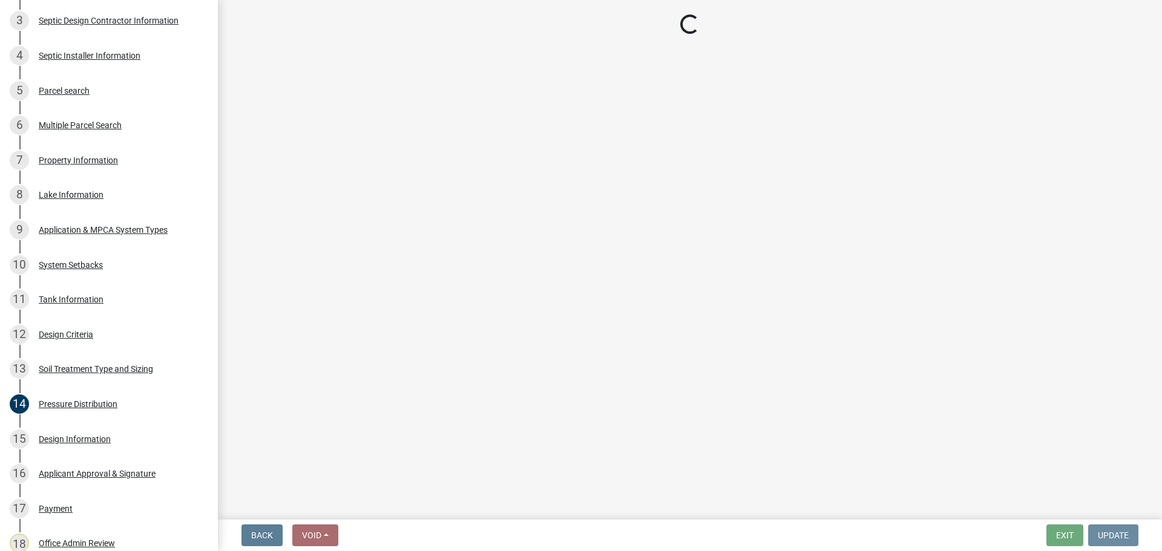
scroll to position [0, 0]
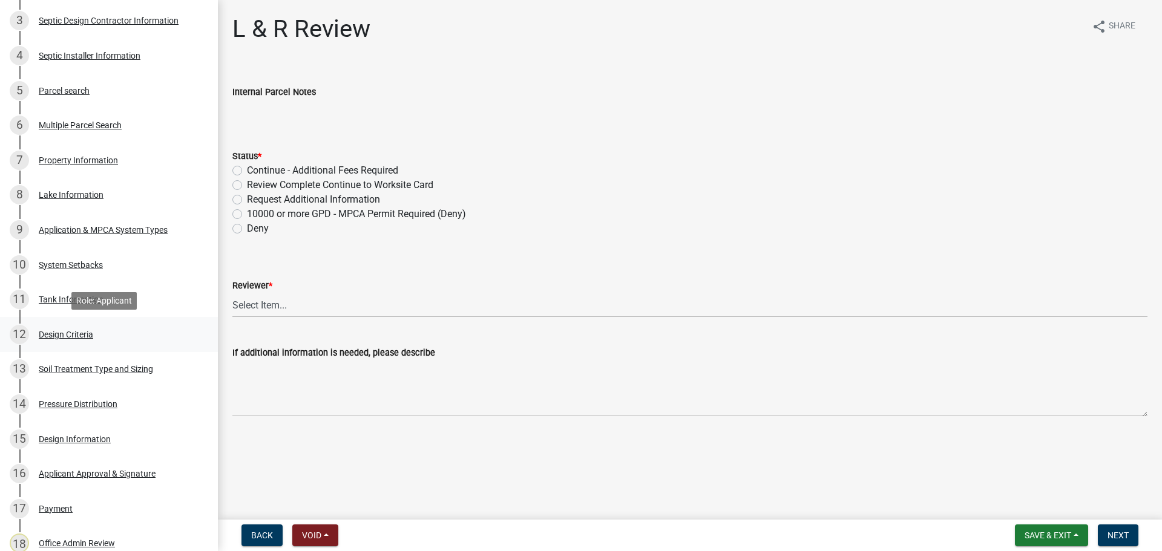
click at [82, 337] on div "Design Criteria" at bounding box center [66, 334] width 54 height 8
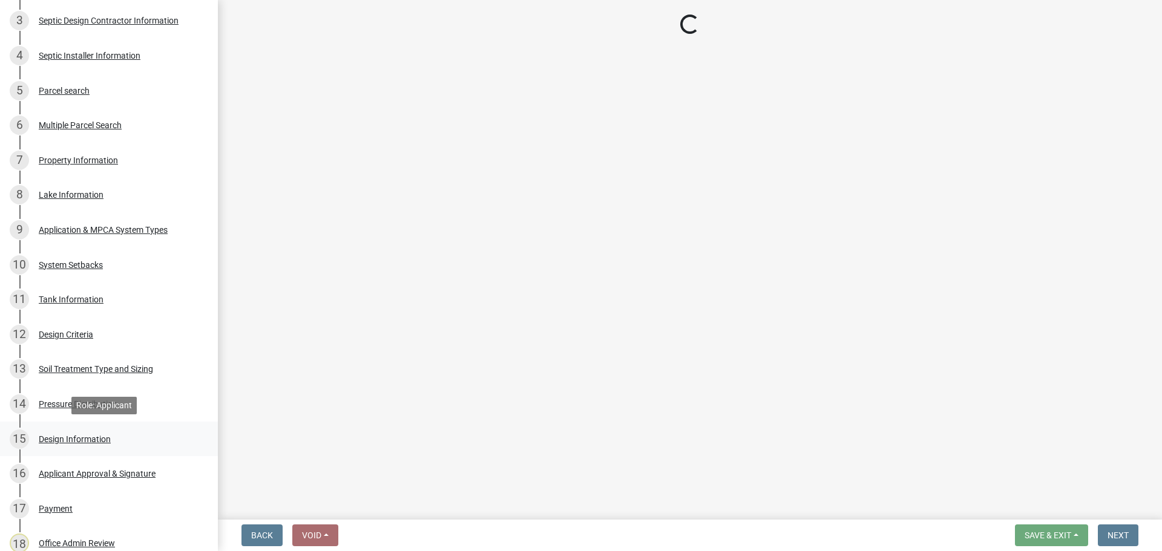
click at [72, 441] on div "Design Information" at bounding box center [75, 439] width 72 height 8
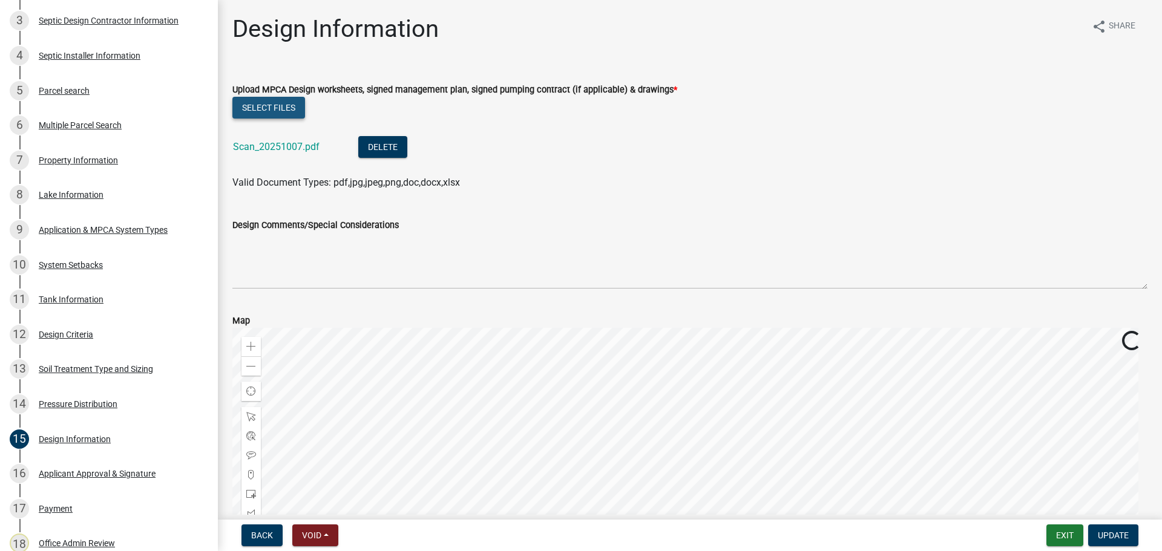
click at [284, 102] on button "Select files" at bounding box center [268, 108] width 73 height 22
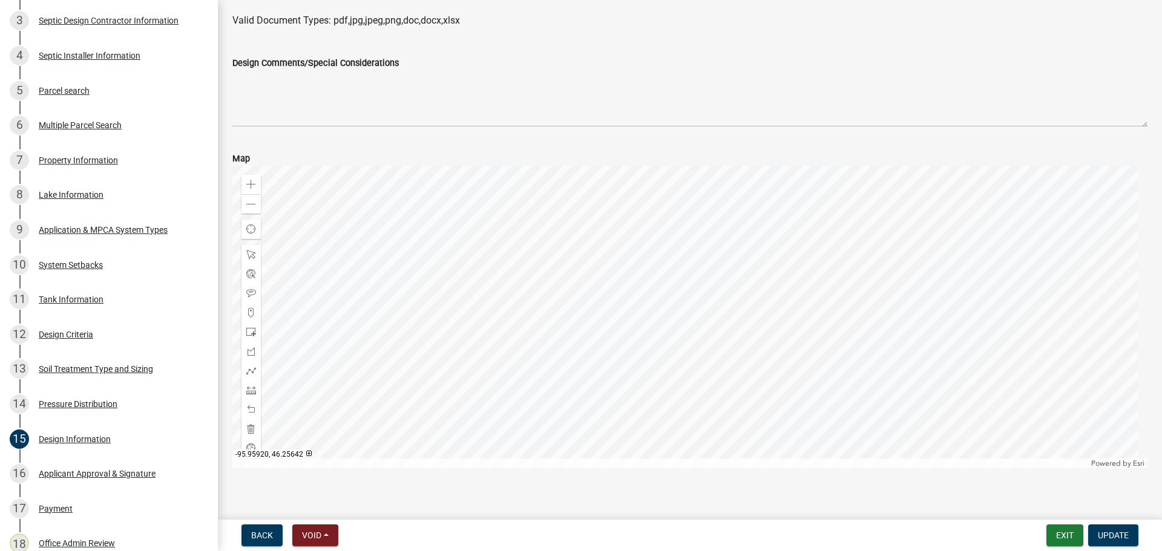
scroll to position [218, 0]
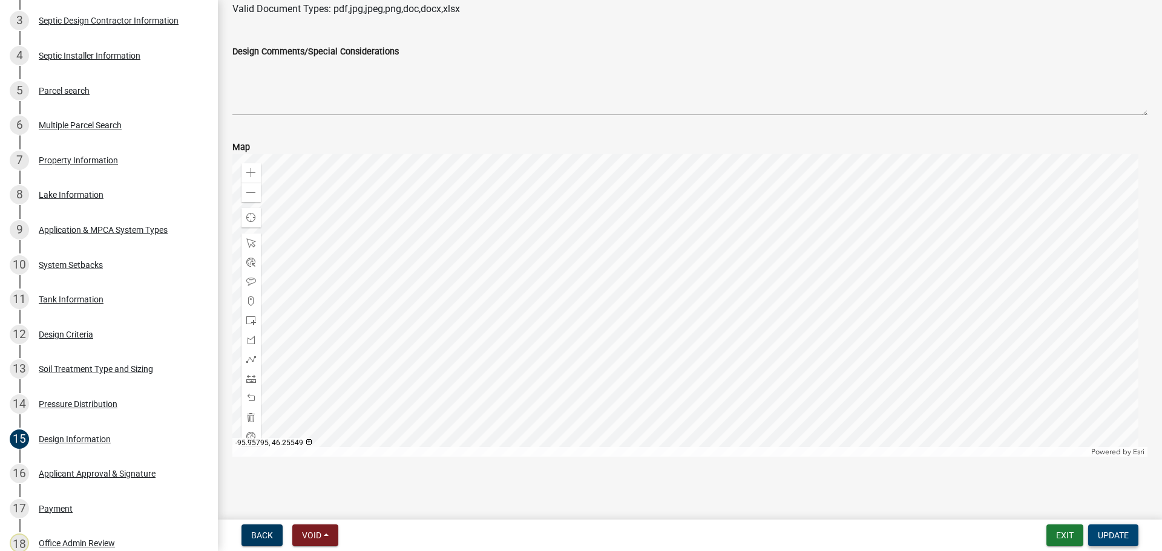
drag, startPoint x: 1114, startPoint y: 536, endPoint x: 1104, endPoint y: 529, distance: 12.3
click at [1114, 536] on span "Update" at bounding box center [1113, 536] width 31 height 10
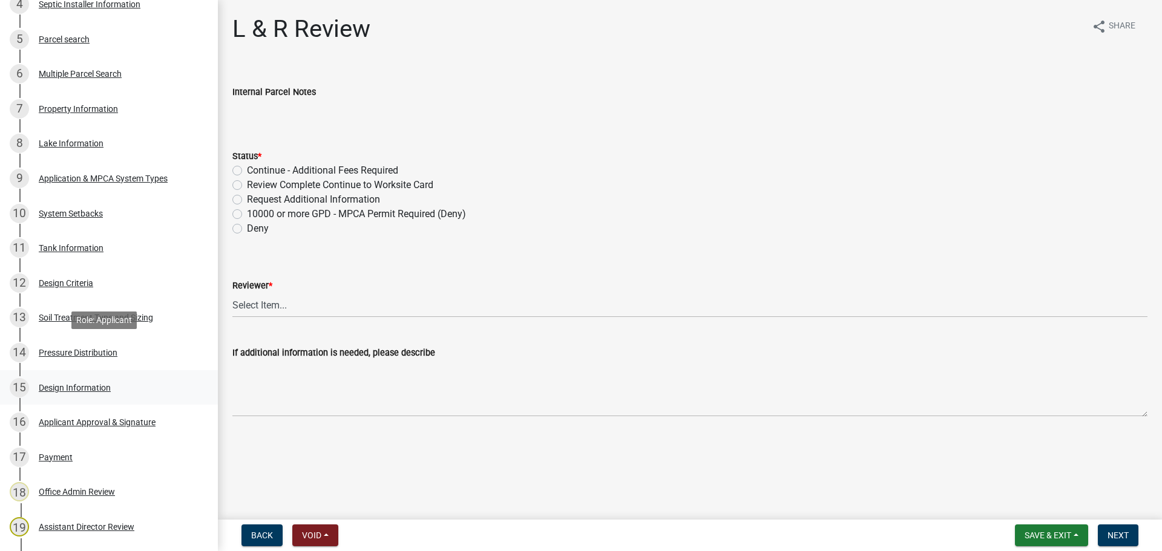
scroll to position [439, 0]
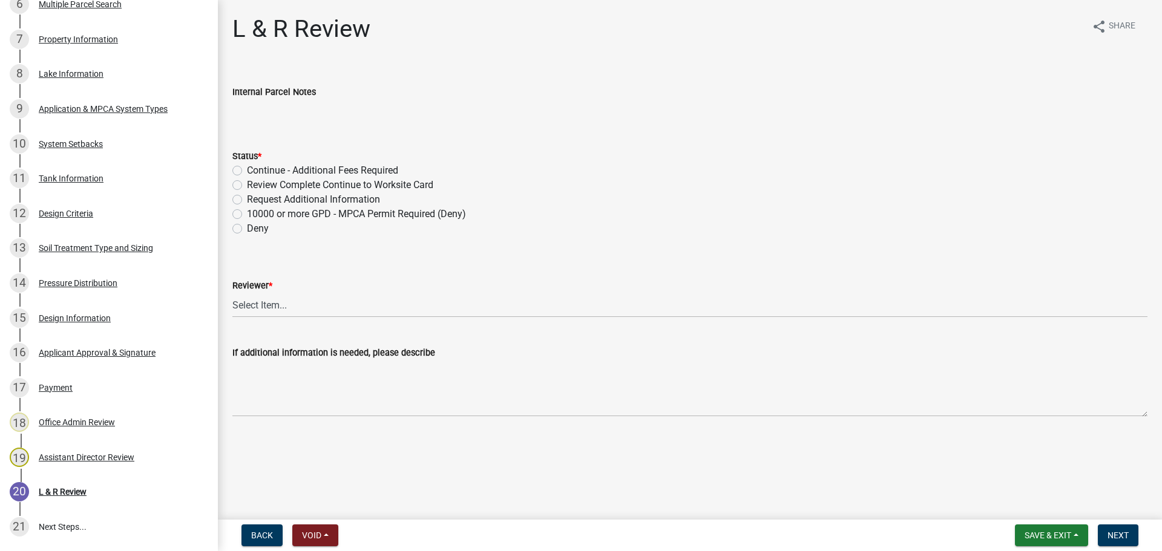
click at [247, 186] on label "Review Complete Continue to Worksite Card" at bounding box center [340, 185] width 186 height 15
click at [247, 186] on input "Review Complete Continue to Worksite Card" at bounding box center [251, 182] width 8 height 8
click at [276, 302] on select "Select Item... Alexis Newark Andrea Perales Brittany Tollefson Elizabeth Plaste…" at bounding box center [689, 305] width 915 height 25
click at [232, 293] on select "Select Item... Alexis Newark Andrea Perales Brittany Tollefson Elizabeth Plaste…" at bounding box center [689, 305] width 915 height 25
click at [1119, 539] on span "Next" at bounding box center [1117, 536] width 21 height 10
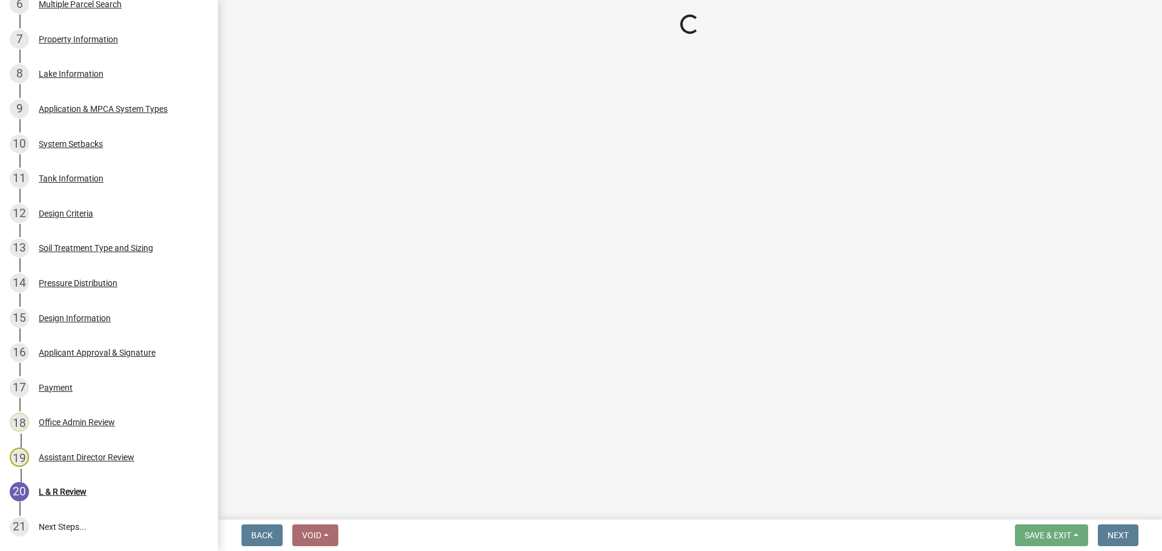
scroll to position [578, 0]
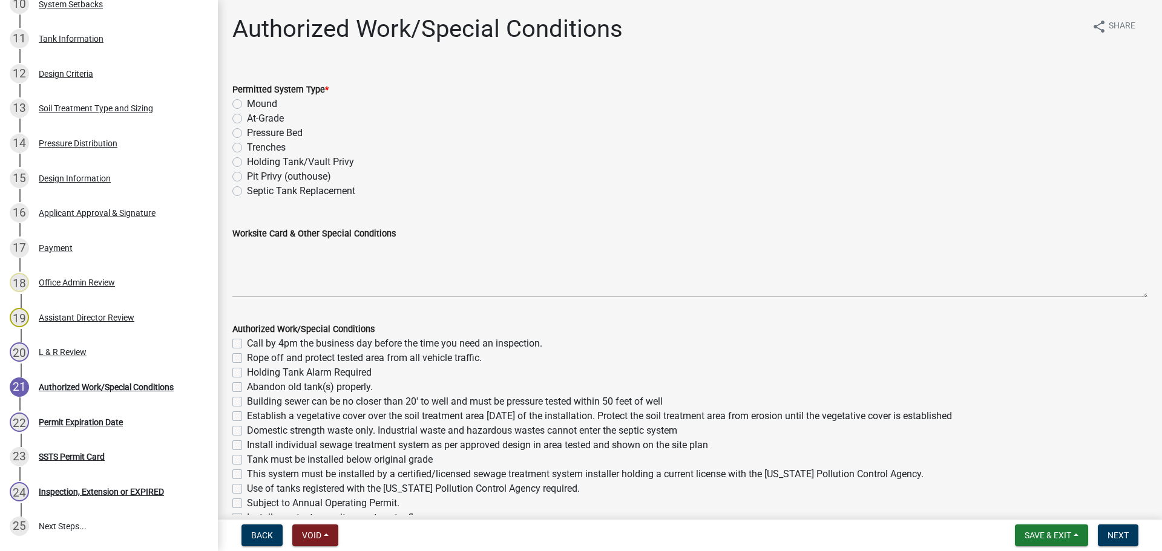
click at [247, 132] on label "Pressure Bed" at bounding box center [275, 133] width 56 height 15
click at [247, 132] on input "Pressure Bed" at bounding box center [251, 130] width 8 height 8
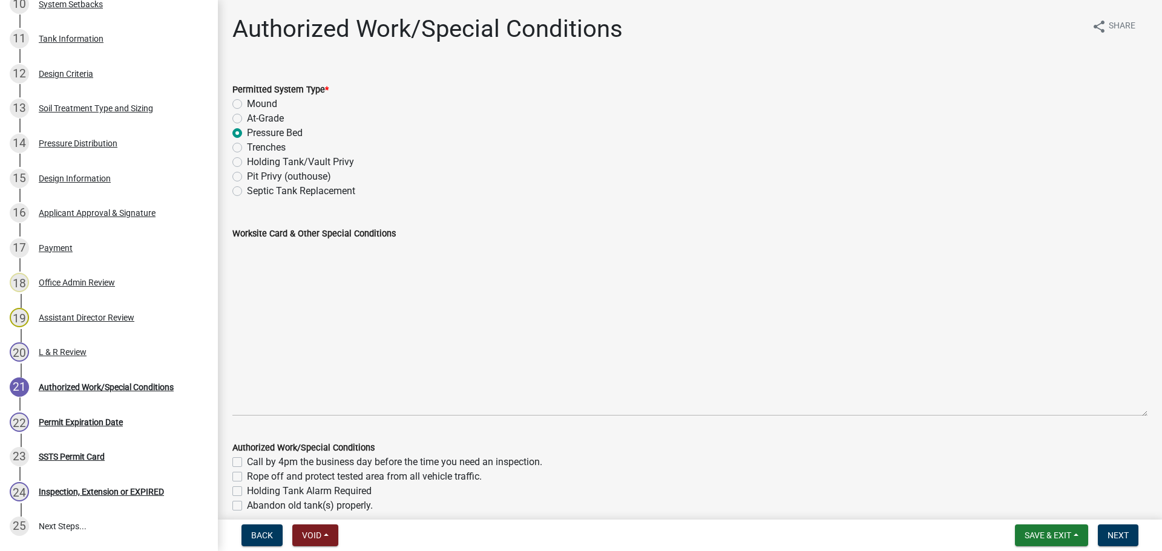
drag, startPoint x: 1136, startPoint y: 293, endPoint x: 1114, endPoint y: 421, distance: 129.5
click at [1114, 416] on textarea "Worksite Card & Other Special Conditions" at bounding box center [689, 328] width 915 height 175
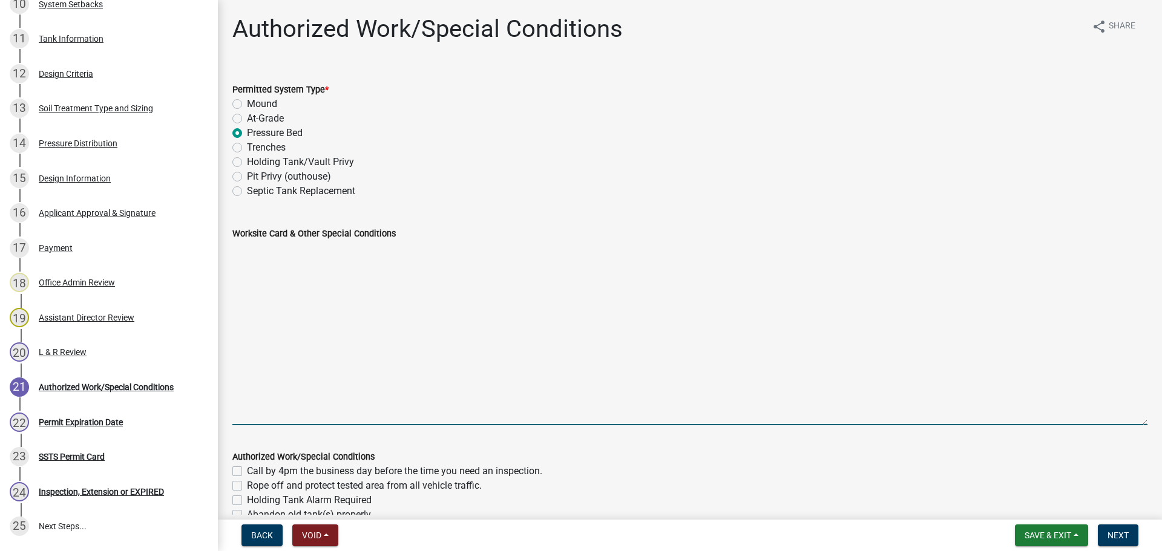
click at [255, 262] on textarea "Worksite Card & Other Special Conditions" at bounding box center [689, 333] width 915 height 185
paste textarea "# bedroom- Type I pressure bed Install SIZE septic/lift LxW rock bed, # - SIZE …"
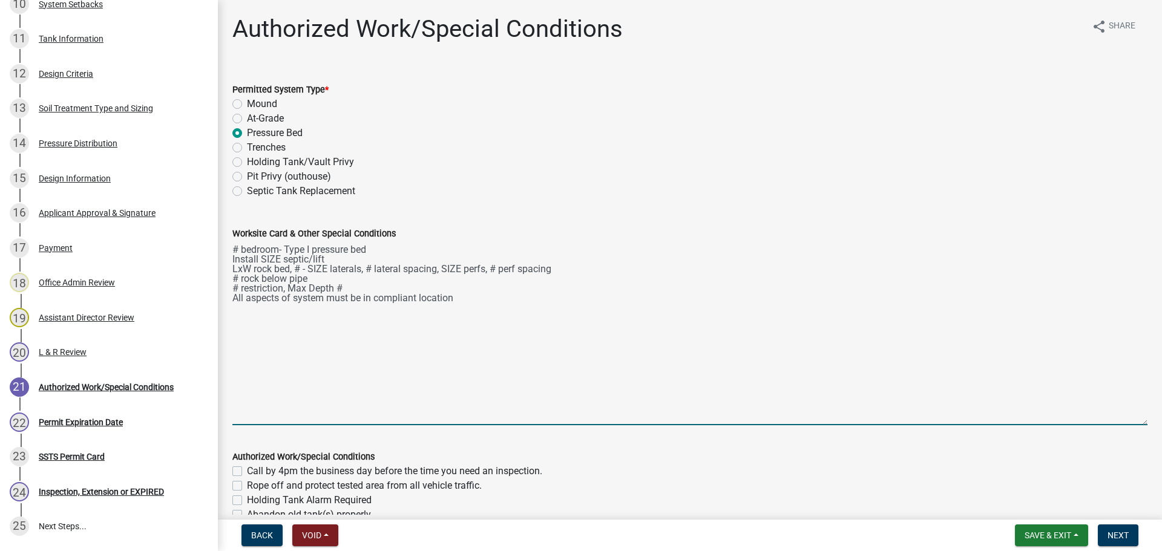
click at [236, 250] on textarea "# bedroom- Type I pressure bed Install SIZE septic/lift LxW rock bed, # - SIZE …" at bounding box center [689, 333] width 915 height 185
click at [310, 252] on textarea "3 bedroom- Type I pressure bed Install SIZE septic/lift LxW rock bed, # - SIZE …" at bounding box center [689, 333] width 915 height 185
click at [258, 260] on textarea "3 bedroom- Type Iii pressure bed Install SIZE septic/lift LxW rock bed, # - SIZ…" at bounding box center [689, 333] width 915 height 185
click at [398, 258] on textarea "3 bedroom- Type III pressure bed Use existing 1600/2 septic/lift LxW rock bed, …" at bounding box center [689, 333] width 915 height 185
click at [250, 267] on textarea "3 bedroom- Type III pressure bed Use existing 1600/2 septic/lift (Installed 12/…" at bounding box center [689, 333] width 915 height 185
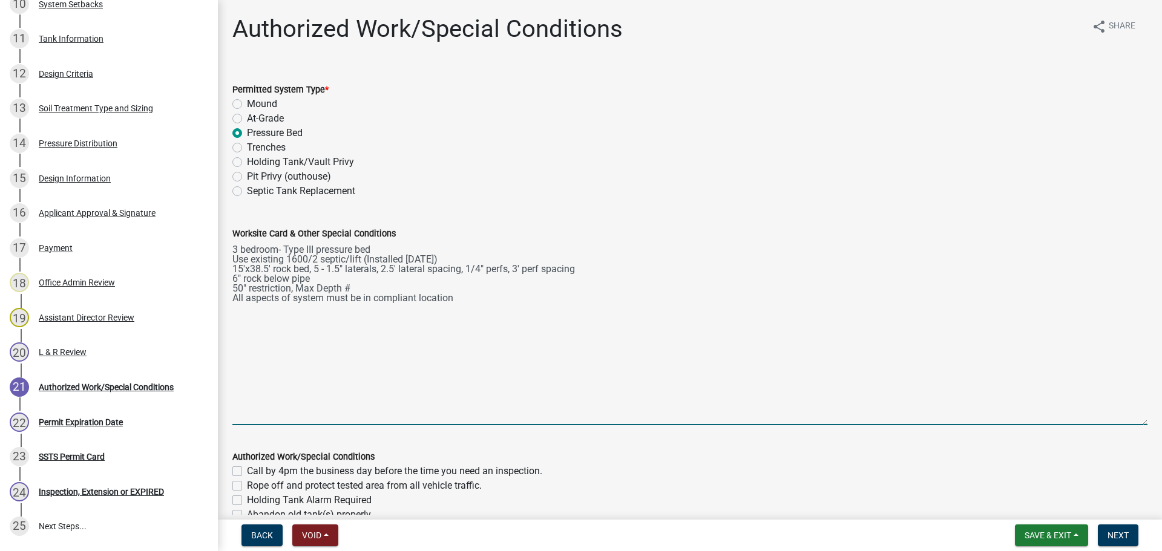
click at [373, 286] on textarea "3 bedroom- Type III pressure bed Use existing 1600/2 septic/lift (Installed 12/…" at bounding box center [689, 333] width 915 height 185
click at [233, 246] on textarea "3 bedroom- Type III pressure bed Use existing 1600/2 septic/lift (Installed 12/…" at bounding box center [689, 333] width 915 height 185
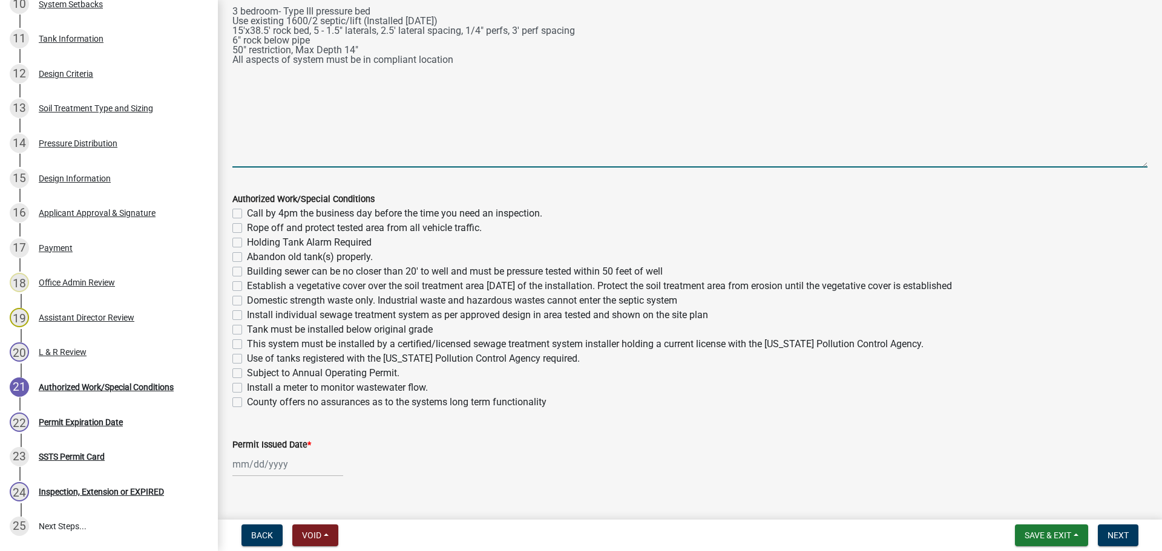
scroll to position [278, 0]
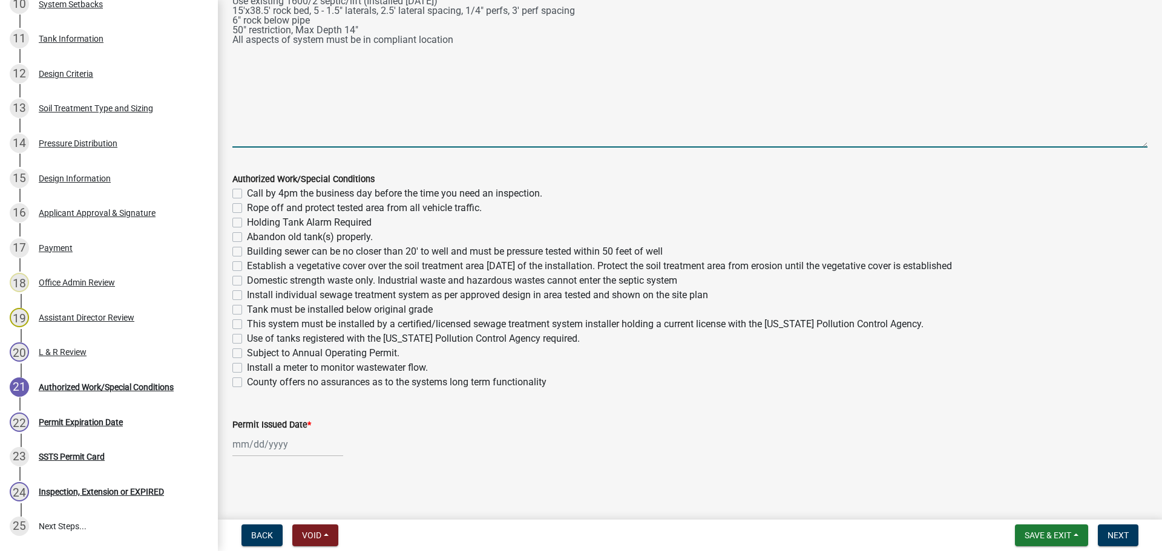
click at [247, 191] on label "Call by 4pm the business day before the time you need an inspection." at bounding box center [394, 193] width 295 height 15
click at [247, 191] on input "Call by 4pm the business day before the time you need an inspection." at bounding box center [251, 190] width 8 height 8
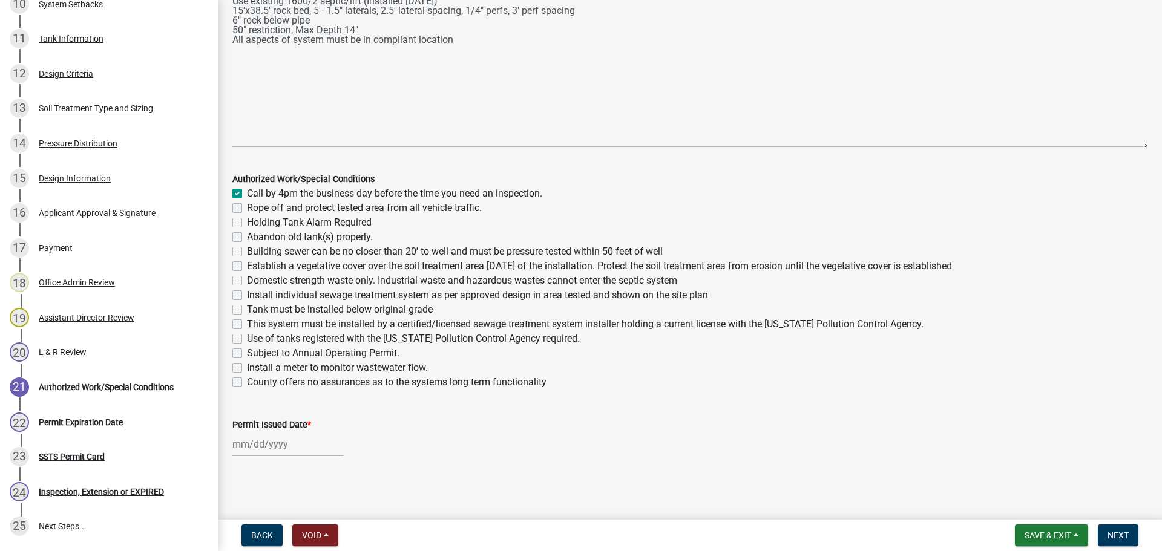
click at [247, 208] on label "Rope off and protect tested area from all vehicle traffic." at bounding box center [364, 208] width 235 height 15
click at [247, 208] on input "Rope off and protect tested area from all vehicle traffic." at bounding box center [251, 205] width 8 height 8
click at [247, 238] on label "Abandon old tank(s) properly." at bounding box center [310, 237] width 126 height 15
click at [247, 238] on input "Abandon old tank(s) properly." at bounding box center [251, 234] width 8 height 8
click at [247, 238] on label "Abandon old tank(s) properly." at bounding box center [310, 237] width 126 height 15
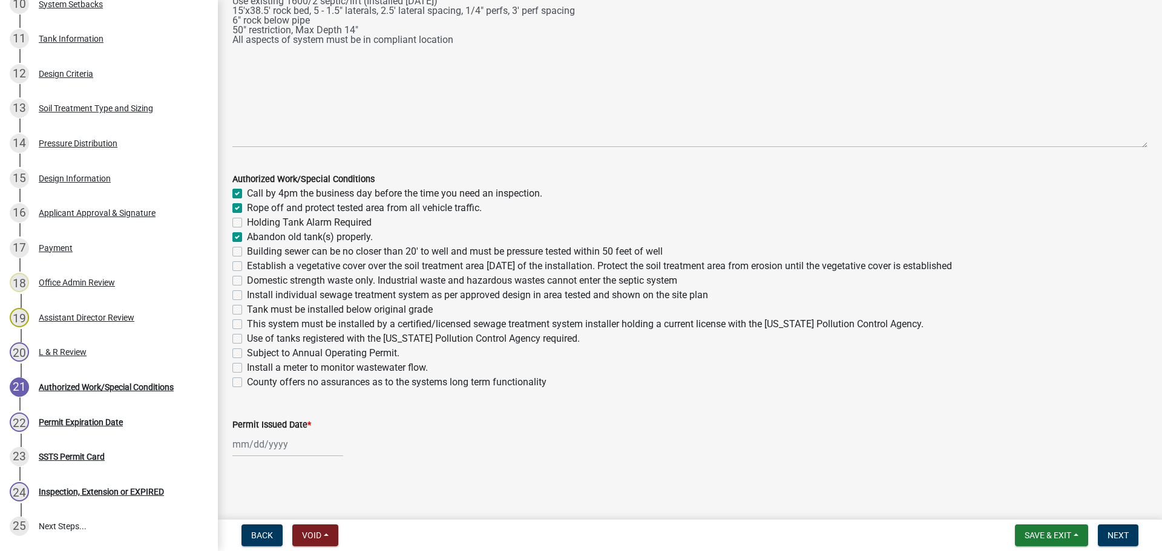
click at [247, 238] on input "Abandon old tank(s) properly." at bounding box center [251, 234] width 8 height 8
click at [247, 250] on label "Building sewer can be no closer than 20' to well and must be pressure tested wi…" at bounding box center [455, 251] width 416 height 15
click at [247, 250] on input "Building sewer can be no closer than 20' to well and must be pressure tested wi…" at bounding box center [251, 248] width 8 height 8
click at [247, 267] on label "Establish a vegetative cover over the soil treatment area within 30 days of the…" at bounding box center [599, 266] width 705 height 15
click at [247, 267] on input "Establish a vegetative cover over the soil treatment area within 30 days of the…" at bounding box center [251, 263] width 8 height 8
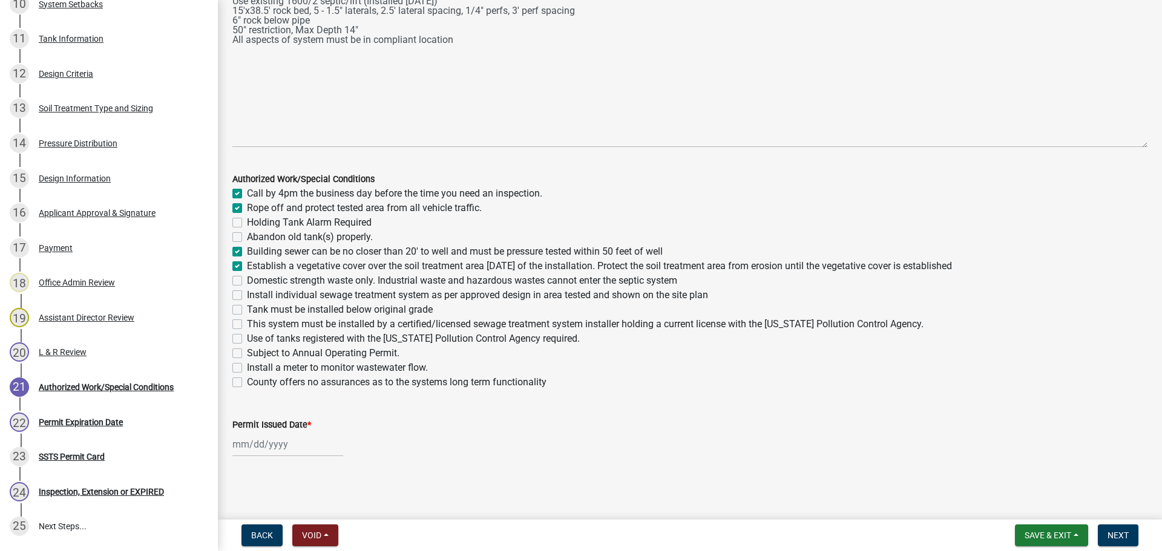
click at [247, 277] on label "Domestic strength waste only. Industrial waste and hazardous wastes cannot ente…" at bounding box center [462, 280] width 430 height 15
click at [247, 277] on input "Domestic strength waste only. Industrial waste and hazardous wastes cannot ente…" at bounding box center [251, 277] width 8 height 8
click at [235, 301] on div "Install individual sewage treatment system as per approved design in area teste…" at bounding box center [689, 295] width 915 height 15
click at [247, 298] on label "Install individual sewage treatment system as per approved design in area teste…" at bounding box center [477, 295] width 461 height 15
click at [247, 296] on input "Install individual sewage treatment system as per approved design in area teste…" at bounding box center [251, 292] width 8 height 8
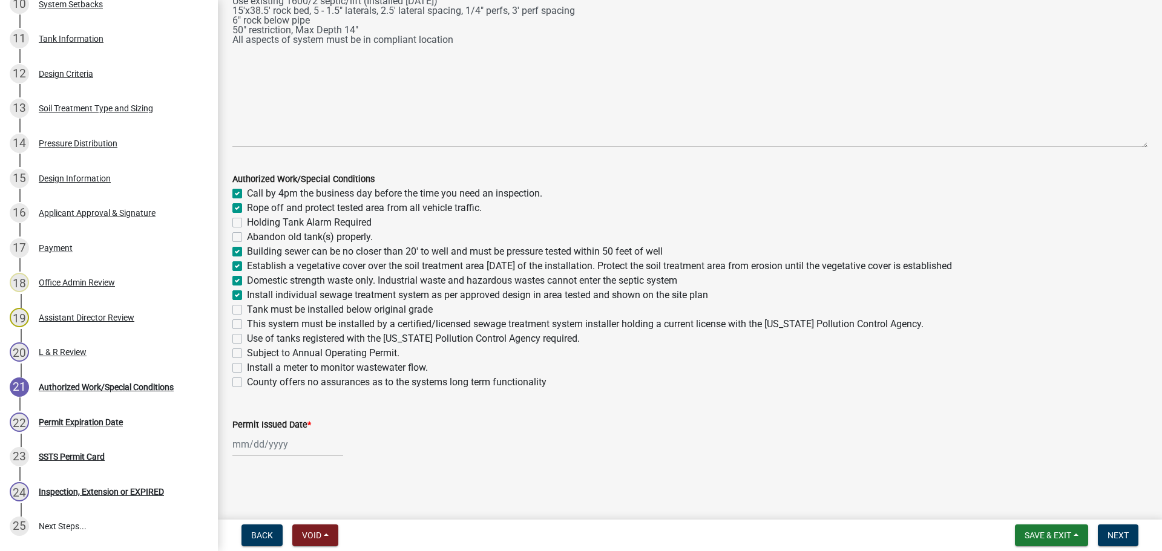
click at [247, 310] on label "Tank must be installed below original grade" at bounding box center [340, 310] width 186 height 15
click at [247, 310] on input "Tank must be installed below original grade" at bounding box center [251, 307] width 8 height 8
click at [247, 324] on label "This system must be installed by a certified/licensed sewage treatment system i…" at bounding box center [585, 324] width 676 height 15
click at [247, 324] on input "This system must be installed by a certified/licensed sewage treatment system i…" at bounding box center [251, 321] width 8 height 8
click at [247, 337] on label "Use of tanks registered with the Minnesota Pollution Control Agency required." at bounding box center [413, 339] width 333 height 15
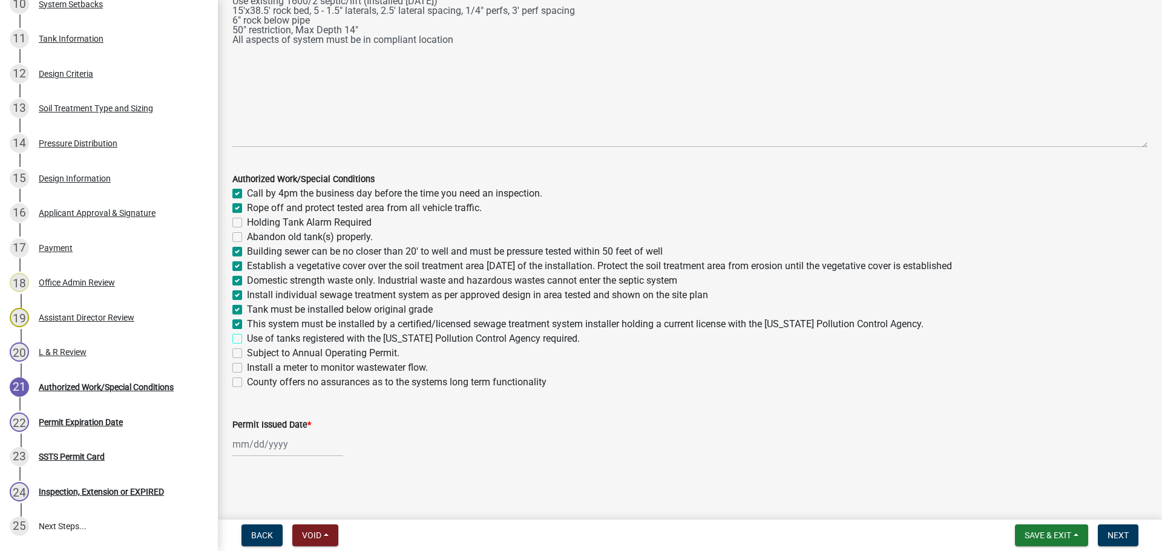
click at [247, 337] on input "Use of tanks registered with the Minnesota Pollution Control Agency required." at bounding box center [251, 336] width 8 height 8
click at [247, 352] on label "Subject to Annual Operating Permit." at bounding box center [323, 353] width 152 height 15
click at [247, 352] on input "Subject to Annual Operating Permit." at bounding box center [251, 350] width 8 height 8
click at [247, 336] on label "Use of tanks registered with the Minnesota Pollution Control Agency required." at bounding box center [413, 339] width 333 height 15
click at [247, 336] on input "Use of tanks registered with the Minnesota Pollution Control Agency required." at bounding box center [251, 336] width 8 height 8
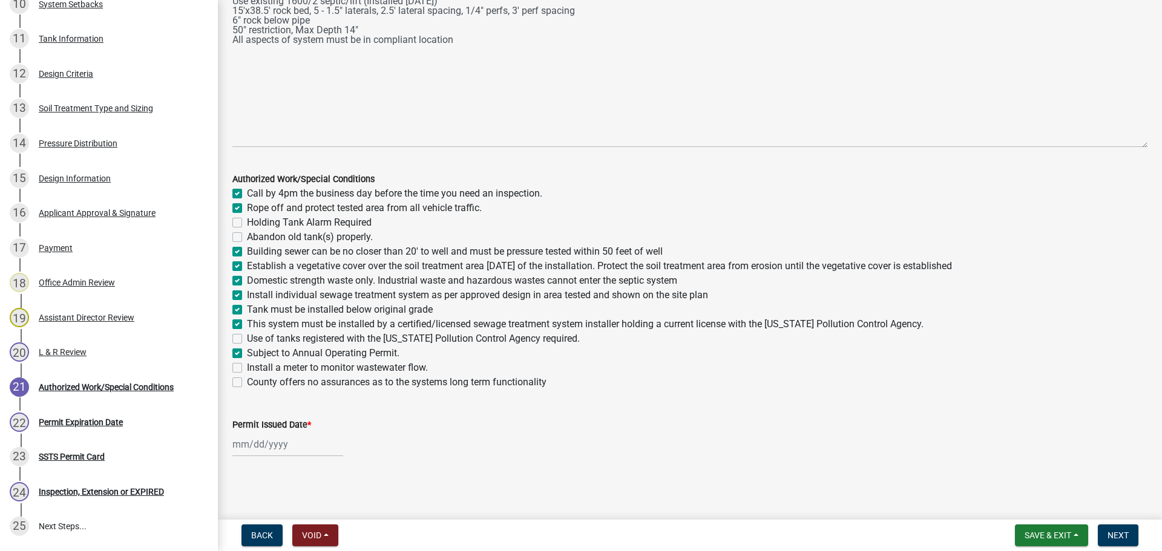
click at [247, 305] on label "Tank must be installed below original grade" at bounding box center [340, 310] width 186 height 15
click at [247, 305] on input "Tank must be installed below original grade" at bounding box center [251, 307] width 8 height 8
click at [247, 379] on label "County offers no assurances as to the systems long term functionality" at bounding box center [396, 382] width 299 height 15
click at [247, 379] on input "County offers no assurances as to the systems long term functionality" at bounding box center [251, 379] width 8 height 8
click at [247, 366] on label "Install a meter to monitor wastewater flow." at bounding box center [337, 368] width 181 height 15
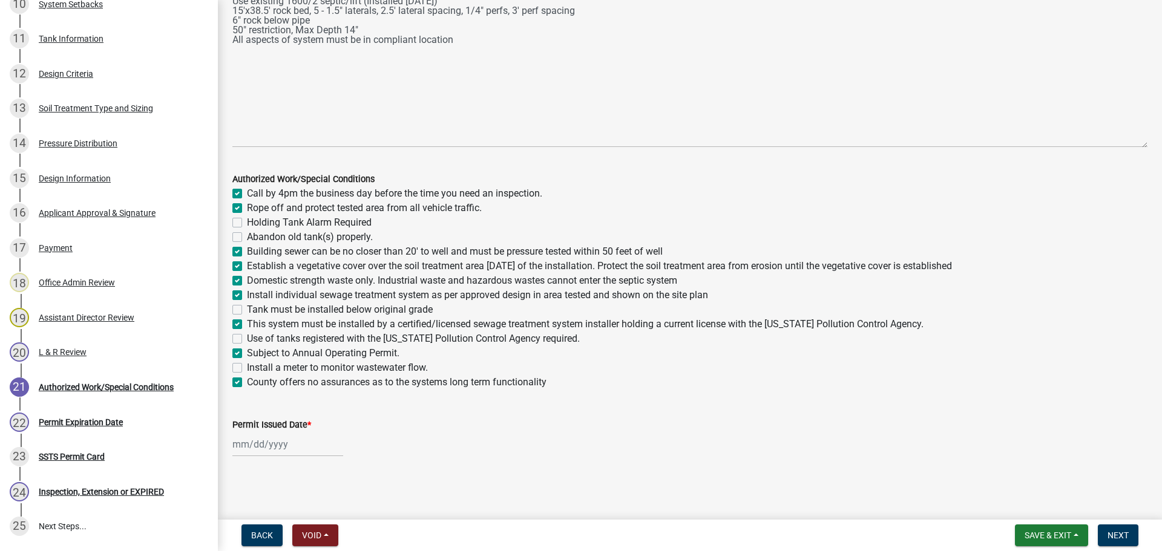
click at [247, 366] on input "Install a meter to monitor wastewater flow." at bounding box center [251, 365] width 8 height 8
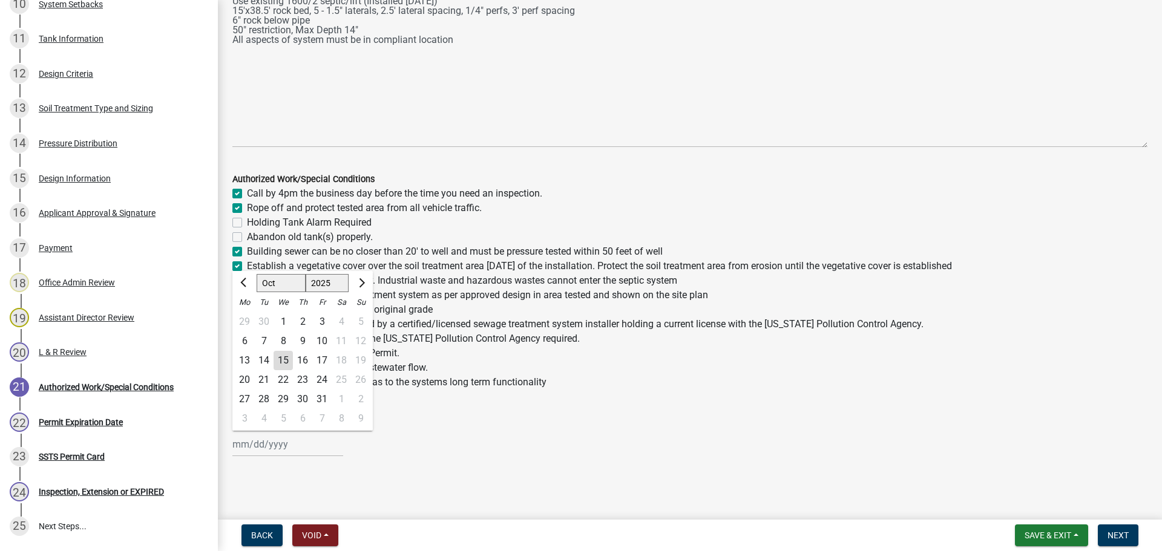
drag, startPoint x: 252, startPoint y: 442, endPoint x: 256, endPoint y: 426, distance: 16.7
click at [252, 442] on div "Jan Feb Mar Apr May Jun Jul Aug Sep Oct Nov Dec 1525 1526 1527 1528 1529 1530 1…" at bounding box center [287, 444] width 111 height 25
click at [285, 357] on div "15" at bounding box center [282, 360] width 19 height 19
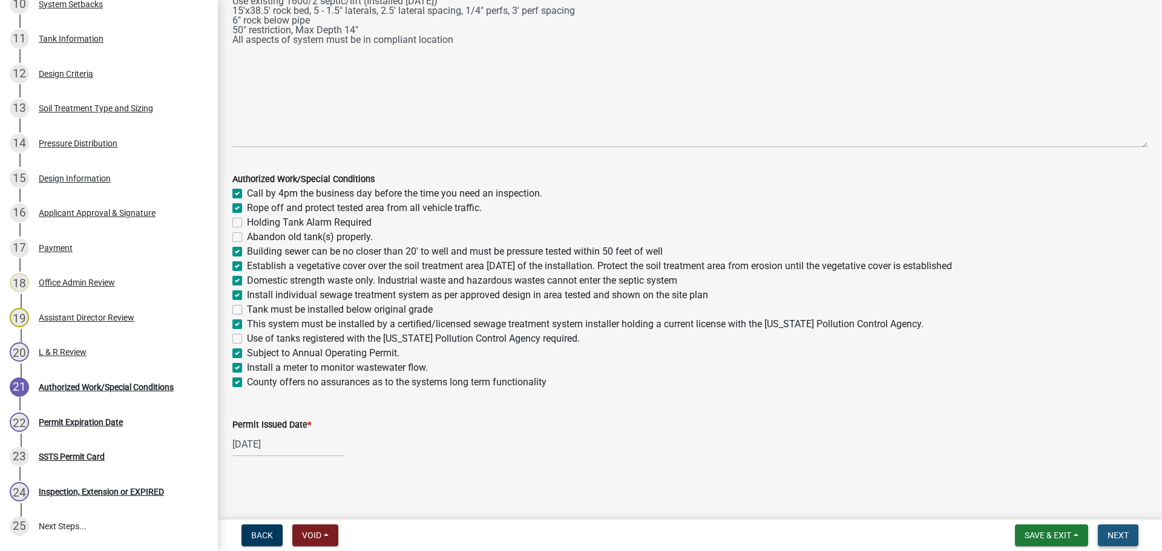
click at [1116, 531] on span "Next" at bounding box center [1117, 536] width 21 height 10
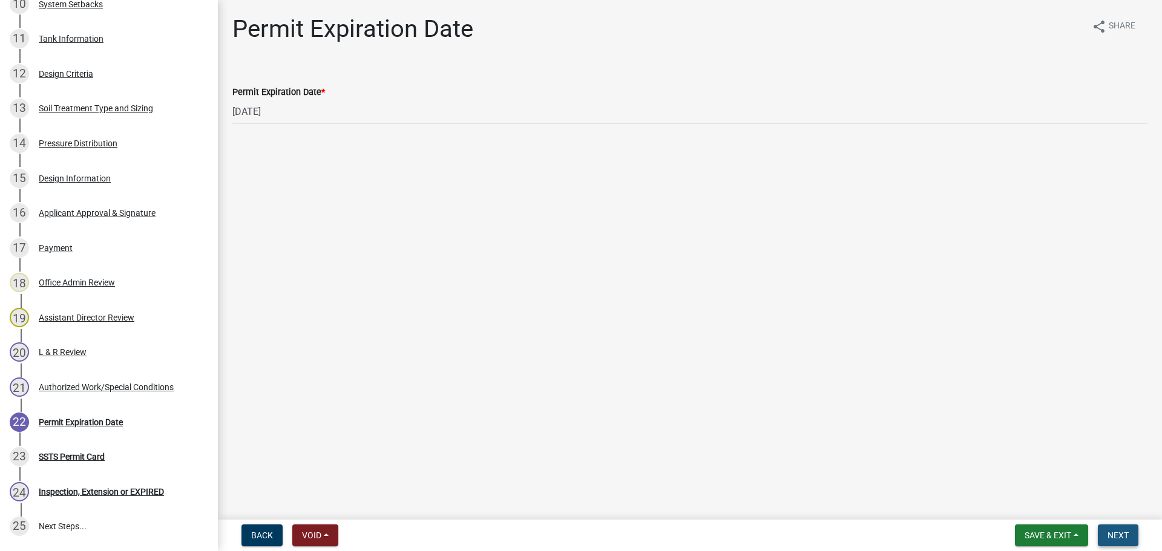
click at [1117, 535] on span "Next" at bounding box center [1117, 536] width 21 height 10
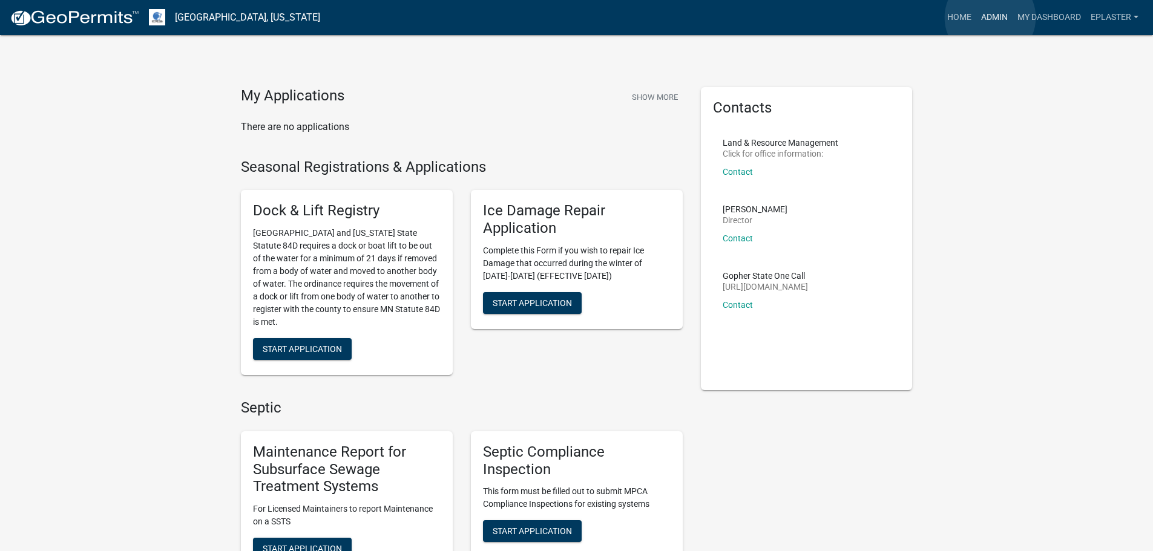
click at [990, 18] on link "Admin" at bounding box center [994, 17] width 36 height 23
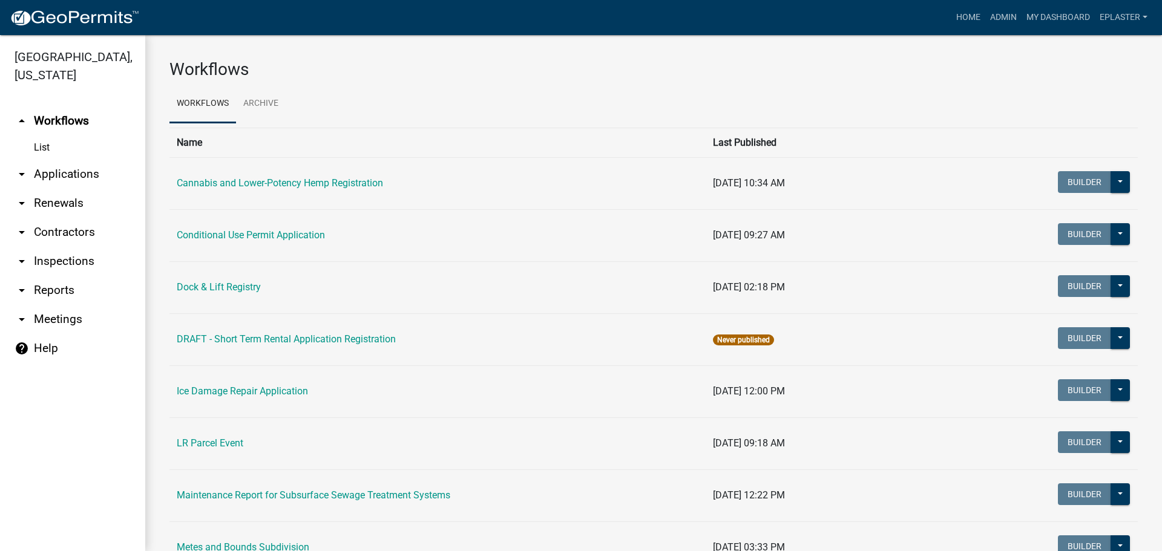
click at [82, 174] on link "arrow_drop_down Applications" at bounding box center [72, 174] width 145 height 29
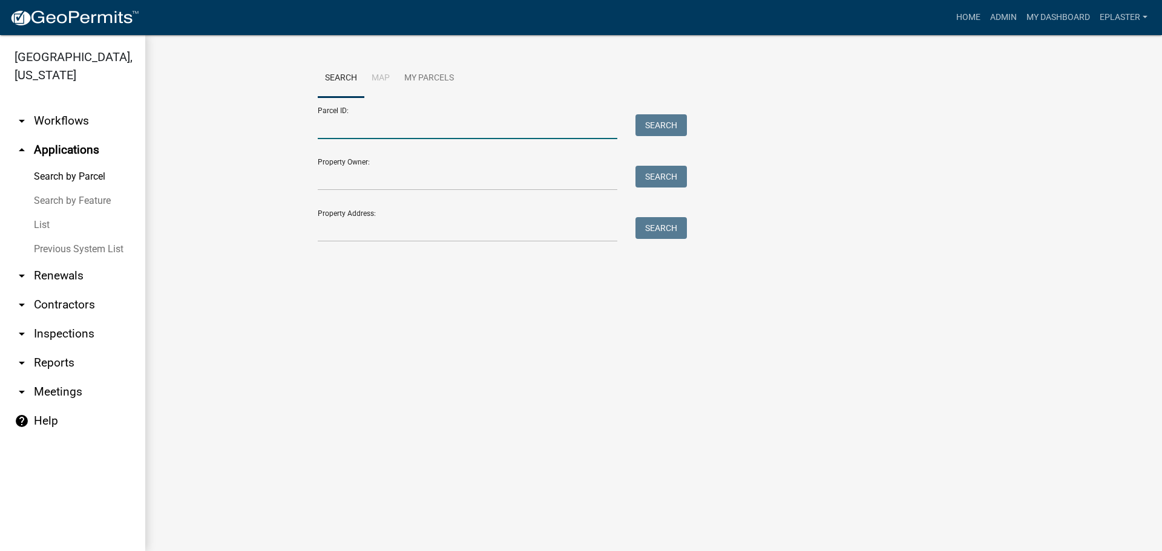
click at [384, 114] on input "Parcel ID:" at bounding box center [467, 126] width 299 height 25
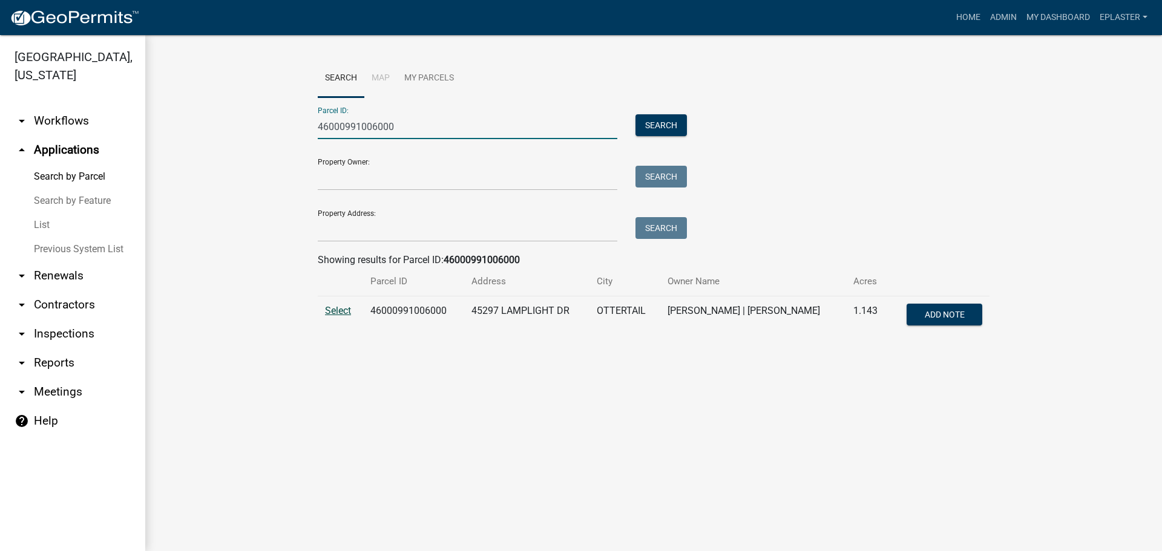
type input "46000991006000"
click at [347, 306] on span "Select" at bounding box center [338, 310] width 26 height 11
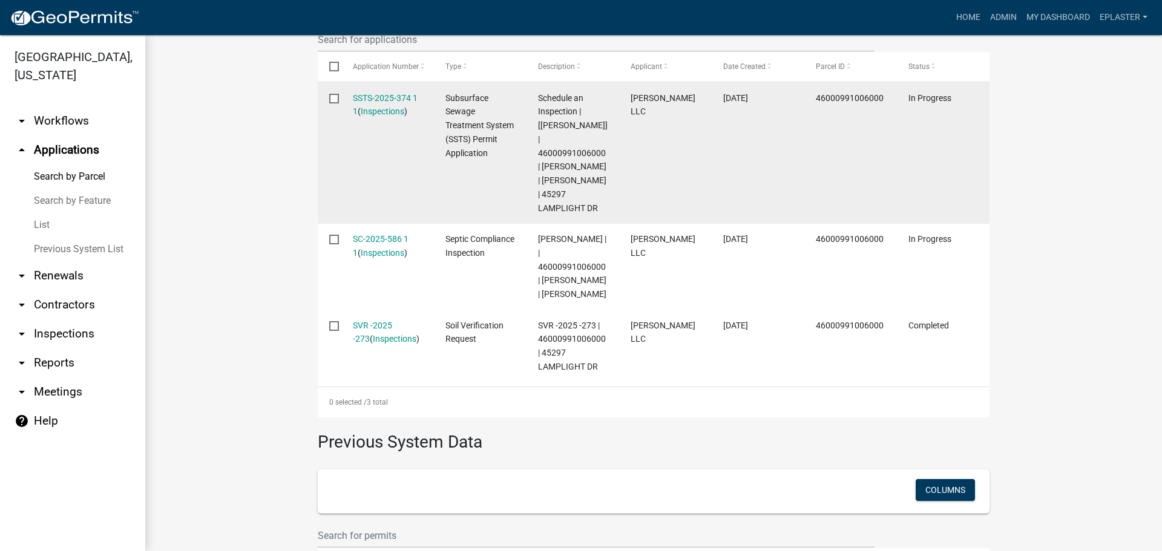
scroll to position [408, 0]
click at [388, 98] on link "SSTS-2025-374 1 1" at bounding box center [385, 103] width 65 height 24
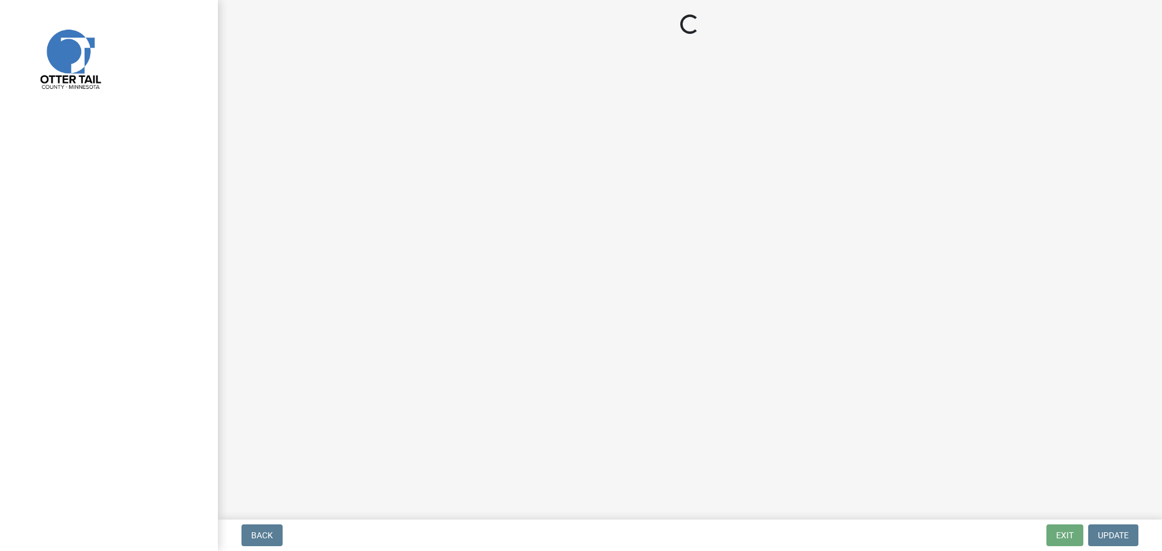
select select "710d5f49-2663-4e73-9718-d0c4e189f5ed"
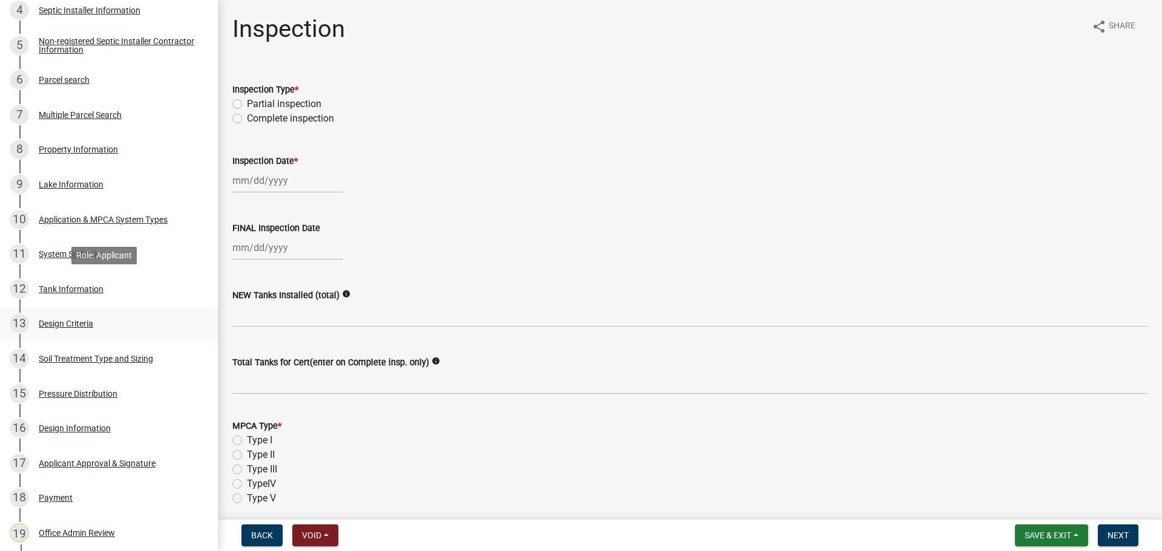
scroll to position [393, 0]
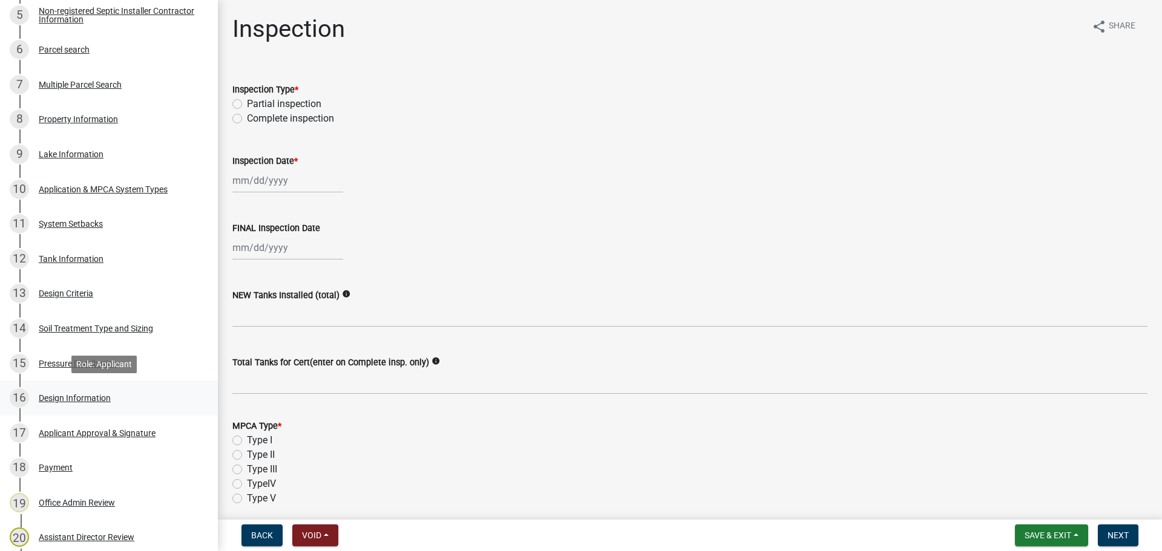
click at [89, 395] on div "Design Information" at bounding box center [75, 398] width 72 height 8
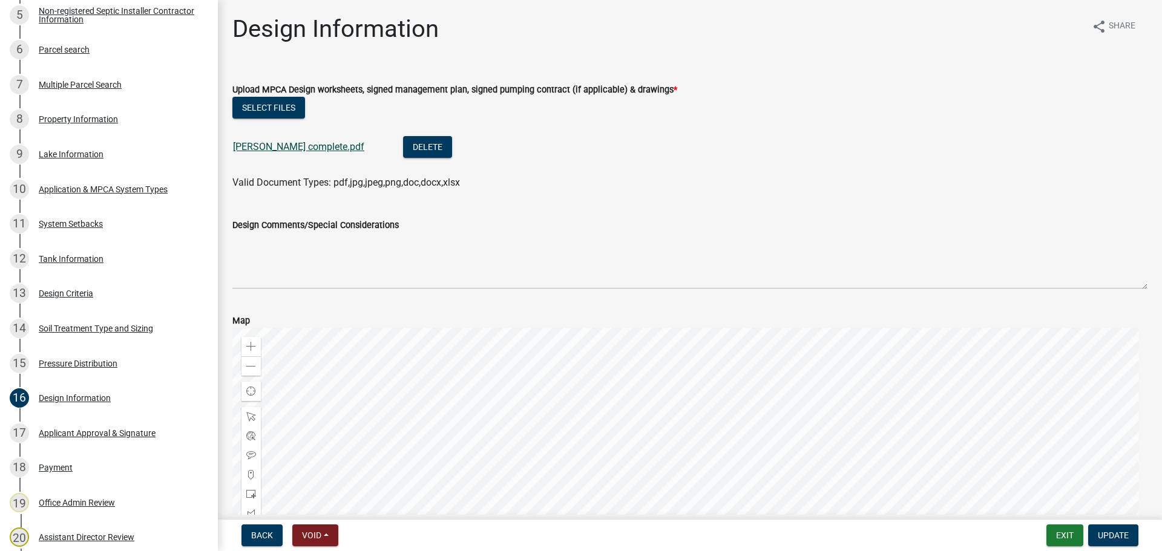
click at [276, 141] on link "Spillum complete.pdf" at bounding box center [298, 146] width 131 height 11
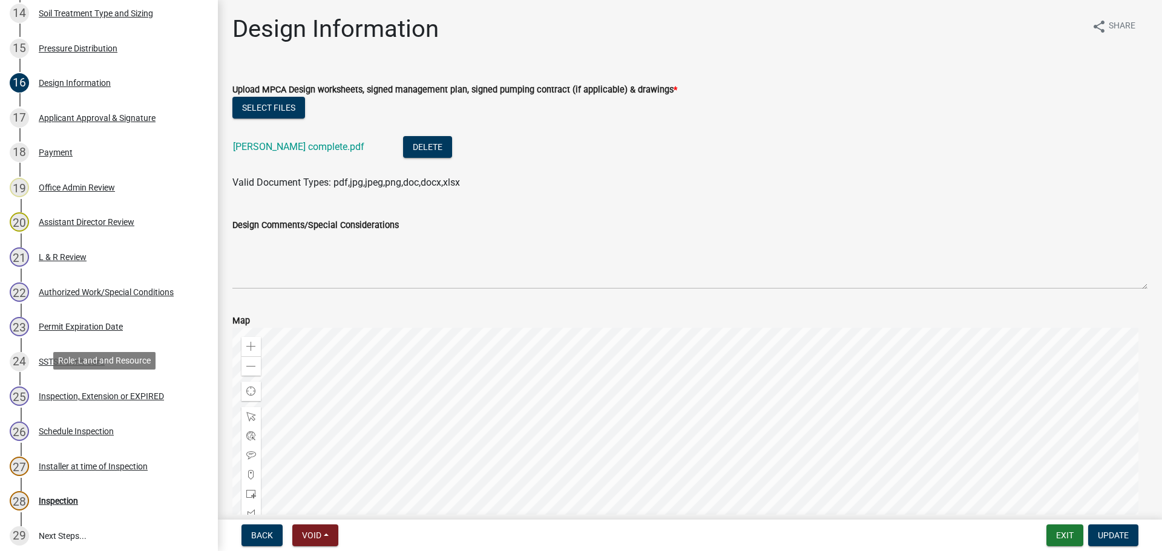
scroll to position [711, 0]
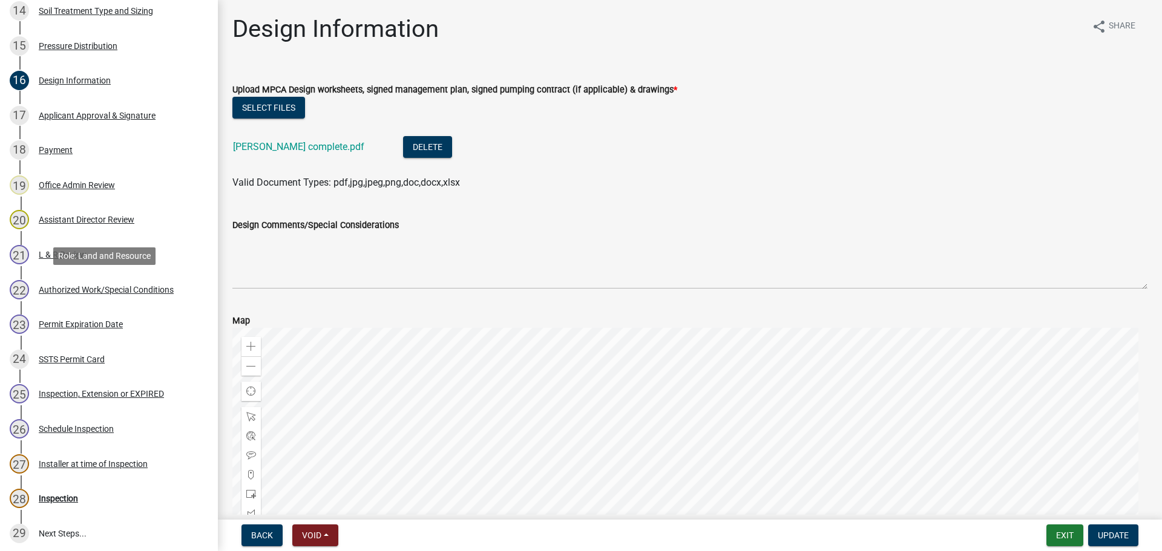
click at [85, 290] on div "Authorized Work/Special Conditions" at bounding box center [106, 290] width 135 height 8
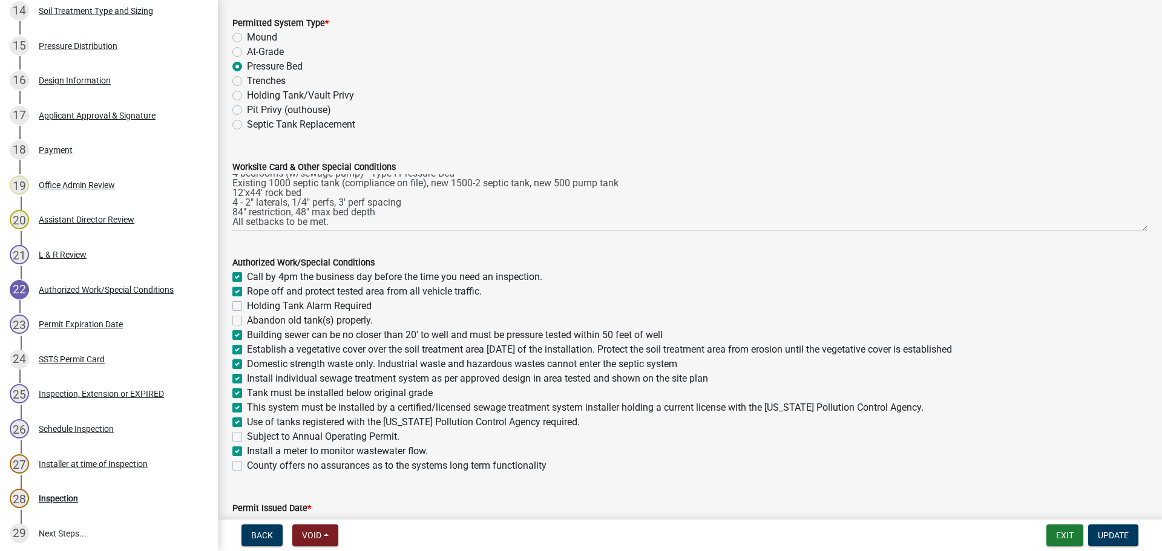
scroll to position [150, 0]
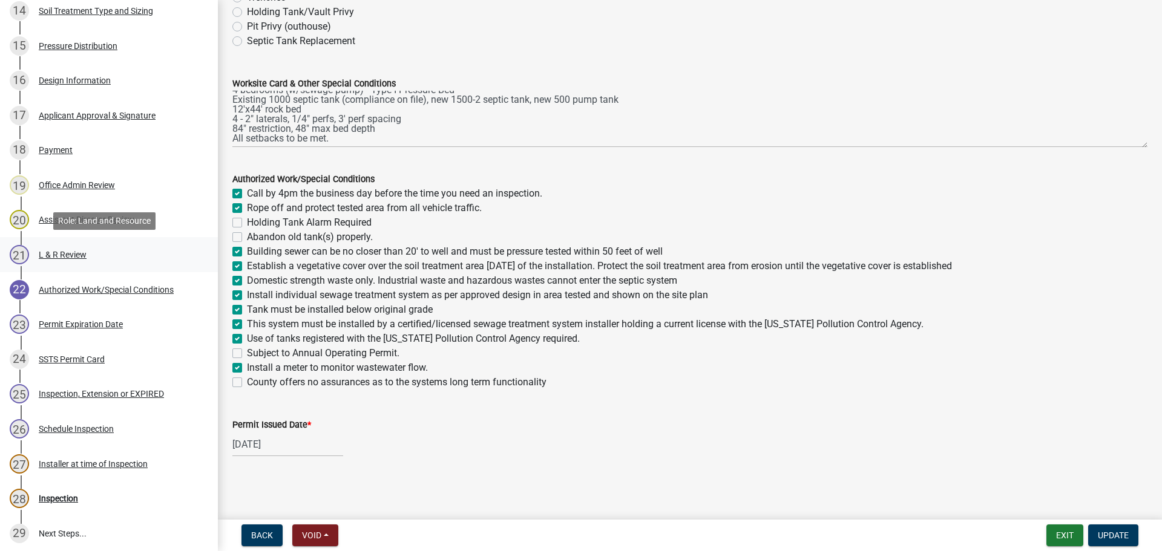
click at [70, 250] on div "L & R Review" at bounding box center [63, 254] width 48 height 8
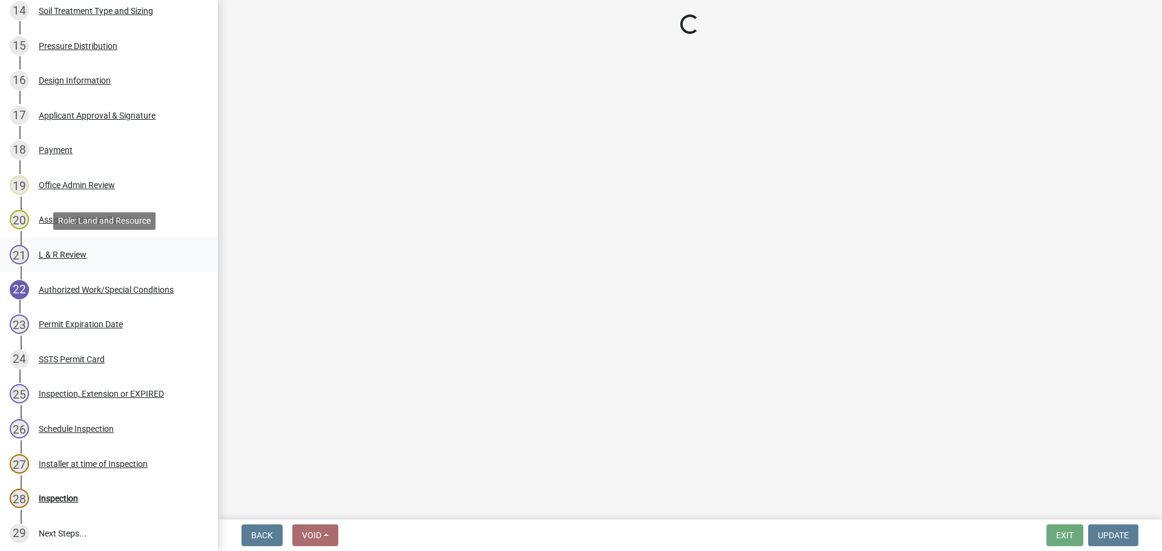
scroll to position [0, 0]
select select "0a311807-450c-48b8-9321-97c7e4f11950"
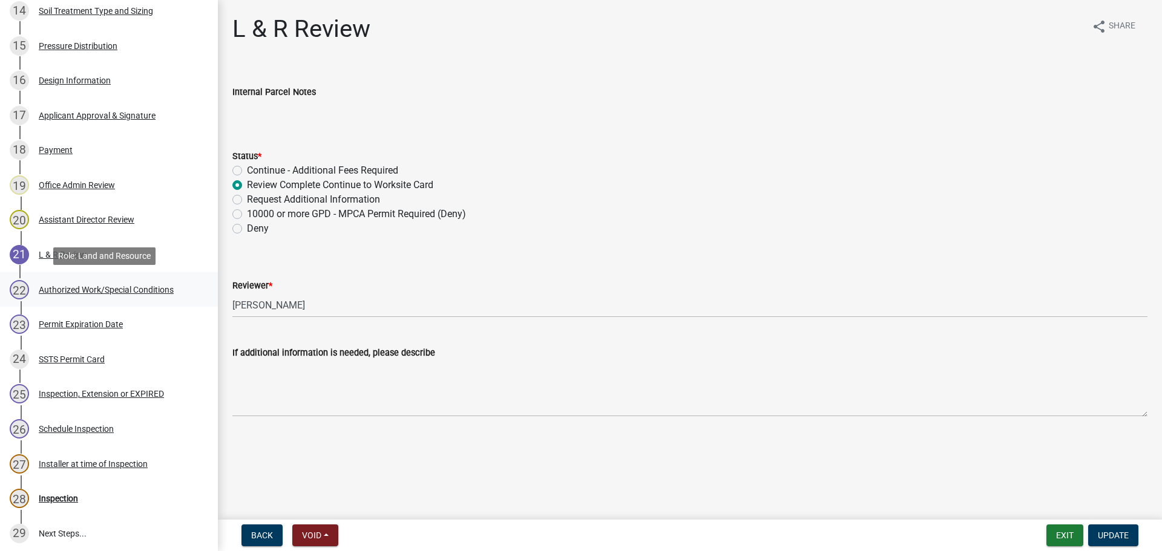
click at [110, 283] on div "22 Authorized Work/Special Conditions" at bounding box center [104, 289] width 189 height 19
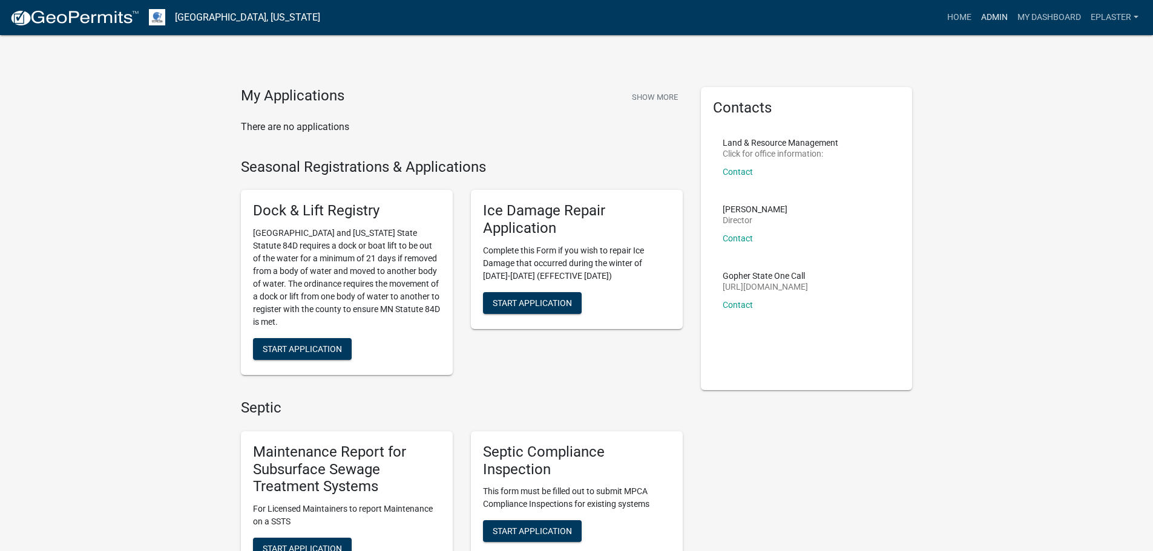
click at [994, 18] on link "Admin" at bounding box center [994, 17] width 36 height 23
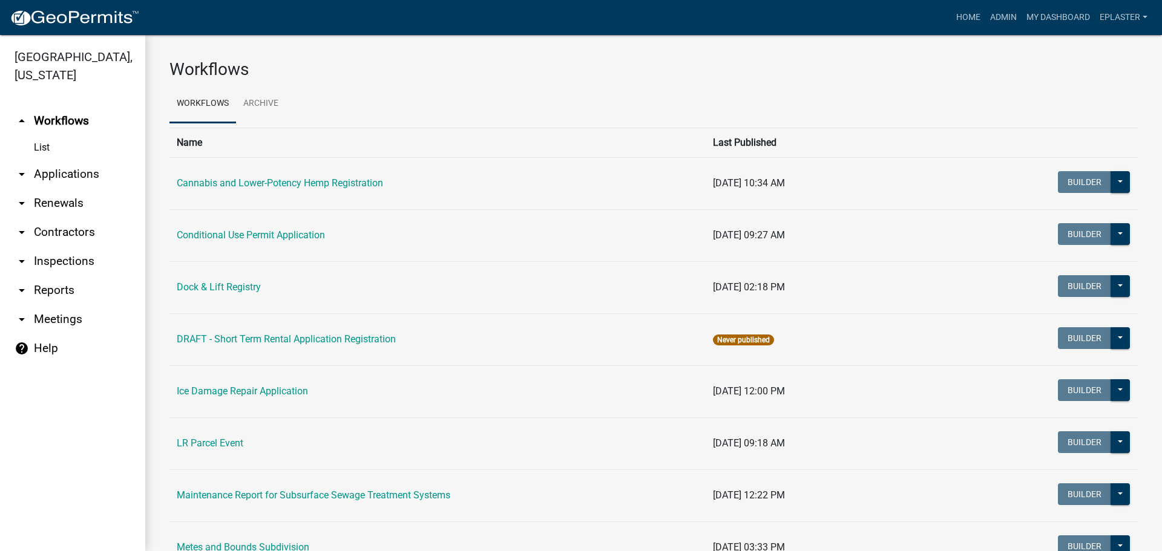
click at [88, 179] on link "arrow_drop_down Applications" at bounding box center [72, 174] width 145 height 29
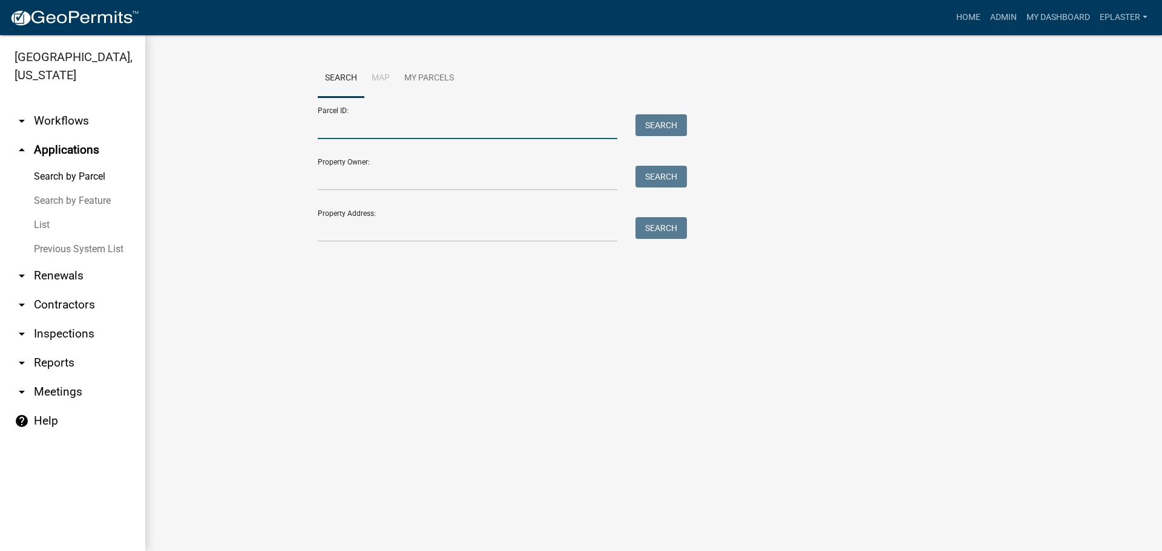
click at [404, 136] on input "Parcel ID:" at bounding box center [467, 126] width 299 height 25
paste input "52000090036000"
type input "52000090036000"
click at [657, 126] on button "Search" at bounding box center [660, 125] width 51 height 22
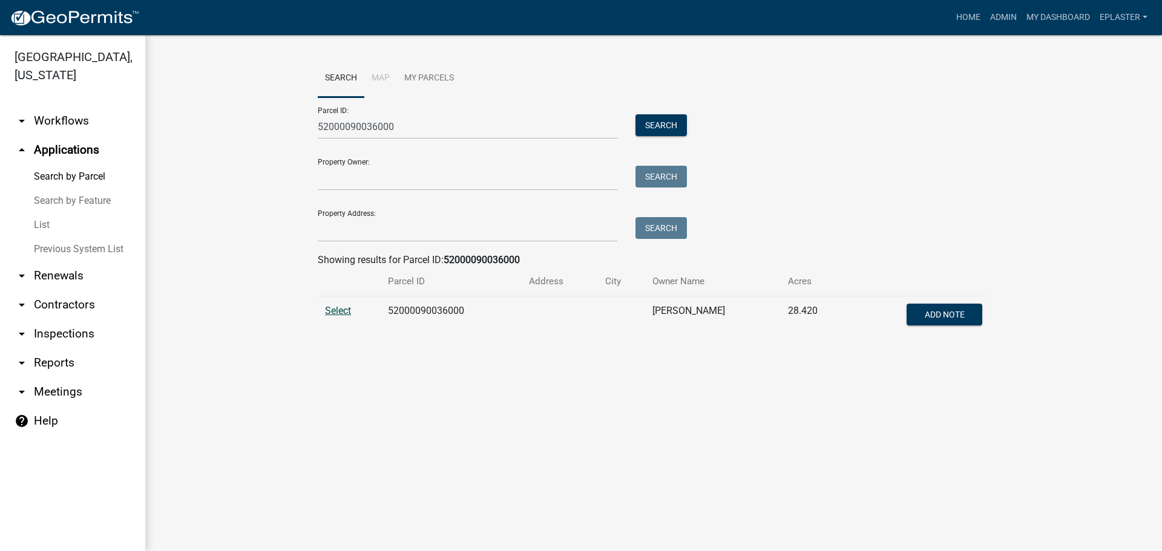
click at [335, 312] on span "Select" at bounding box center [338, 310] width 26 height 11
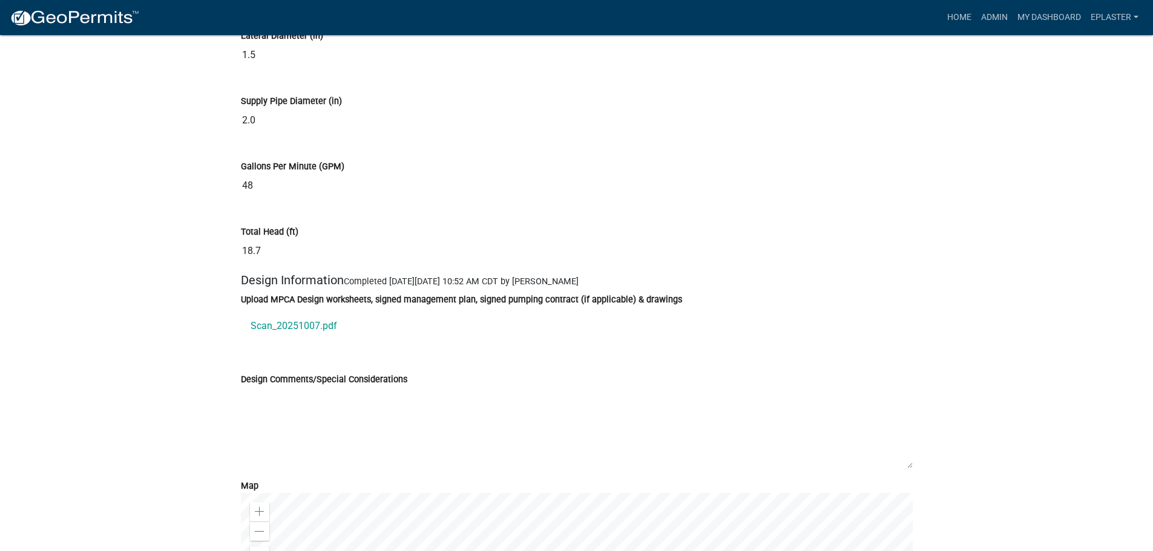
scroll to position [6353, 0]
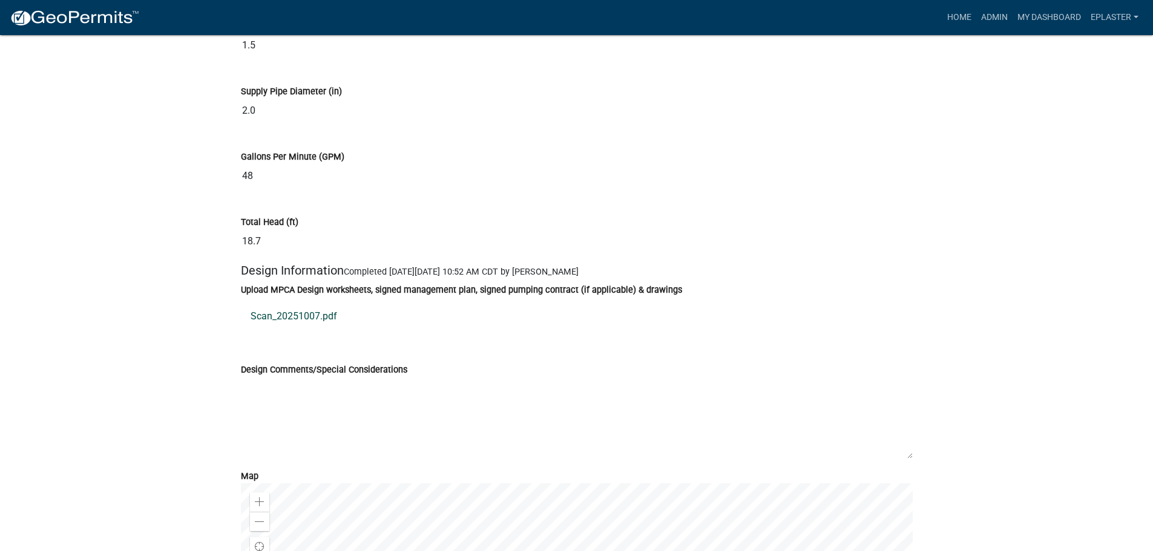
click at [307, 318] on link "Scan_20251007.pdf" at bounding box center [577, 316] width 672 height 29
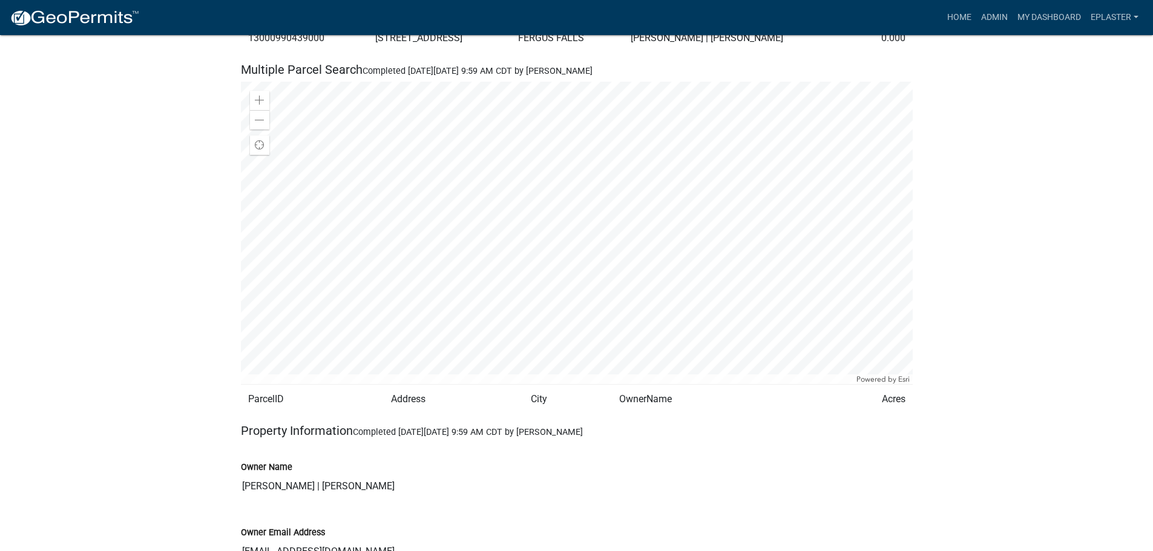
scroll to position [1013, 0]
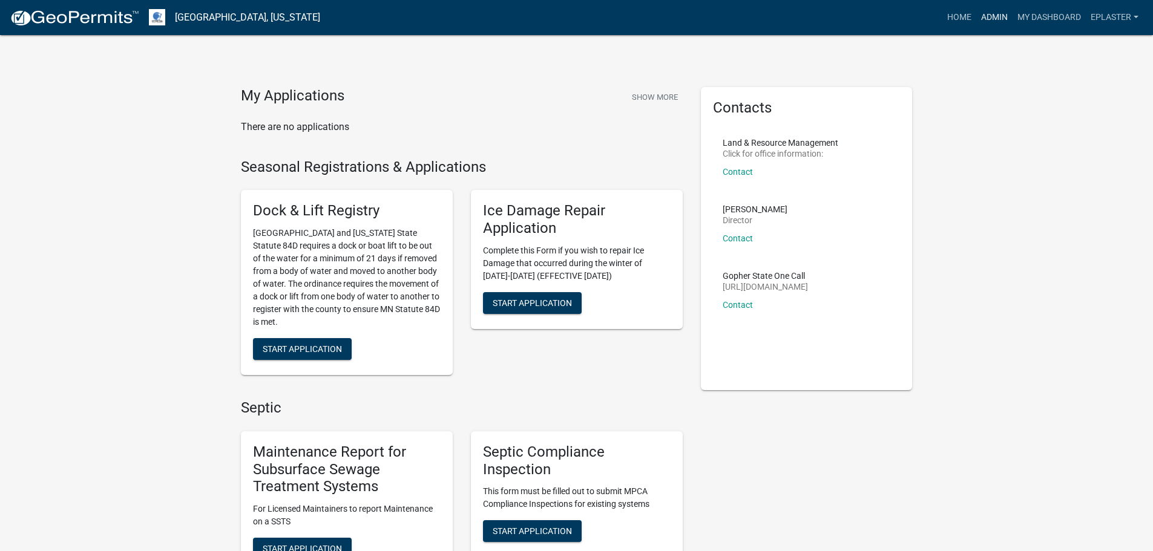
click at [990, 21] on link "Admin" at bounding box center [994, 17] width 36 height 23
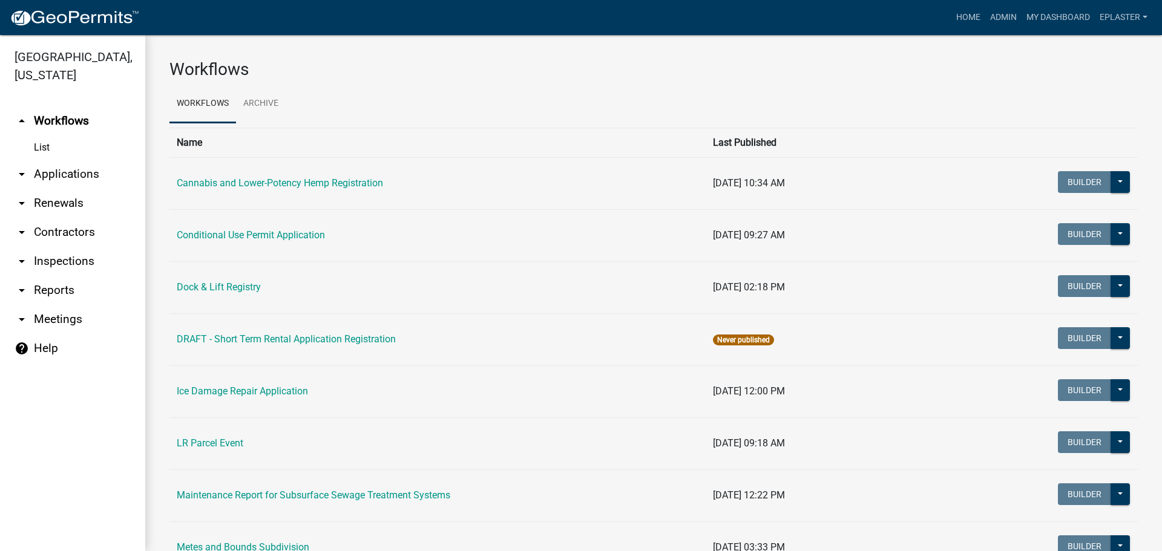
click at [56, 175] on link "arrow_drop_down Applications" at bounding box center [72, 174] width 145 height 29
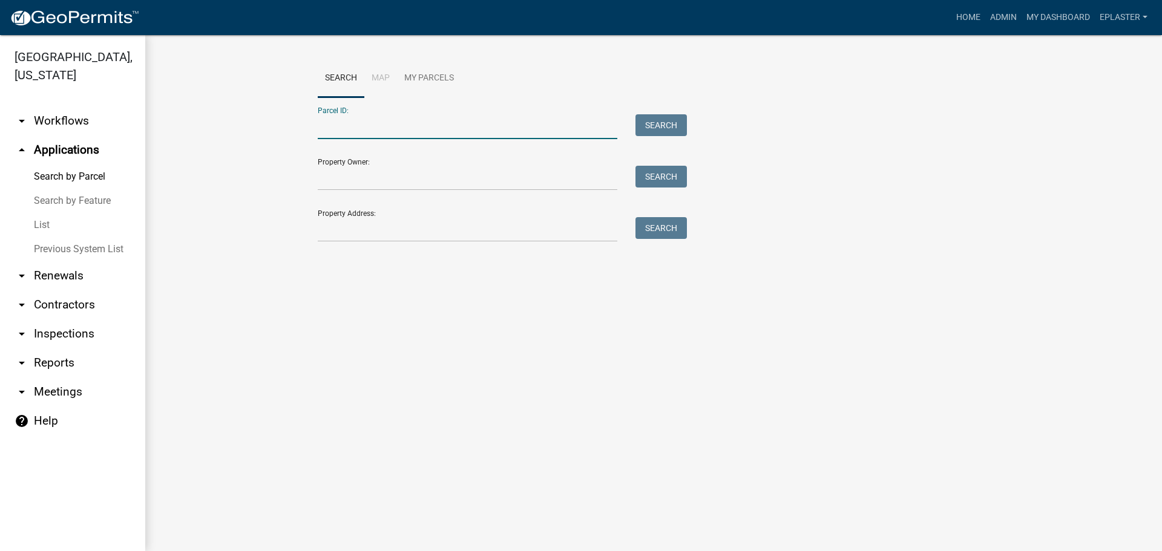
click at [434, 129] on input "Parcel ID:" at bounding box center [467, 126] width 299 height 25
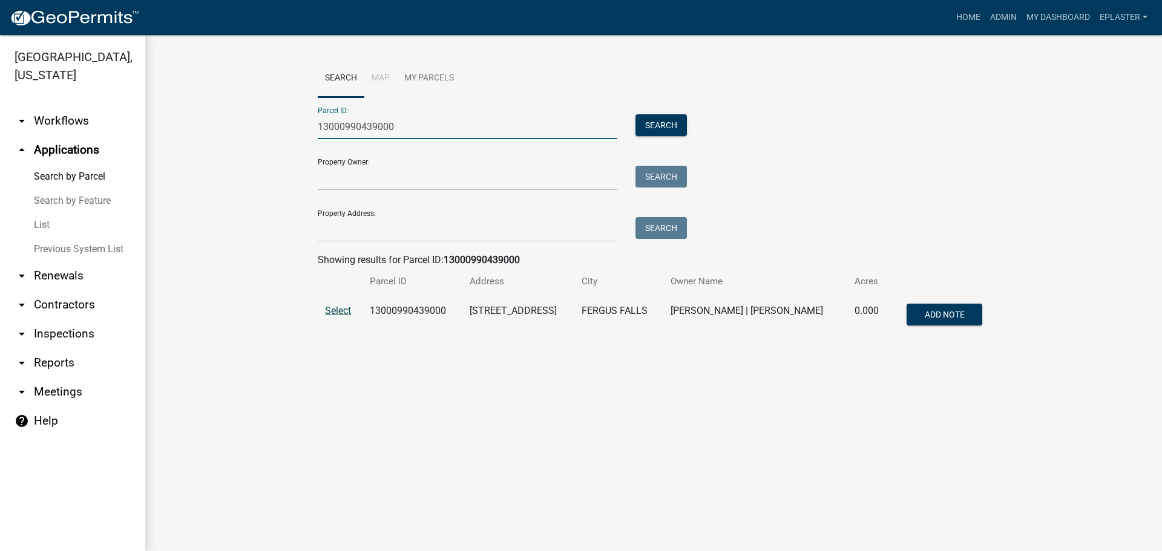
type input "13000990439000"
click at [344, 312] on span "Select" at bounding box center [338, 310] width 26 height 11
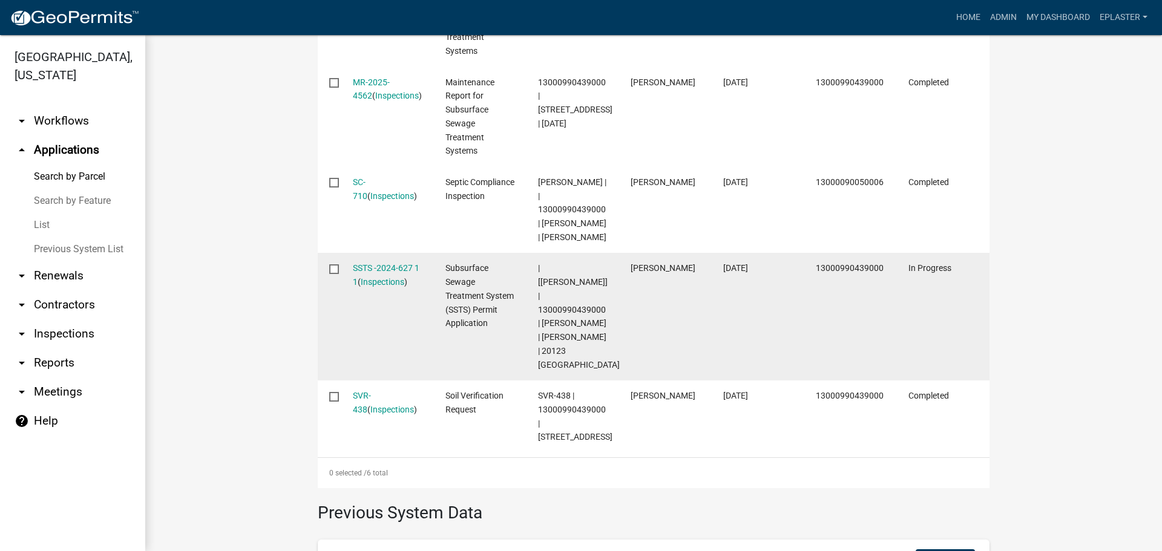
scroll to position [668, 0]
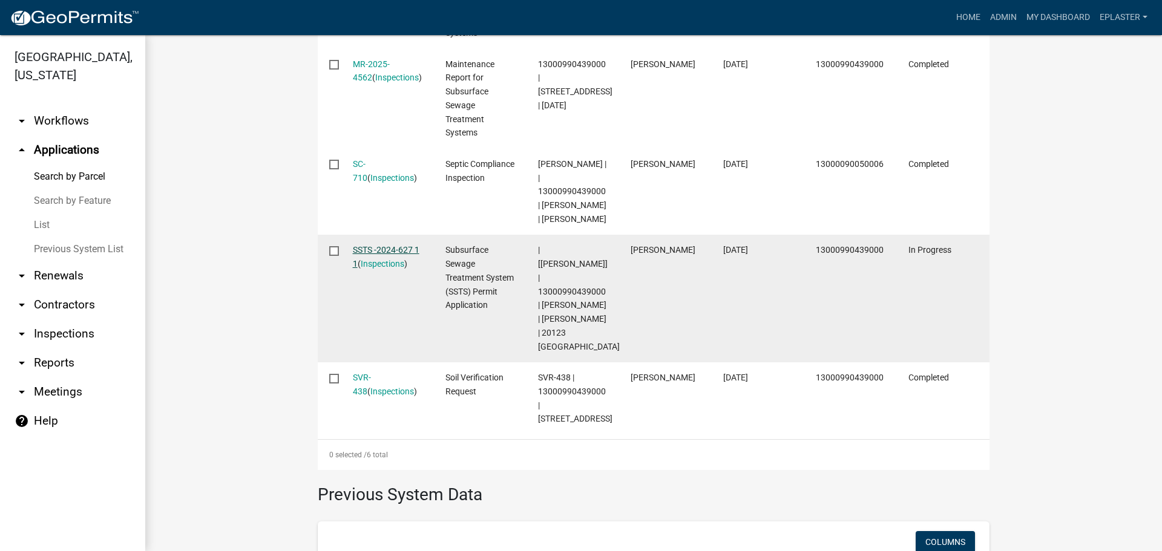
click at [398, 245] on link "SSTS -2024-627 1 1" at bounding box center [386, 257] width 67 height 24
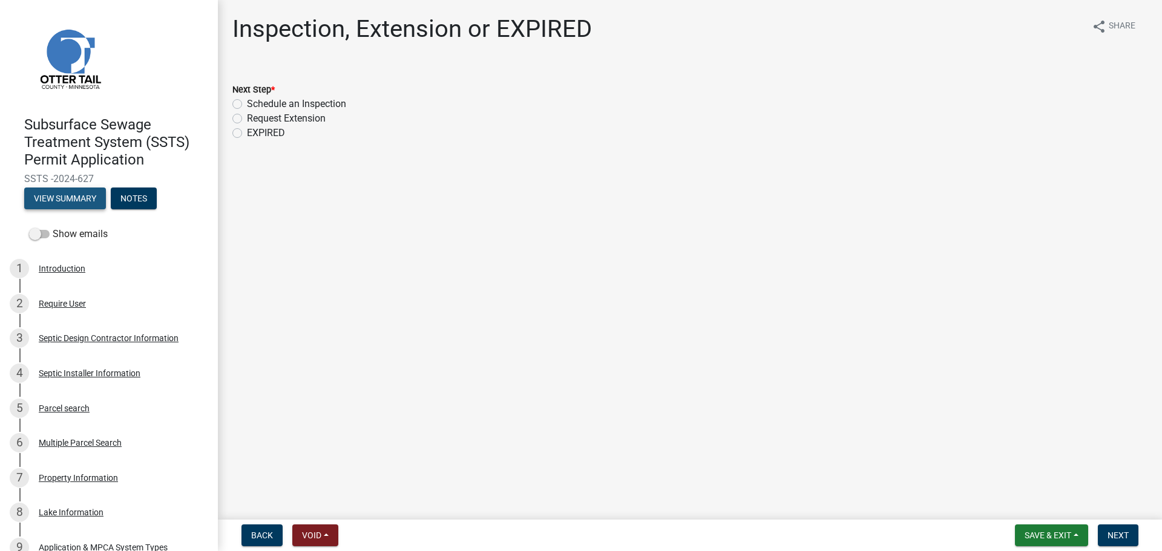
click at [61, 198] on button "View Summary" at bounding box center [65, 199] width 82 height 22
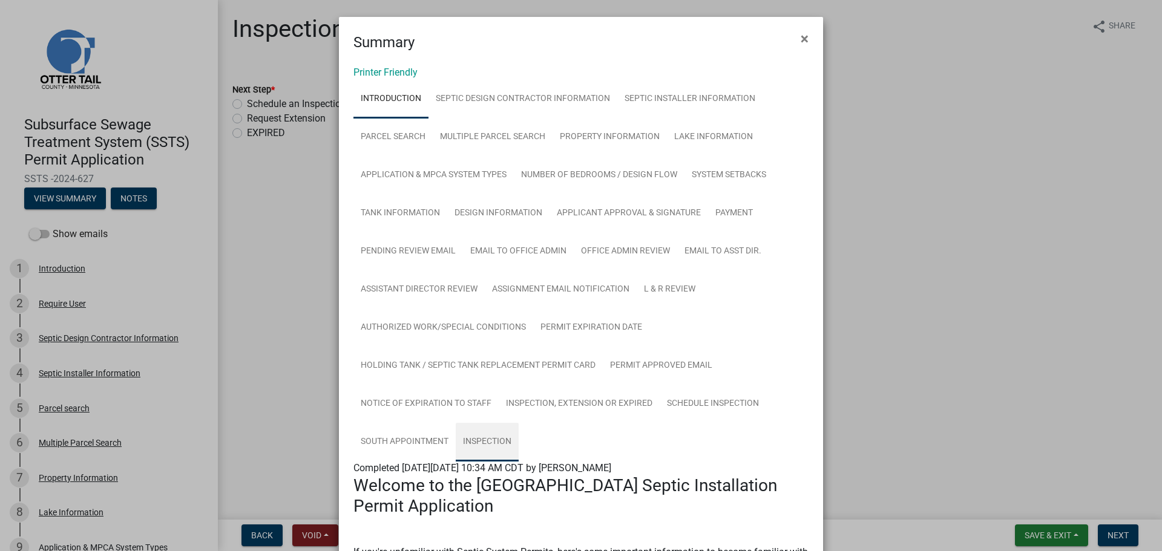
click at [460, 445] on link "Inspection" at bounding box center [487, 442] width 63 height 39
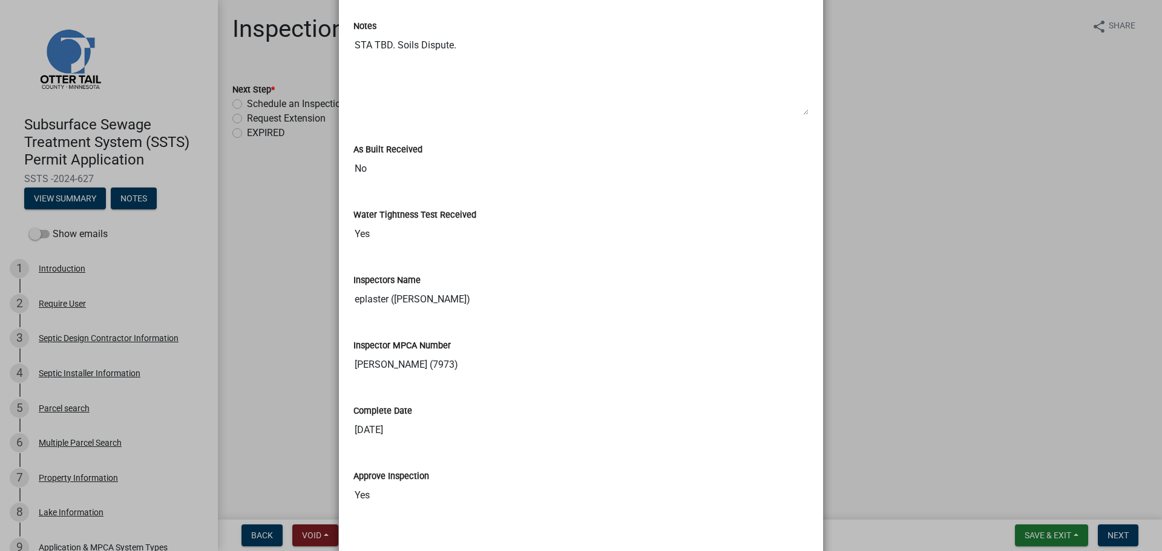
scroll to position [1116, 0]
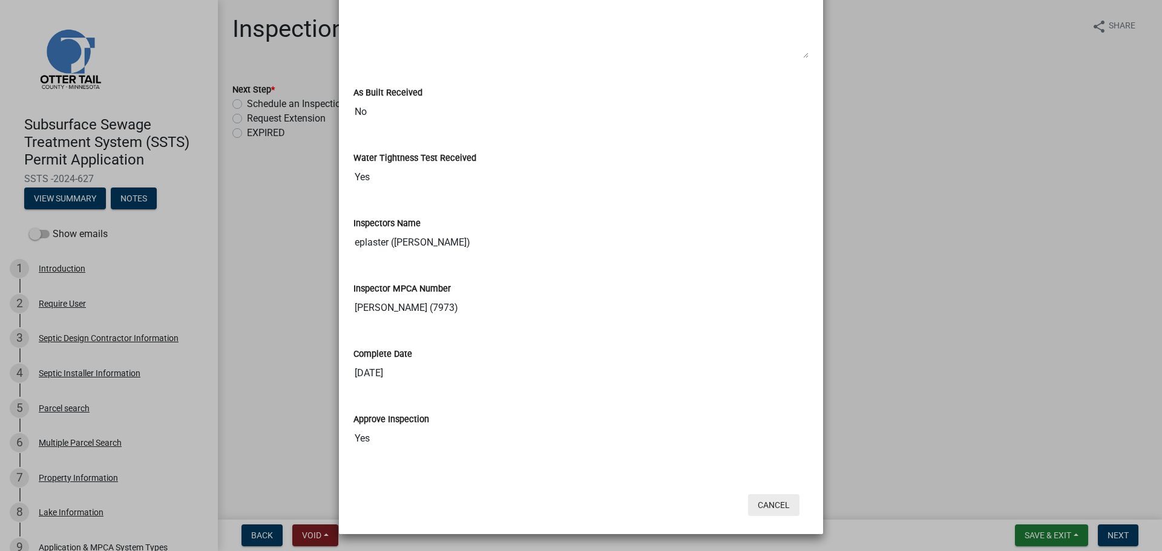
click at [774, 499] on button "Cancel" at bounding box center [773, 505] width 51 height 22
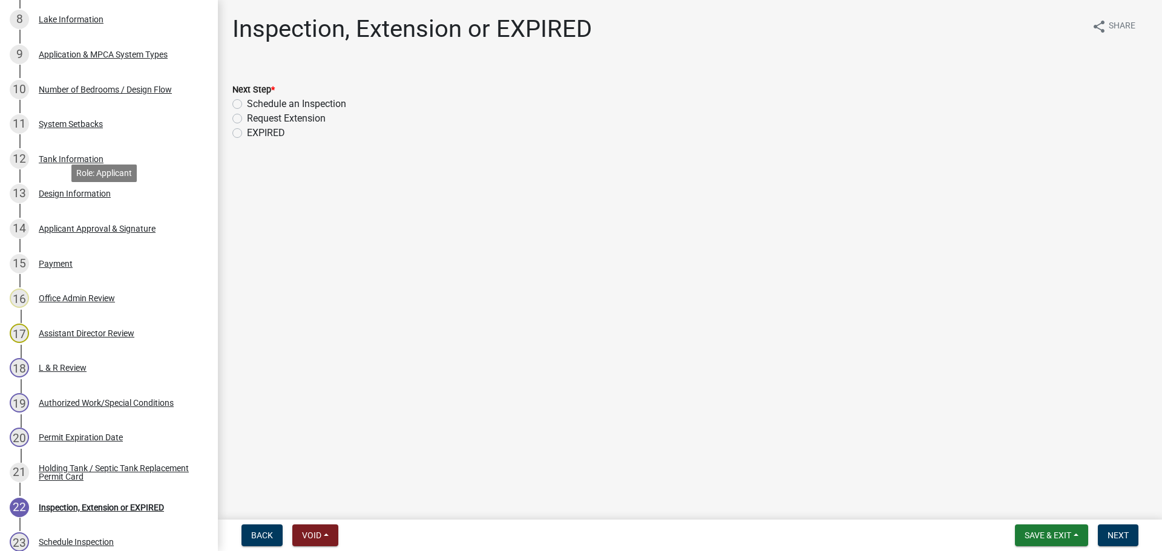
scroll to position [200, 0]
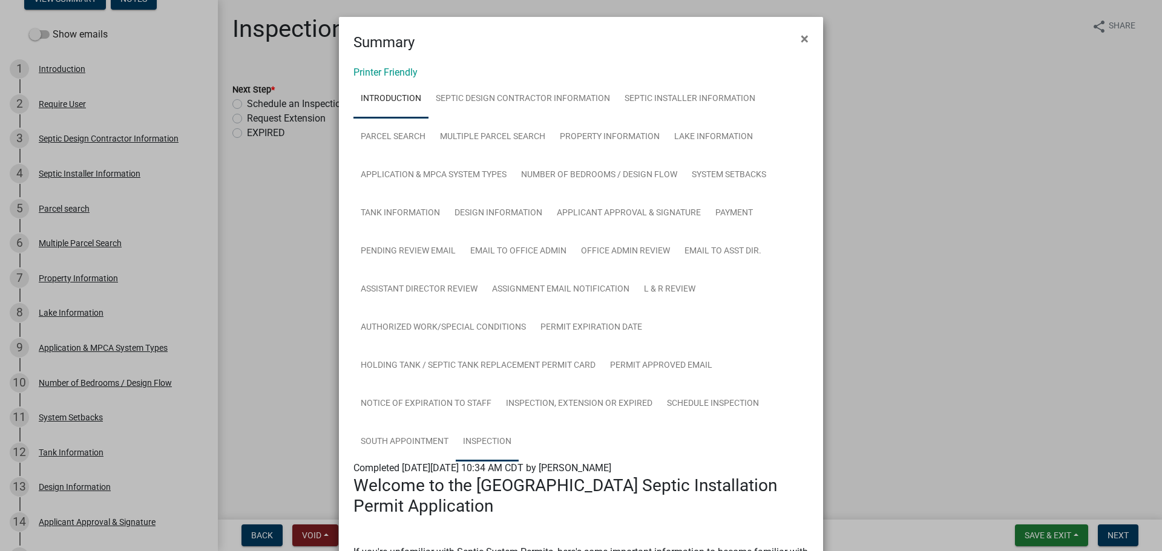
click at [467, 447] on link "Inspection" at bounding box center [487, 442] width 63 height 39
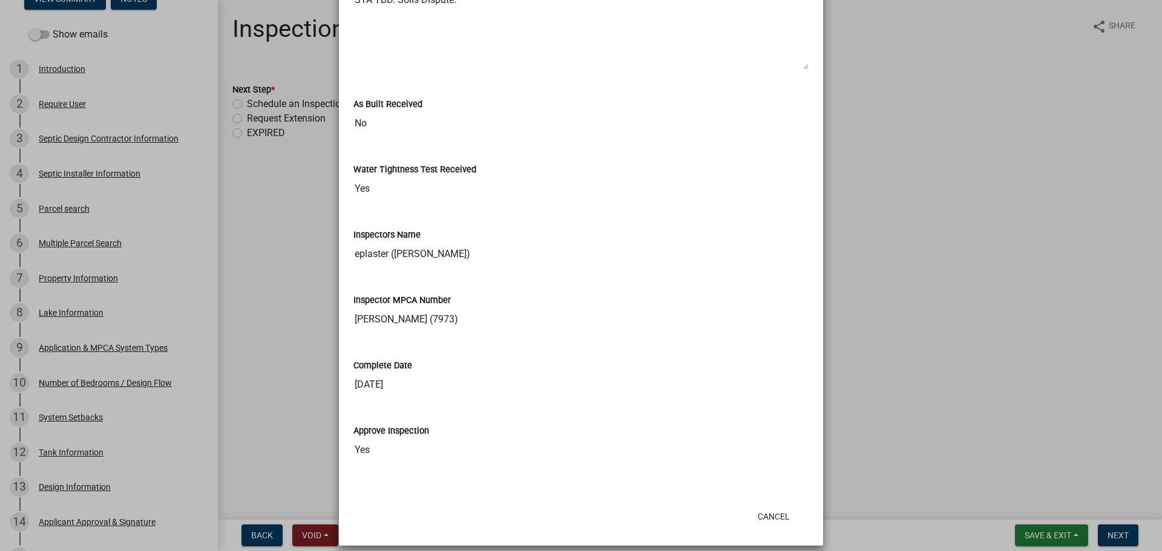
scroll to position [1116, 0]
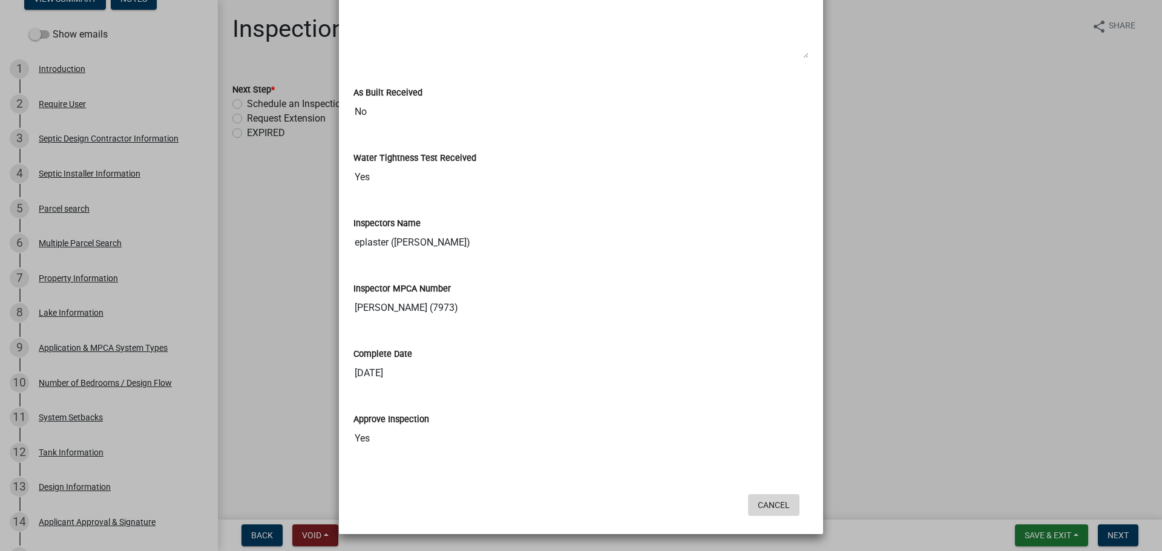
click at [776, 504] on button "Cancel" at bounding box center [773, 505] width 51 height 22
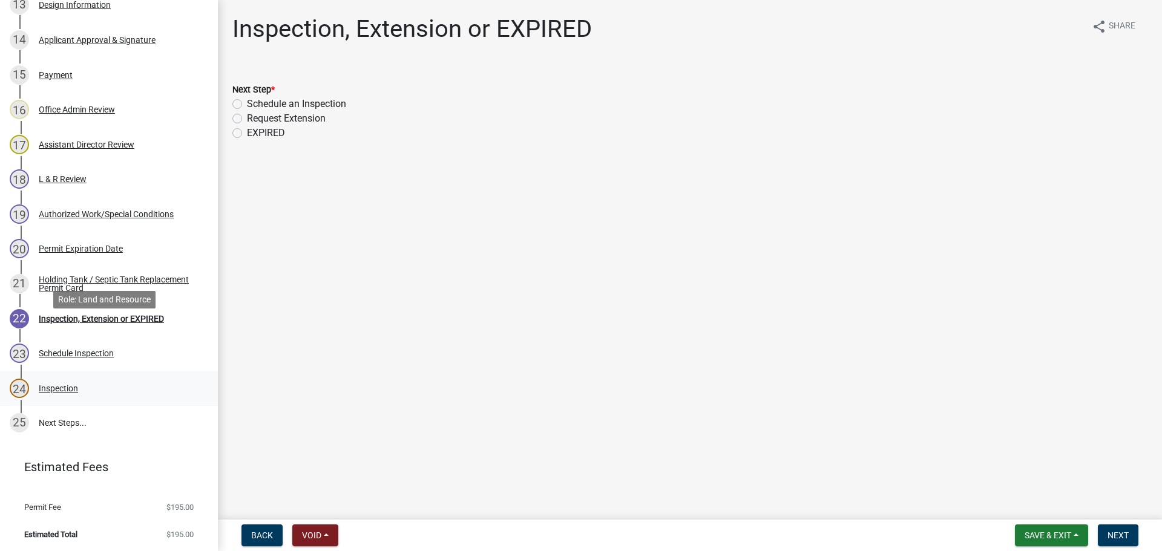
scroll to position [684, 0]
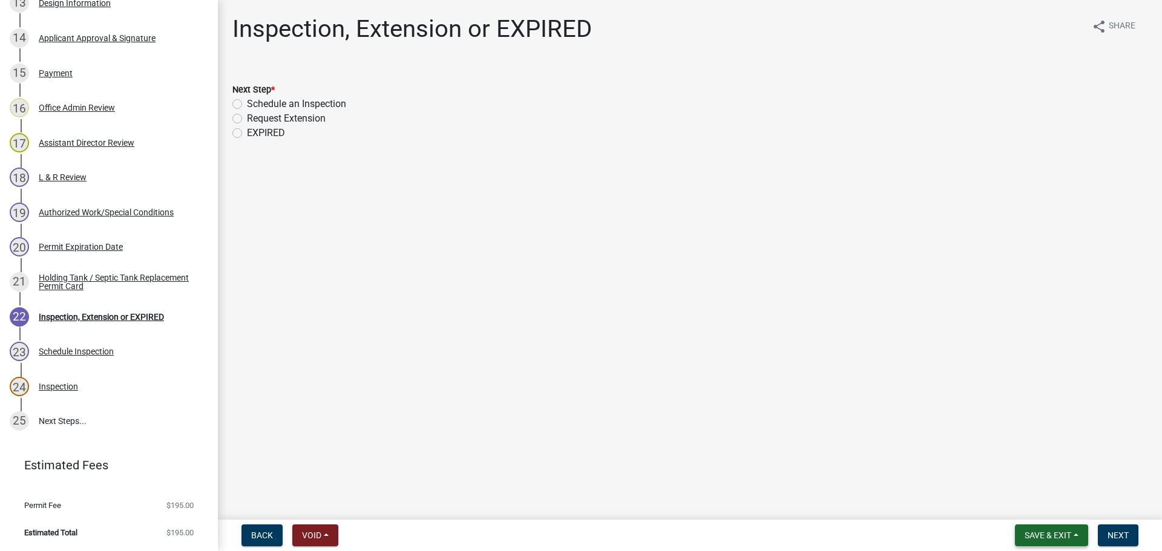
click at [1048, 539] on span "Save & Exit" at bounding box center [1047, 536] width 47 height 10
click at [1016, 503] on button "Save & Exit" at bounding box center [1039, 503] width 97 height 29
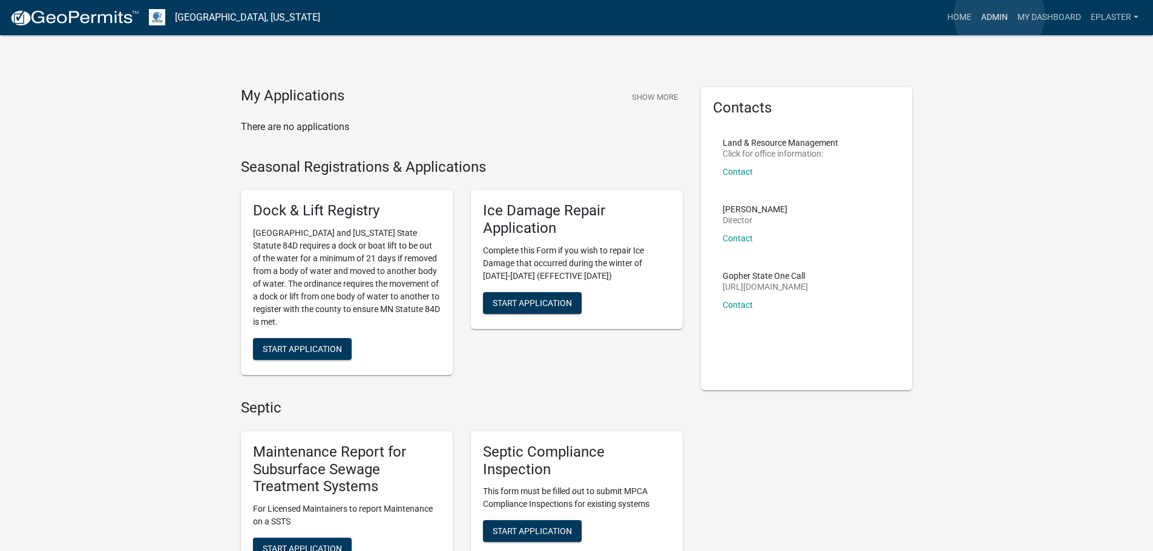
click at [999, 16] on link "Admin" at bounding box center [994, 17] width 36 height 23
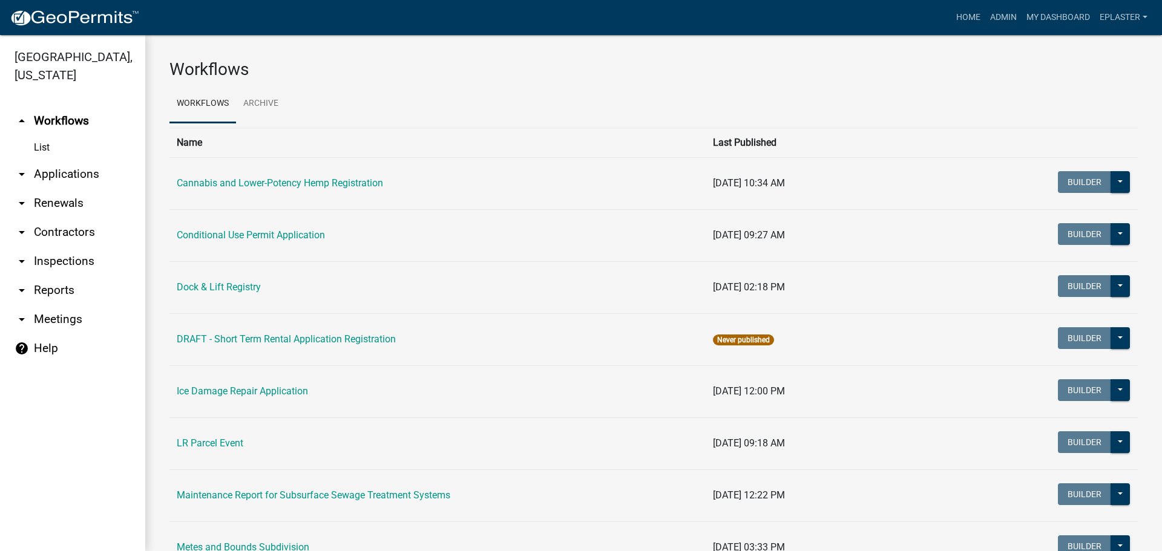
click at [76, 184] on link "arrow_drop_down Applications" at bounding box center [72, 174] width 145 height 29
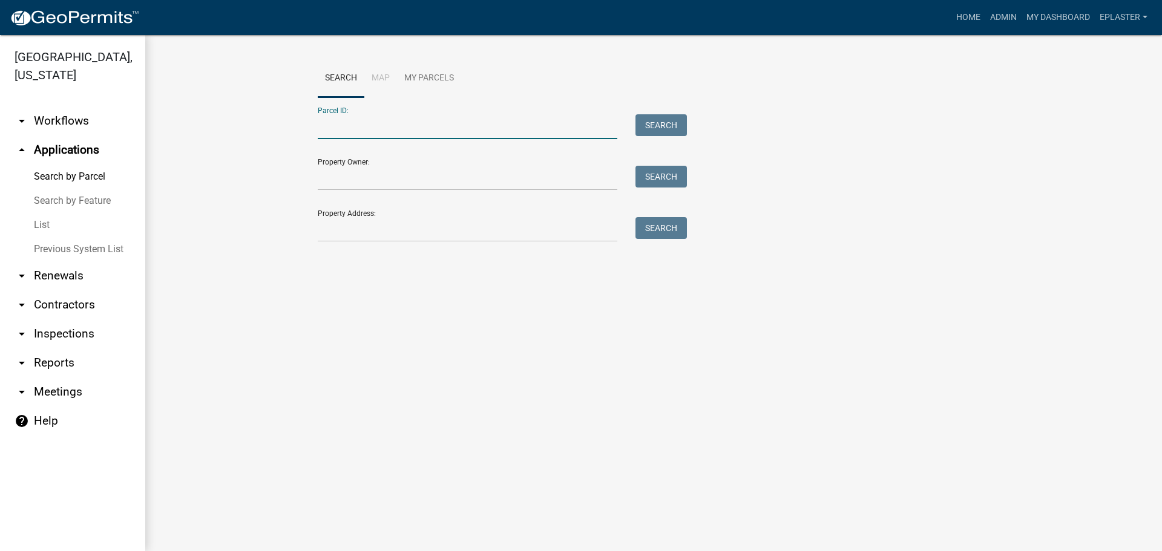
click at [368, 132] on input "Parcel ID:" at bounding box center [467, 126] width 299 height 25
paste input "14000130106000"
type input "14000130106000"
click at [635, 128] on button "Search" at bounding box center [660, 125] width 51 height 22
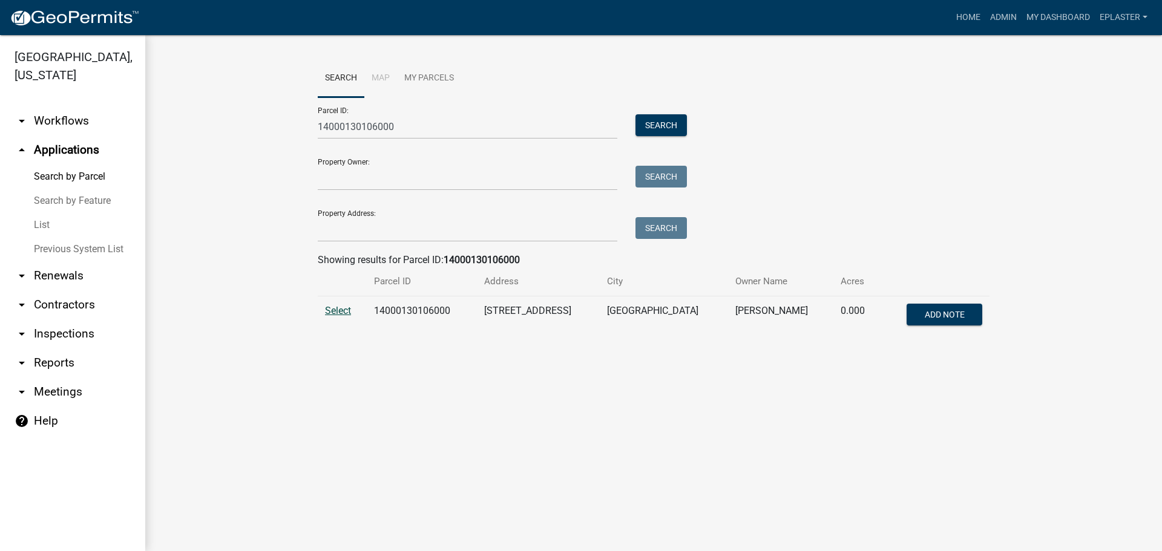
click at [332, 309] on span "Select" at bounding box center [338, 310] width 26 height 11
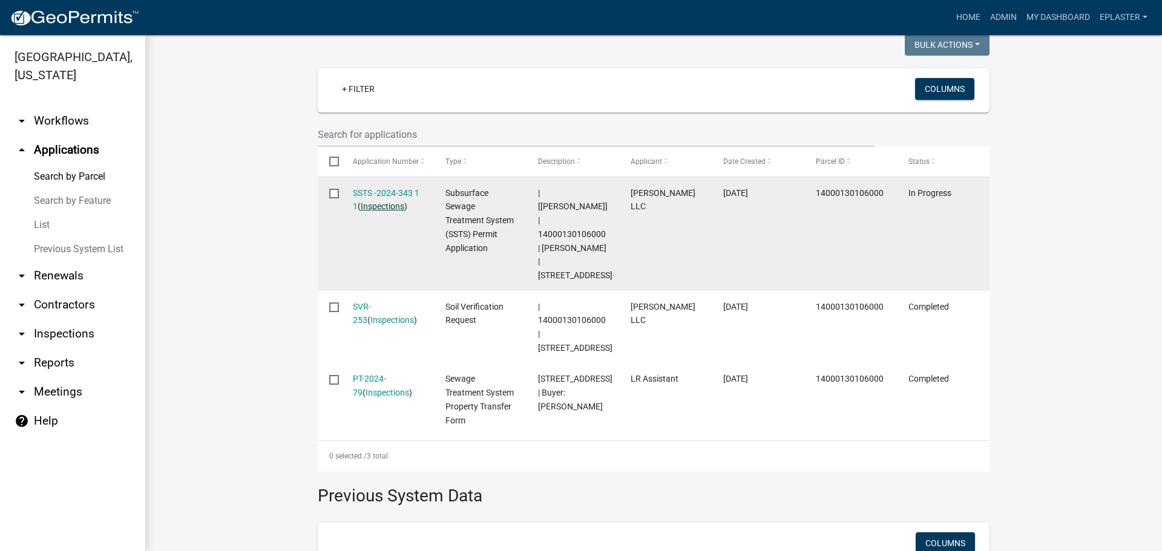
scroll to position [318, 0]
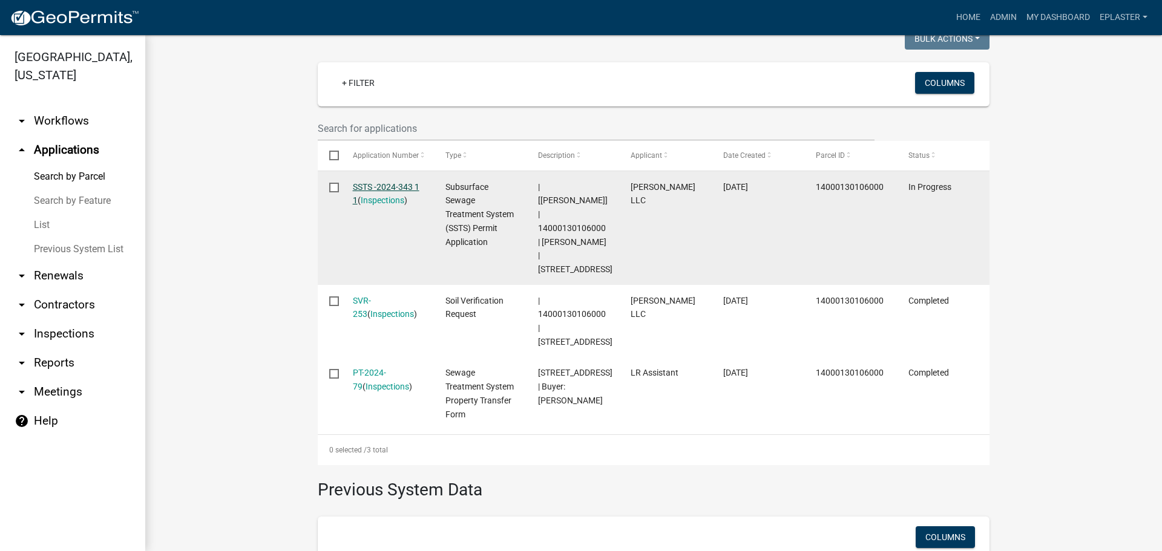
click at [388, 183] on link "SSTS -2024-343 1 1" at bounding box center [386, 194] width 67 height 24
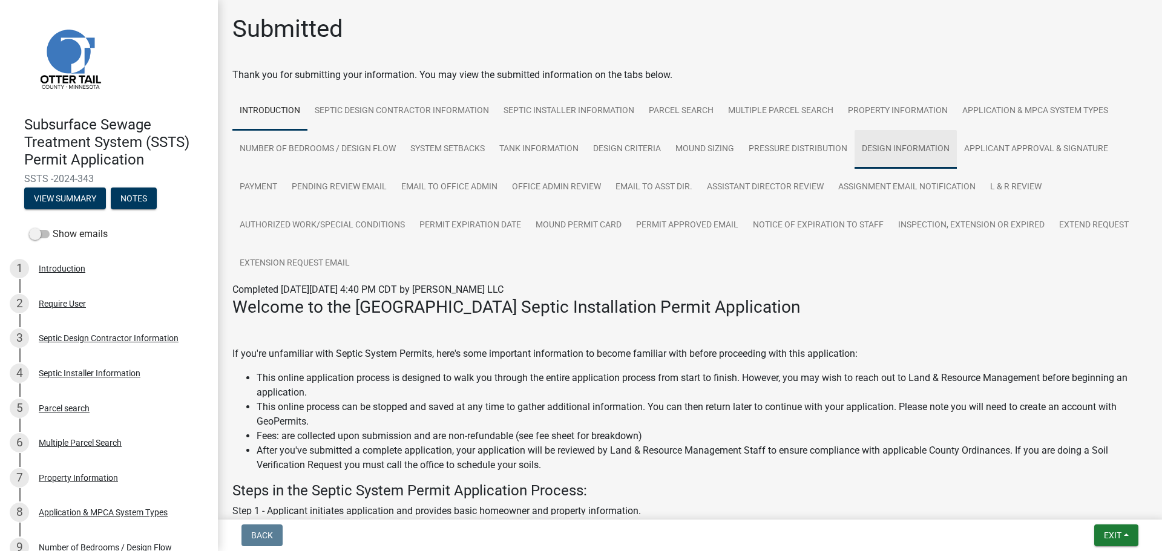
click at [931, 154] on link "Design Information" at bounding box center [905, 149] width 102 height 39
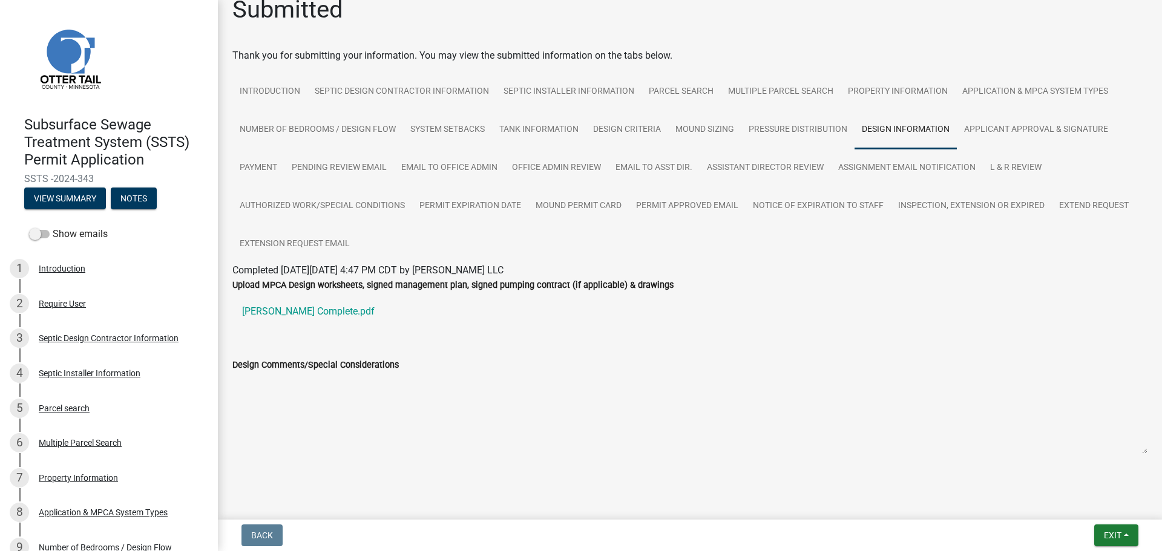
scroll to position [30, 0]
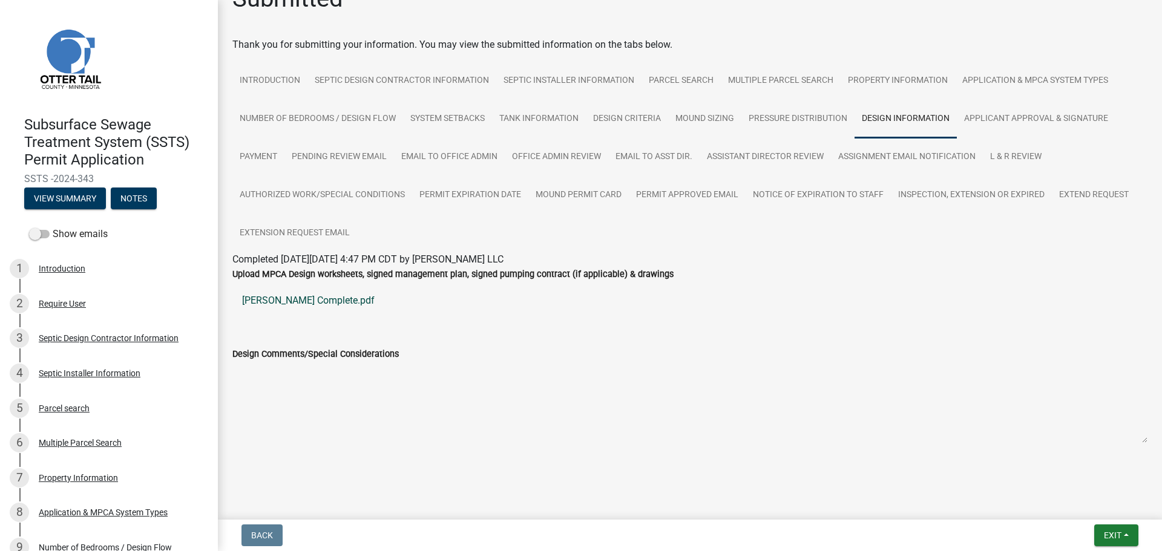
click at [319, 303] on link "[PERSON_NAME] Complete.pdf" at bounding box center [689, 300] width 915 height 29
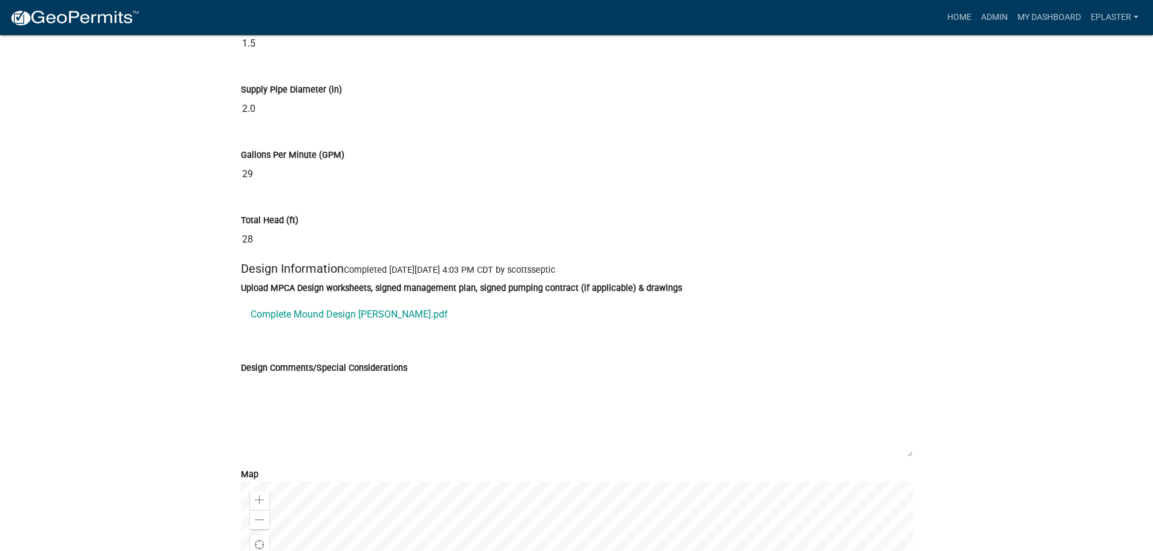
scroll to position [5778, 0]
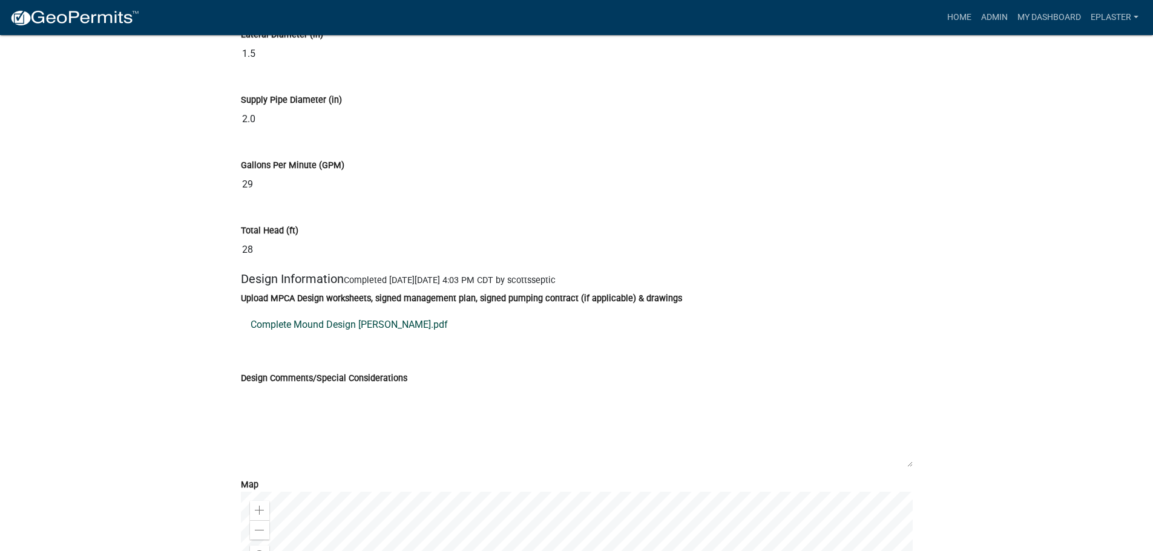
click at [346, 335] on link "Complete Mound Design [PERSON_NAME].pdf" at bounding box center [577, 324] width 672 height 29
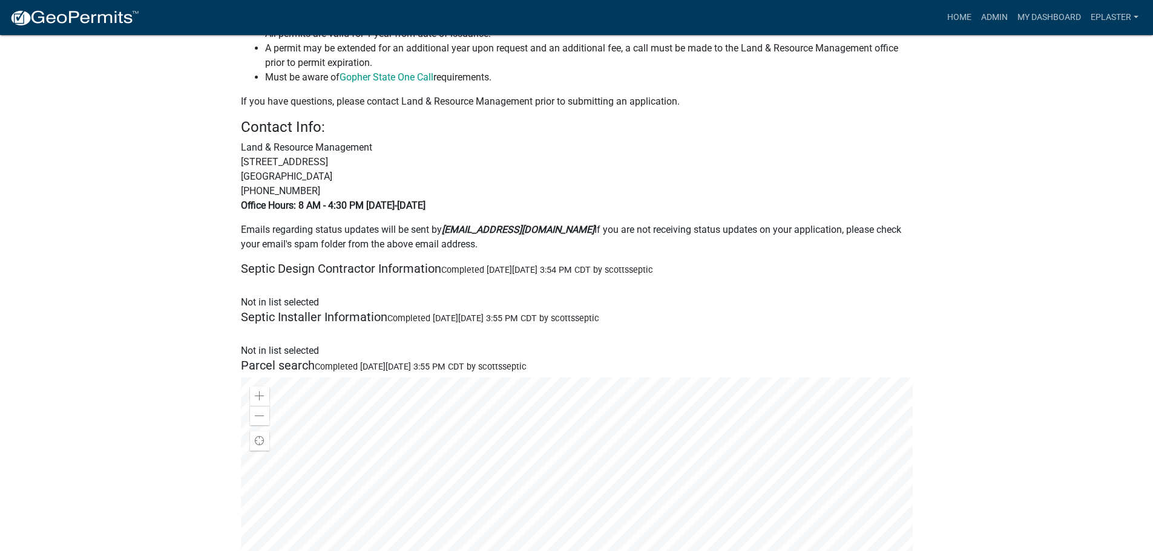
scroll to position [287, 0]
